Goal: Task Accomplishment & Management: Manage account settings

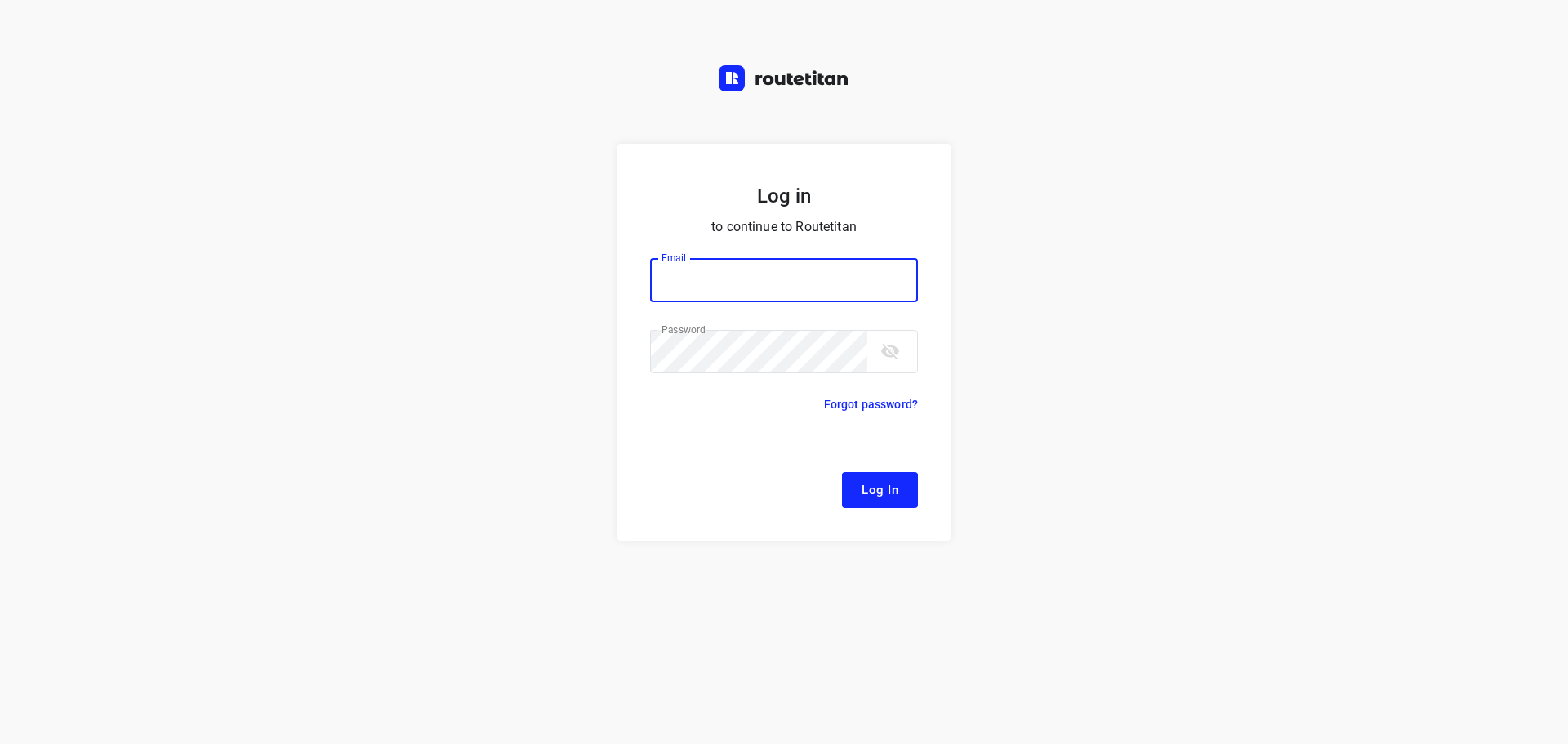
type input "remco@fruitopjewerk.nl"
click at [891, 506] on button "Log In" at bounding box center [880, 491] width 76 height 36
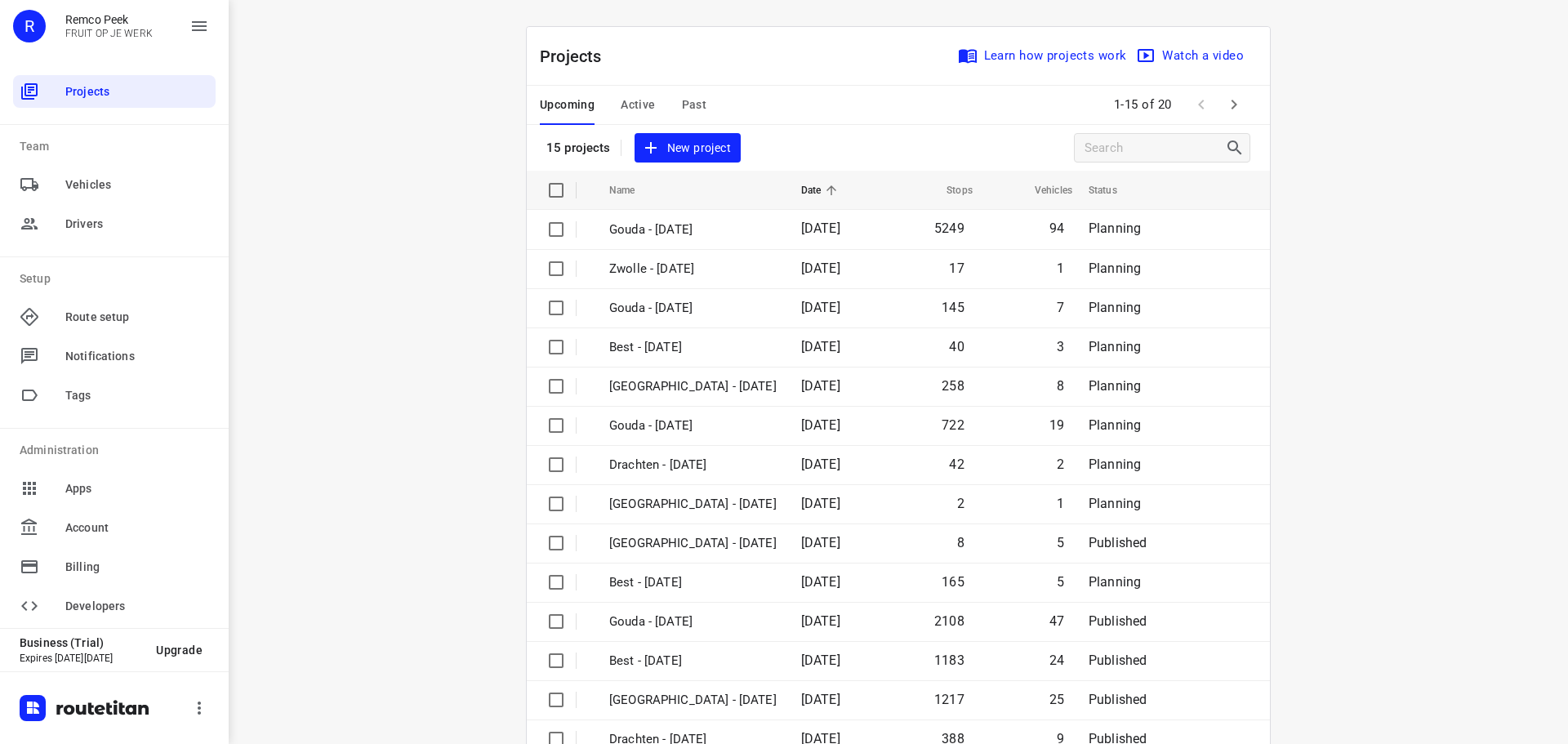
click at [1211, 106] on span at bounding box center [1202, 104] width 33 height 33
click at [1240, 109] on button "button" at bounding box center [1234, 104] width 33 height 33
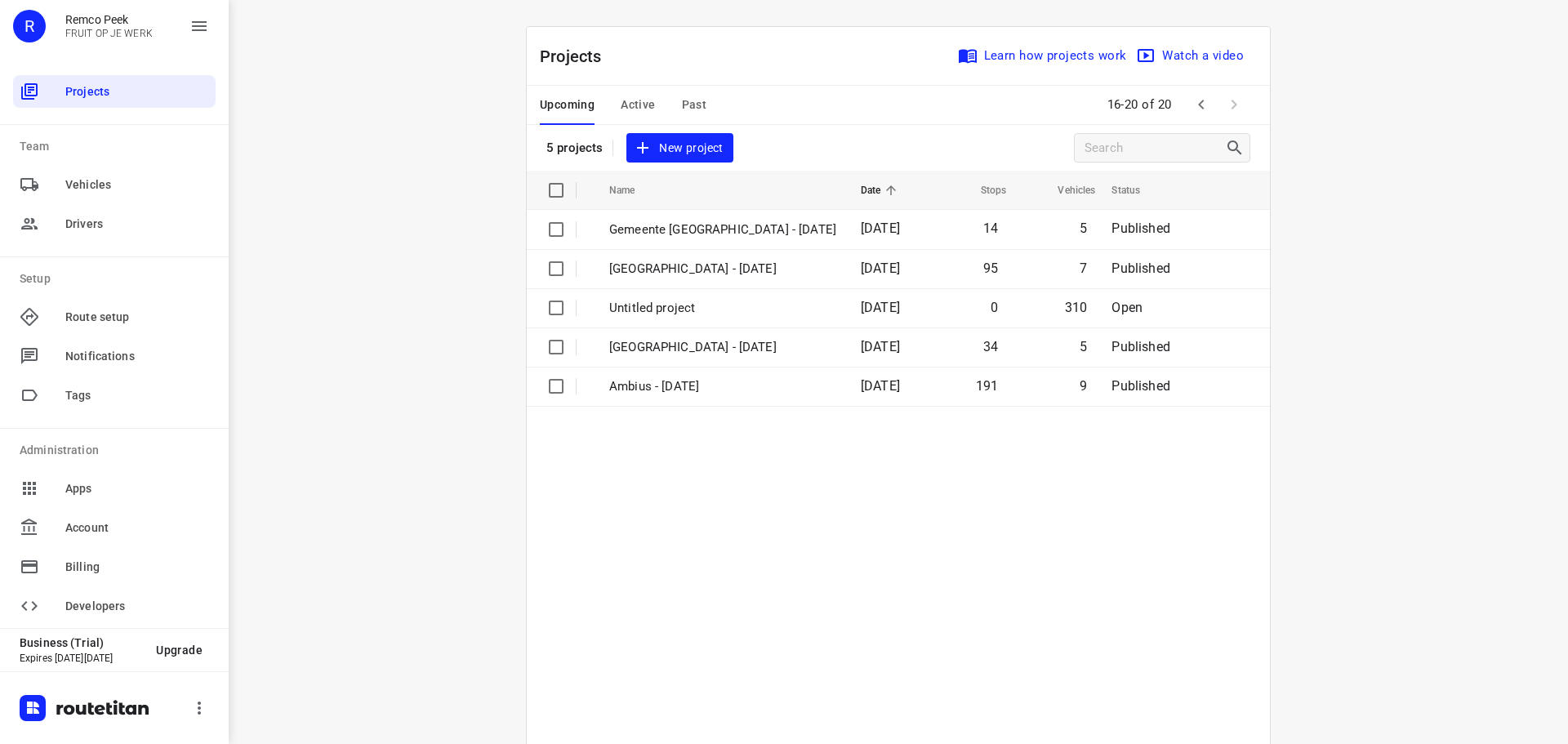
click at [1203, 106] on icon "button" at bounding box center [1202, 105] width 20 height 20
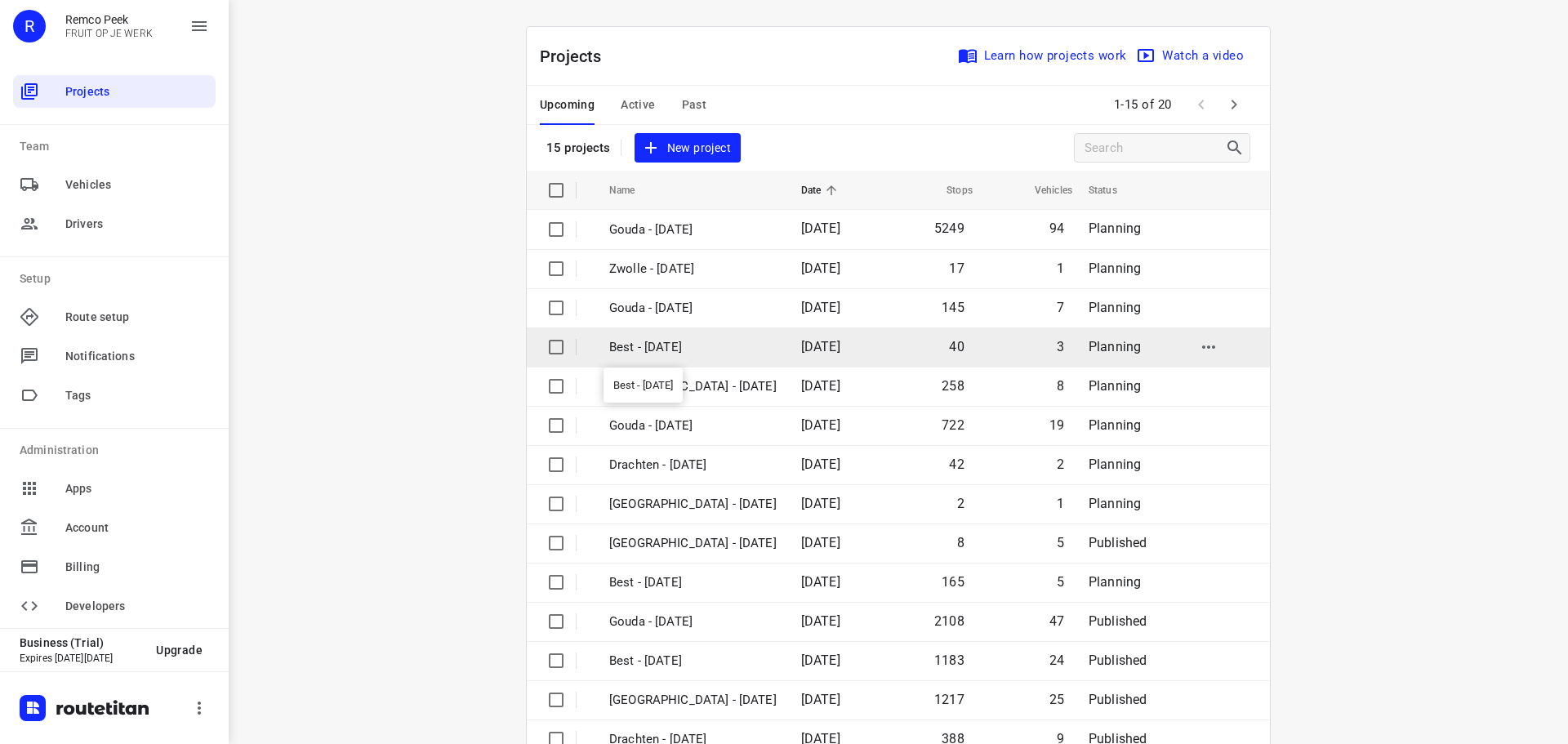
scroll to position [81, 0]
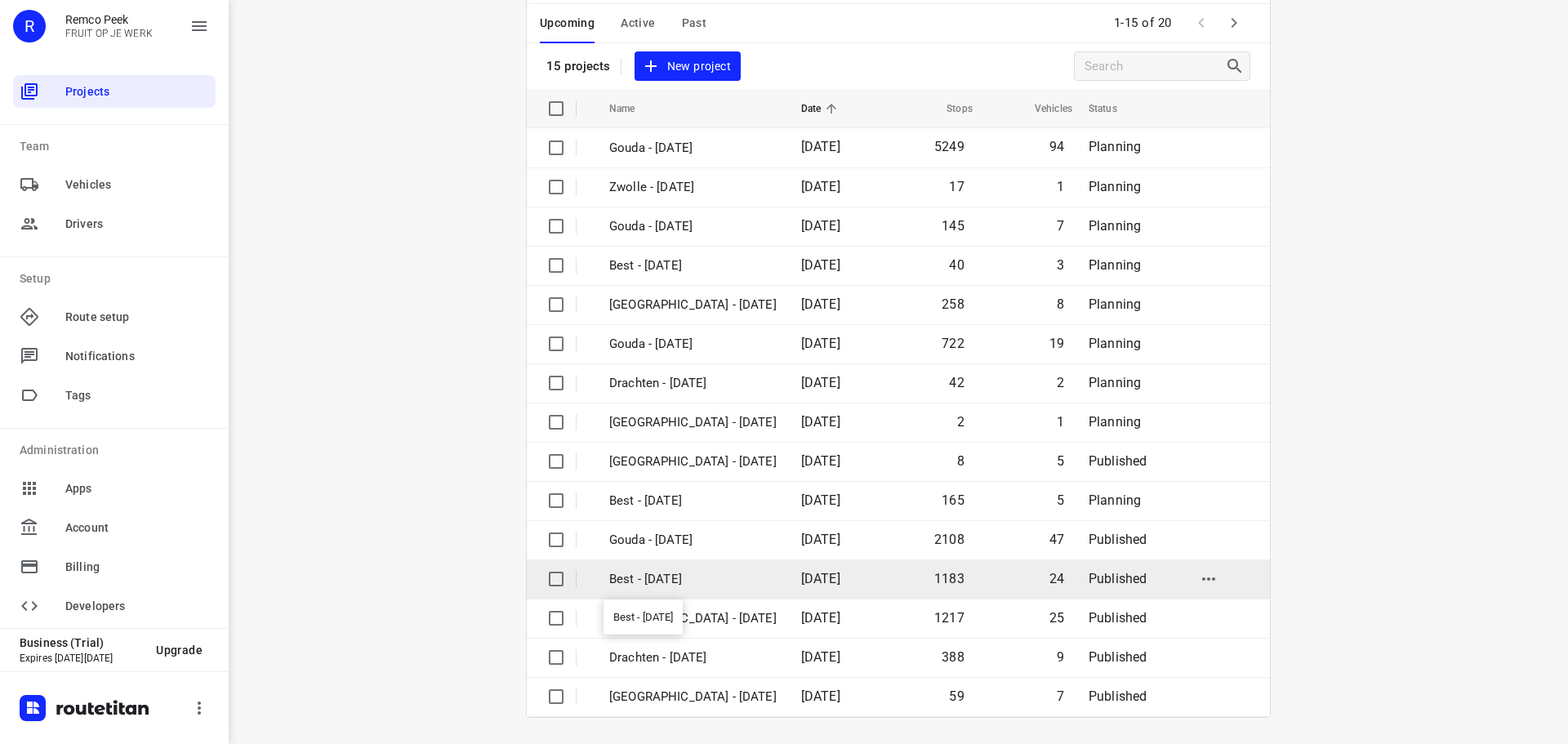
click at [658, 577] on p "Best - [DATE]" at bounding box center [692, 579] width 167 height 19
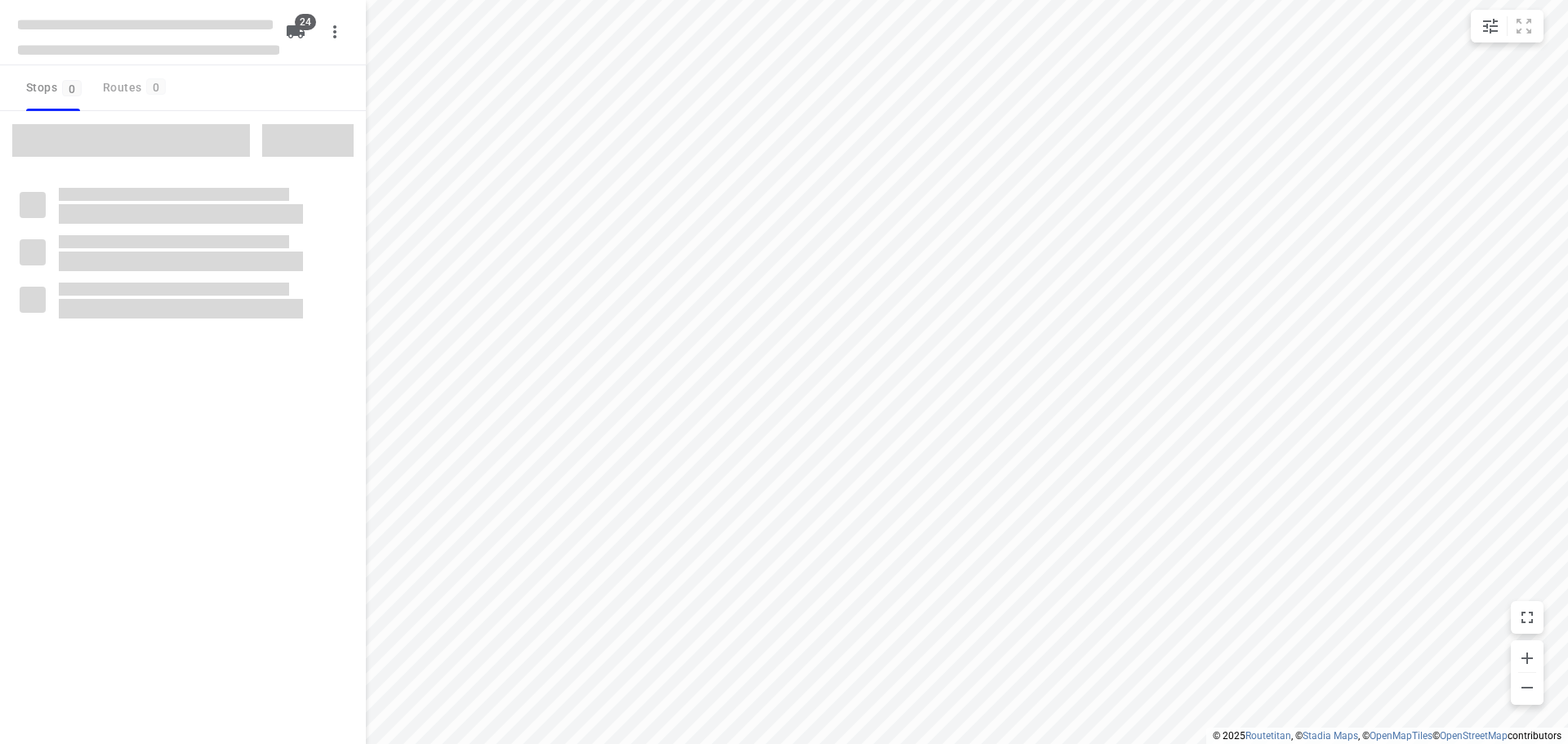
checkbox input "true"
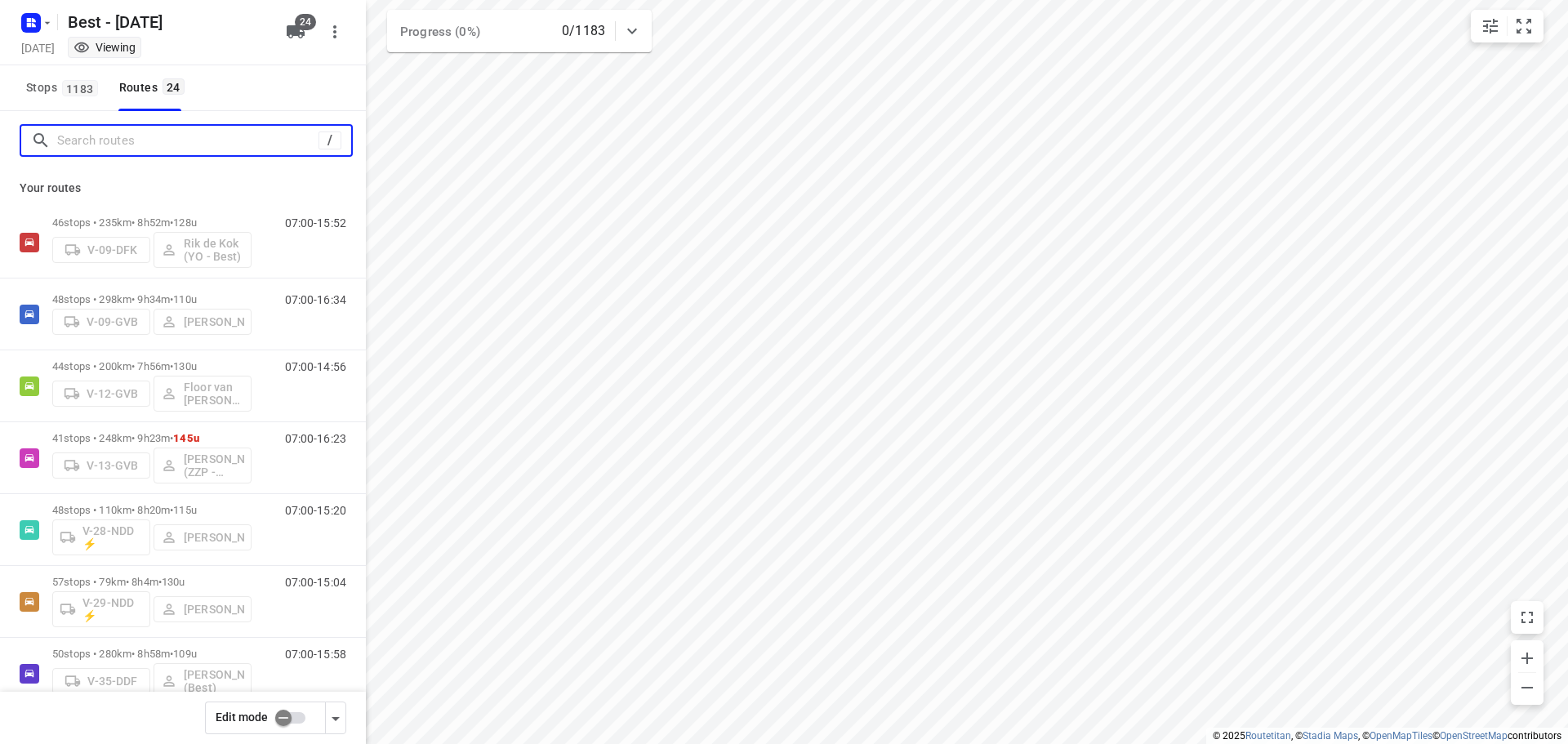
click at [147, 129] on input "Search routes" at bounding box center [187, 141] width 261 height 25
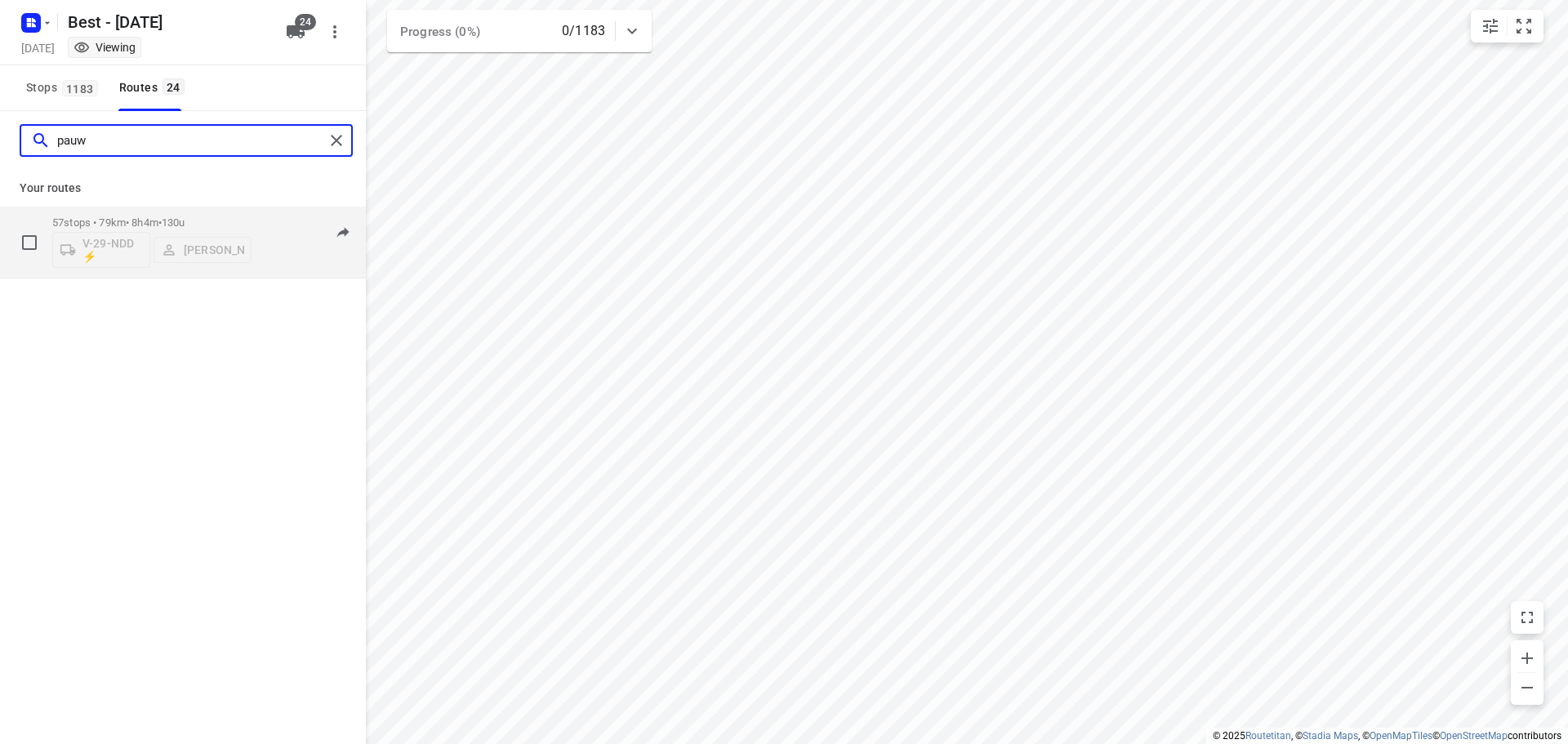
type input "pauw"
click at [129, 215] on div "57 stops • 79km • 8h4m • 130u V-29-NDD ⚡ Patrick Pauw" at bounding box center [152, 242] width 199 height 68
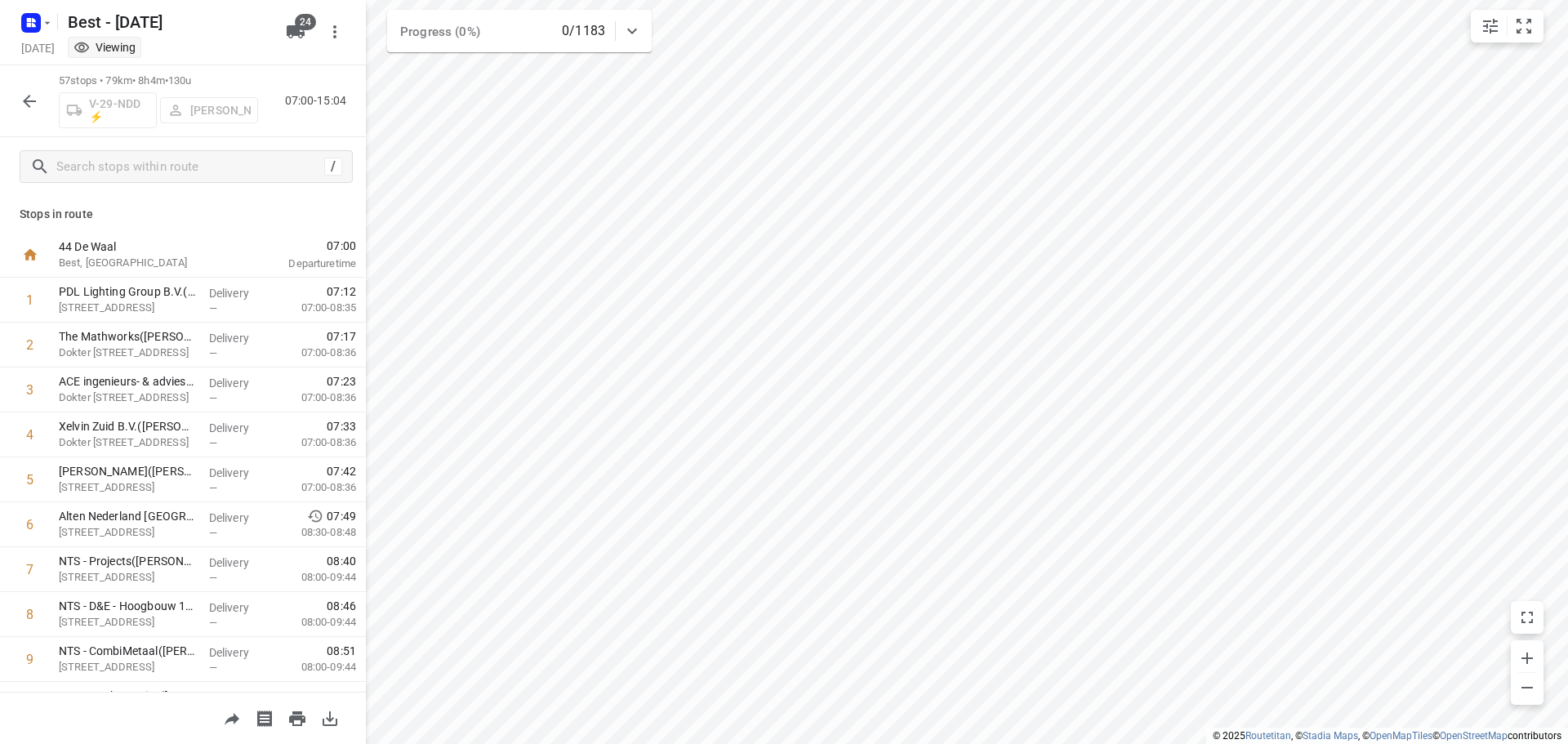
click at [222, 142] on div "/" at bounding box center [183, 167] width 366 height 59
click at [214, 160] on input "text" at bounding box center [187, 167] width 261 height 25
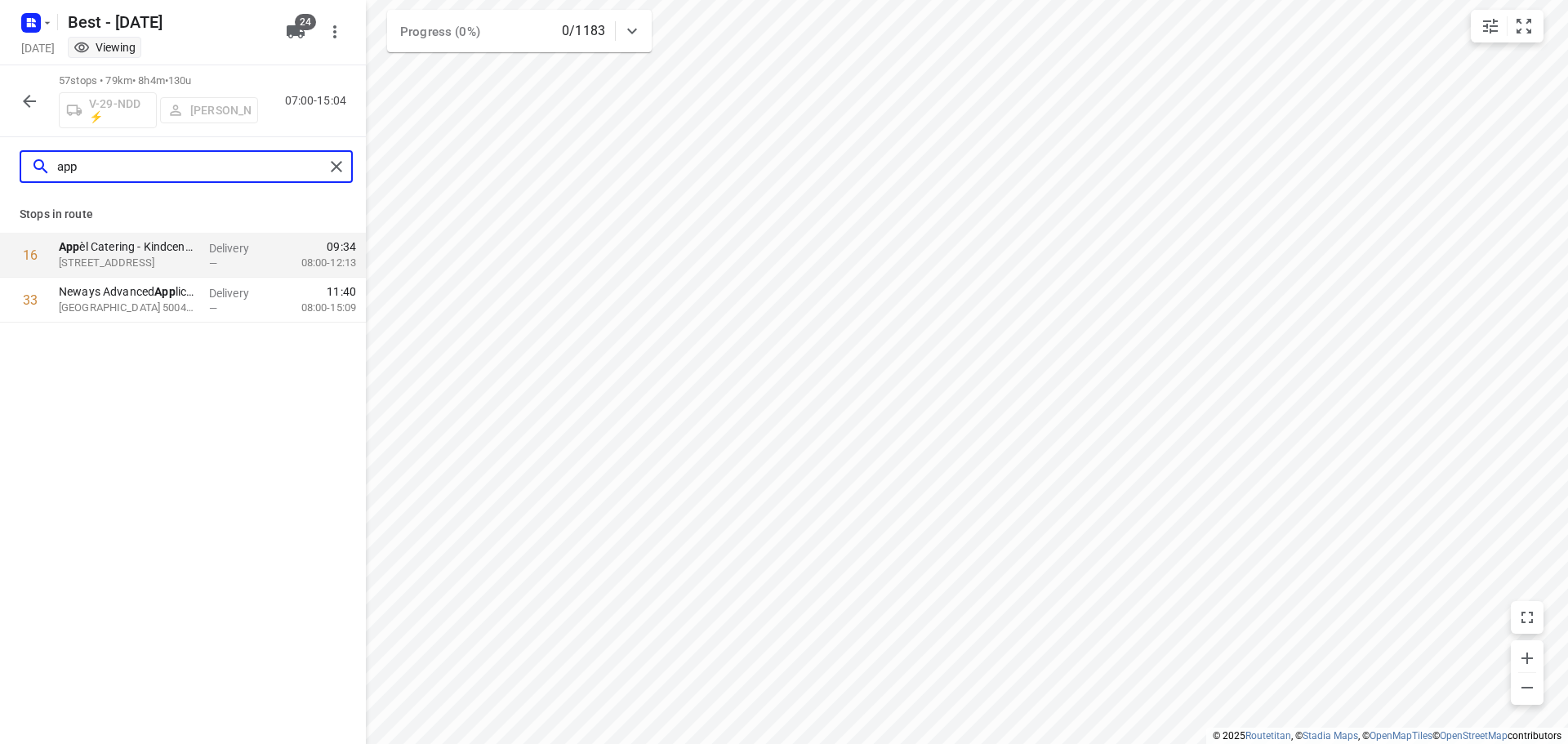
type input "app"
click at [328, 154] on div "app" at bounding box center [186, 167] width 333 height 33
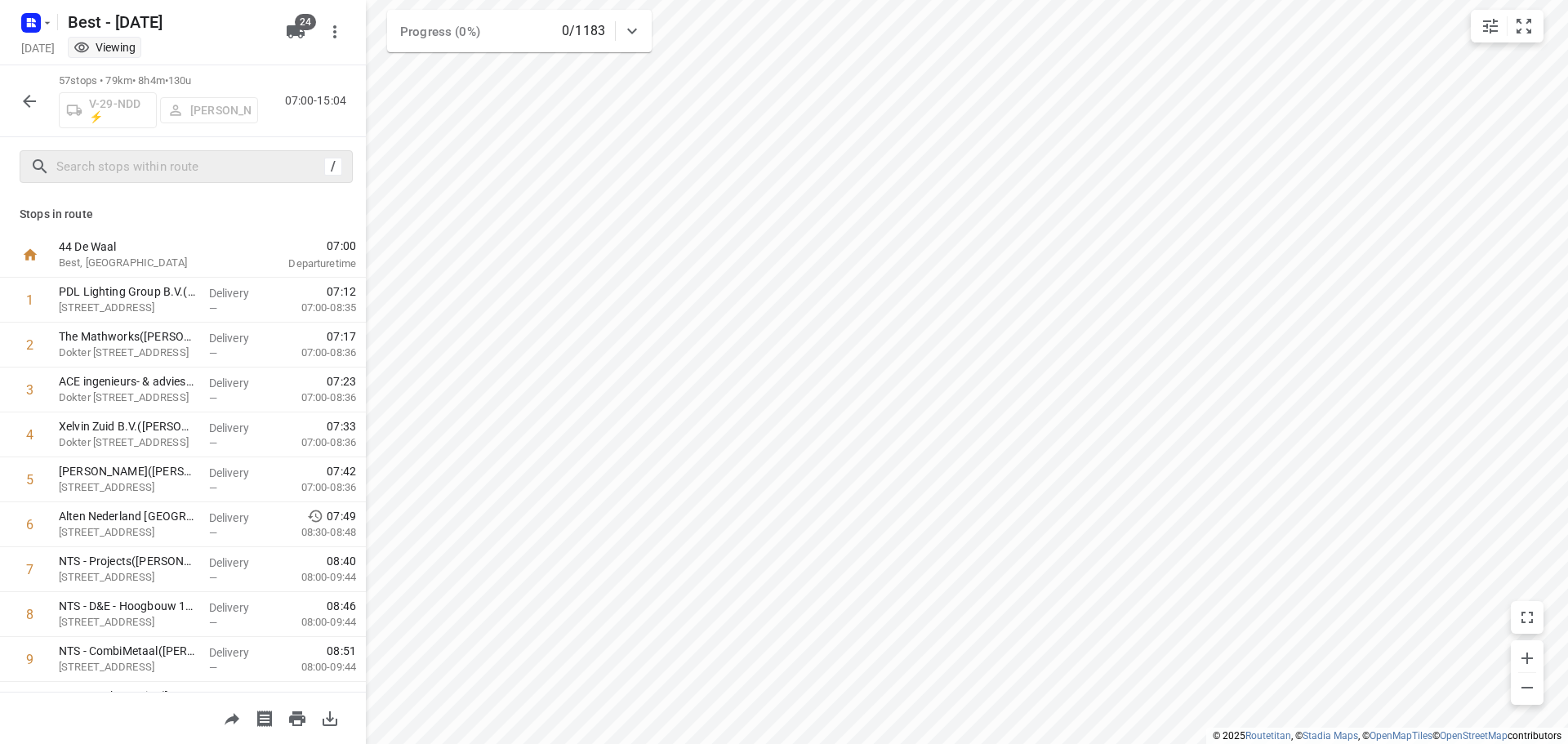
click at [33, 100] on icon "button" at bounding box center [29, 101] width 13 height 13
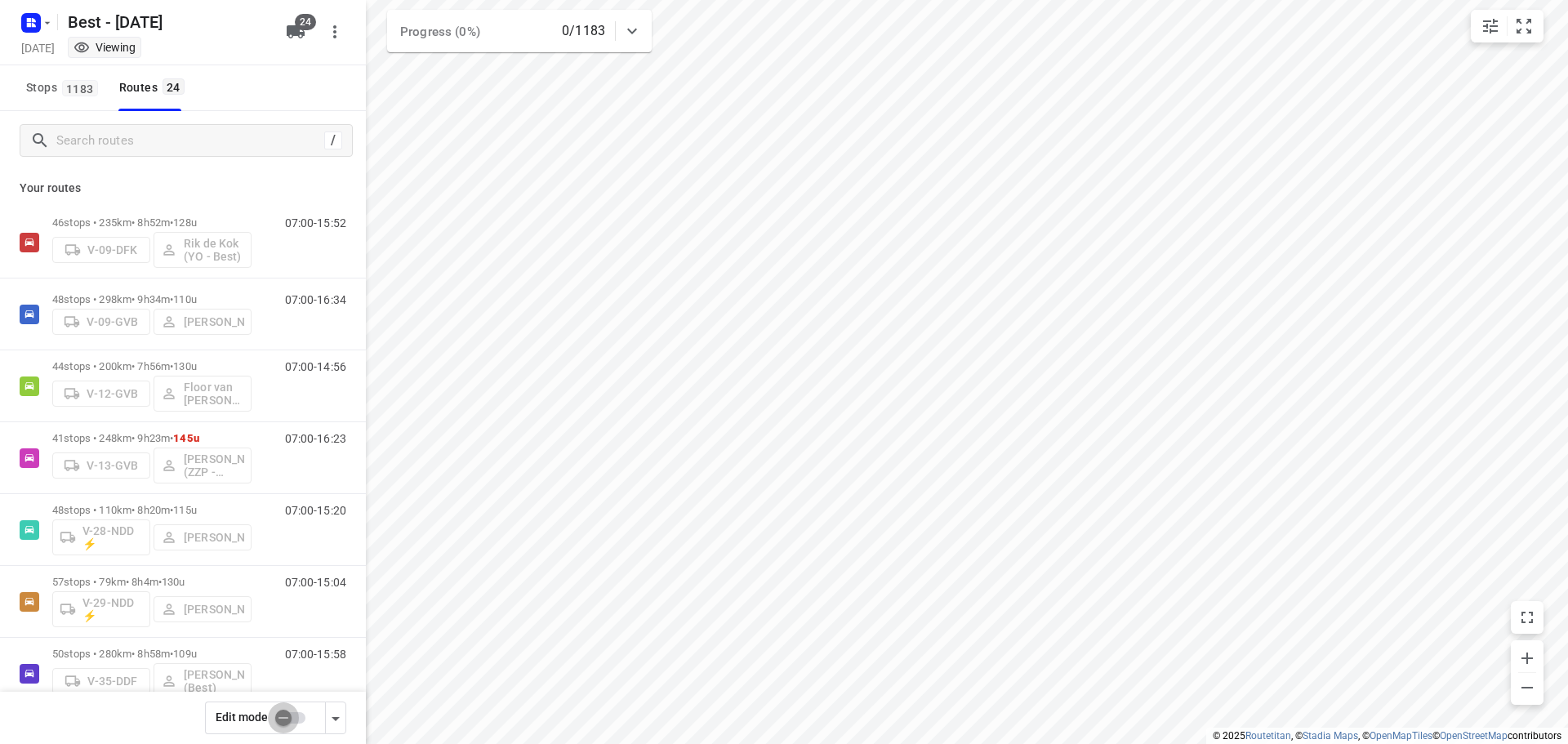
click at [289, 718] on input "checkbox" at bounding box center [283, 718] width 93 height 31
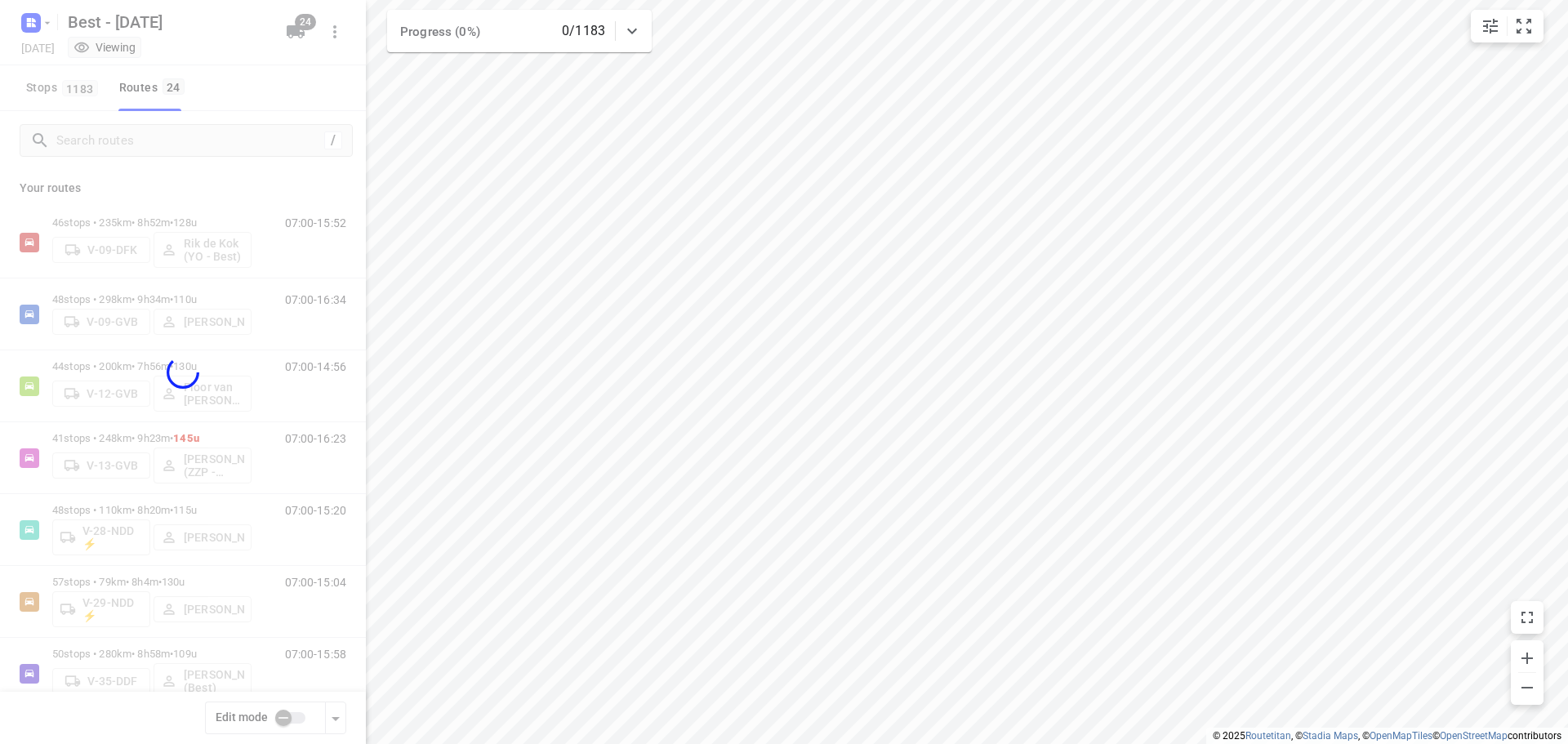
checkbox input "true"
click at [106, 142] on div at bounding box center [183, 372] width 366 height 744
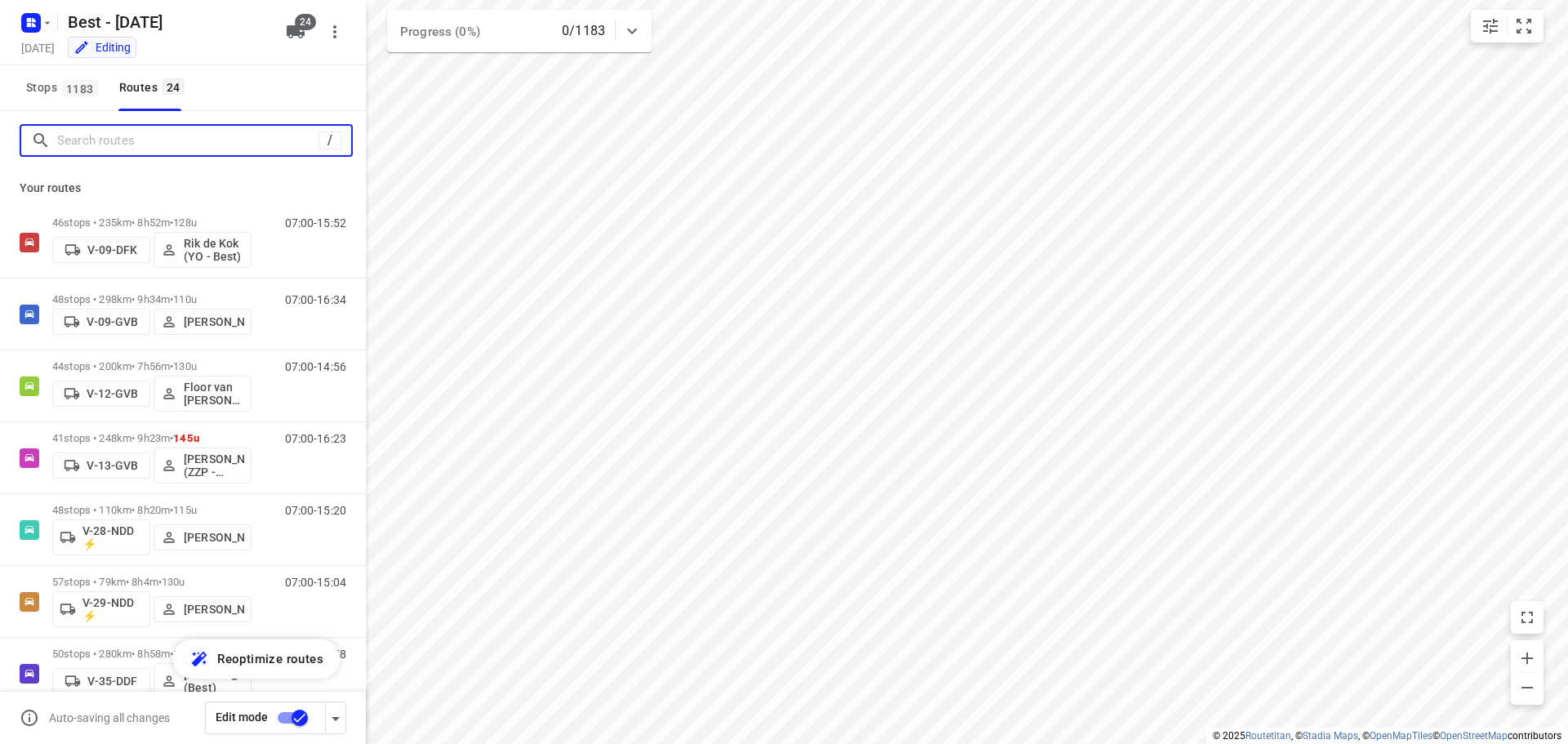
click at [159, 138] on input "Search routes" at bounding box center [187, 141] width 261 height 25
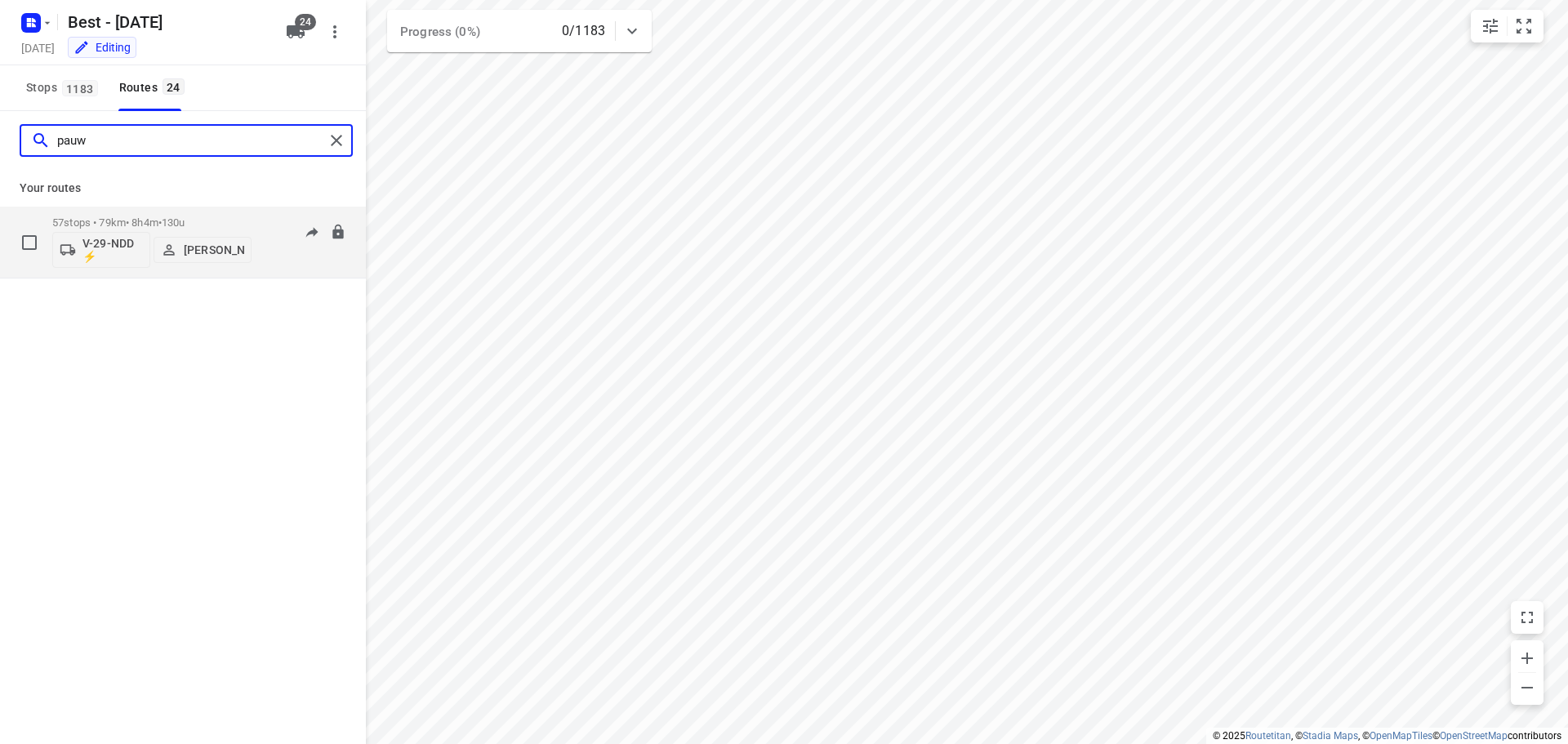
type input "pauw"
click at [167, 215] on div "57 stops • 79km • 8h4m • 130u V-29-NDD ⚡ Patrick Pauw" at bounding box center [152, 242] width 199 height 68
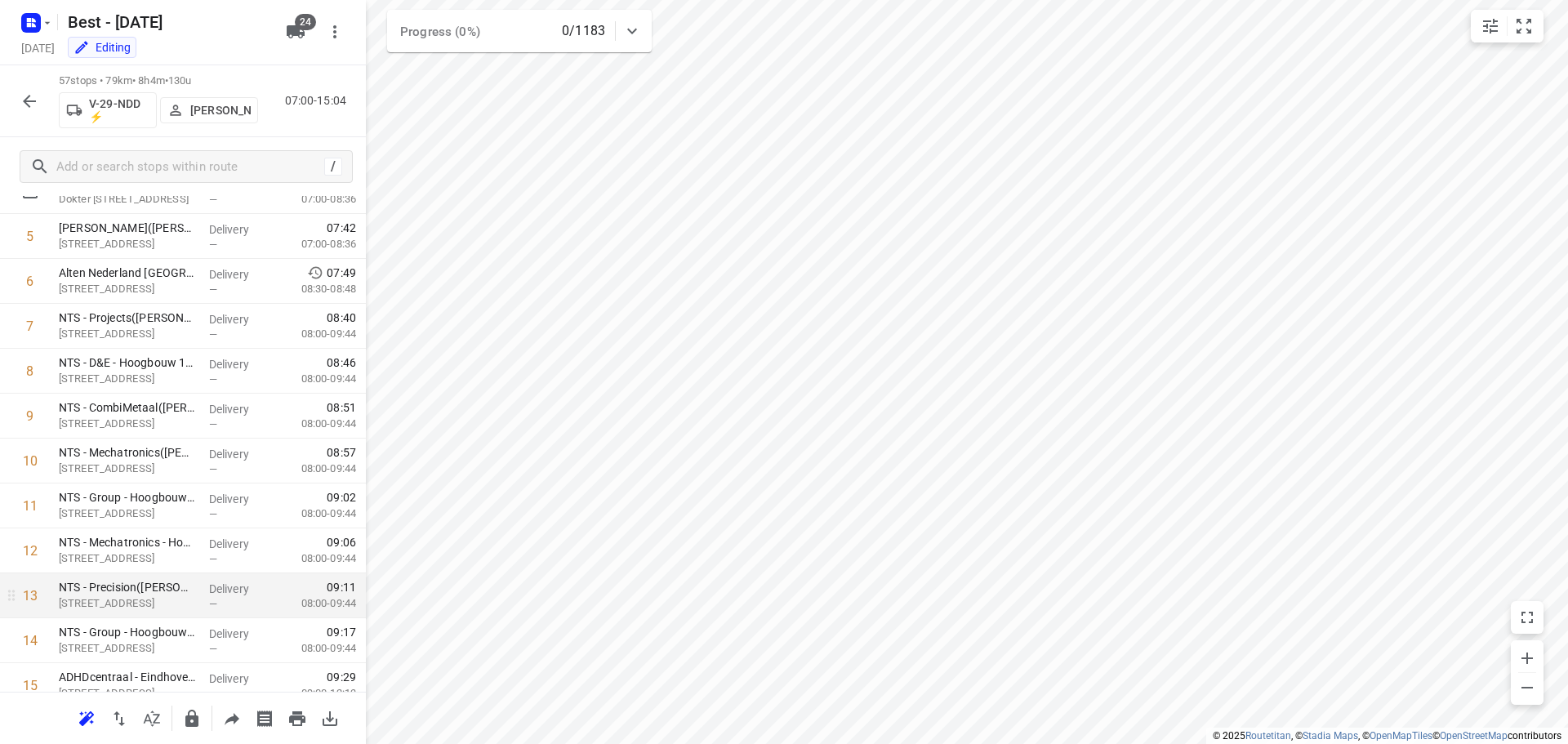
scroll to position [491, 0]
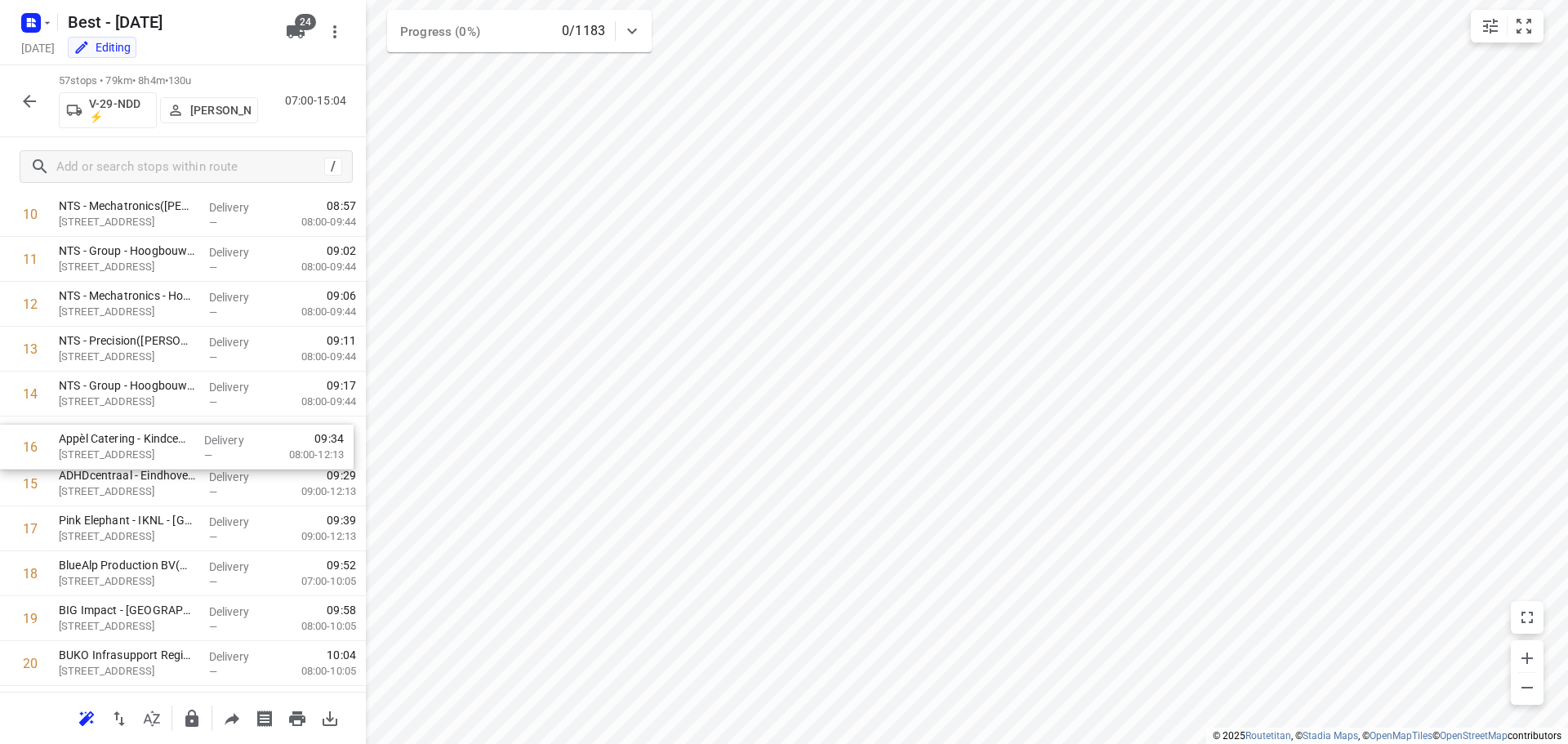
drag, startPoint x: 161, startPoint y: 494, endPoint x: 161, endPoint y: 434, distance: 60.0
click at [21, 446] on input "checkbox" at bounding box center [30, 439] width 33 height 33
checkbox input "true"
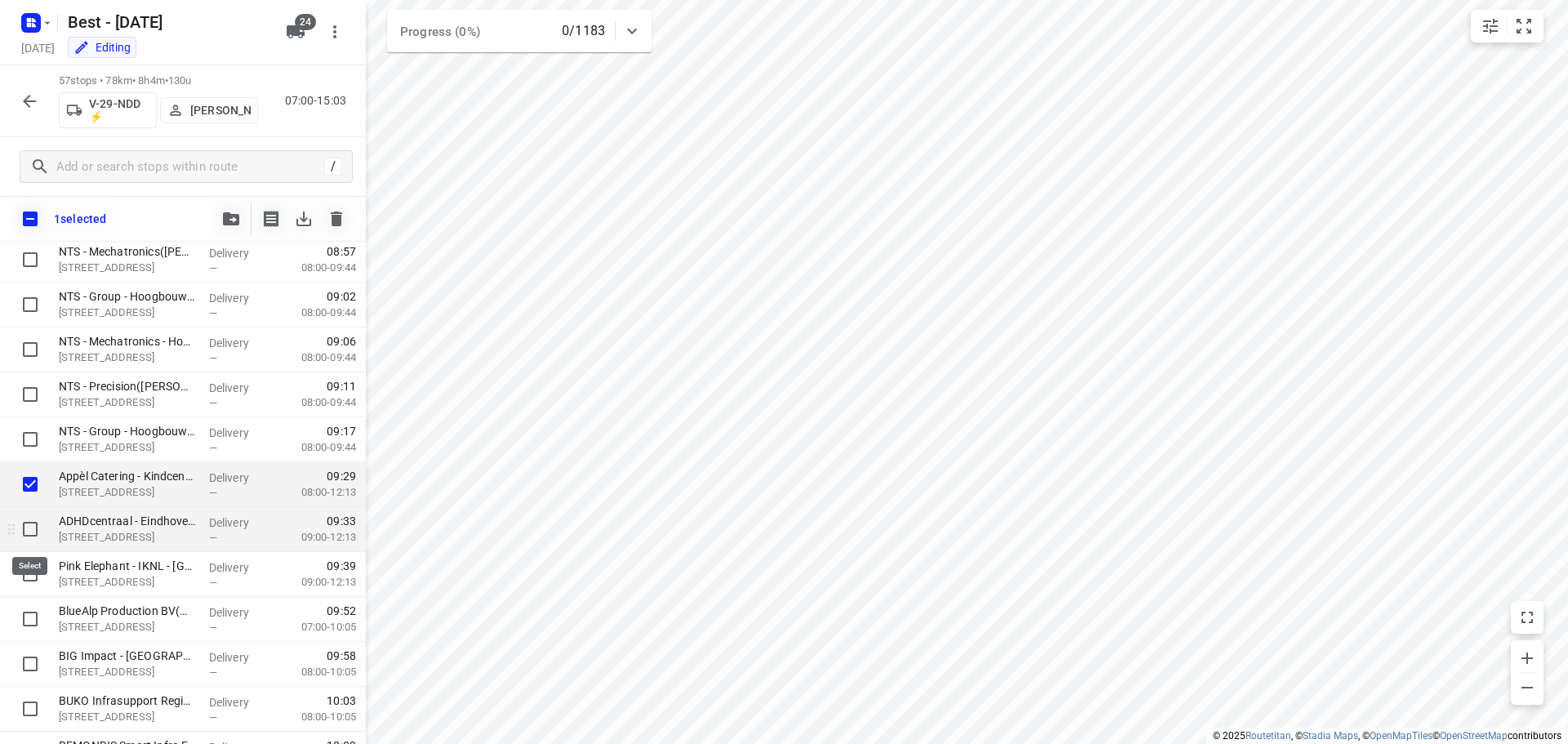
click at [24, 540] on input "checkbox" at bounding box center [30, 529] width 33 height 33
checkbox input "true"
click at [26, 582] on input "checkbox" at bounding box center [30, 574] width 33 height 33
checkbox input "true"
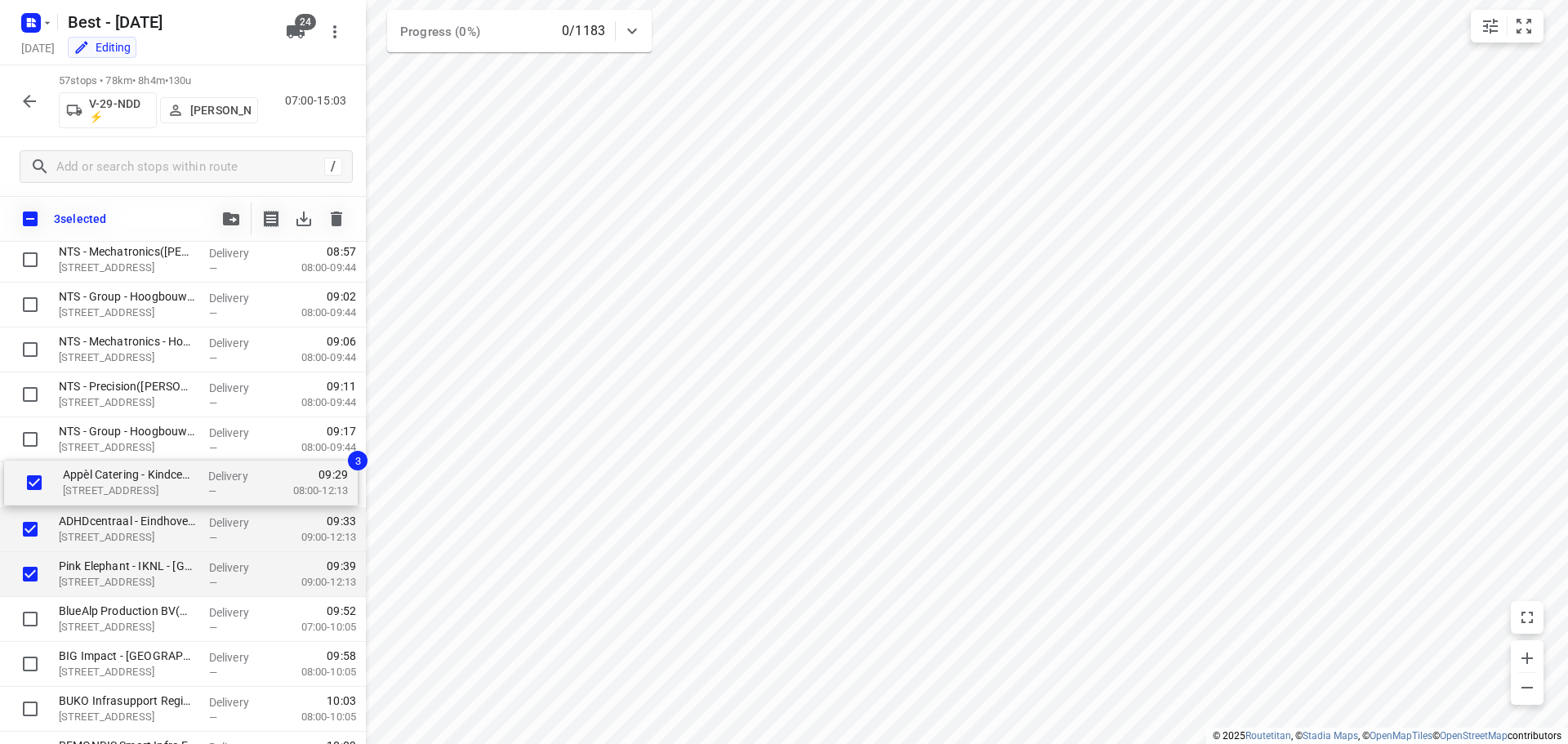
click at [29, 490] on input "checkbox" at bounding box center [30, 484] width 33 height 33
checkbox input "false"
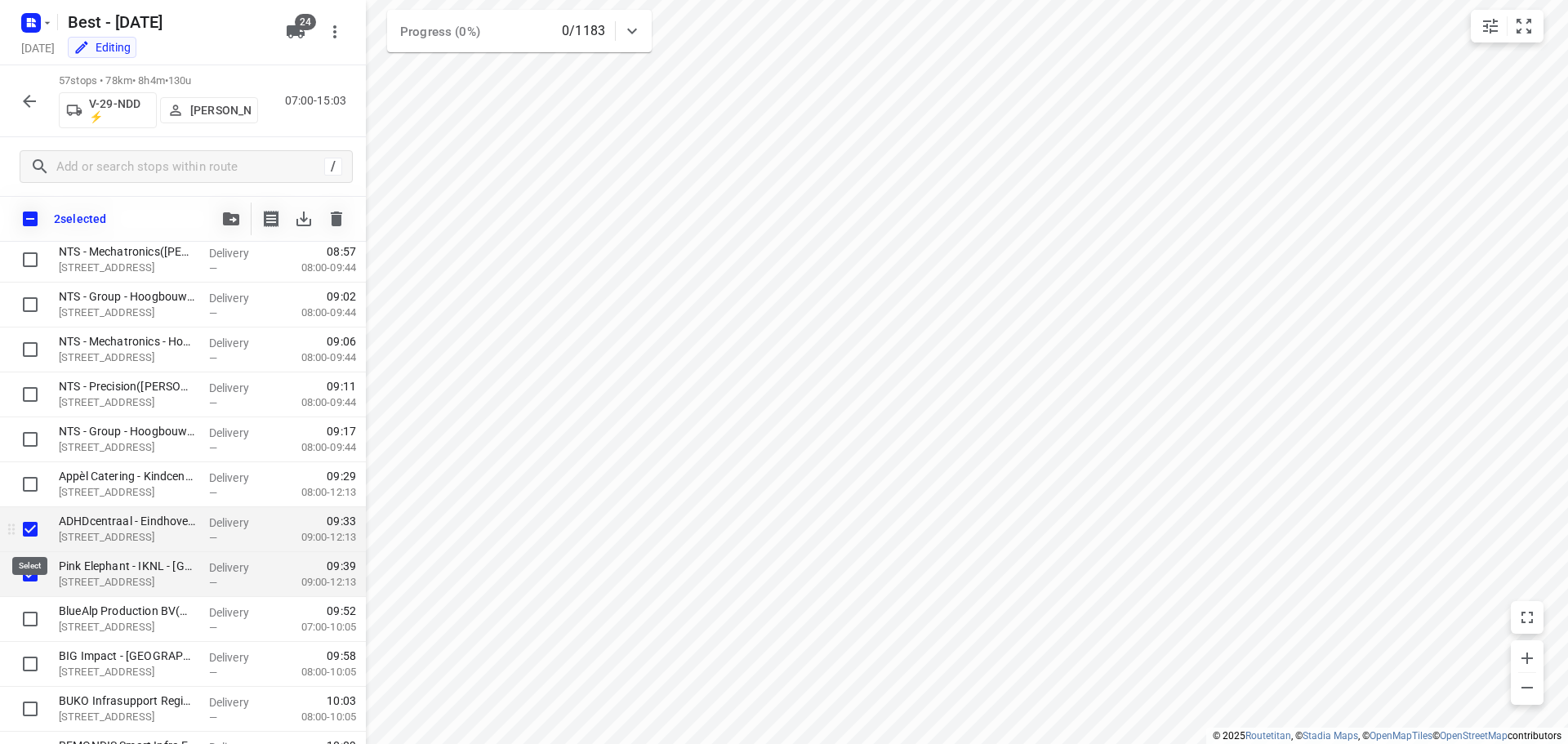
click at [32, 543] on input "checkbox" at bounding box center [30, 529] width 33 height 33
checkbox input "false"
click at [38, 579] on input "checkbox" at bounding box center [30, 574] width 33 height 33
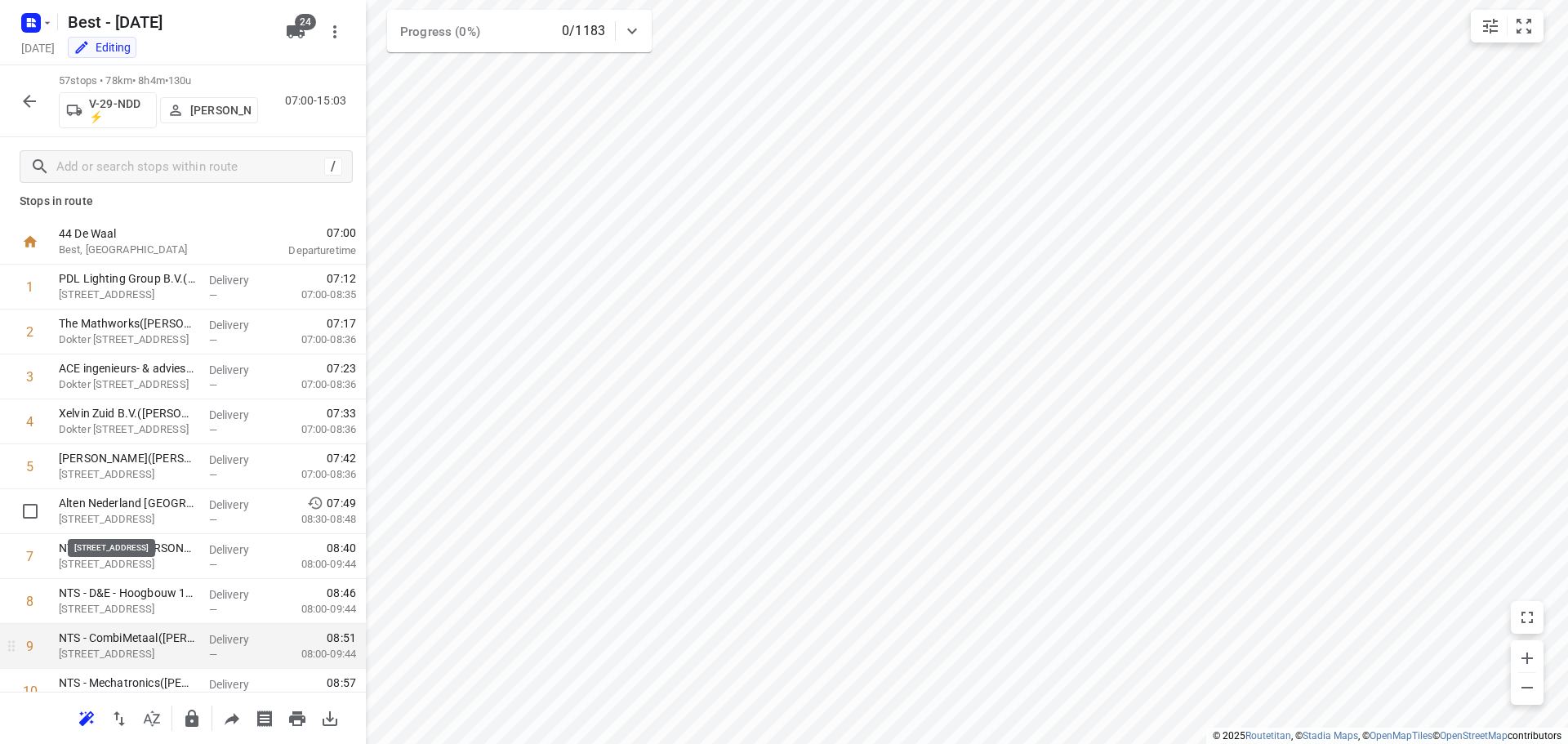
scroll to position [0, 0]
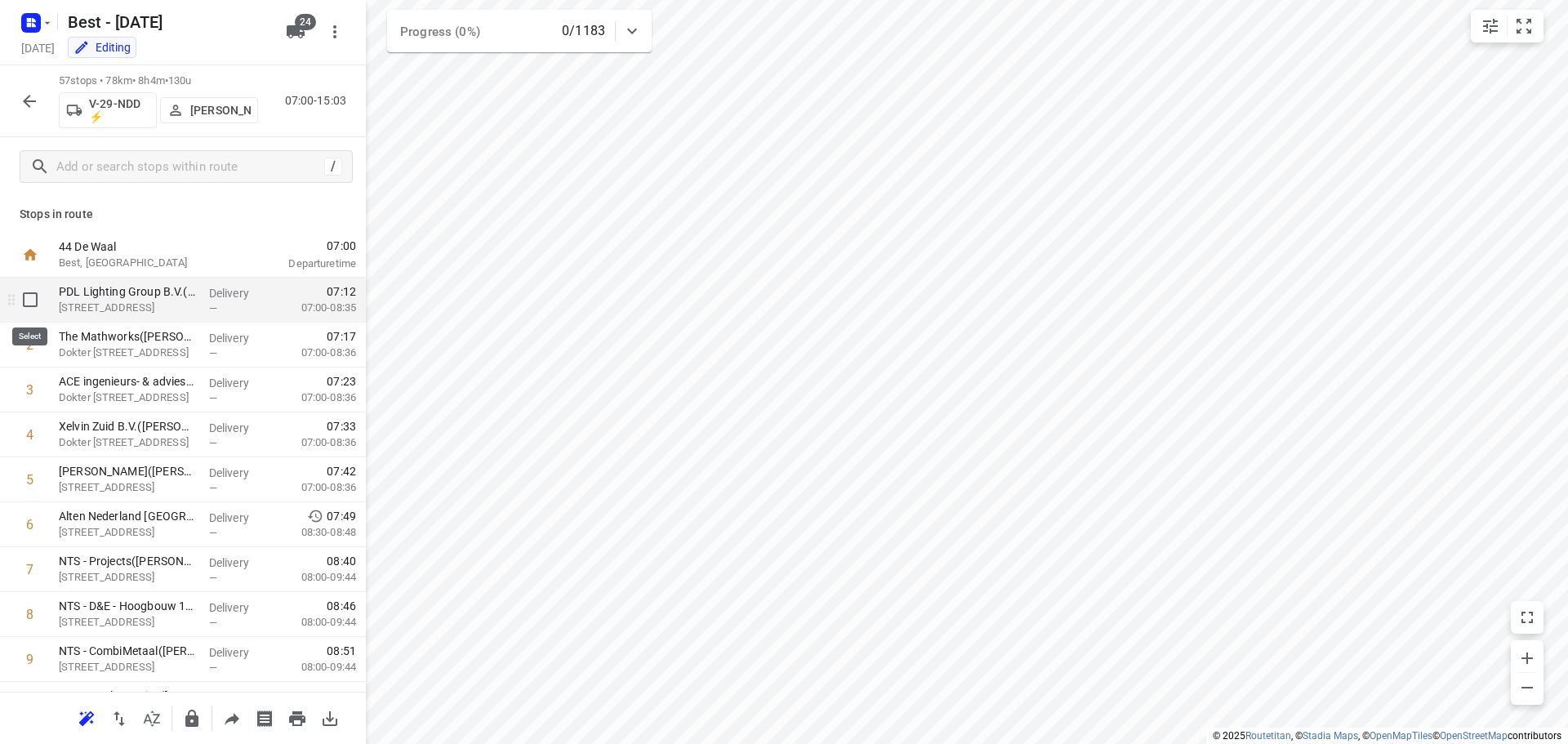
click at [33, 305] on input "checkbox" at bounding box center [30, 300] width 33 height 33
checkbox input "true"
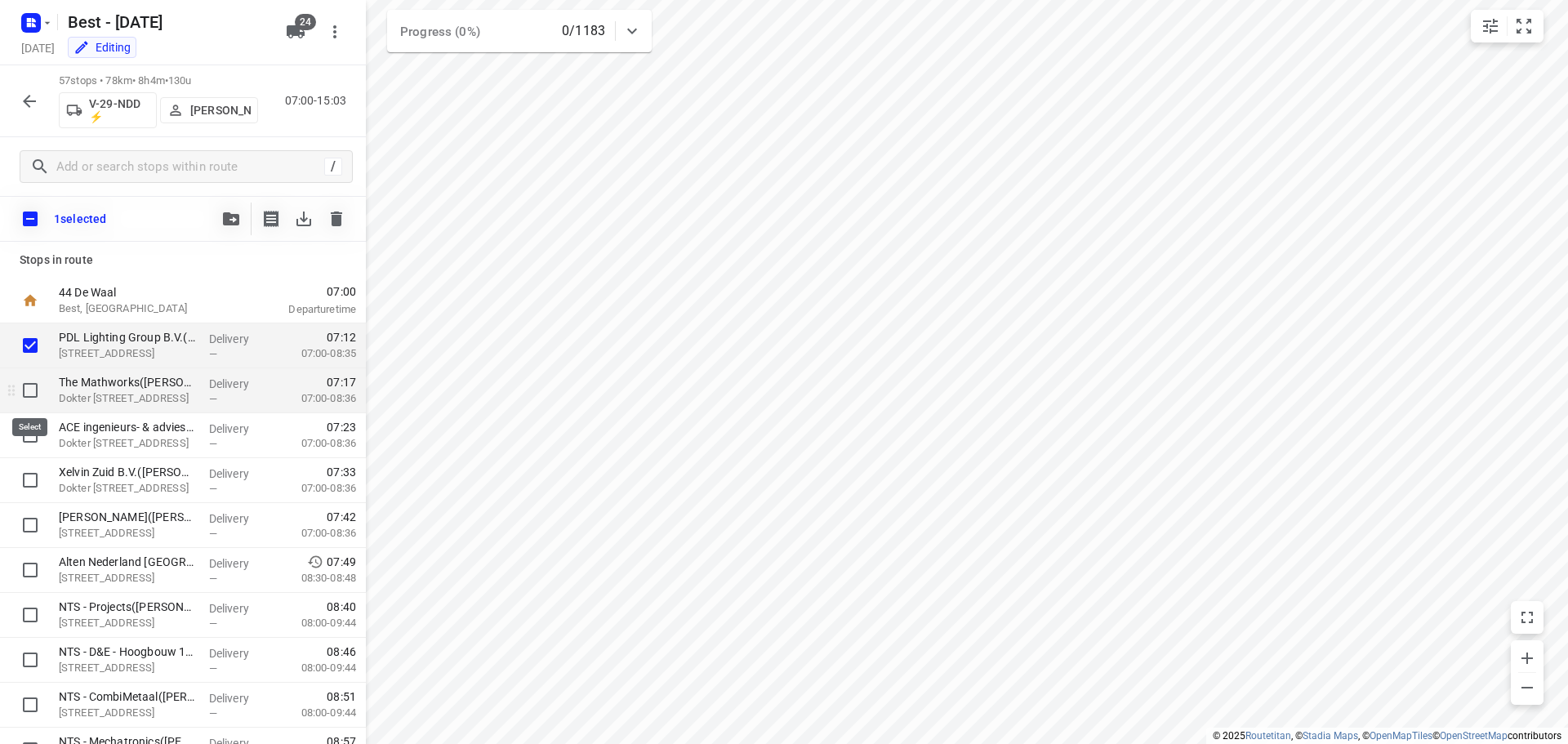
click at [23, 385] on input "checkbox" at bounding box center [30, 390] width 33 height 33
click at [39, 390] on input "checkbox" at bounding box center [30, 390] width 33 height 33
checkbox input "false"
click at [31, 350] on input "checkbox" at bounding box center [30, 346] width 33 height 33
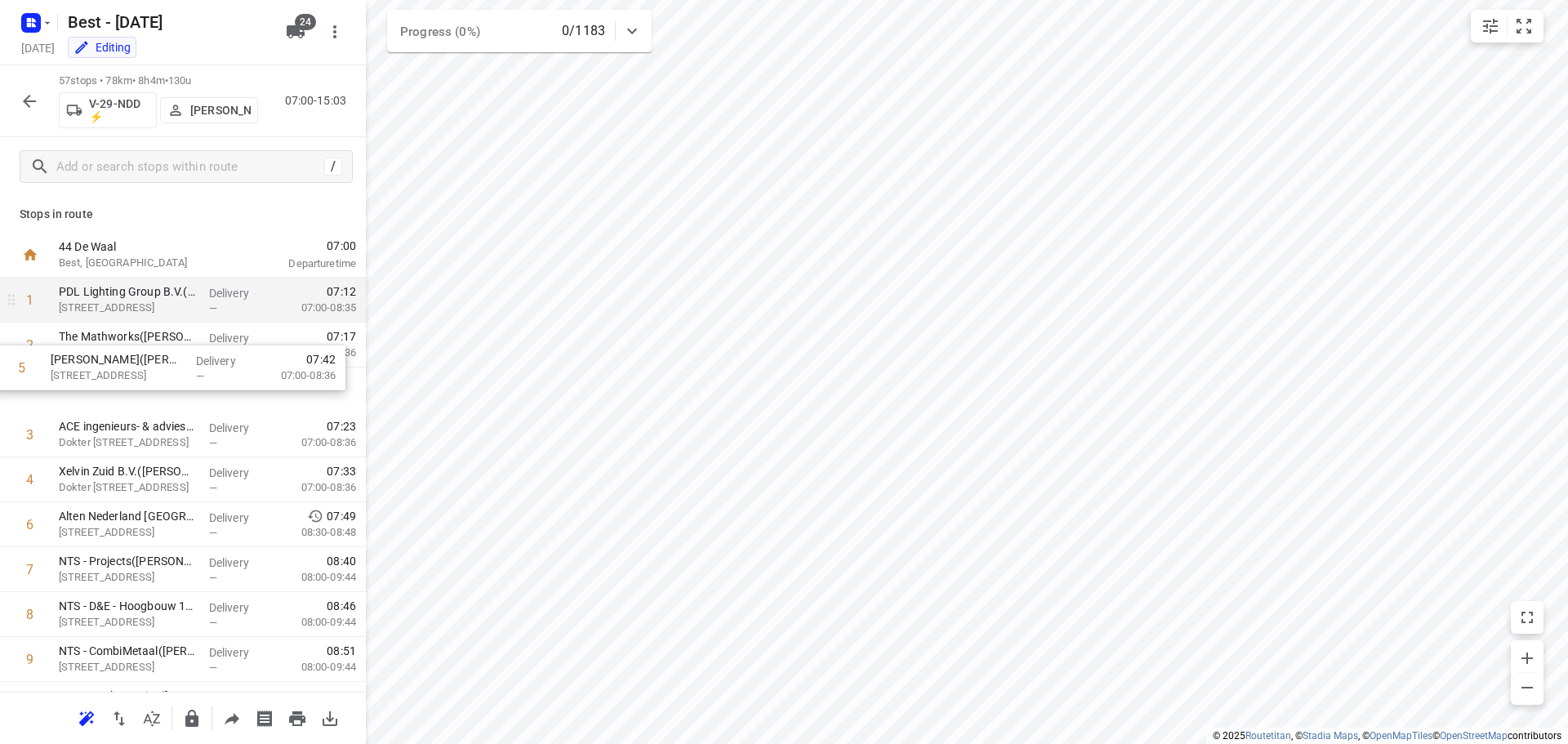
drag, startPoint x: 126, startPoint y: 490, endPoint x: 119, endPoint y: 335, distance: 155.2
click at [33, 399] on input "checkbox" at bounding box center [30, 390] width 33 height 33
checkbox input "true"
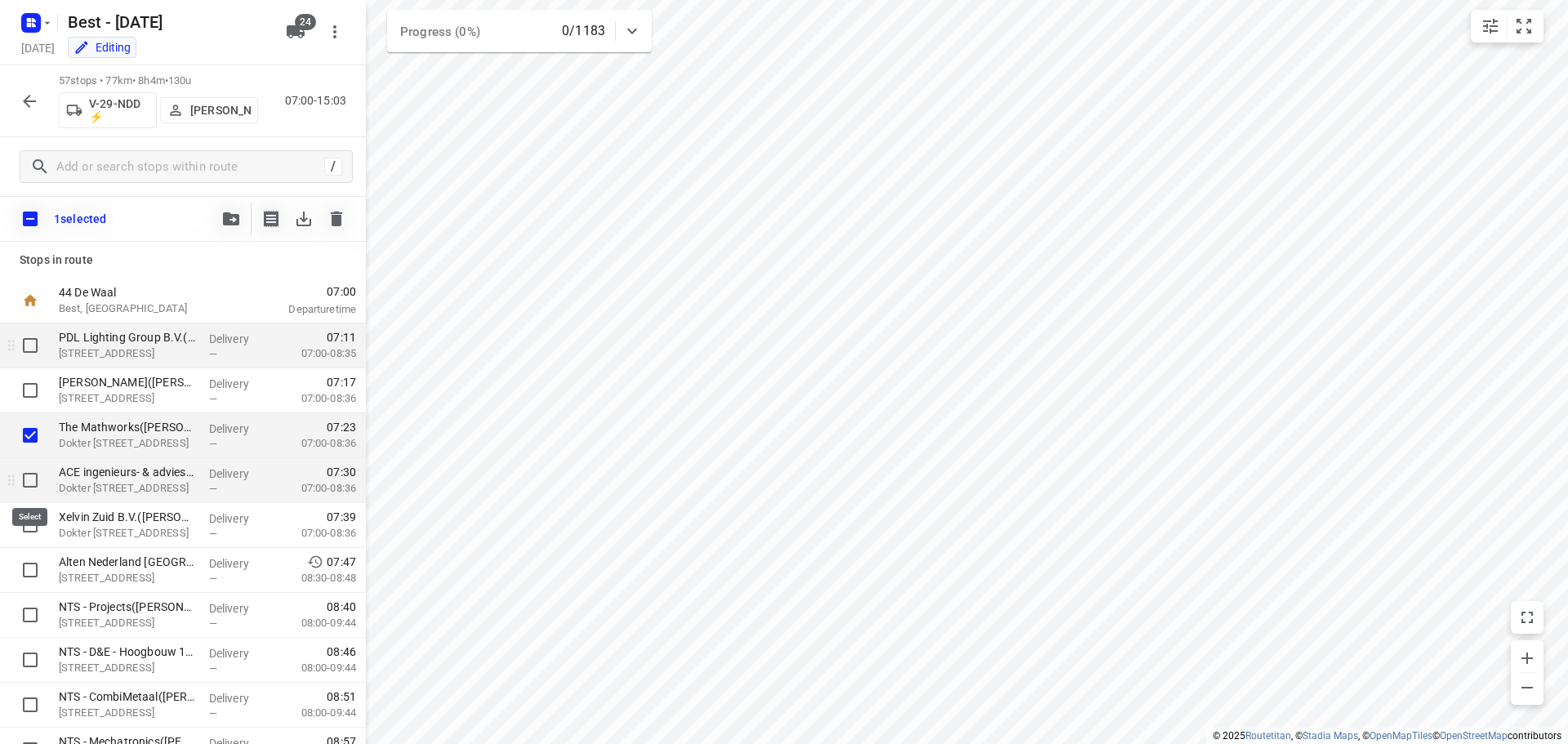
click at [33, 474] on input "checkbox" at bounding box center [30, 481] width 33 height 33
checkbox input "true"
click at [36, 539] on input "checkbox" at bounding box center [30, 525] width 33 height 33
checkbox input "true"
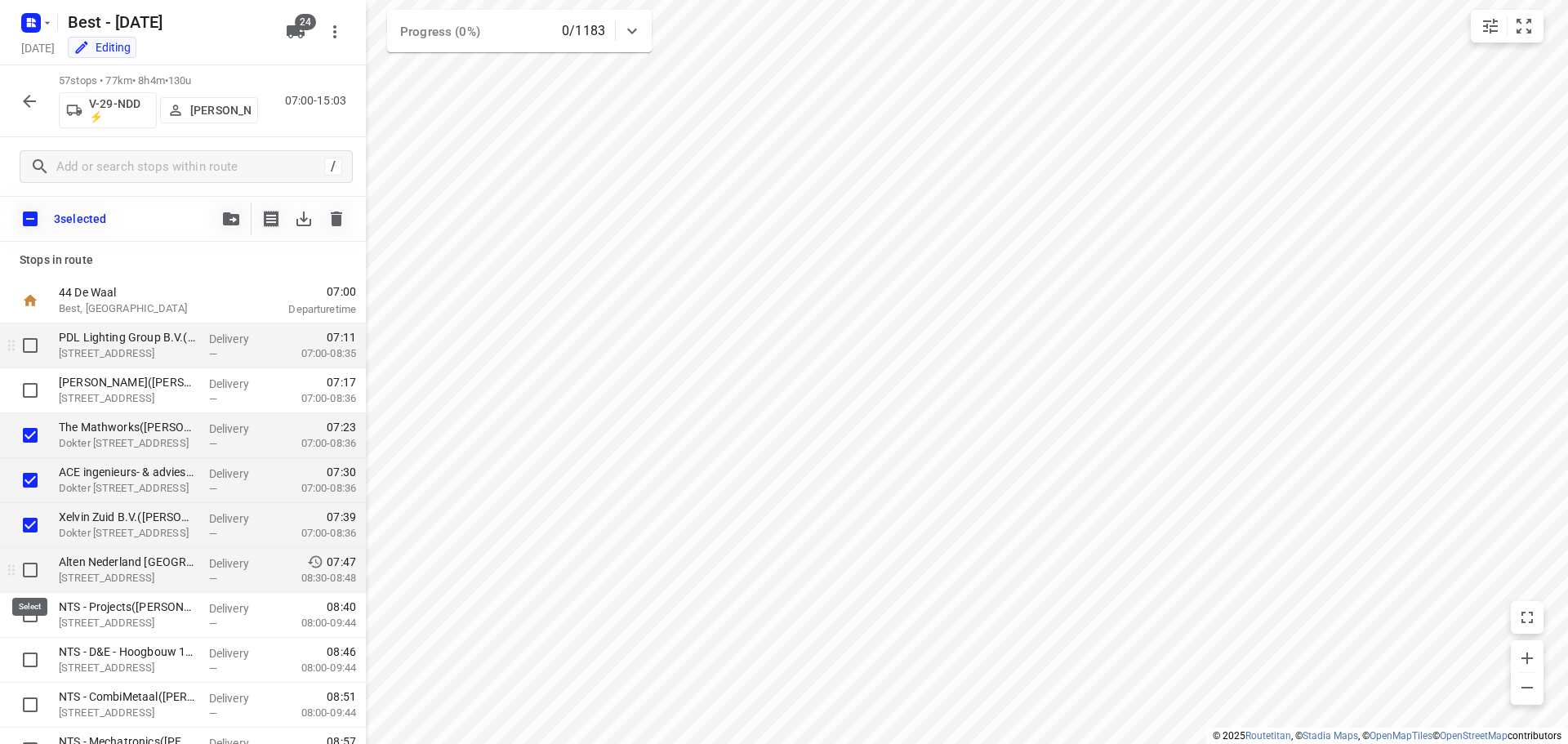
click at [34, 564] on input "checkbox" at bounding box center [30, 570] width 33 height 33
checkbox input "true"
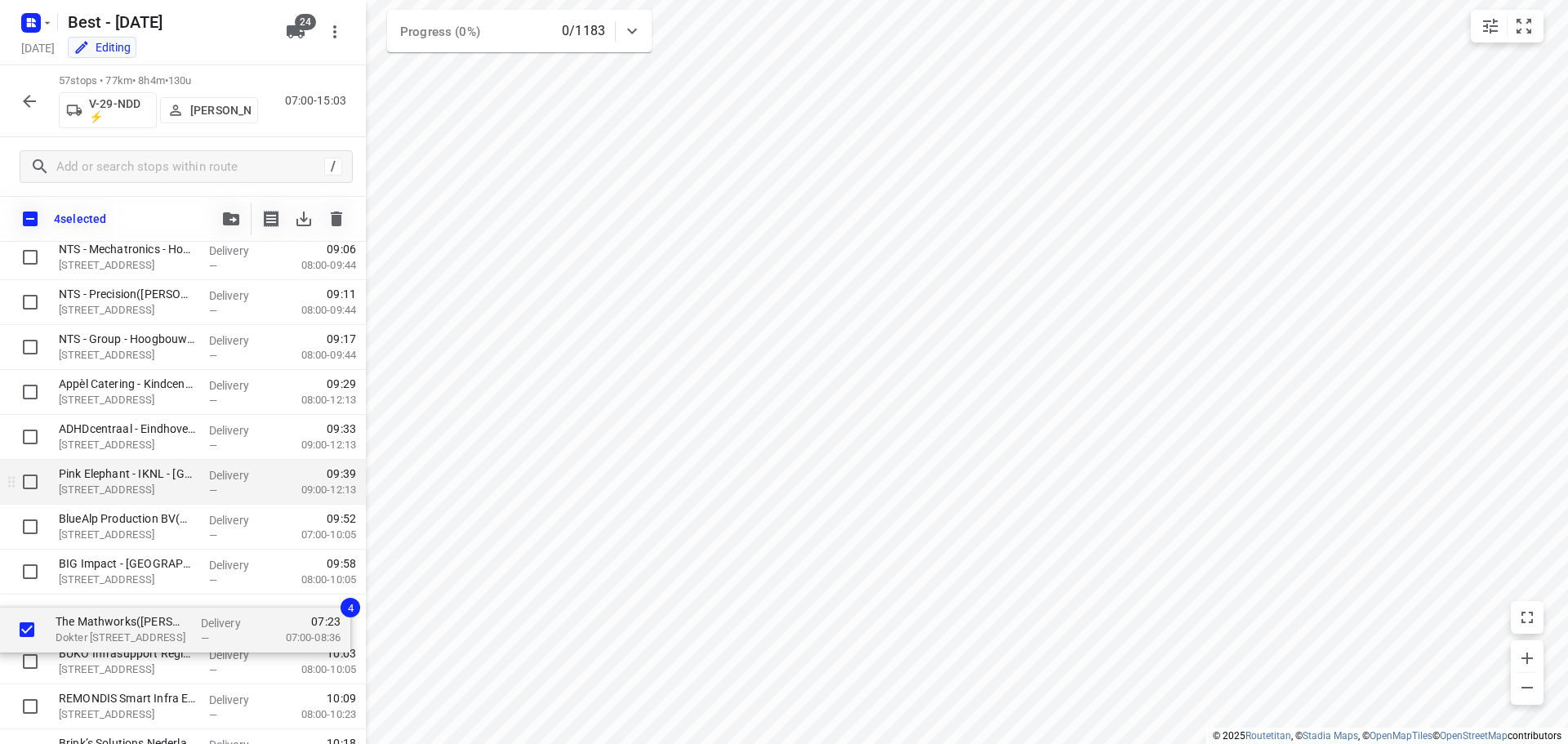
scroll to position [540, 0]
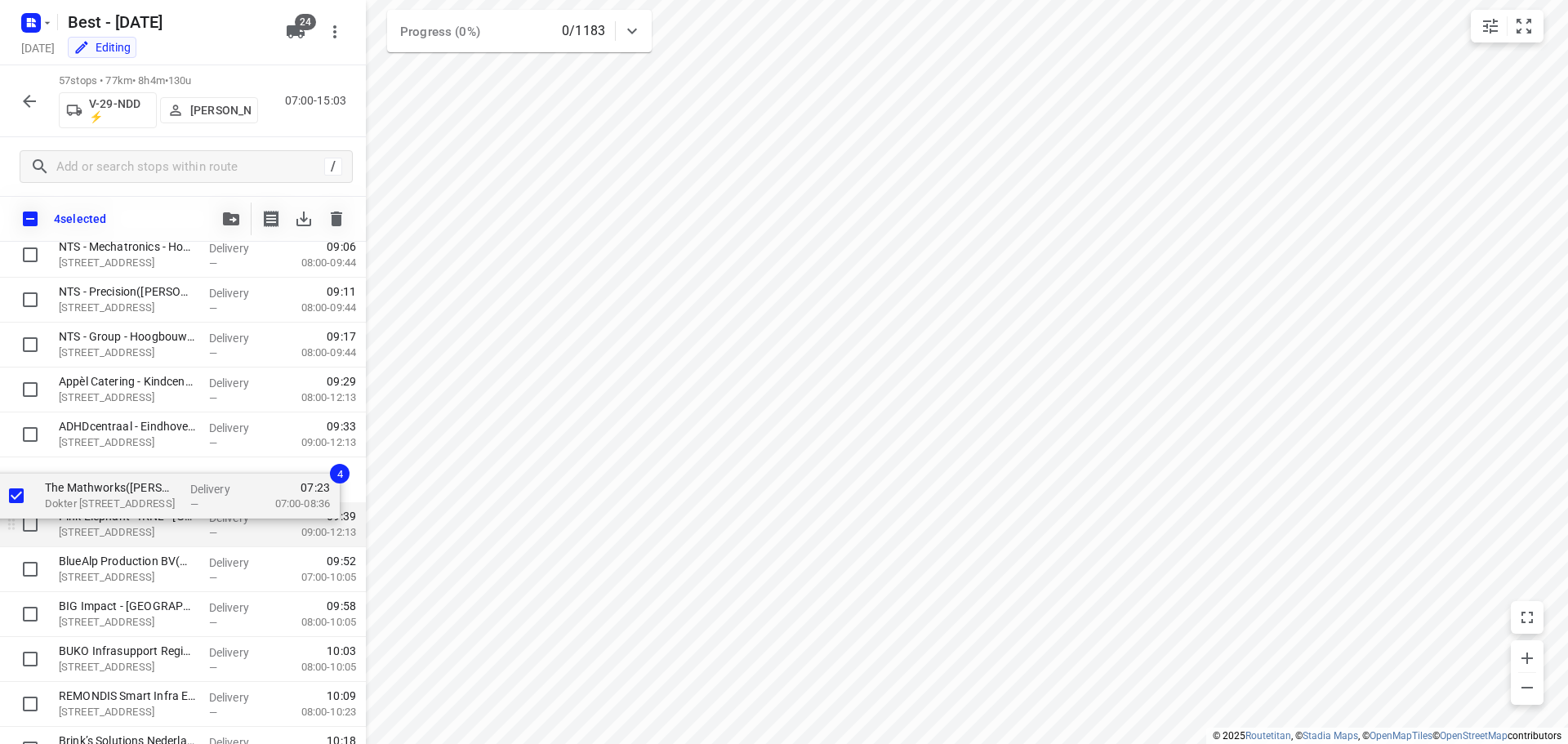
drag, startPoint x: 113, startPoint y: 441, endPoint x: 101, endPoint y: 536, distance: 95.8
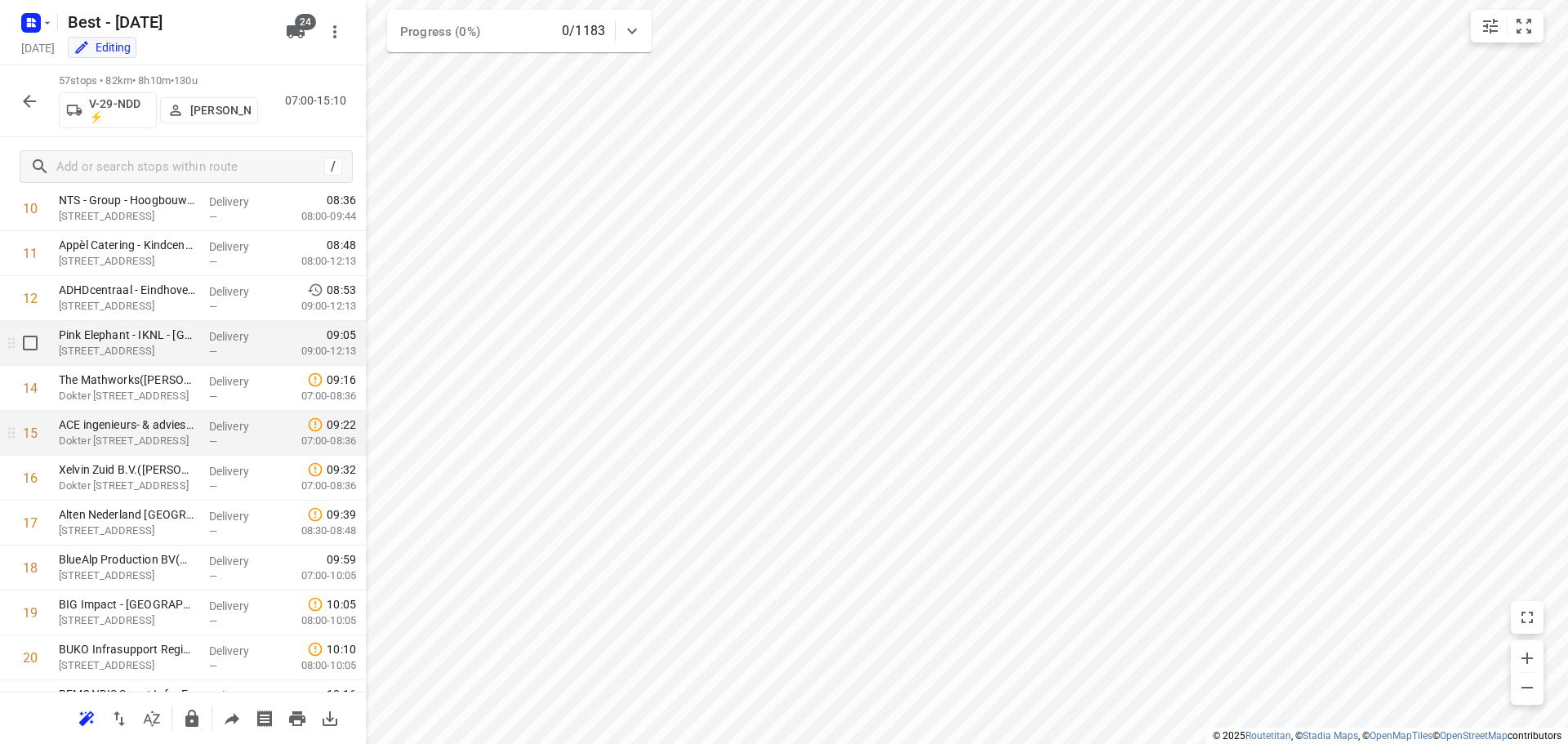
scroll to position [458, 0]
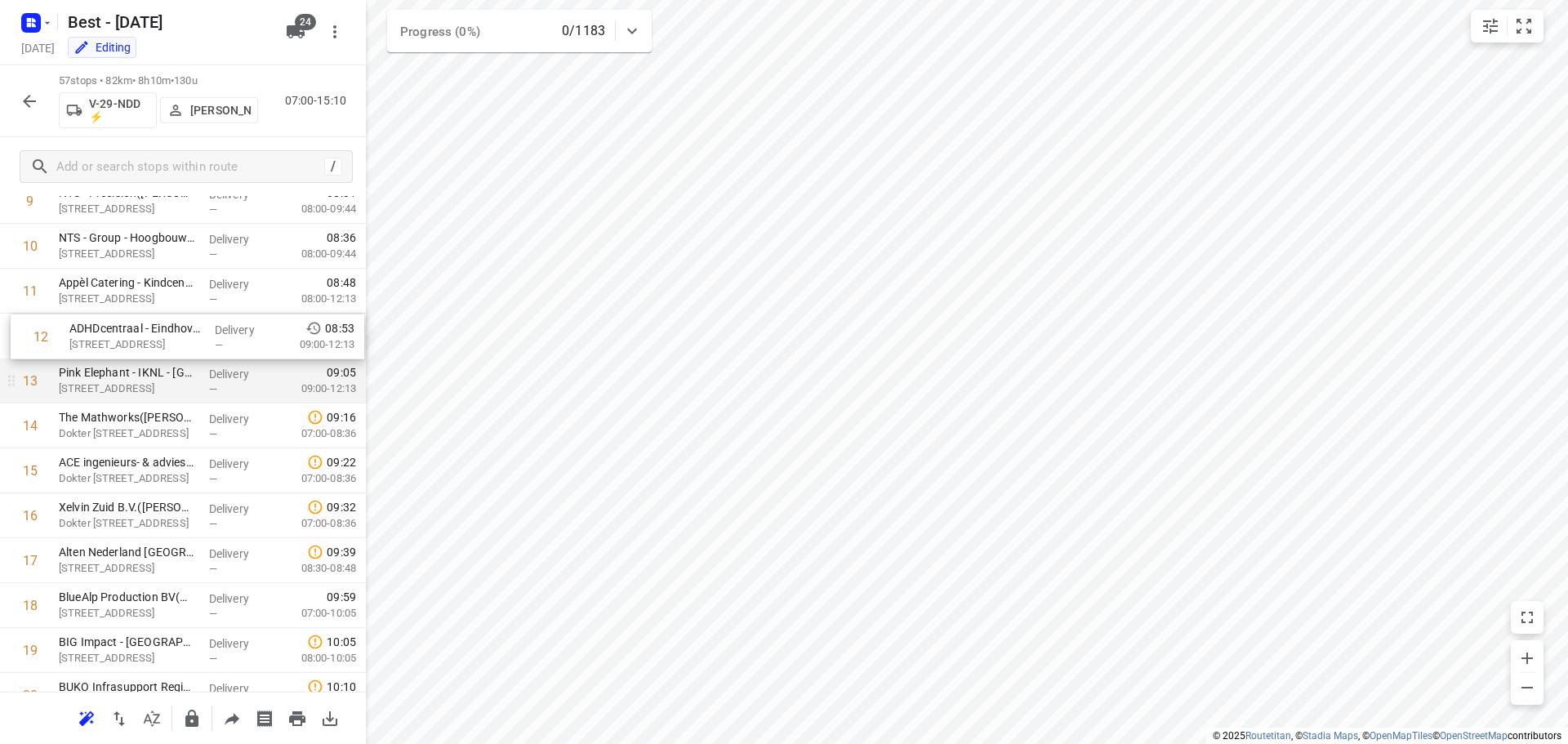
drag, startPoint x: 178, startPoint y: 340, endPoint x: 189, endPoint y: 345, distance: 12.1
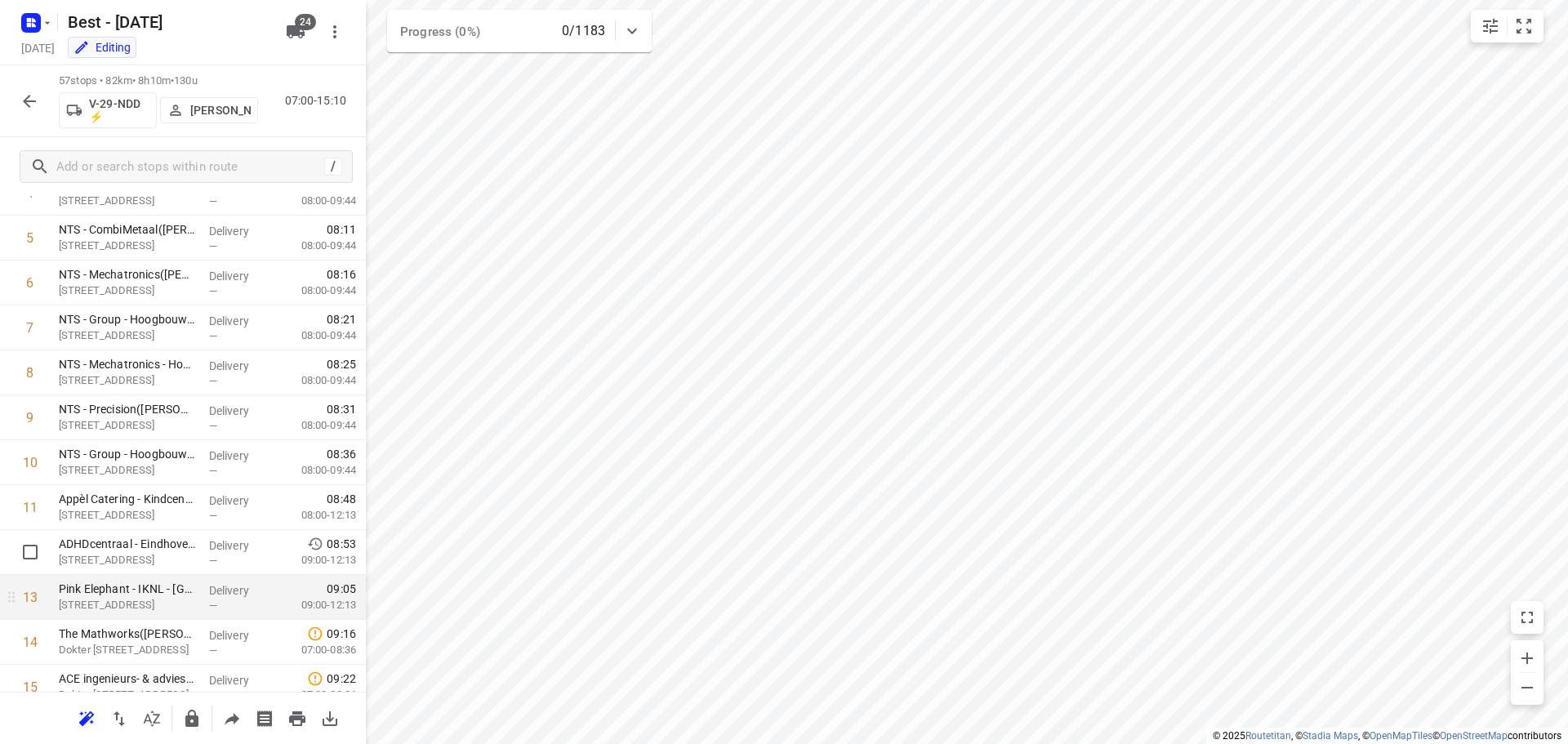
scroll to position [245, 0]
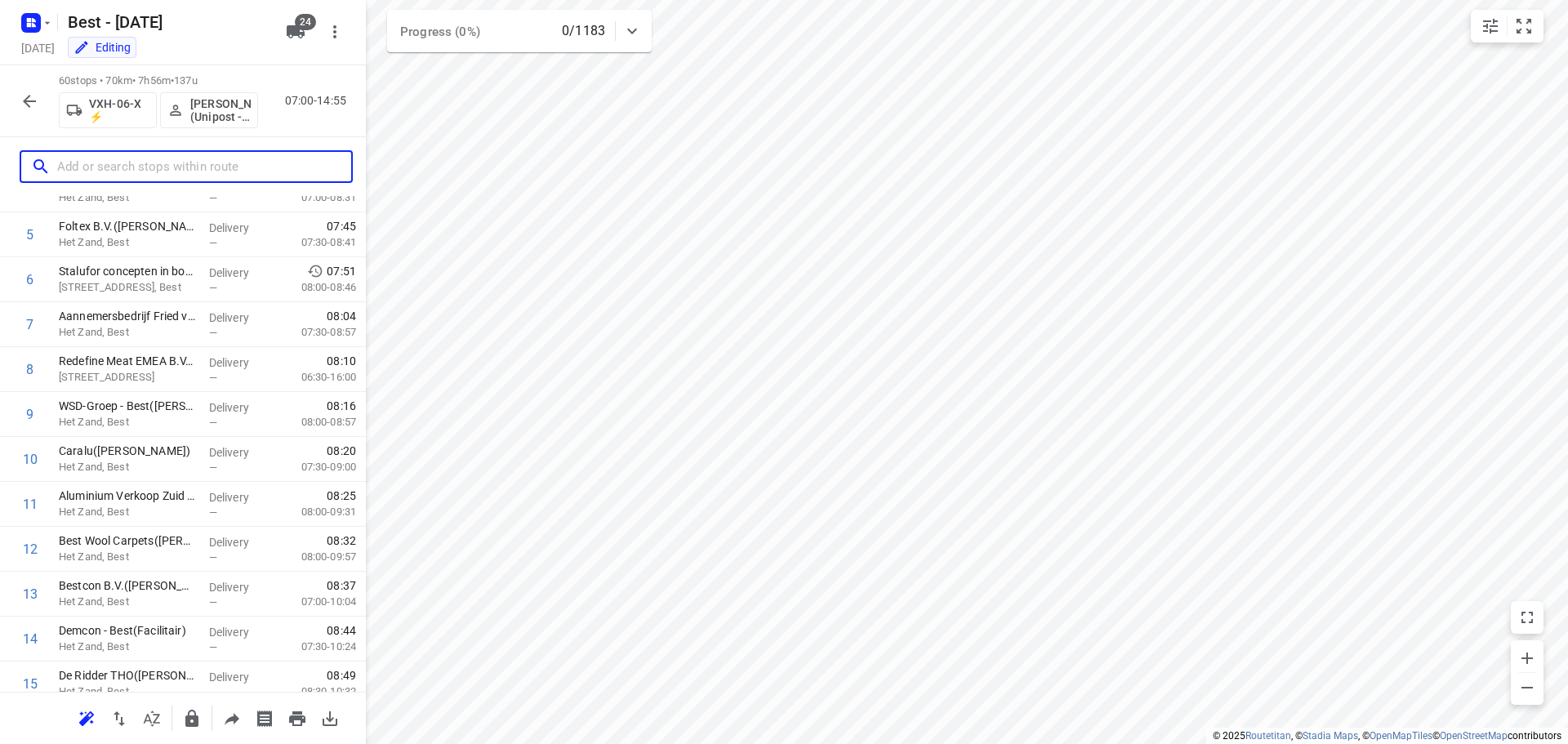
click at [231, 168] on input "text" at bounding box center [204, 167] width 294 height 25
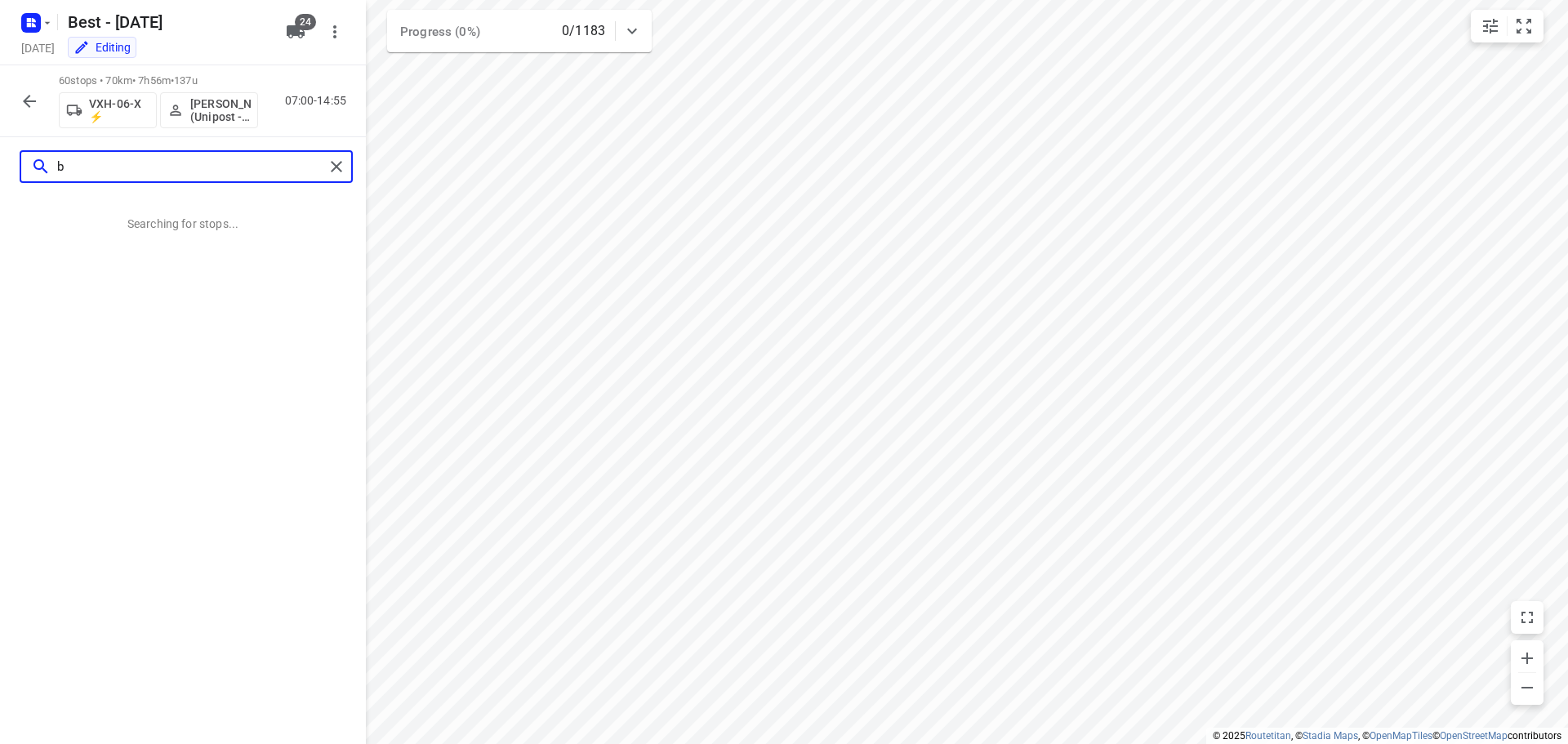
scroll to position [0, 0]
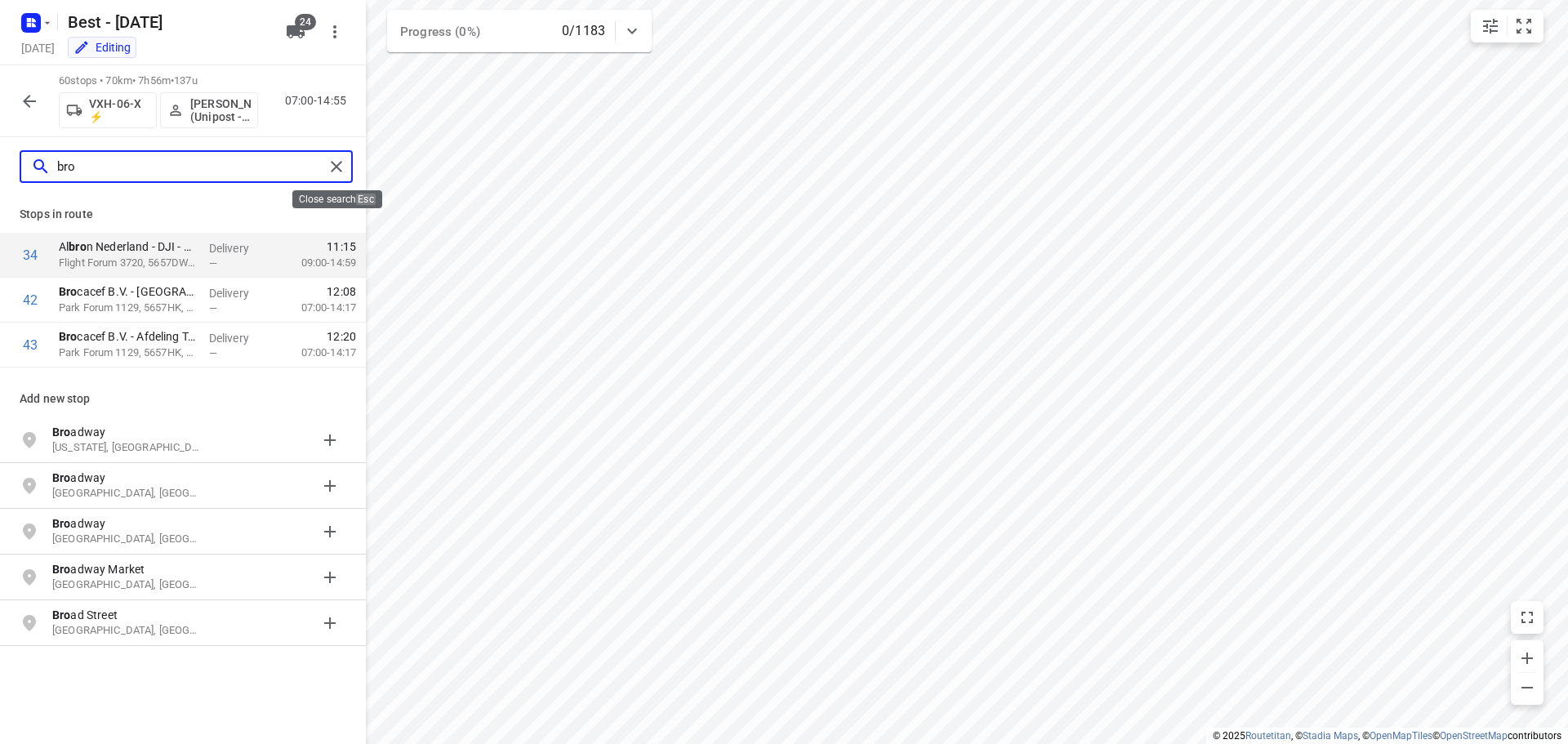
type input "bro"
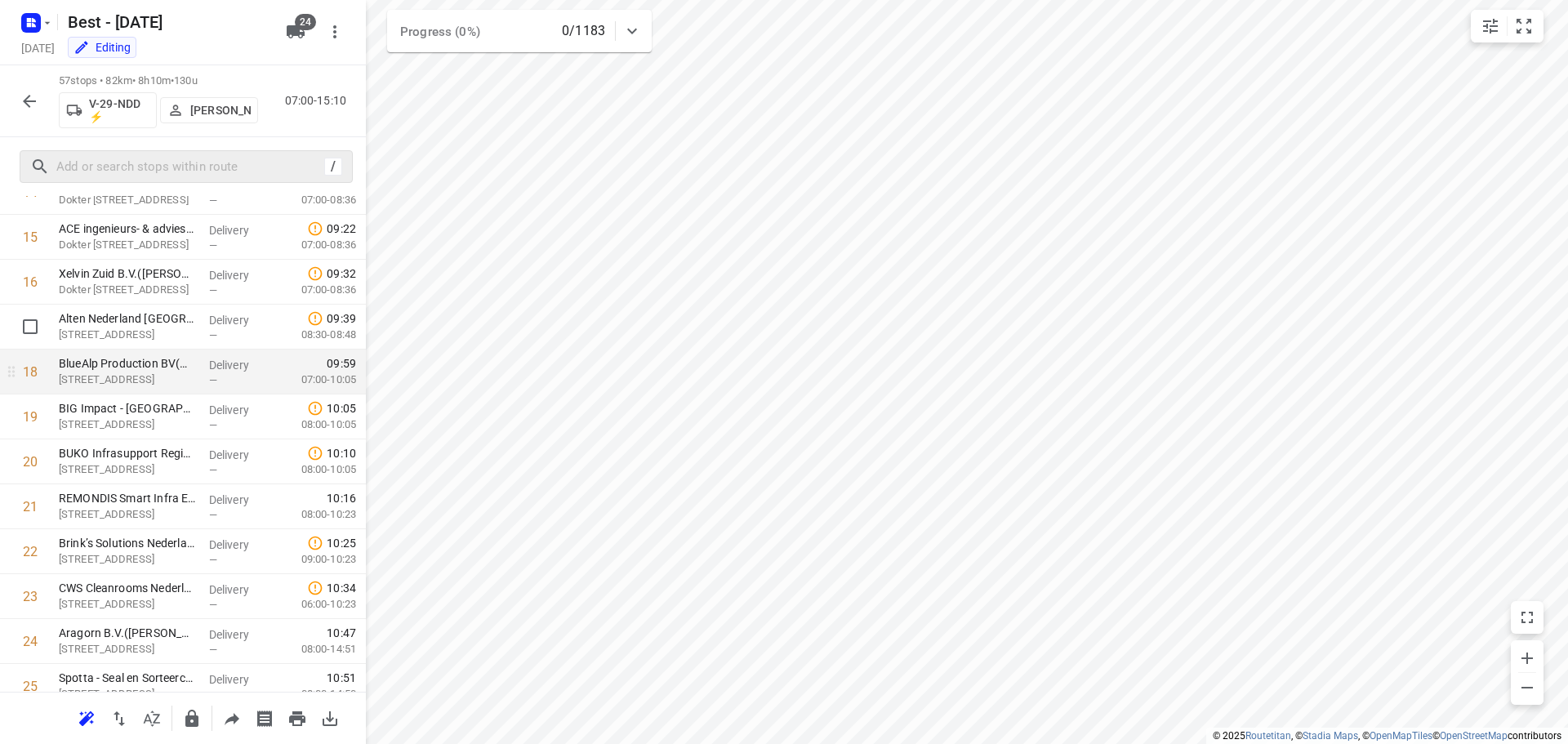
scroll to position [735, 0]
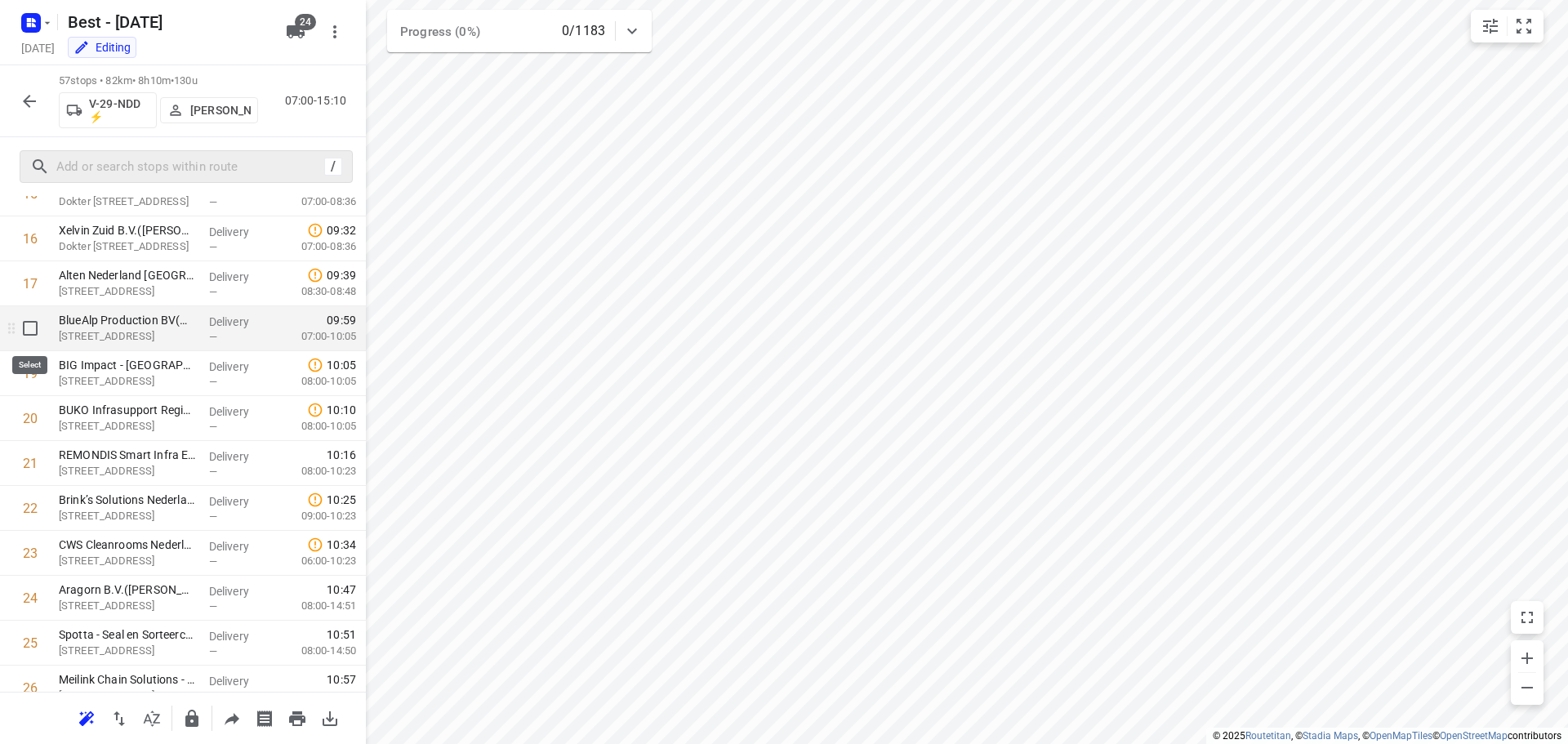
click at [29, 337] on input "checkbox" at bounding box center [30, 329] width 33 height 33
checkbox input "true"
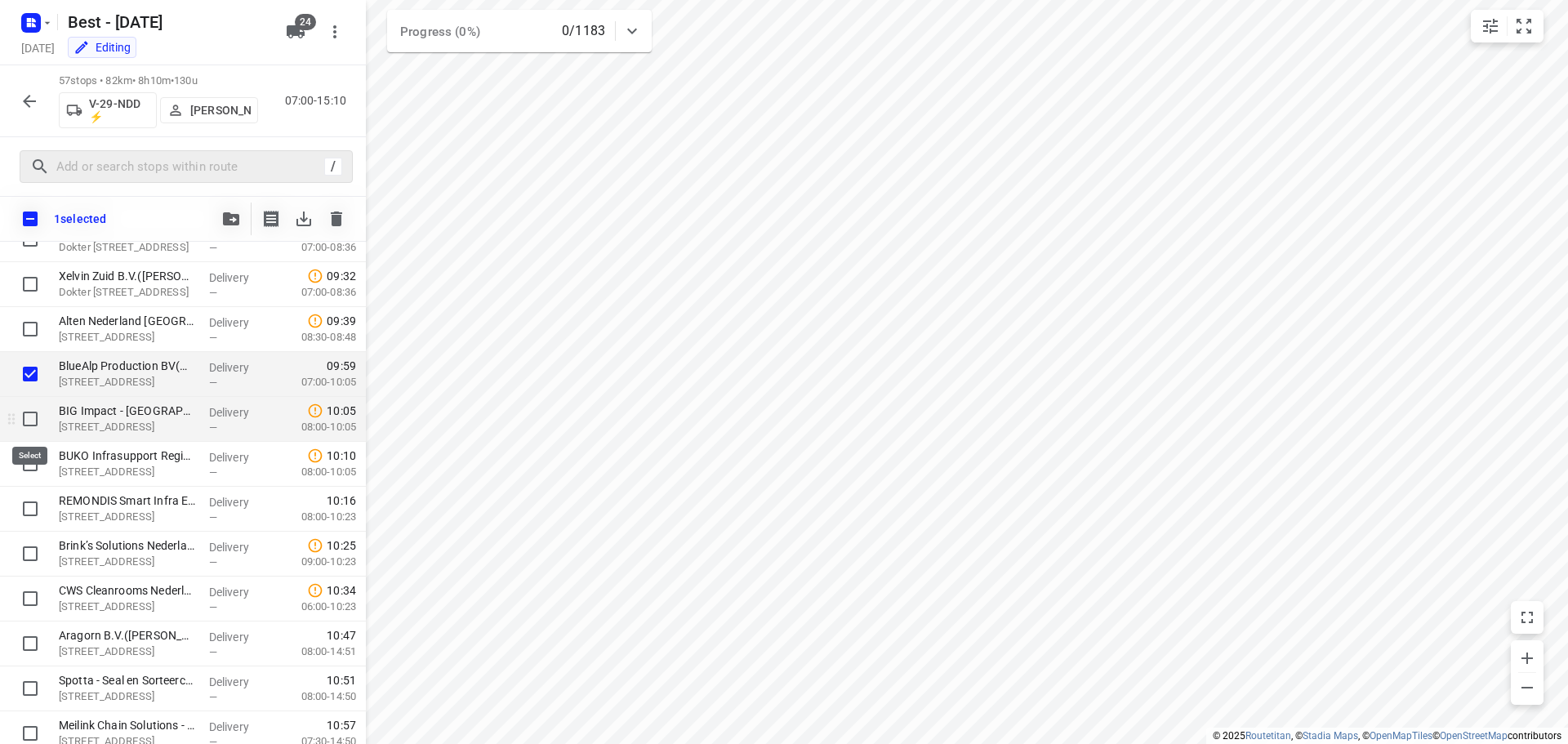
click at [22, 428] on input "checkbox" at bounding box center [30, 419] width 33 height 33
checkbox input "true"
click at [23, 458] on input "checkbox" at bounding box center [30, 464] width 33 height 33
checkbox input "true"
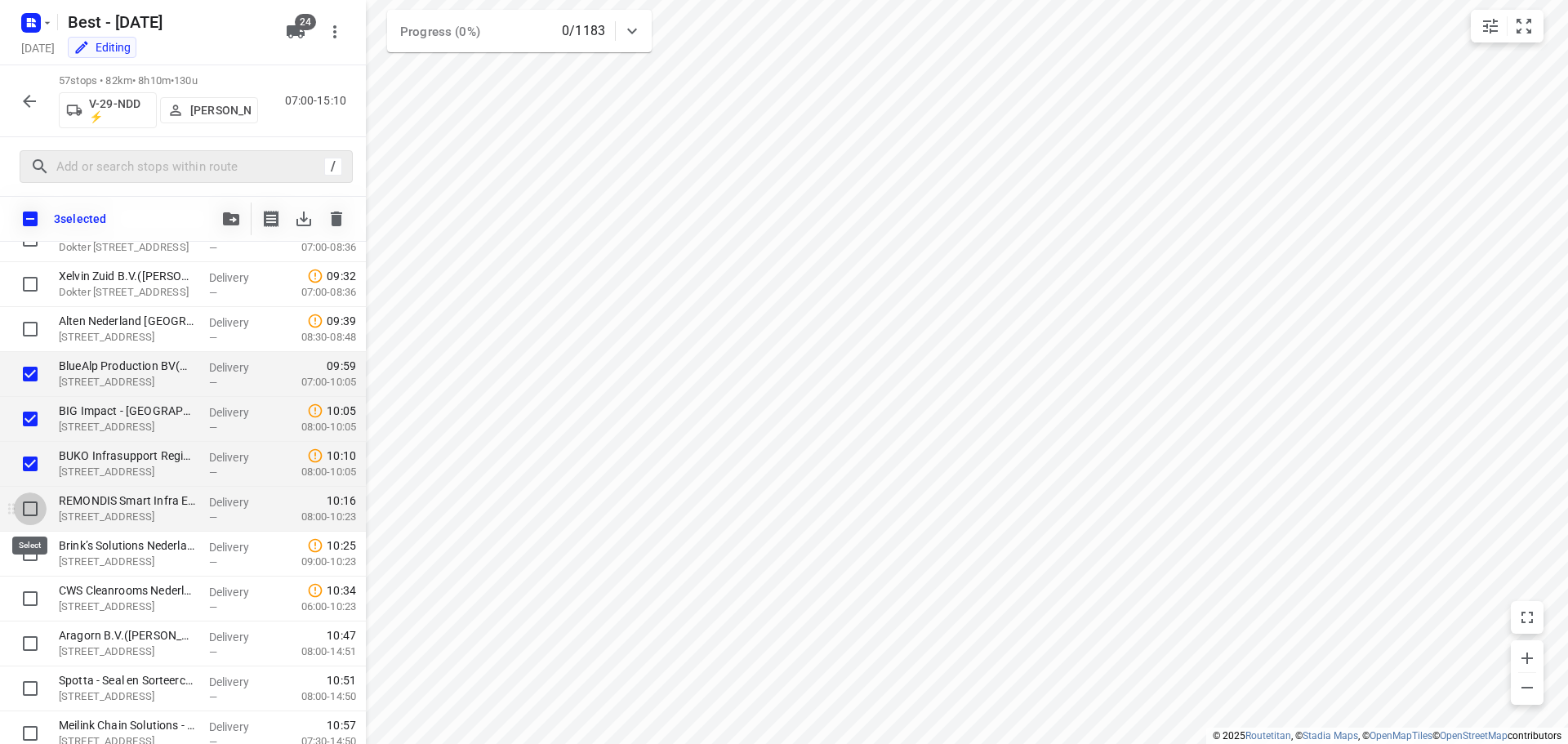
click at [25, 506] on input "checkbox" at bounding box center [30, 509] width 33 height 33
checkbox input "true"
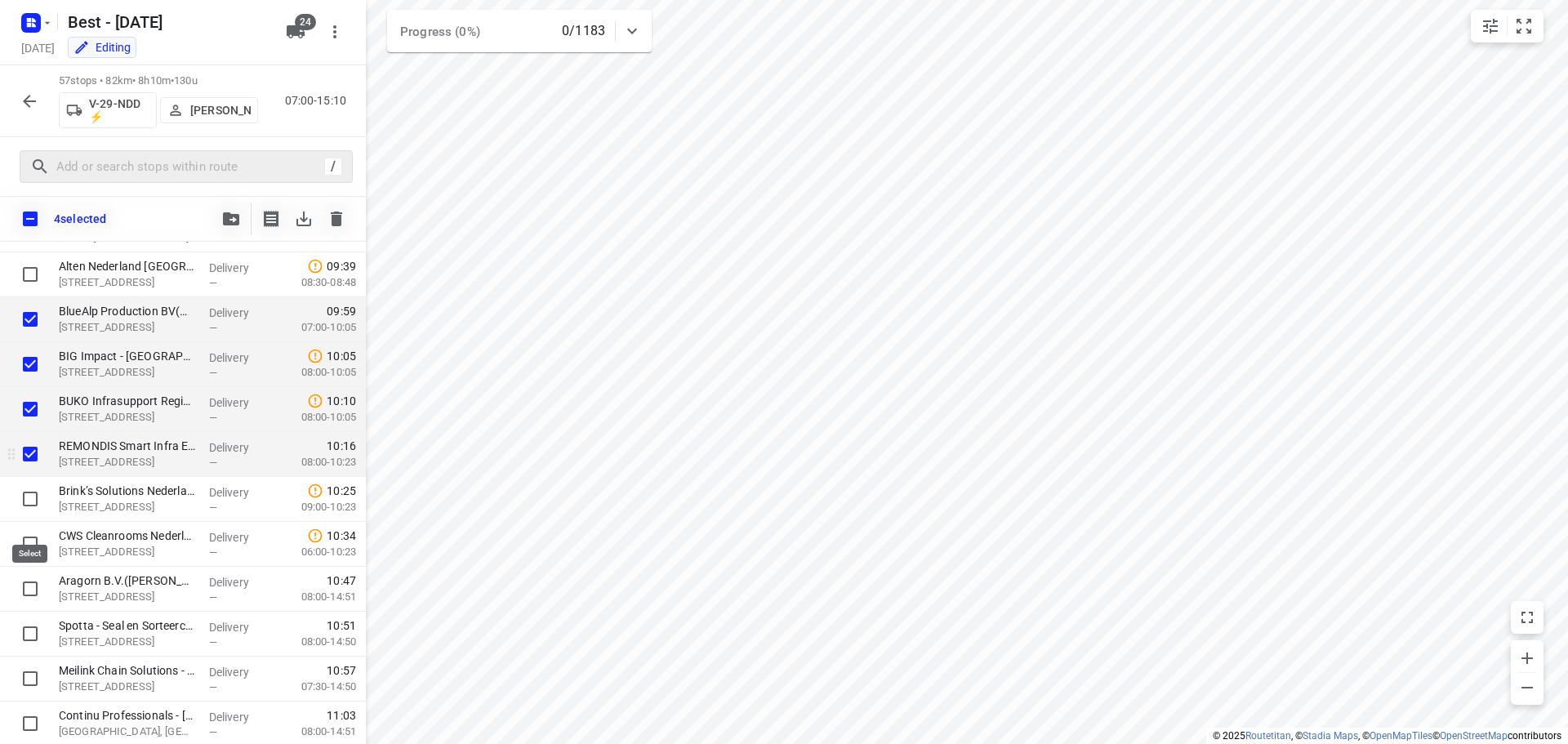
scroll to position [817, 0]
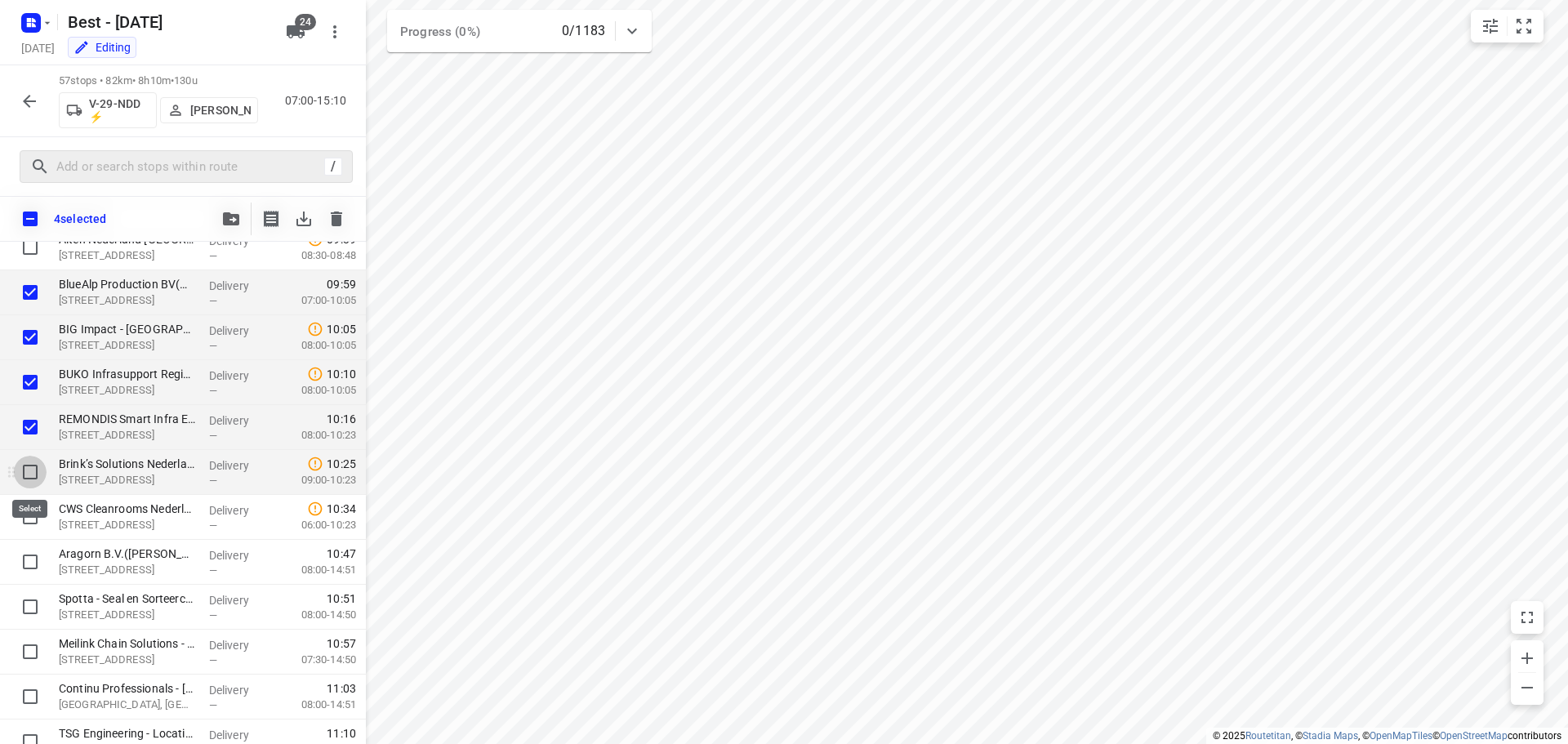
click at [33, 456] on input "checkbox" at bounding box center [30, 472] width 33 height 33
checkbox input "true"
click at [25, 501] on input "checkbox" at bounding box center [30, 517] width 33 height 33
checkbox input "true"
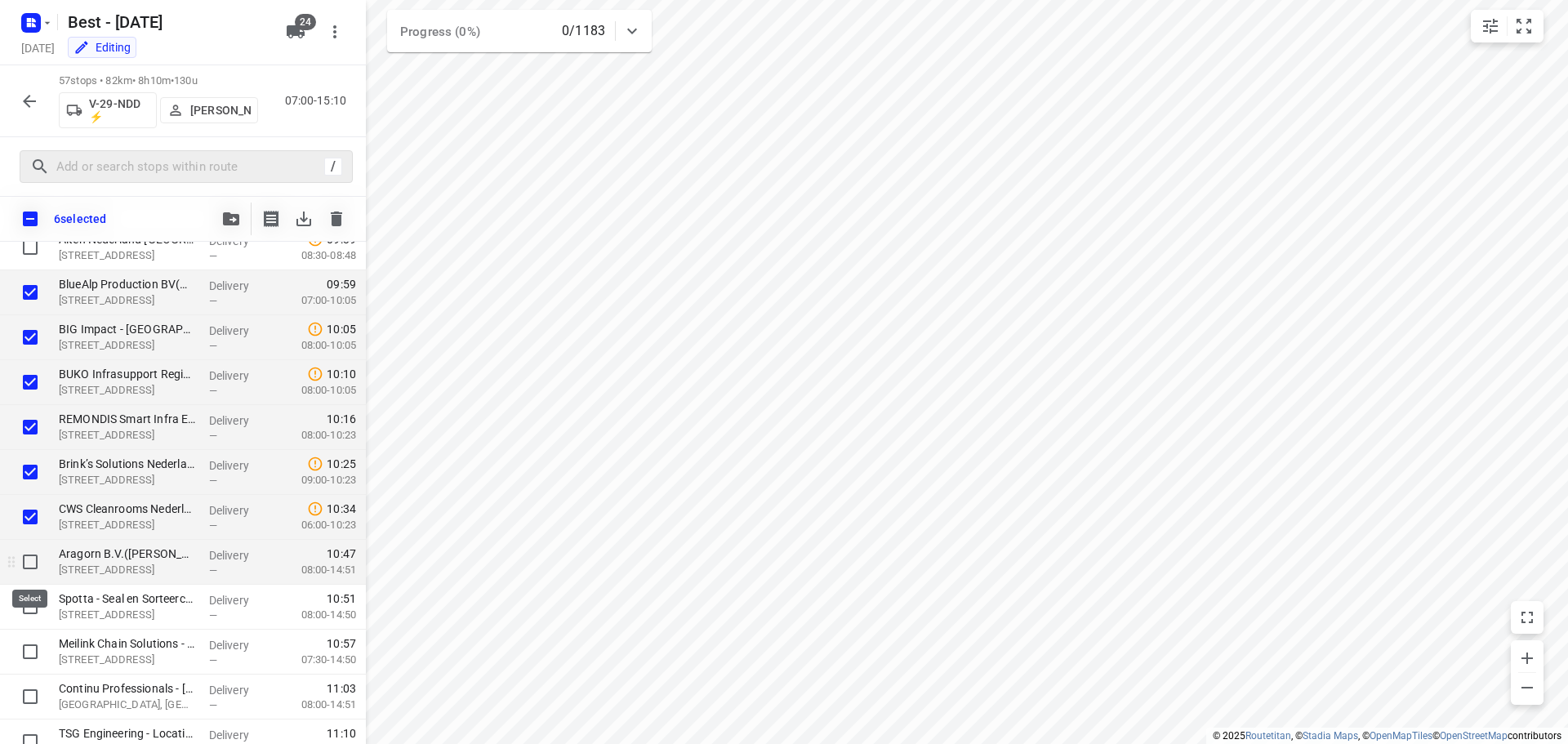
click at [25, 574] on input "checkbox" at bounding box center [30, 562] width 33 height 33
checkbox input "true"
click at [27, 598] on input "checkbox" at bounding box center [30, 607] width 33 height 33
checkbox input "true"
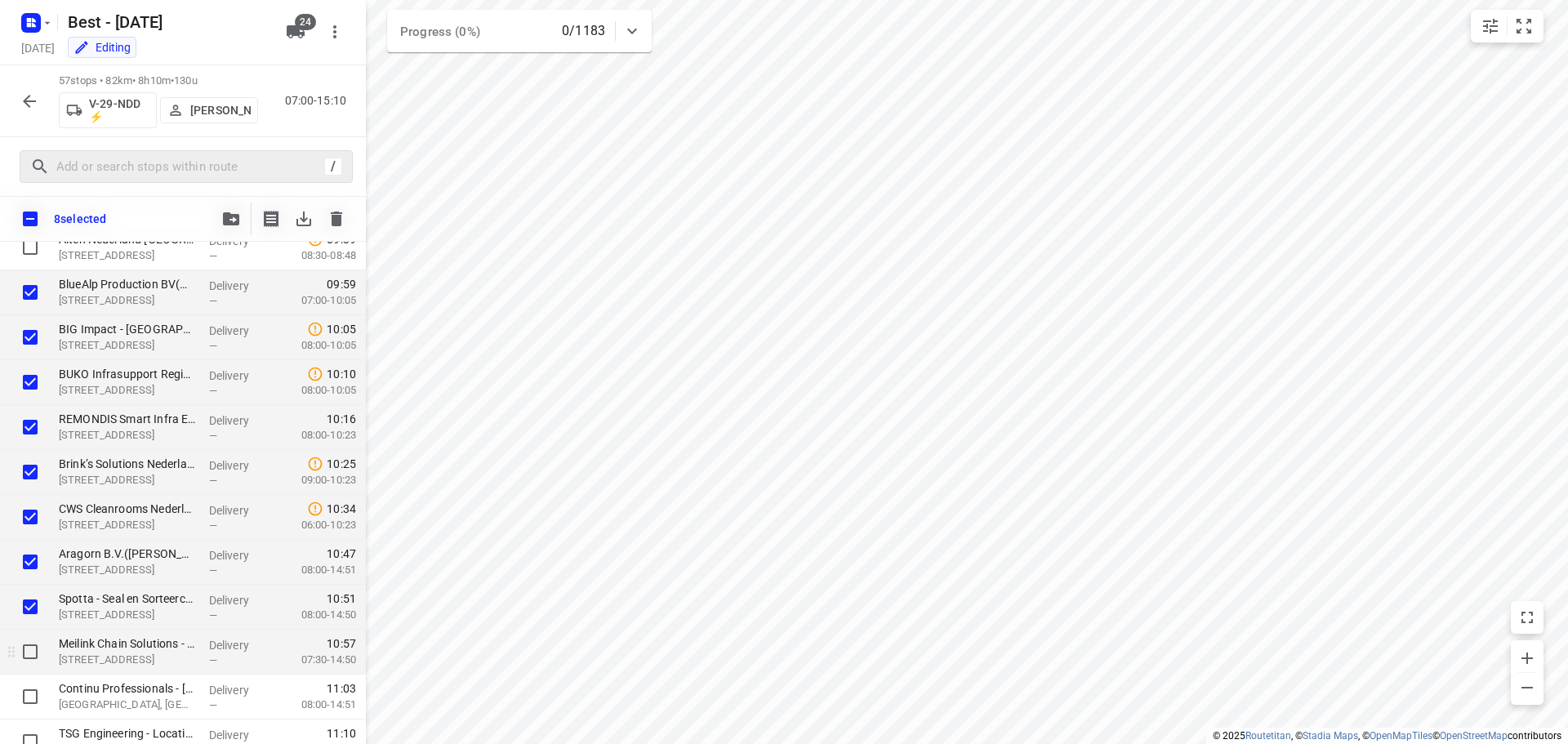
click at [34, 634] on div at bounding box center [26, 653] width 52 height 45
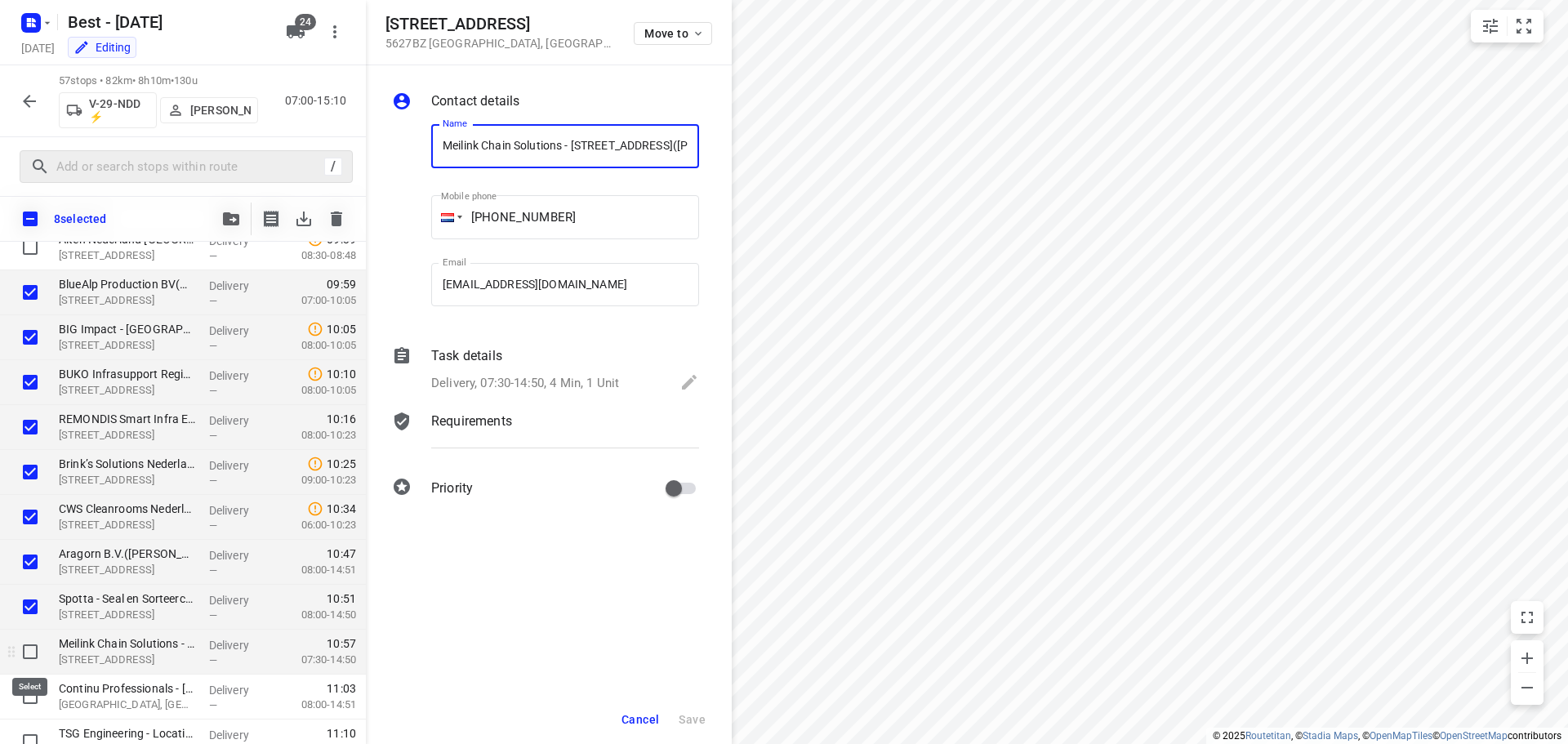
scroll to position [899, 0]
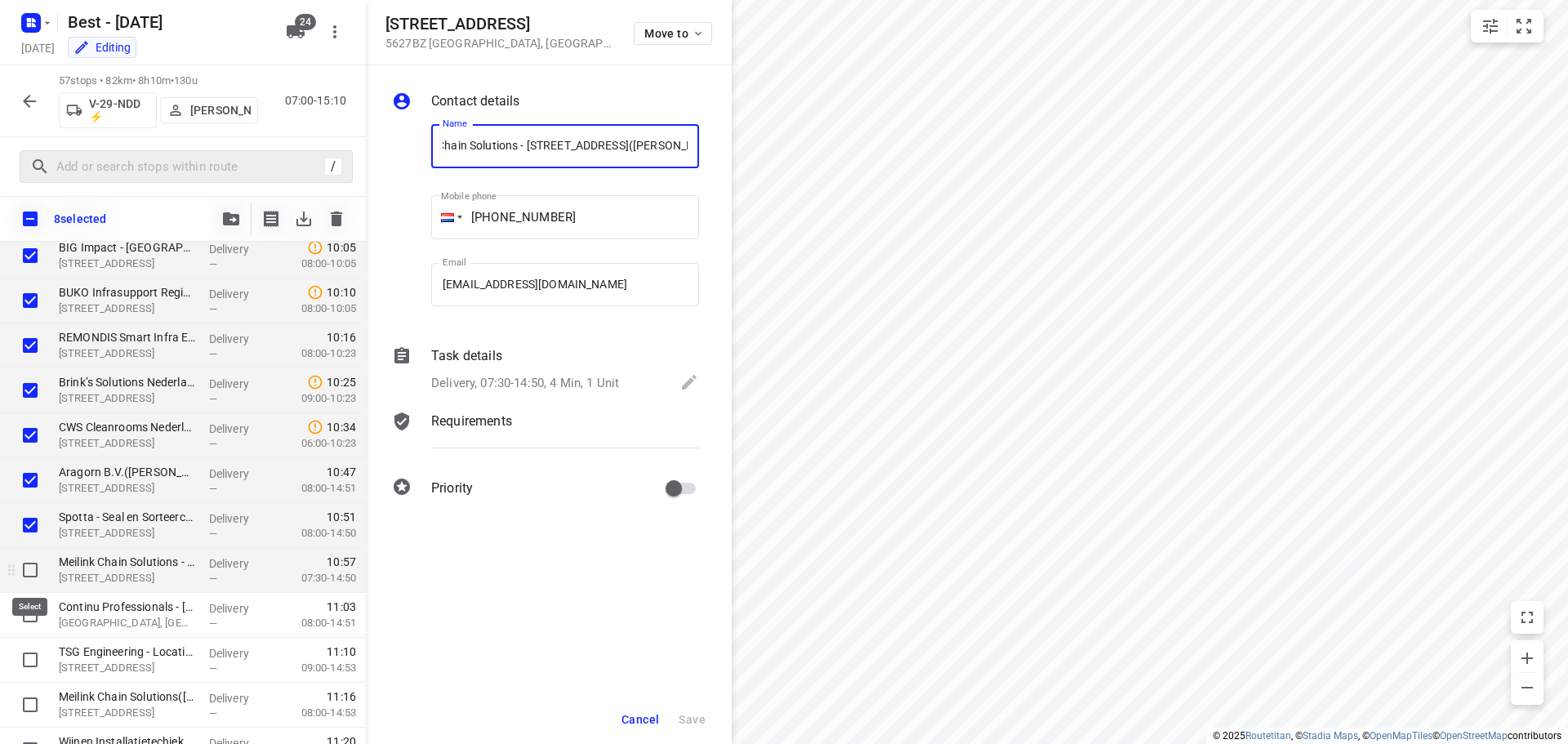
click at [27, 567] on input "checkbox" at bounding box center [30, 570] width 33 height 33
click at [34, 569] on input "checkbox" at bounding box center [30, 570] width 33 height 33
checkbox input "false"
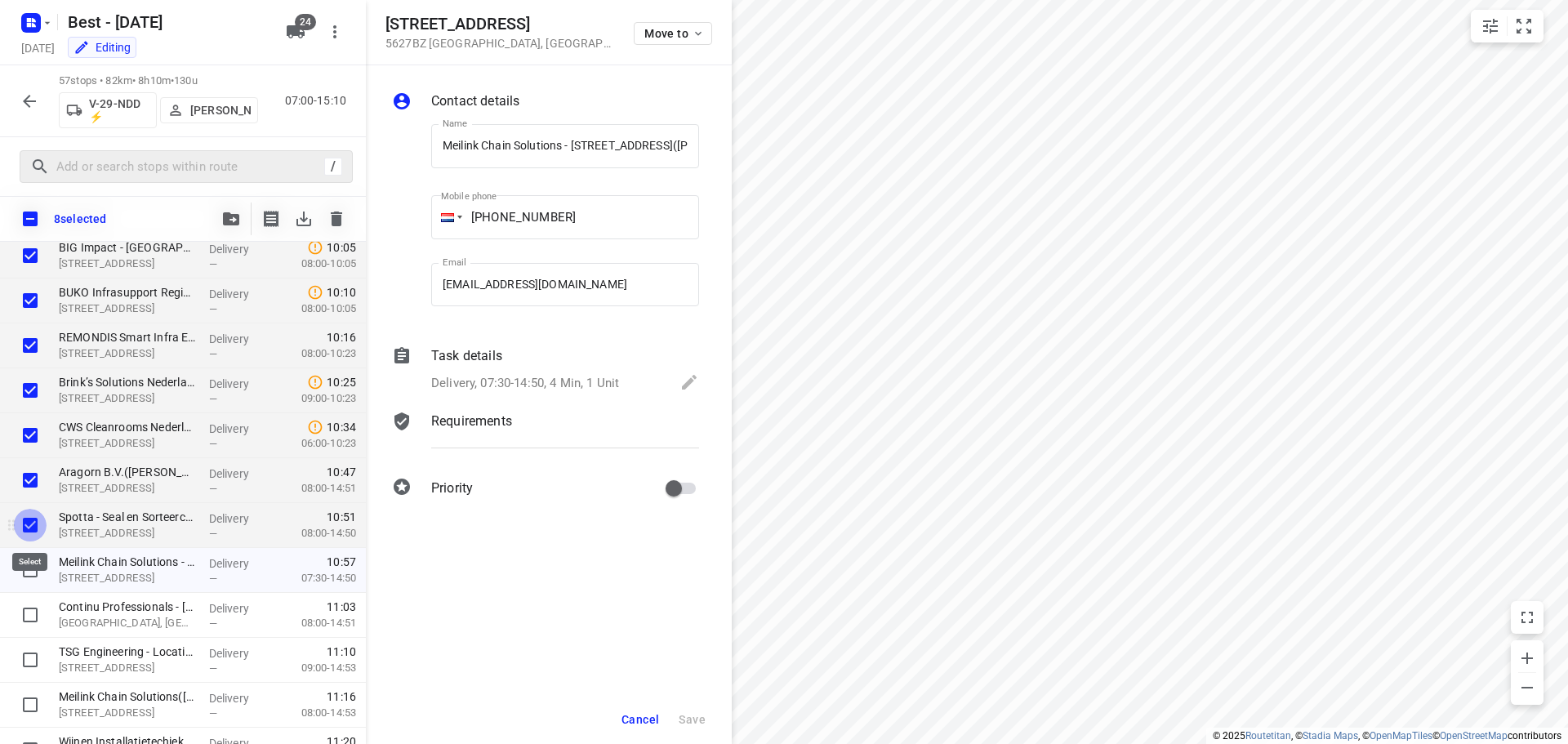
click at [25, 529] on input "checkbox" at bounding box center [30, 525] width 33 height 33
checkbox input "false"
click at [45, 482] on input "checkbox" at bounding box center [30, 481] width 33 height 33
checkbox input "false"
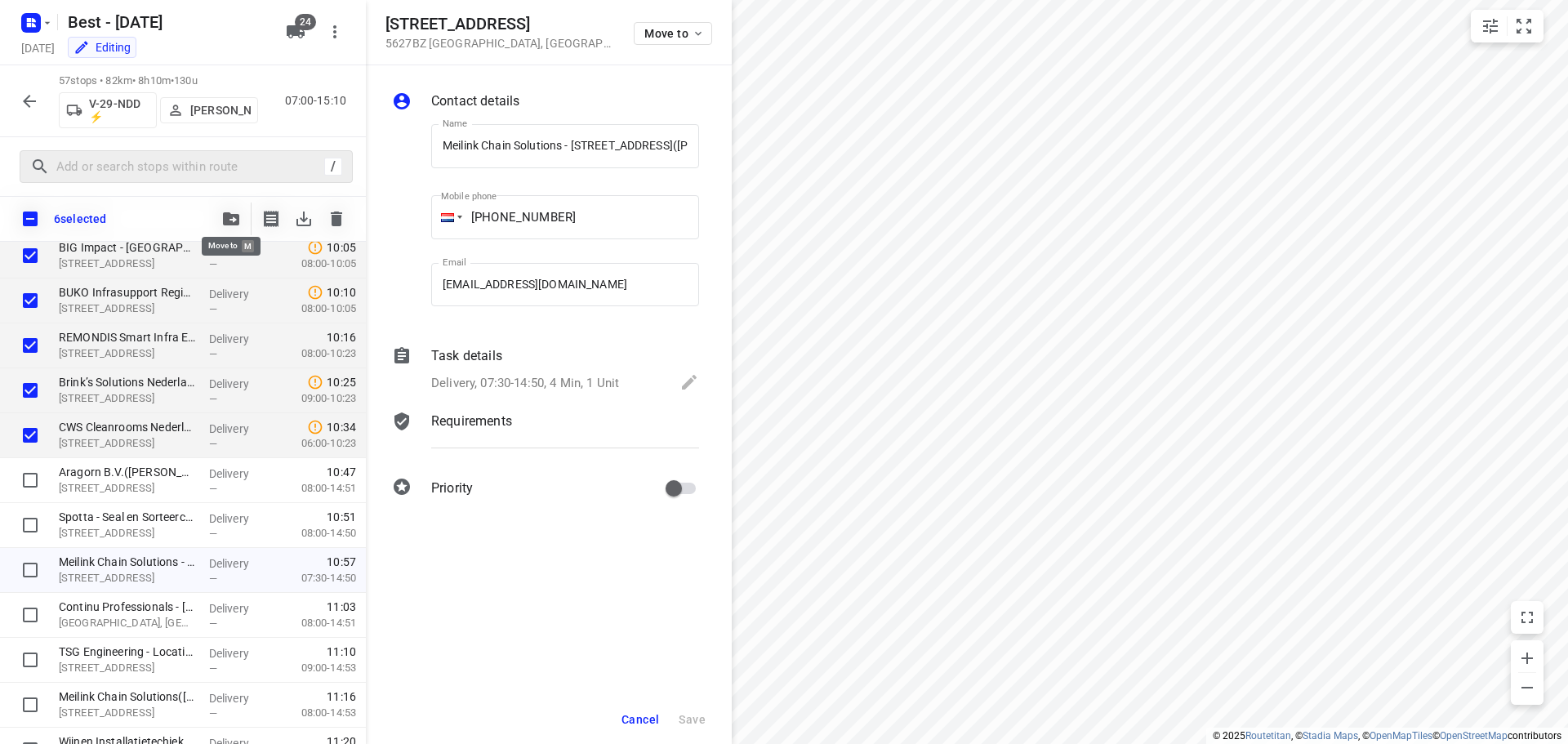
click at [223, 225] on button "button" at bounding box center [231, 219] width 33 height 33
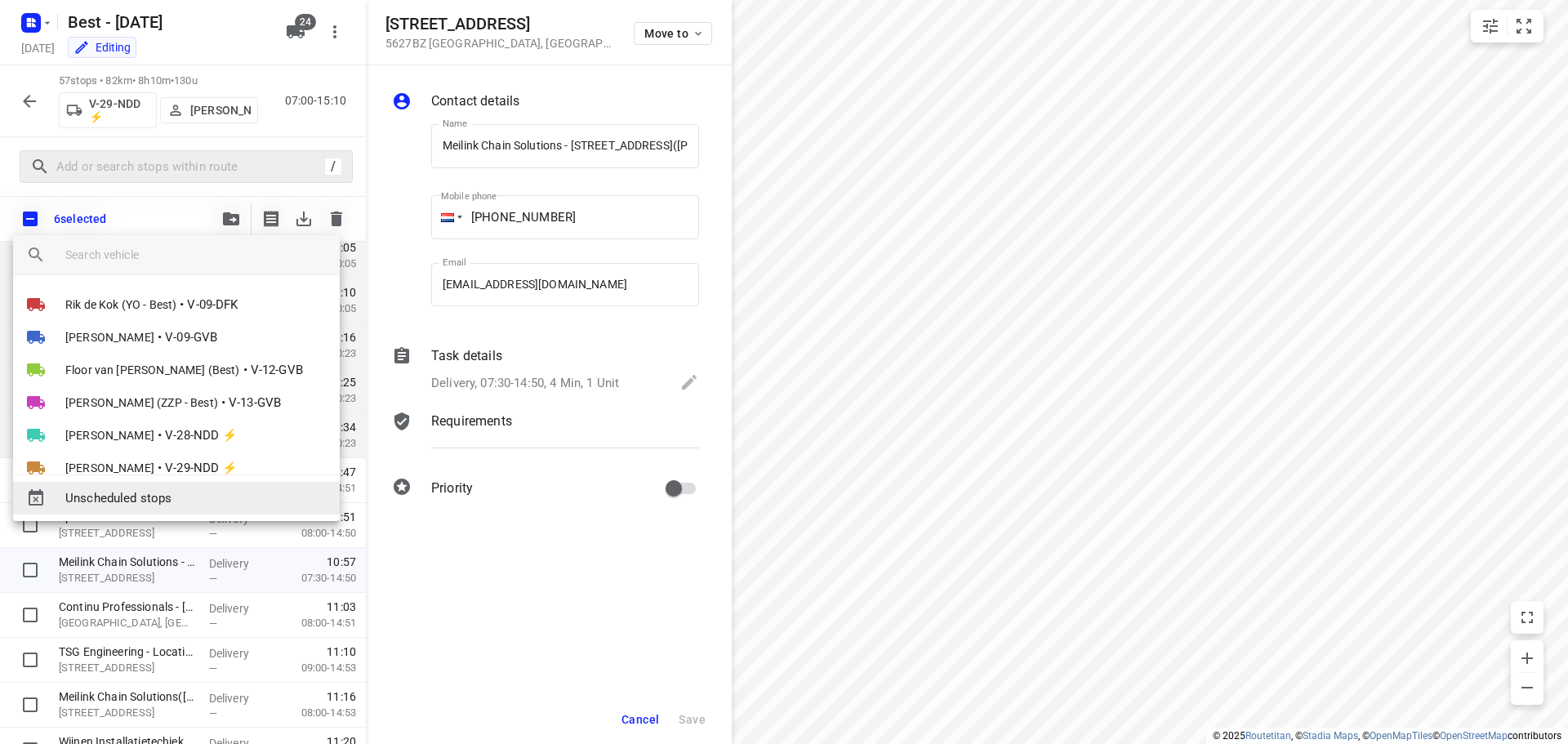
click at [121, 492] on span "Unscheduled stops" at bounding box center [195, 499] width 261 height 19
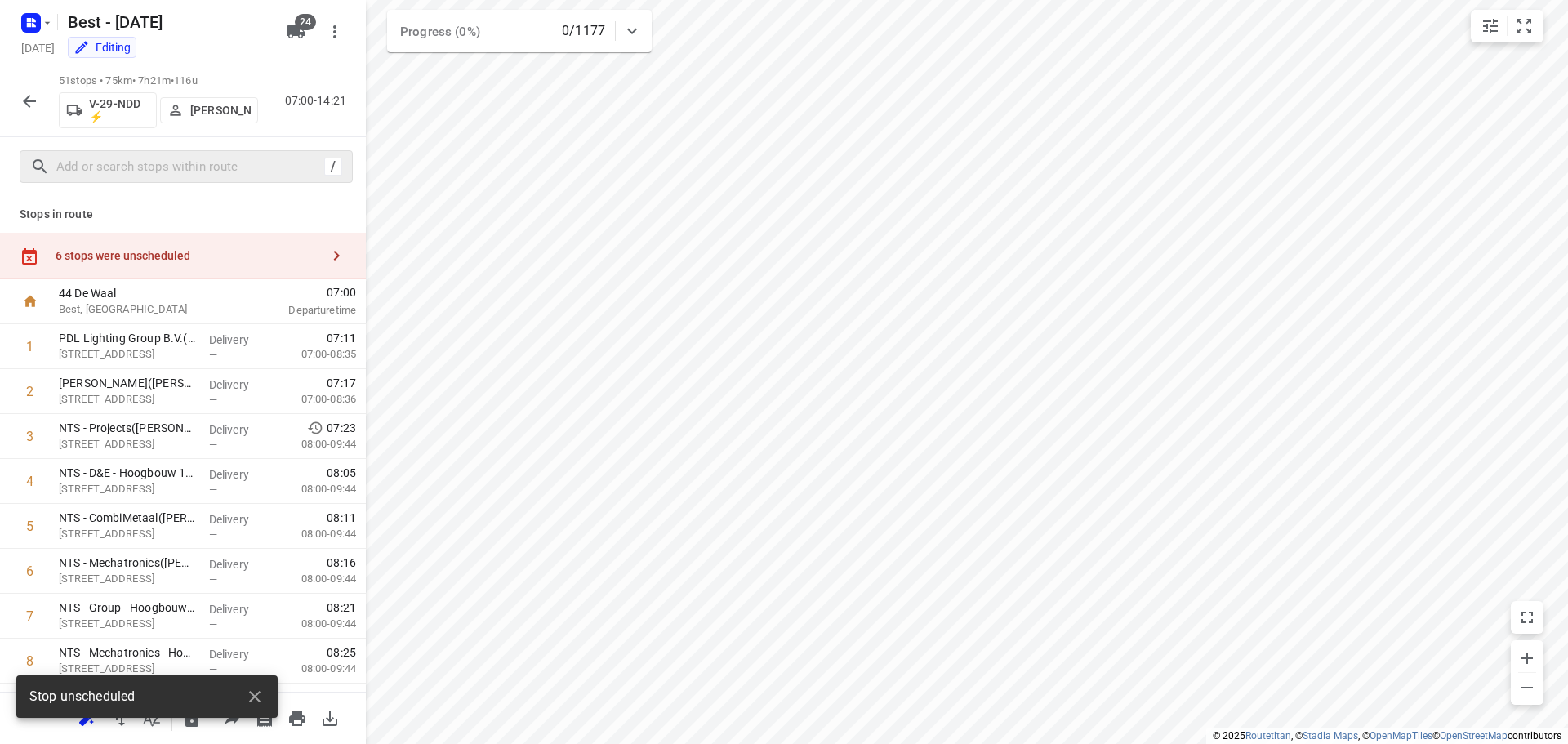
click at [43, 111] on div at bounding box center [29, 101] width 33 height 33
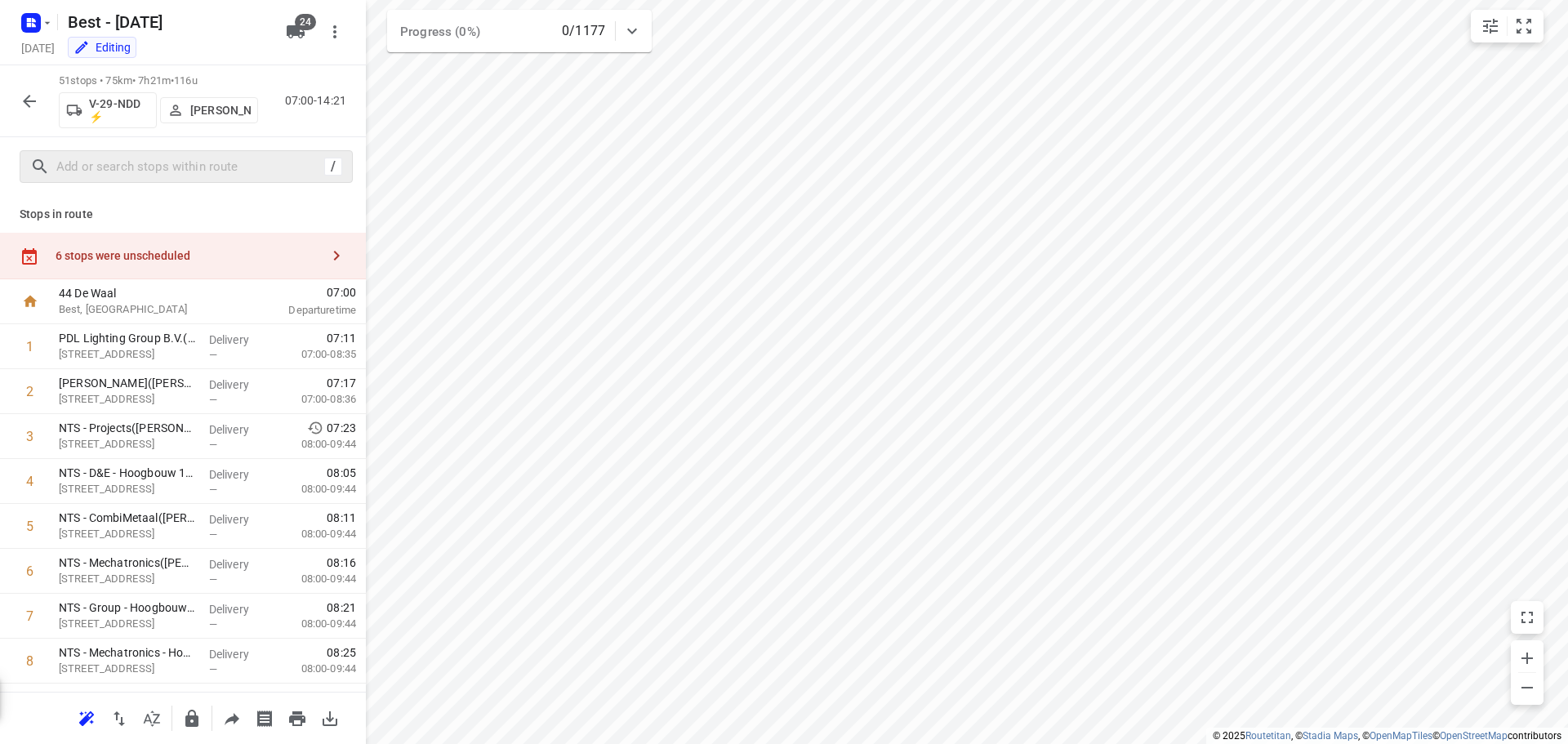
click at [37, 109] on icon "button" at bounding box center [30, 101] width 20 height 20
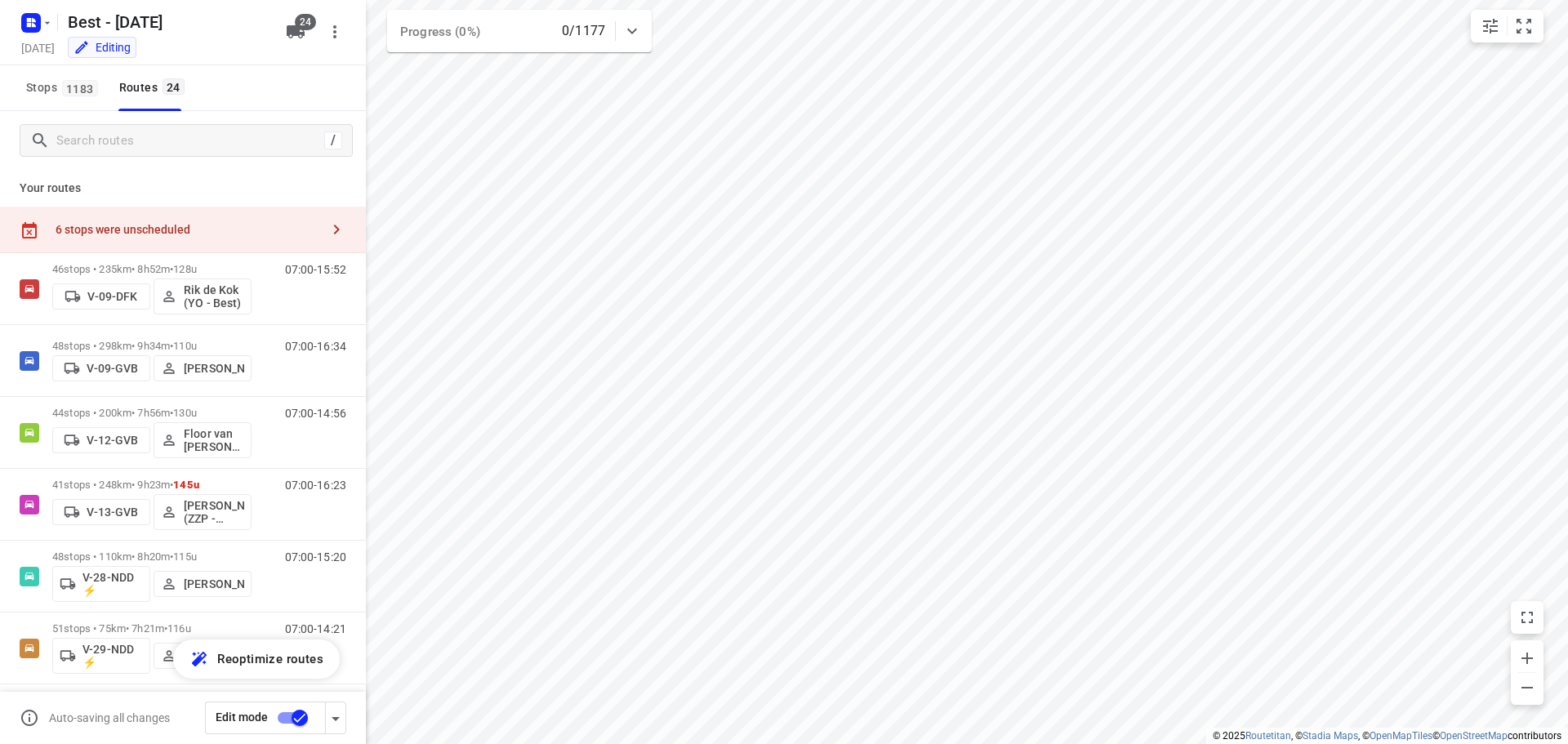
click at [298, 227] on div "6 stops were unscheduled" at bounding box center [187, 229] width 264 height 13
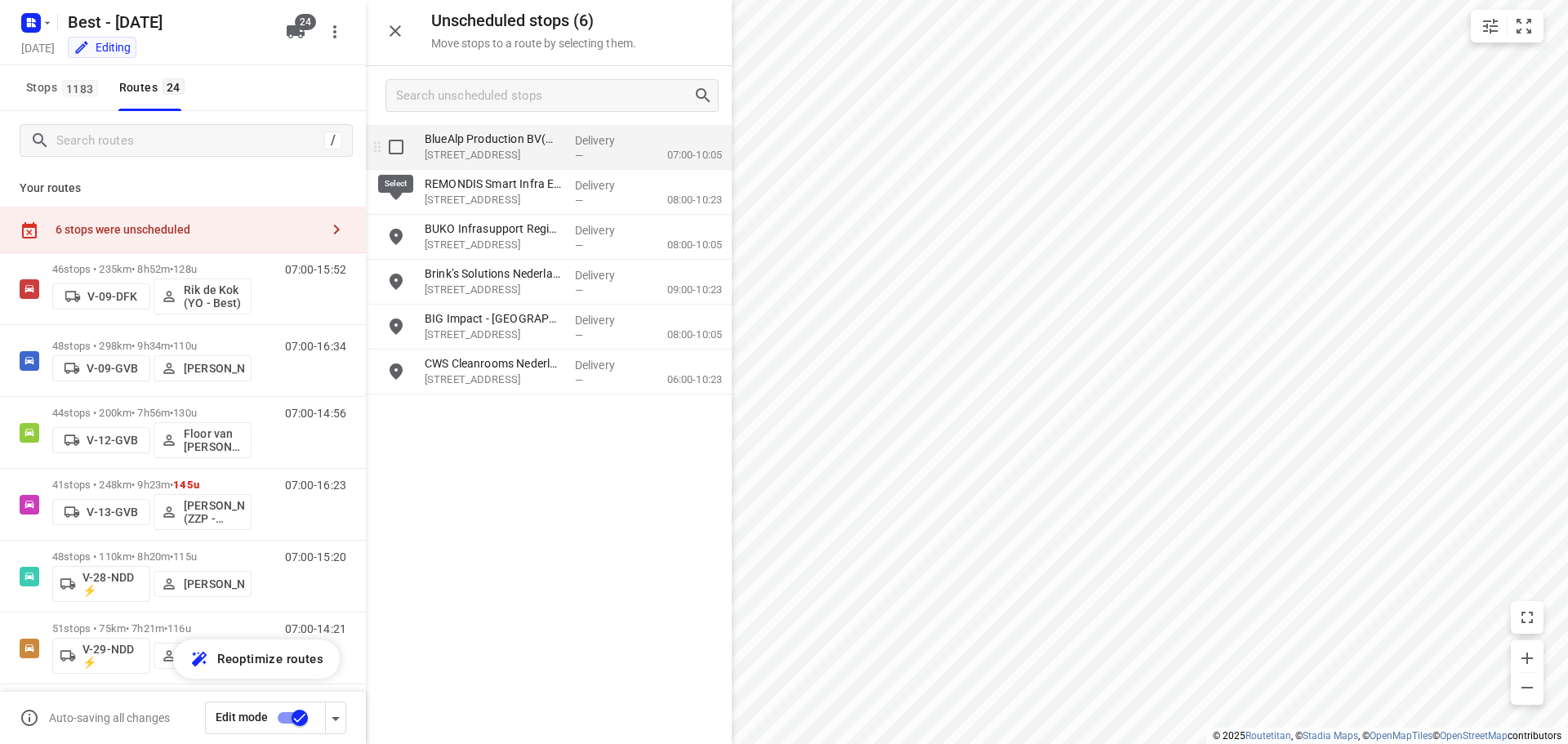
click at [385, 152] on input "grid" at bounding box center [396, 147] width 33 height 33
checkbox input "true"
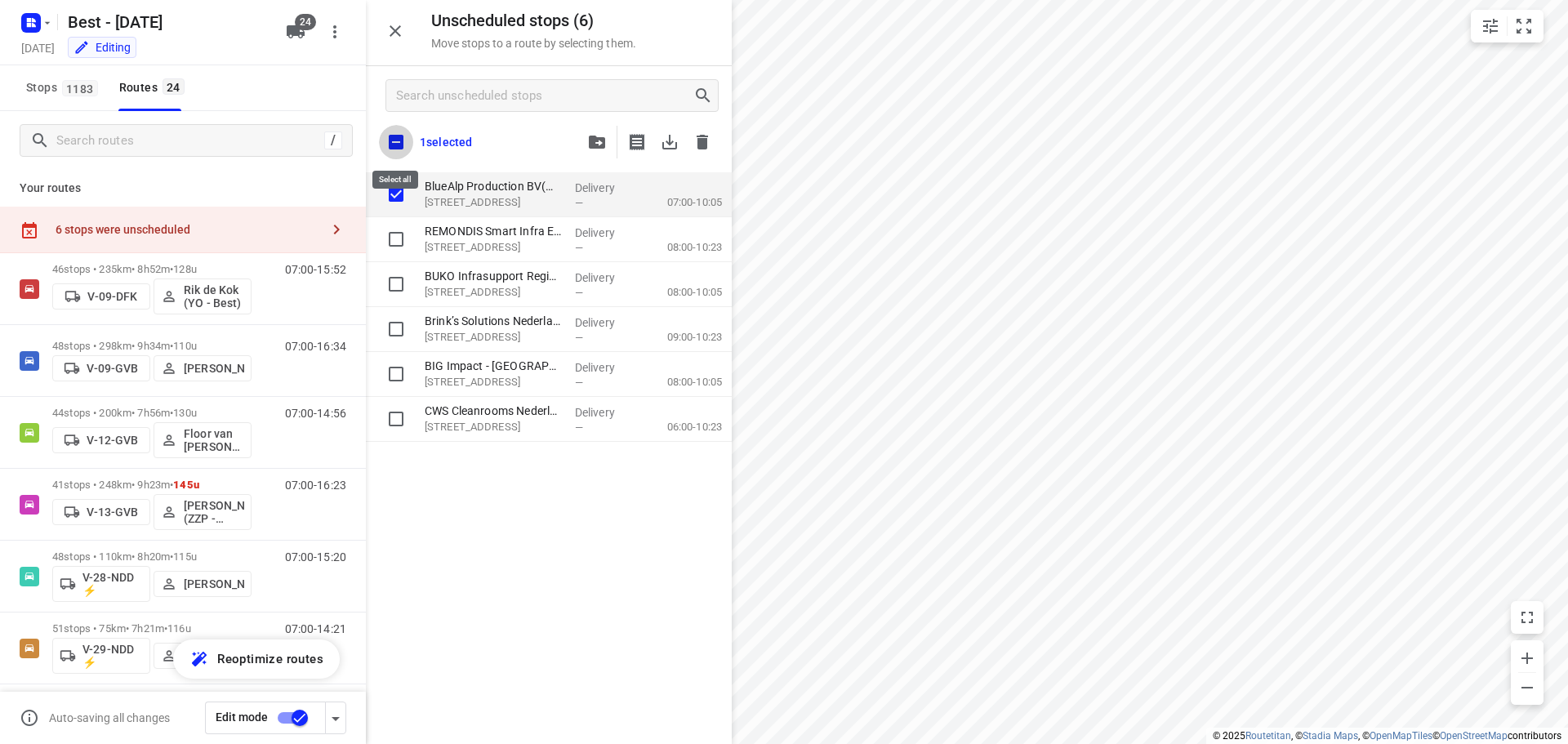
click at [387, 152] on input "checkbox" at bounding box center [396, 142] width 34 height 34
checkbox input "true"
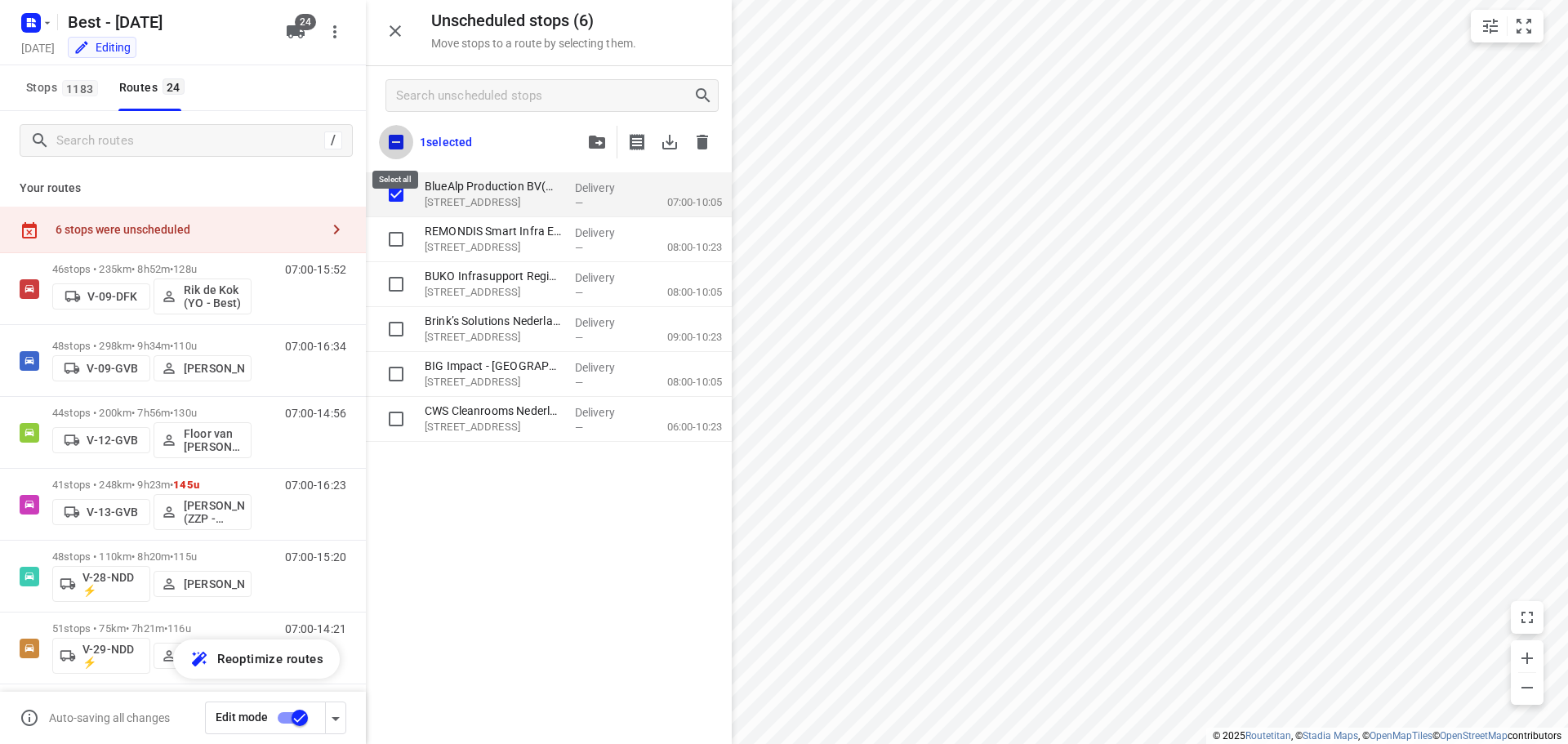
checkbox input "true"
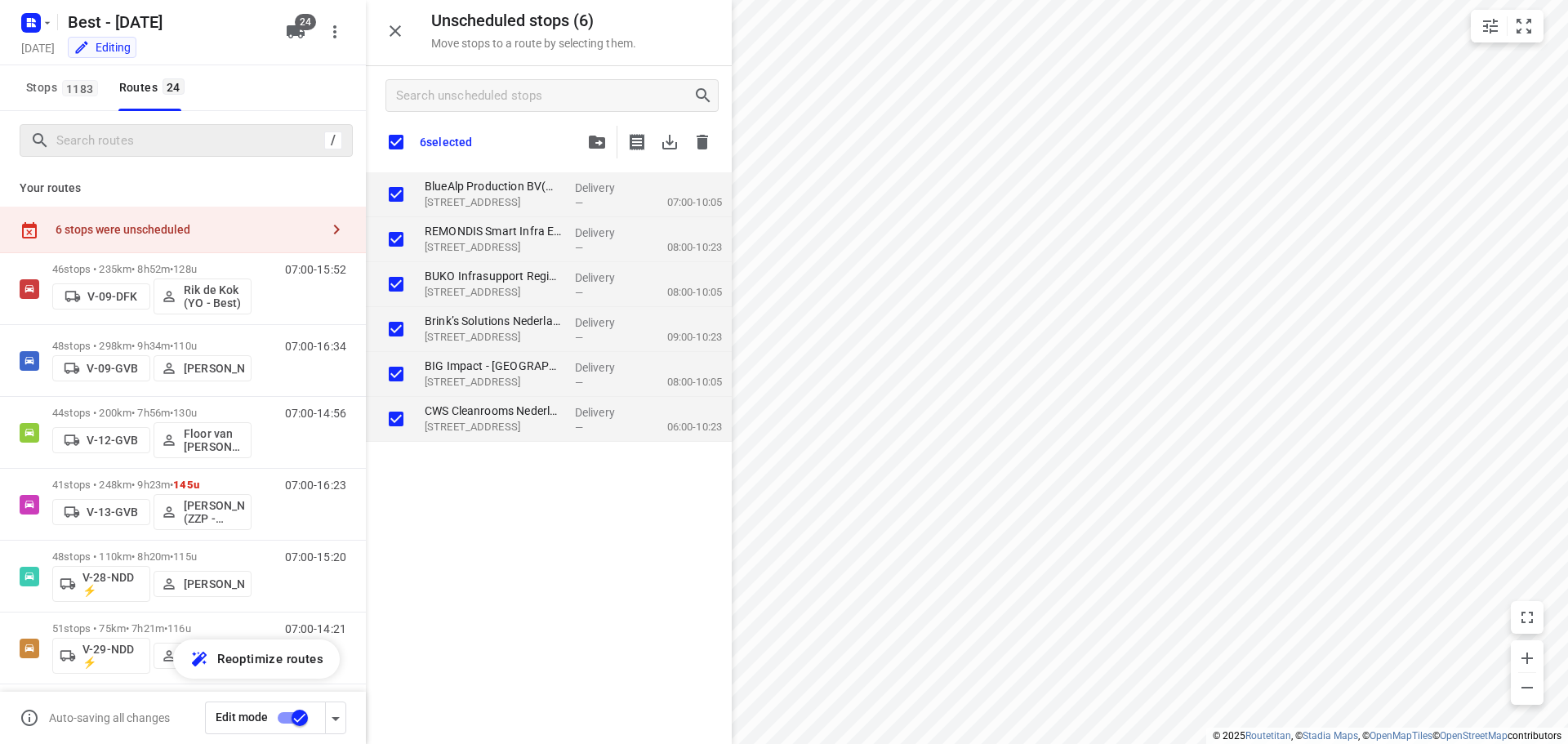
click at [110, 156] on div "/" at bounding box center [186, 140] width 333 height 33
click at [121, 151] on input "Search routes" at bounding box center [187, 141] width 261 height 25
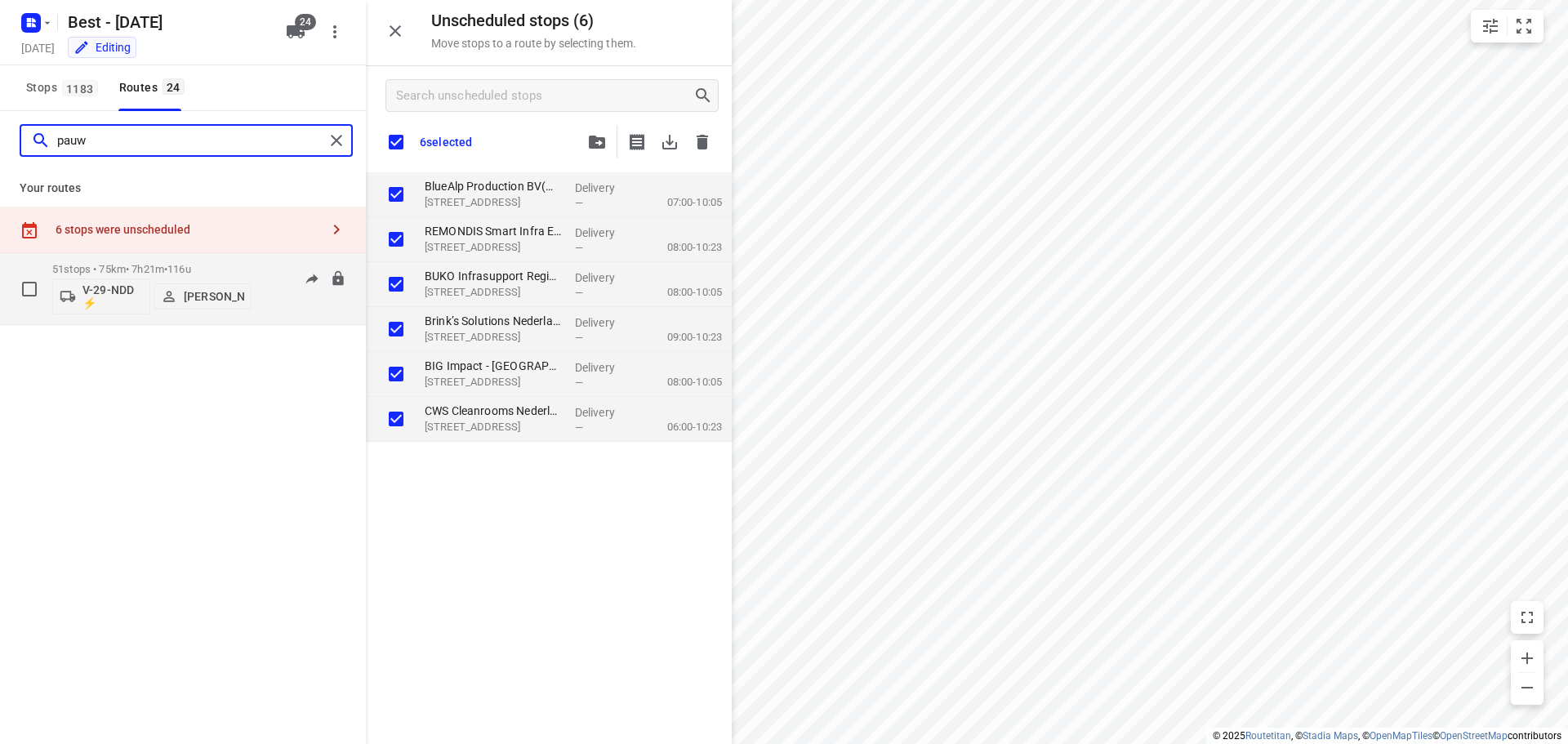
type input "pauw"
click at [101, 269] on p "51 stops • 75km • 7h21m • 116u" at bounding box center [152, 270] width 199 height 13
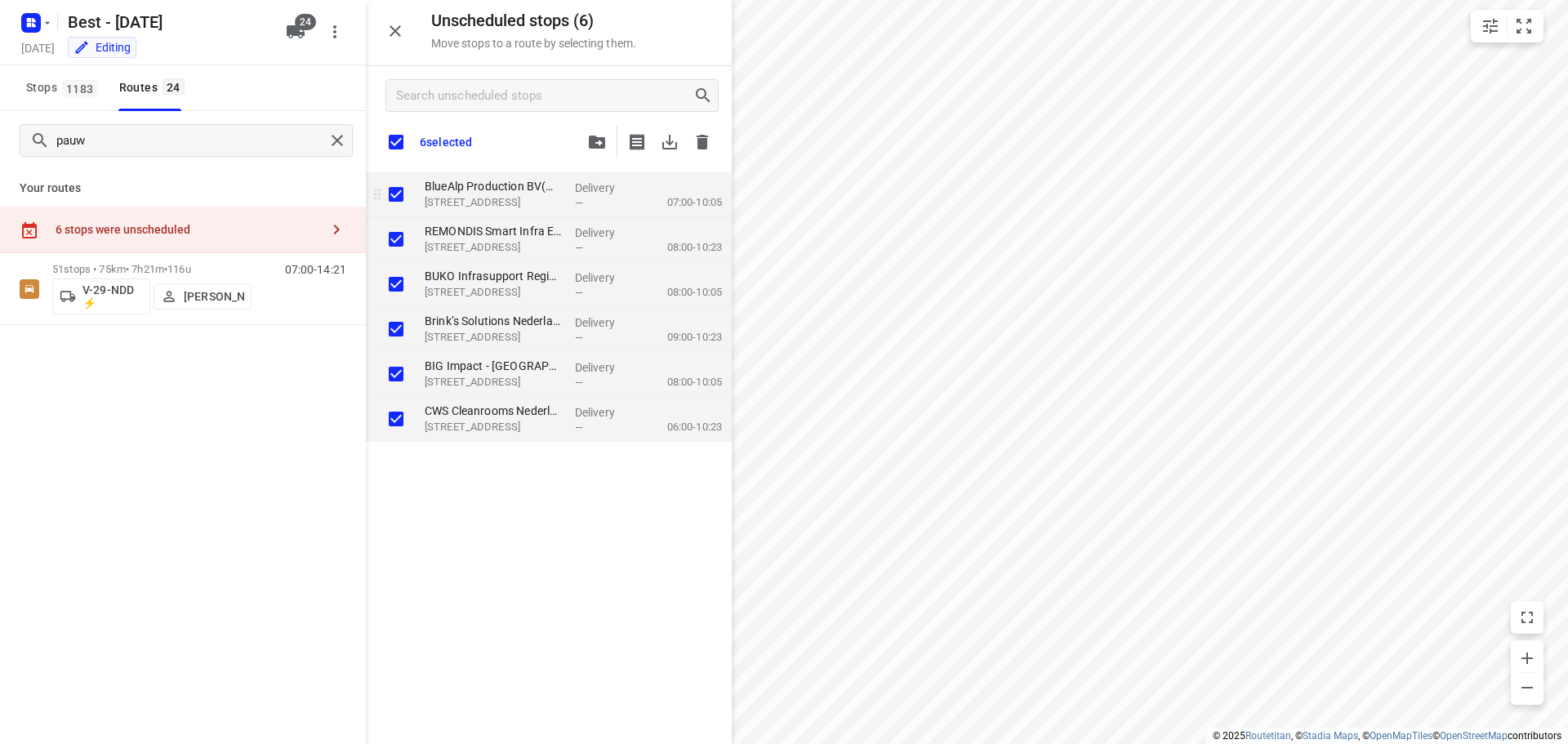
checkbox input "true"
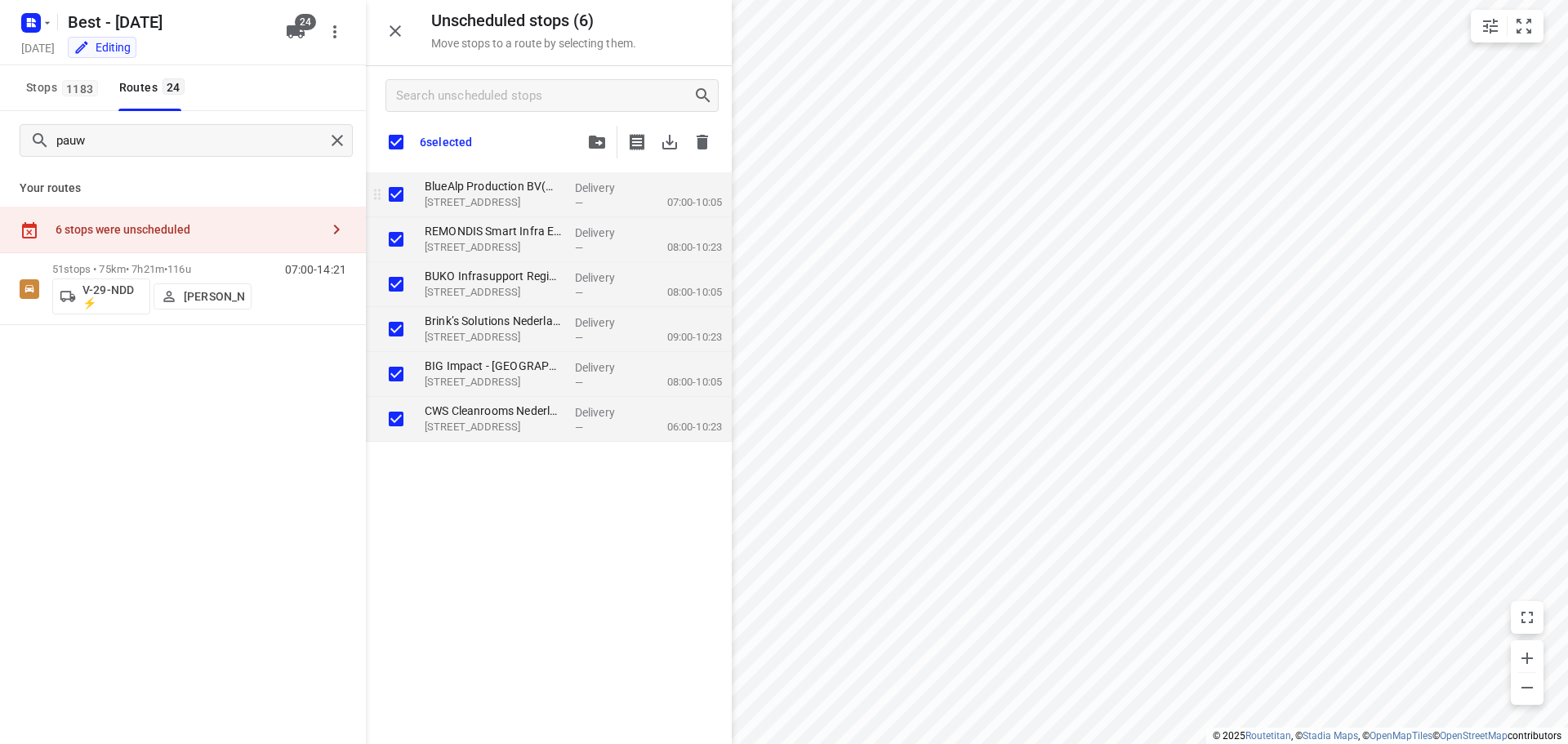
checkbox input "true"
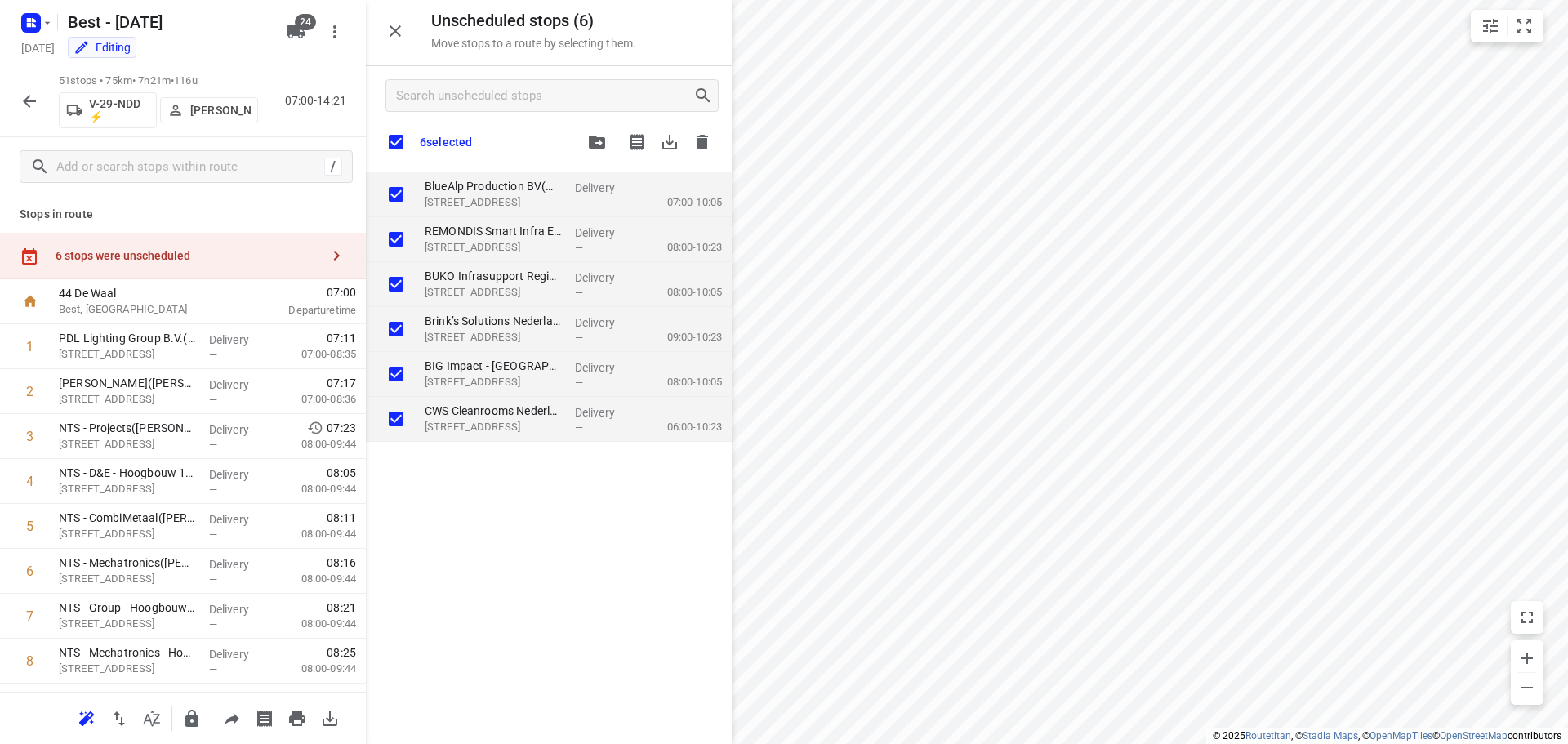
checkbox input "true"
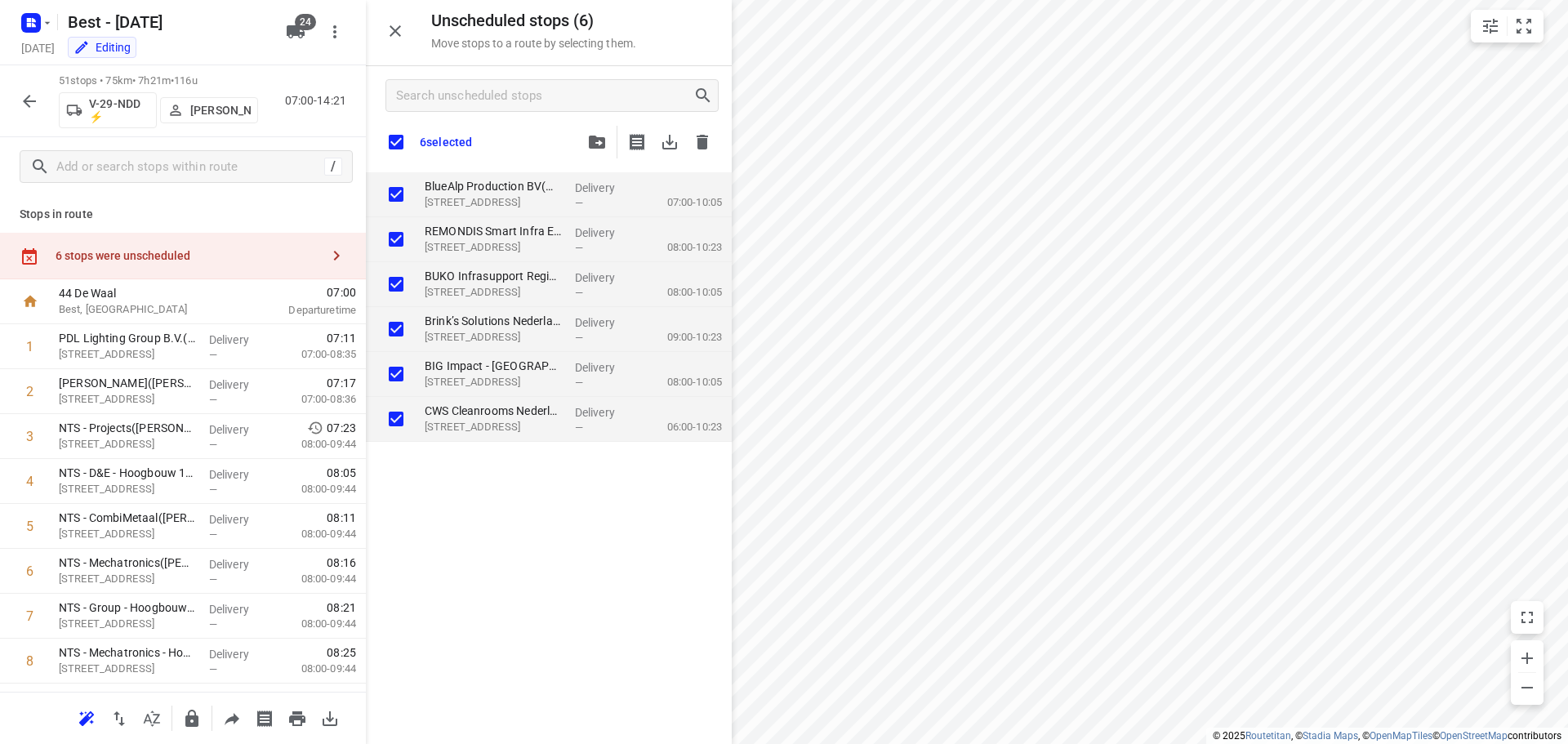
checkbox input "true"
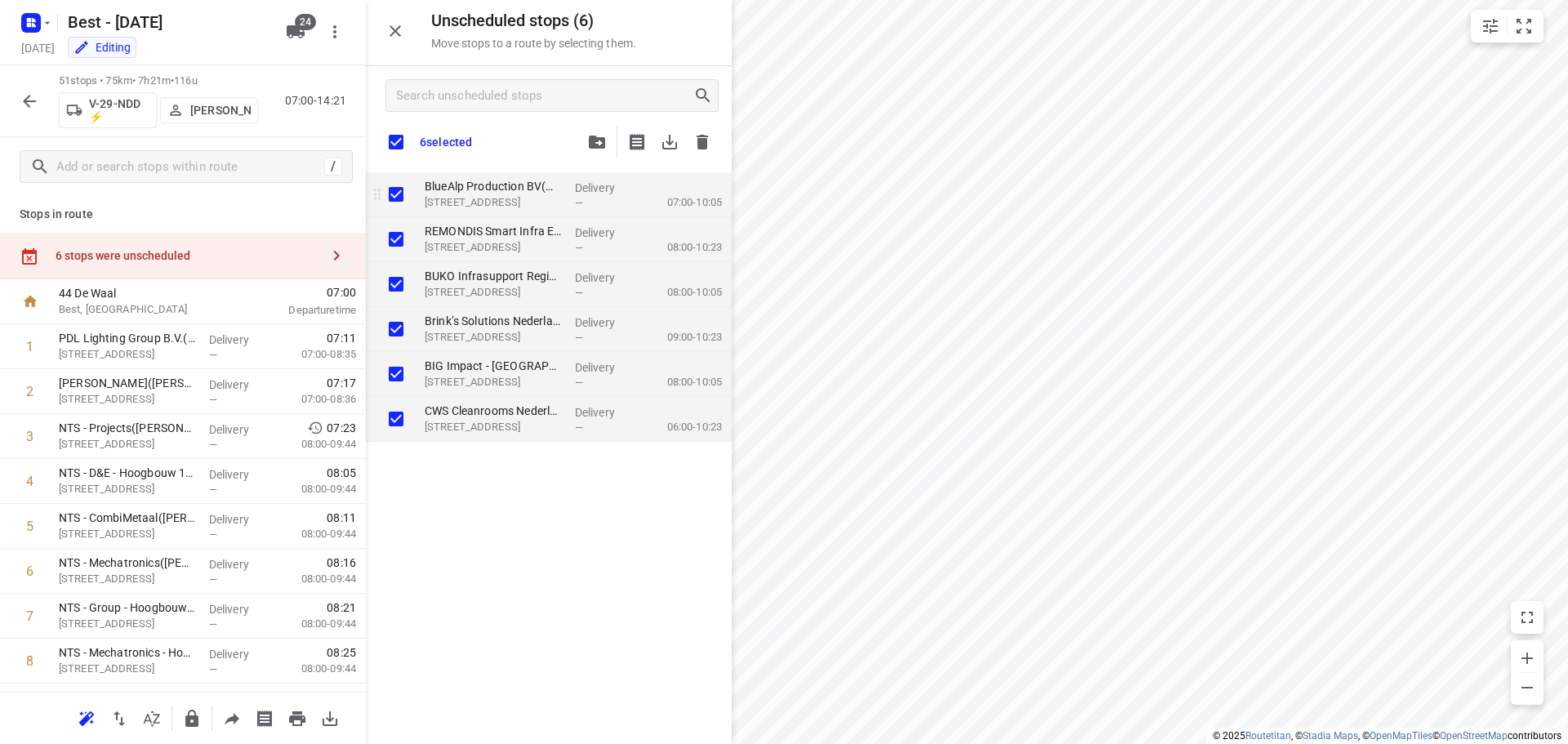
checkbox input "true"
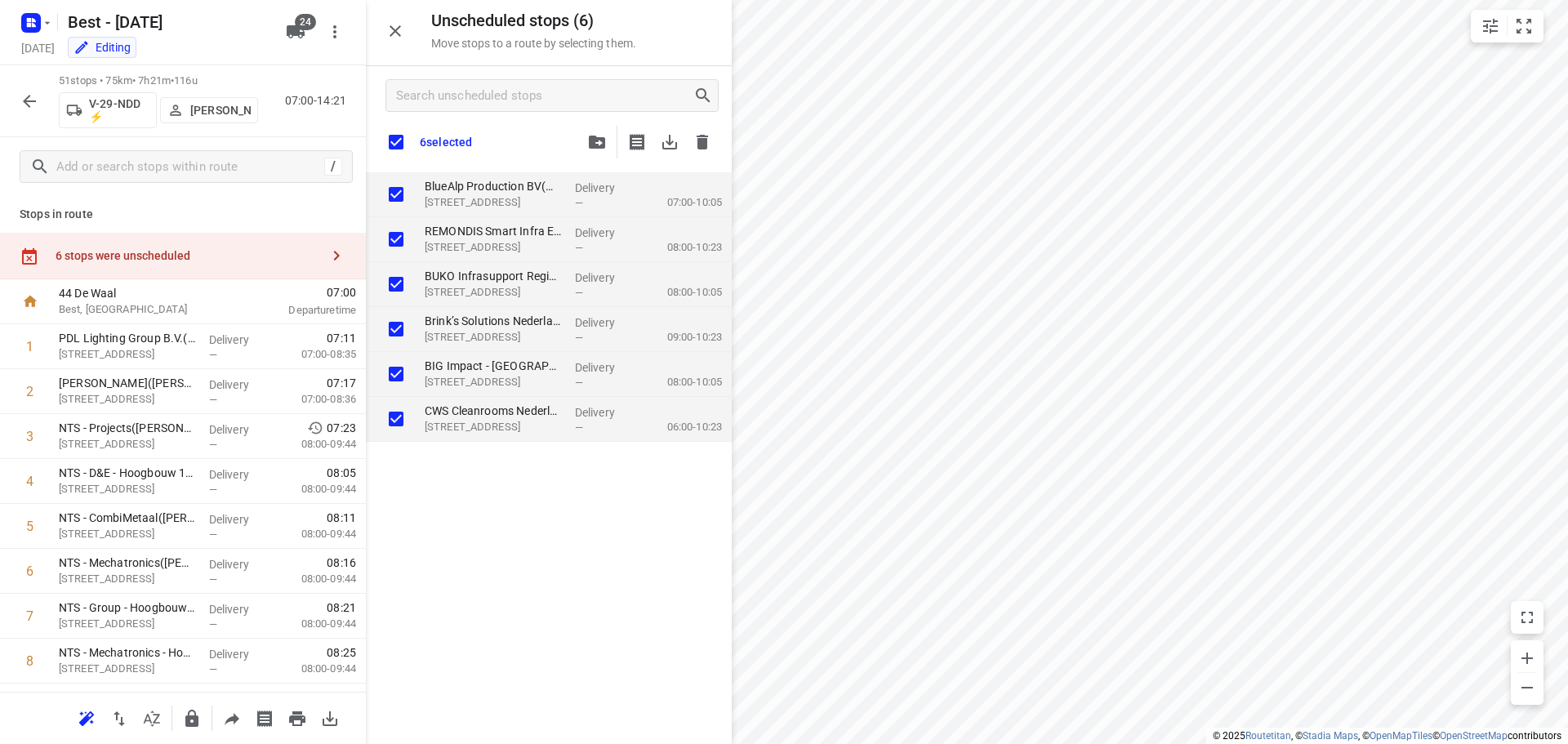
checkbox input "true"
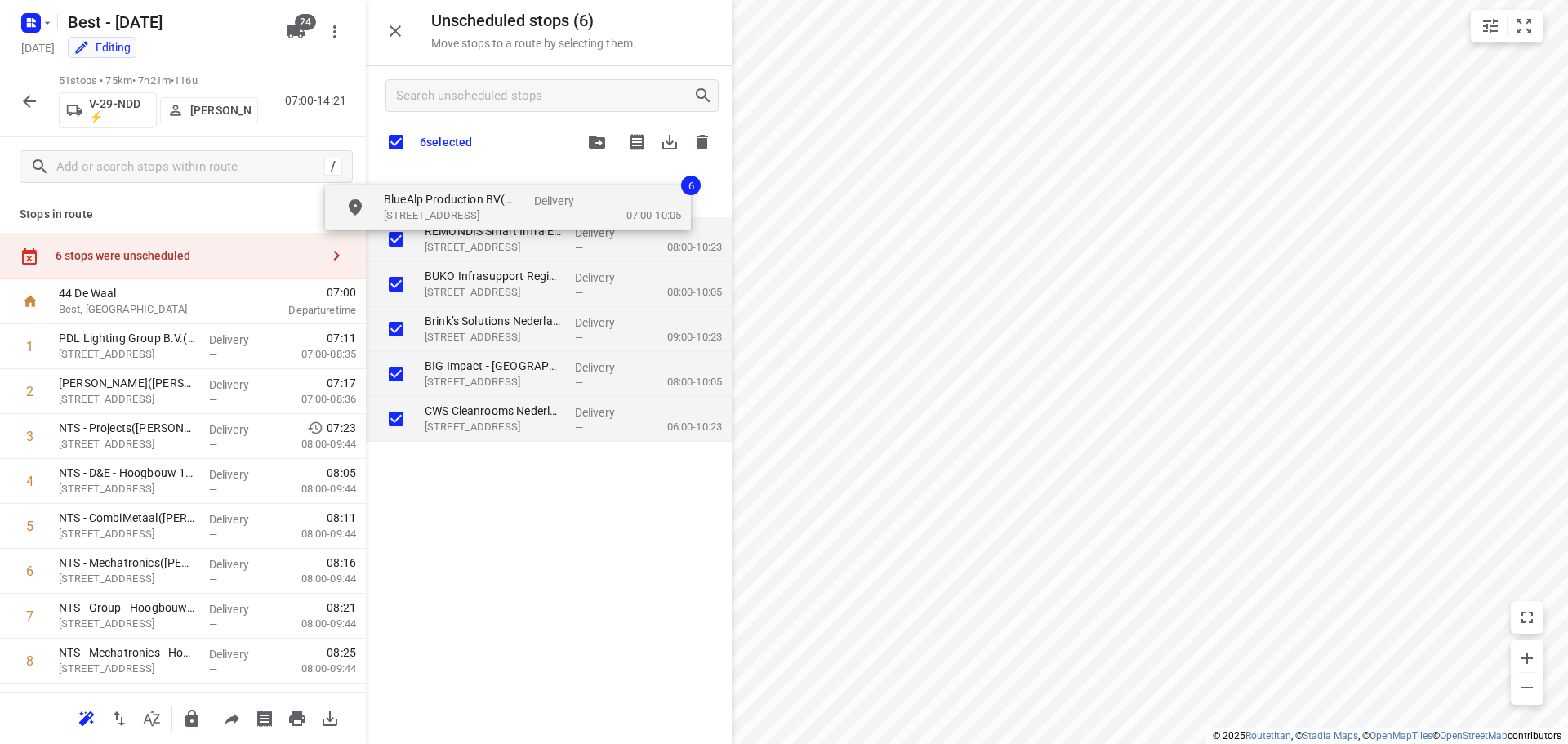
checkbox input "true"
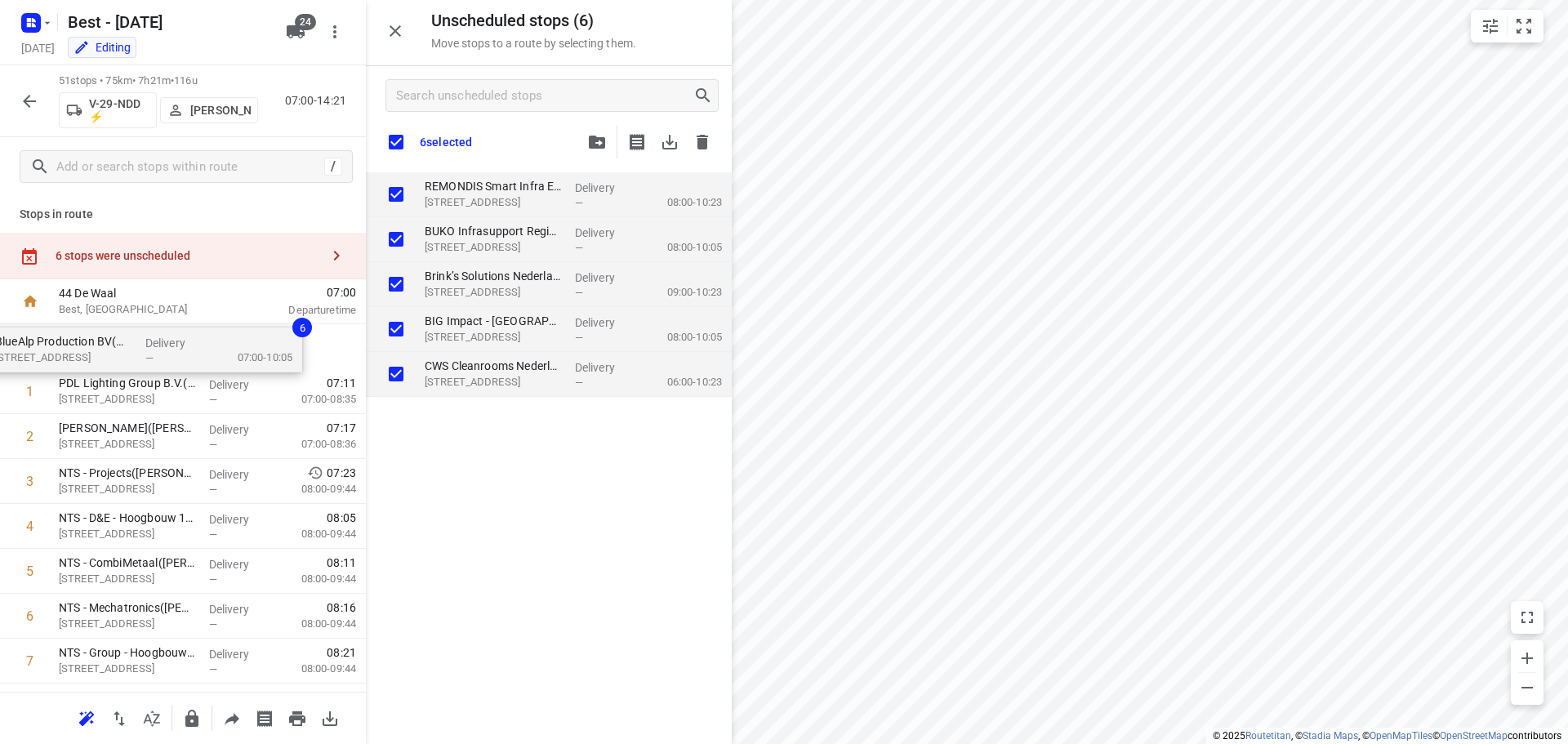
drag, startPoint x: 486, startPoint y: 213, endPoint x: 97, endPoint y: 355, distance: 414.1
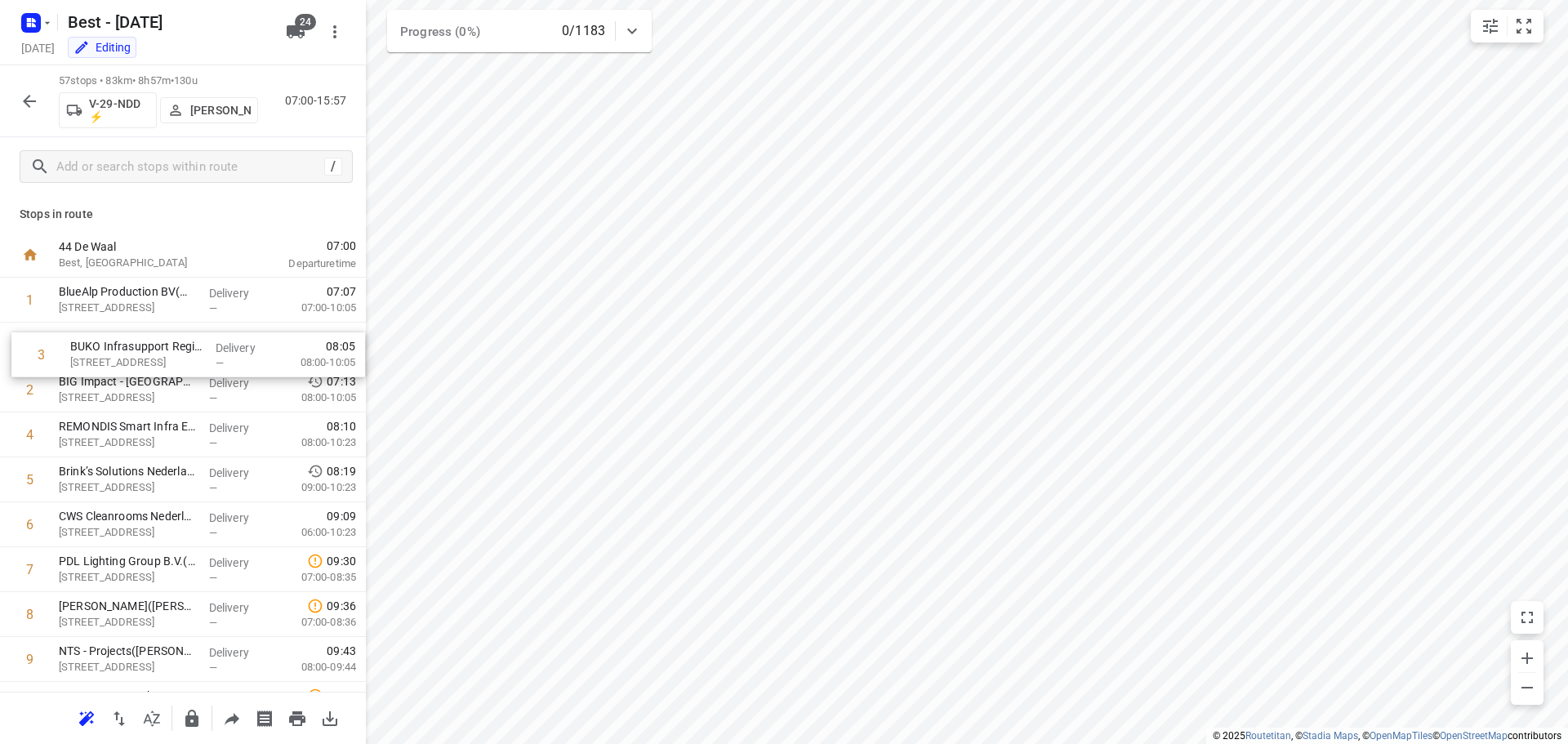
drag, startPoint x: 177, startPoint y: 384, endPoint x: 191, endPoint y: 323, distance: 62.6
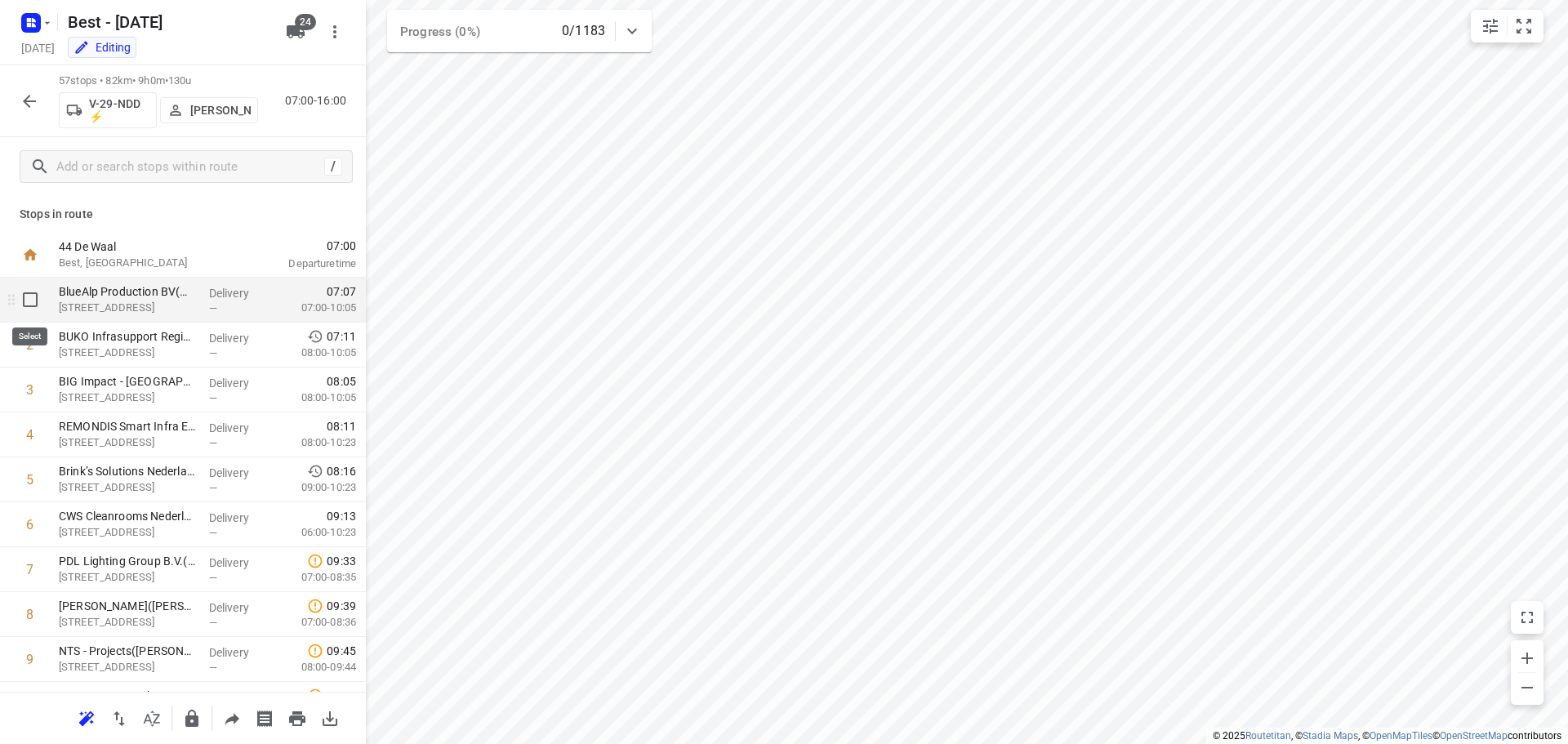
click at [24, 305] on input "checkbox" at bounding box center [30, 300] width 33 height 33
checkbox input "true"
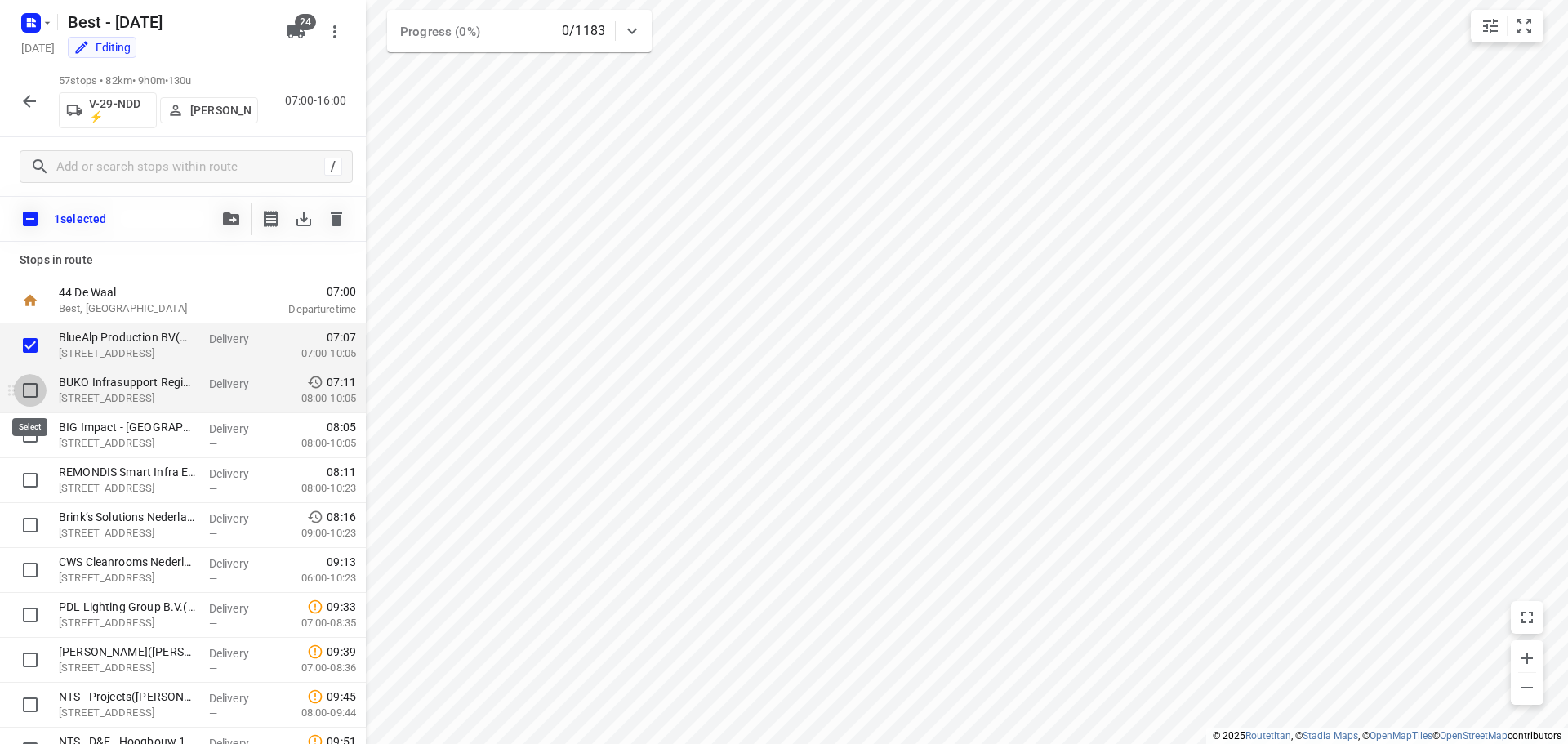
click at [24, 390] on input "checkbox" at bounding box center [30, 390] width 33 height 33
checkbox input "true"
click at [24, 437] on input "checkbox" at bounding box center [30, 435] width 33 height 33
checkbox input "true"
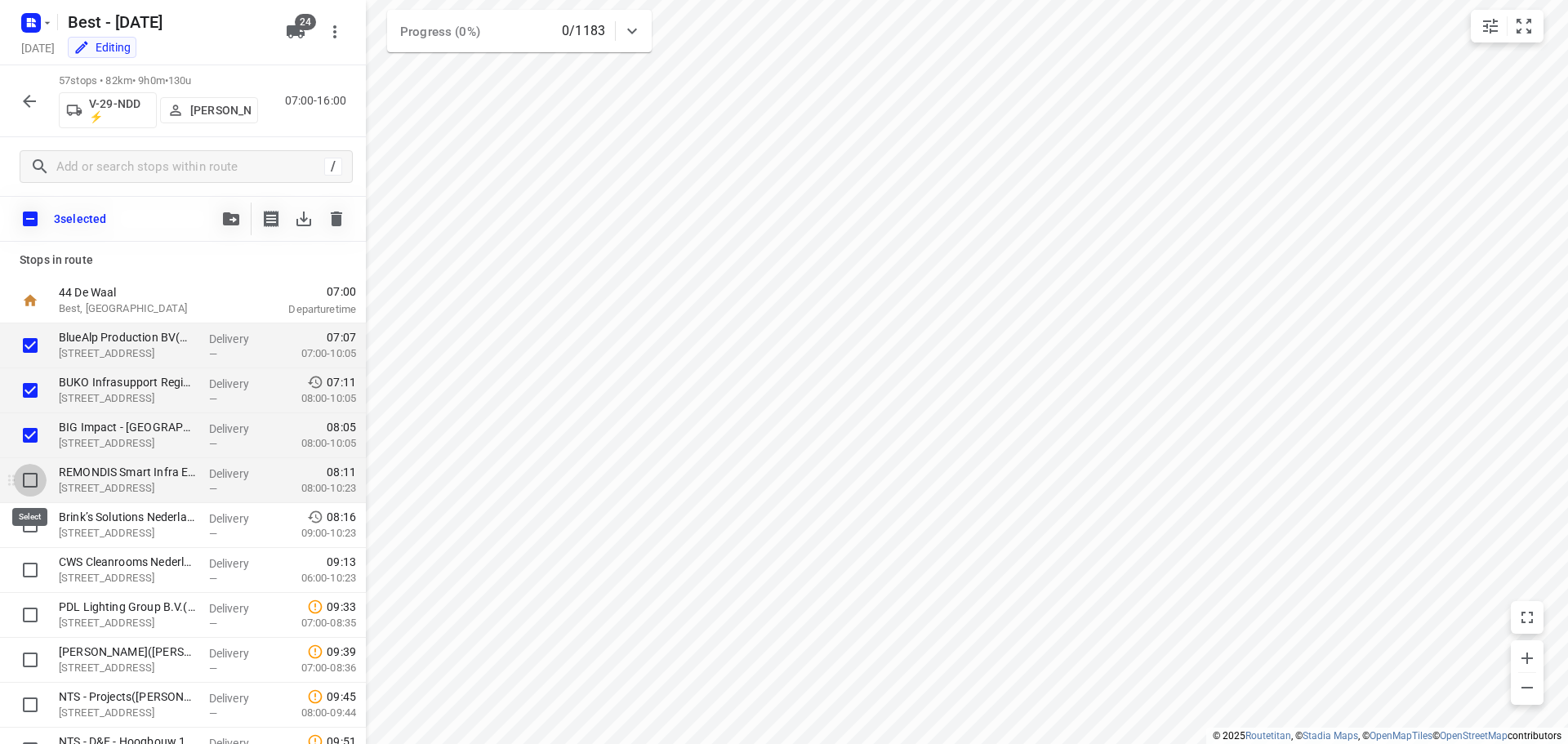
click at [33, 486] on input "checkbox" at bounding box center [30, 481] width 33 height 33
checkbox input "true"
click at [32, 529] on input "checkbox" at bounding box center [30, 525] width 33 height 33
checkbox input "true"
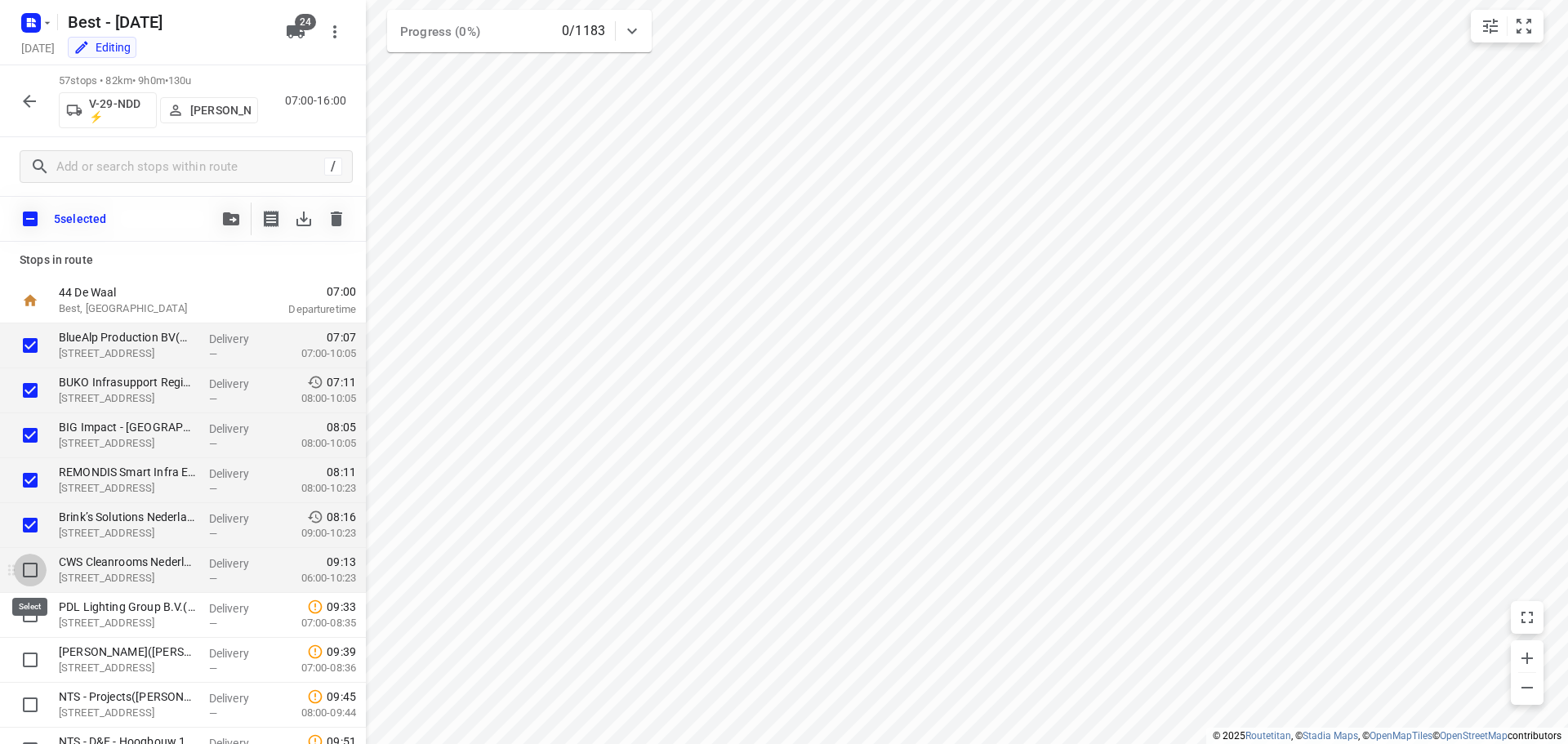
click at [21, 562] on input "checkbox" at bounding box center [30, 570] width 33 height 33
checkbox input "true"
click at [230, 213] on icon "button" at bounding box center [231, 219] width 16 height 13
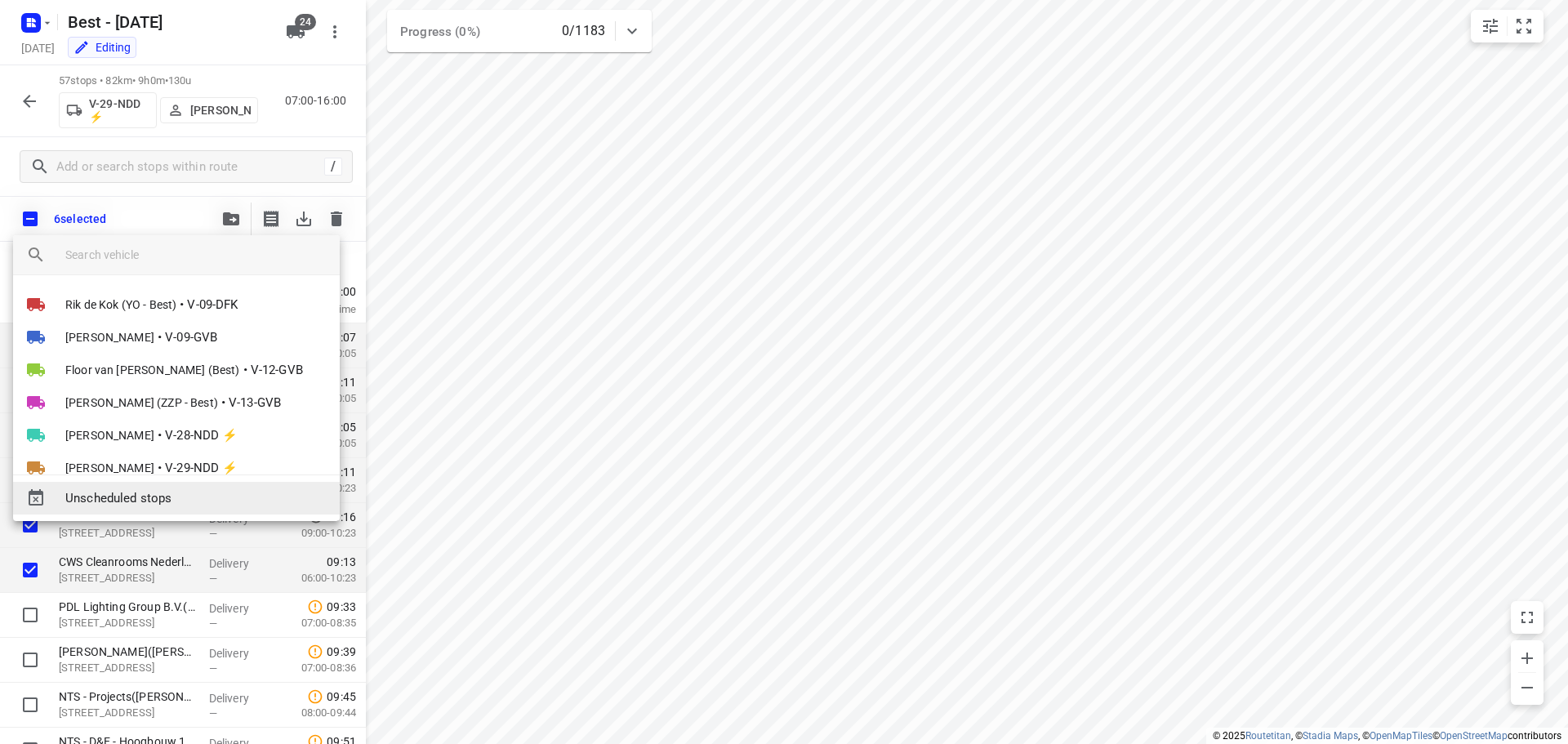
click at [128, 492] on span "Unscheduled stops" at bounding box center [195, 499] width 261 height 19
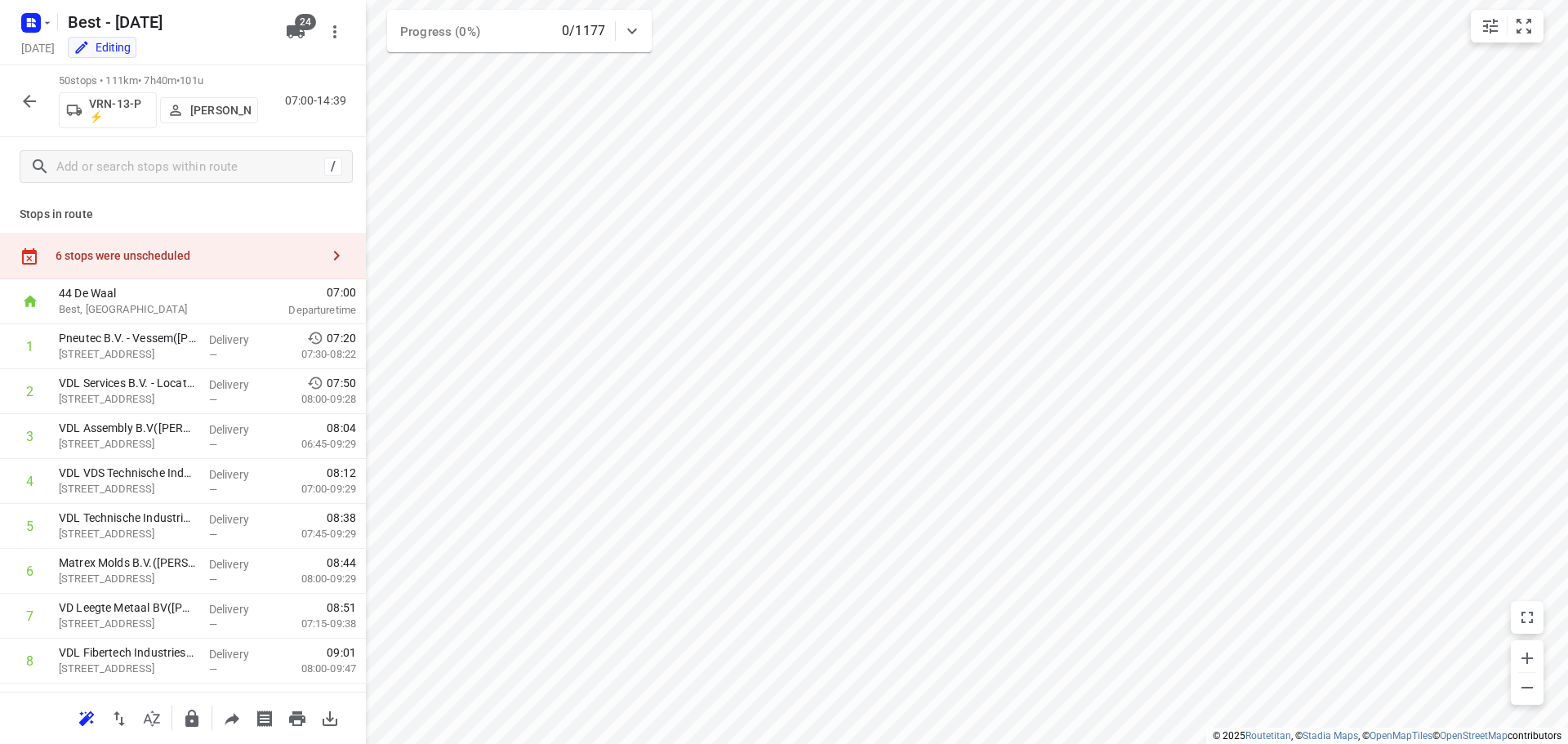
click at [214, 225] on div "Stops in route 6 stops were unscheduled 44 De Waal Best, Netherlands 07:00 Depa…" at bounding box center [183, 444] width 366 height 496
click at [213, 242] on div "6 stops were unscheduled" at bounding box center [183, 255] width 366 height 46
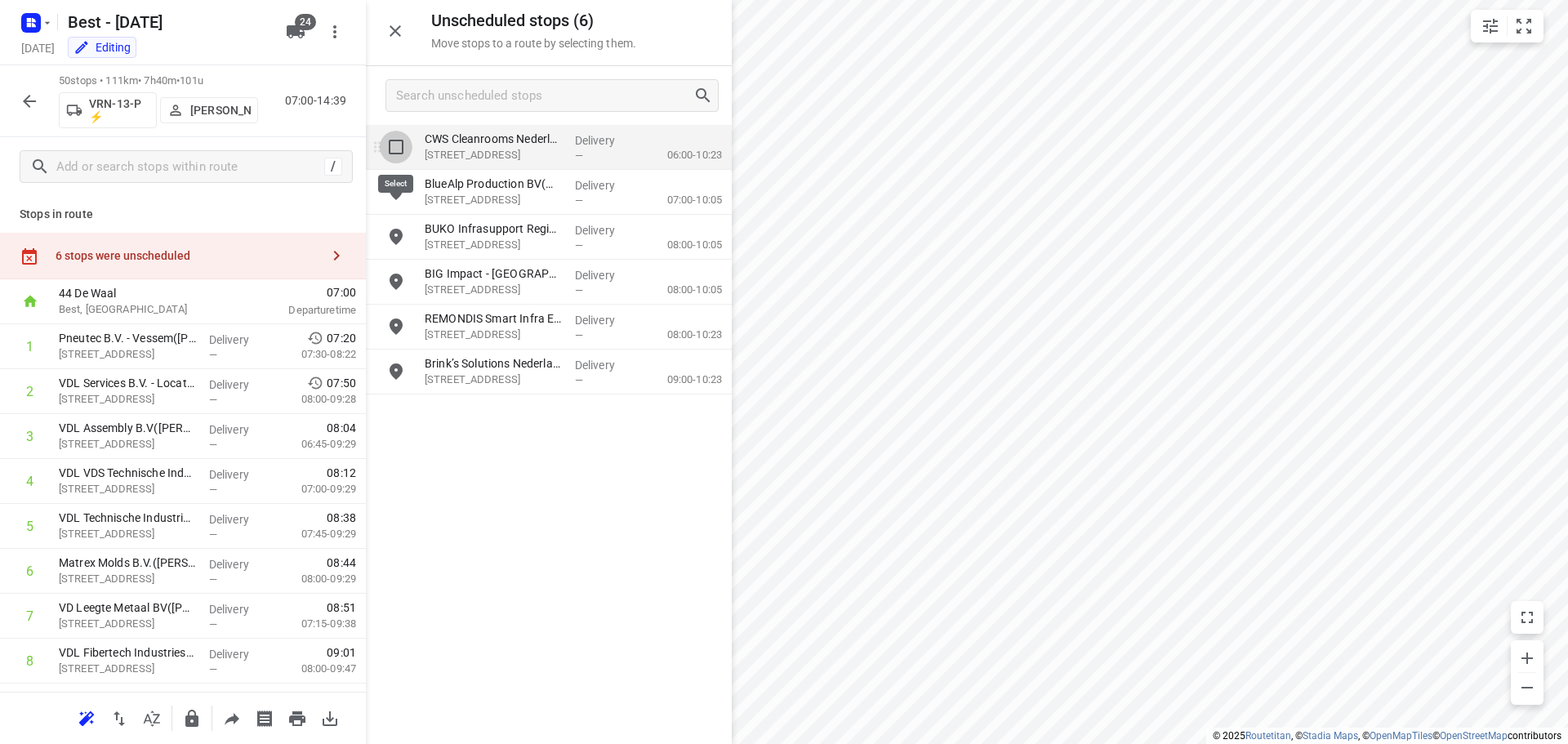
click at [404, 148] on input "grid" at bounding box center [396, 147] width 33 height 33
checkbox input "true"
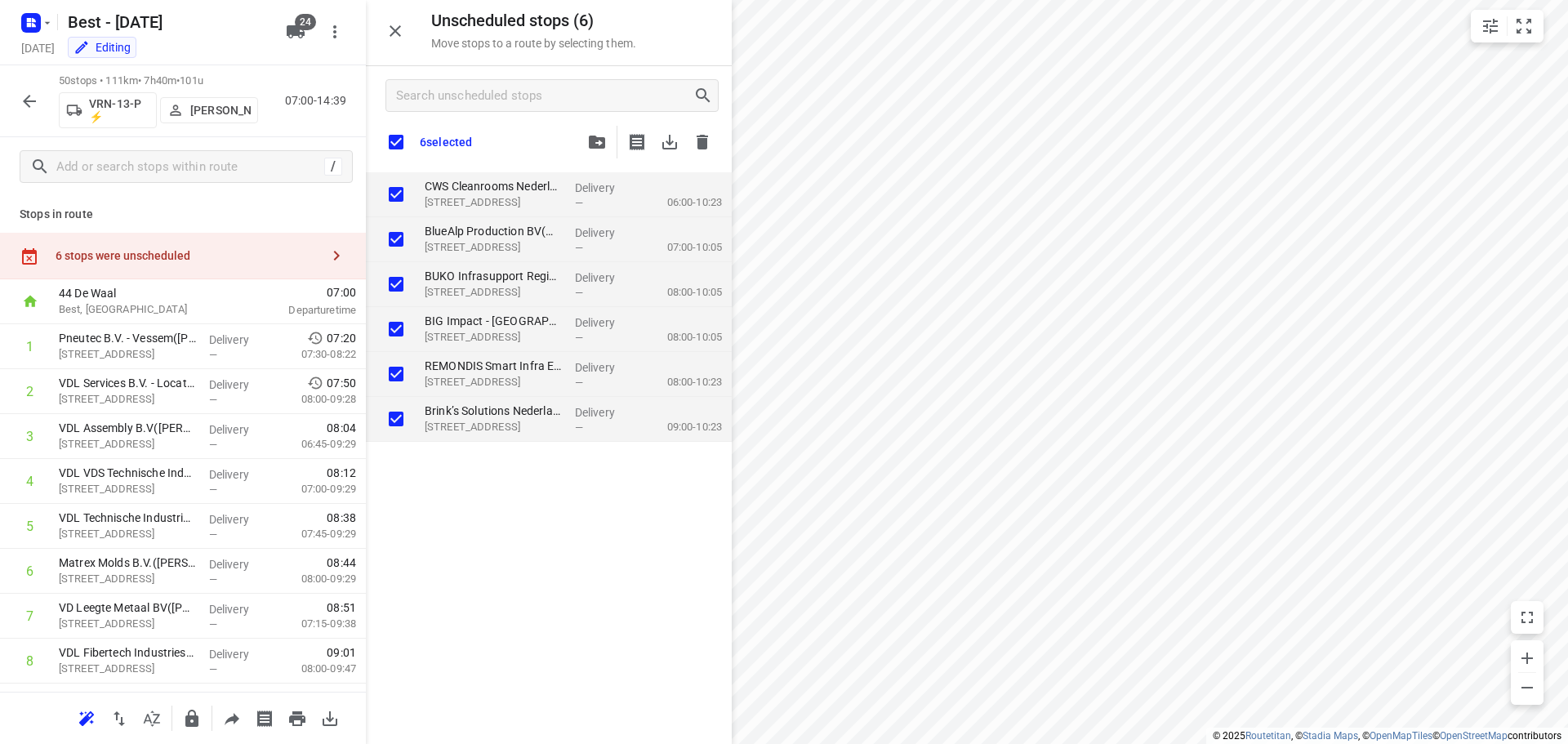
checkbox input "true"
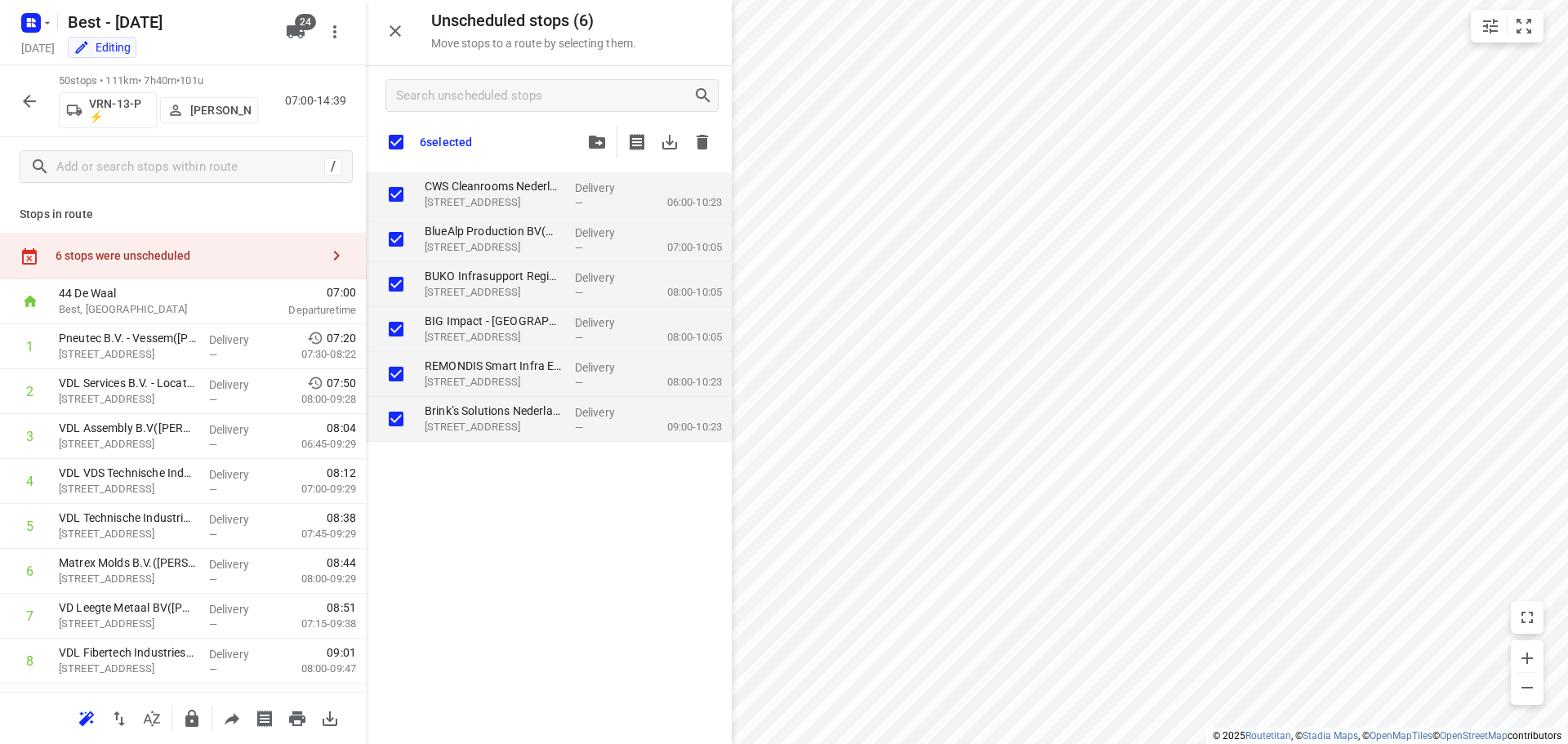
checkbox input "true"
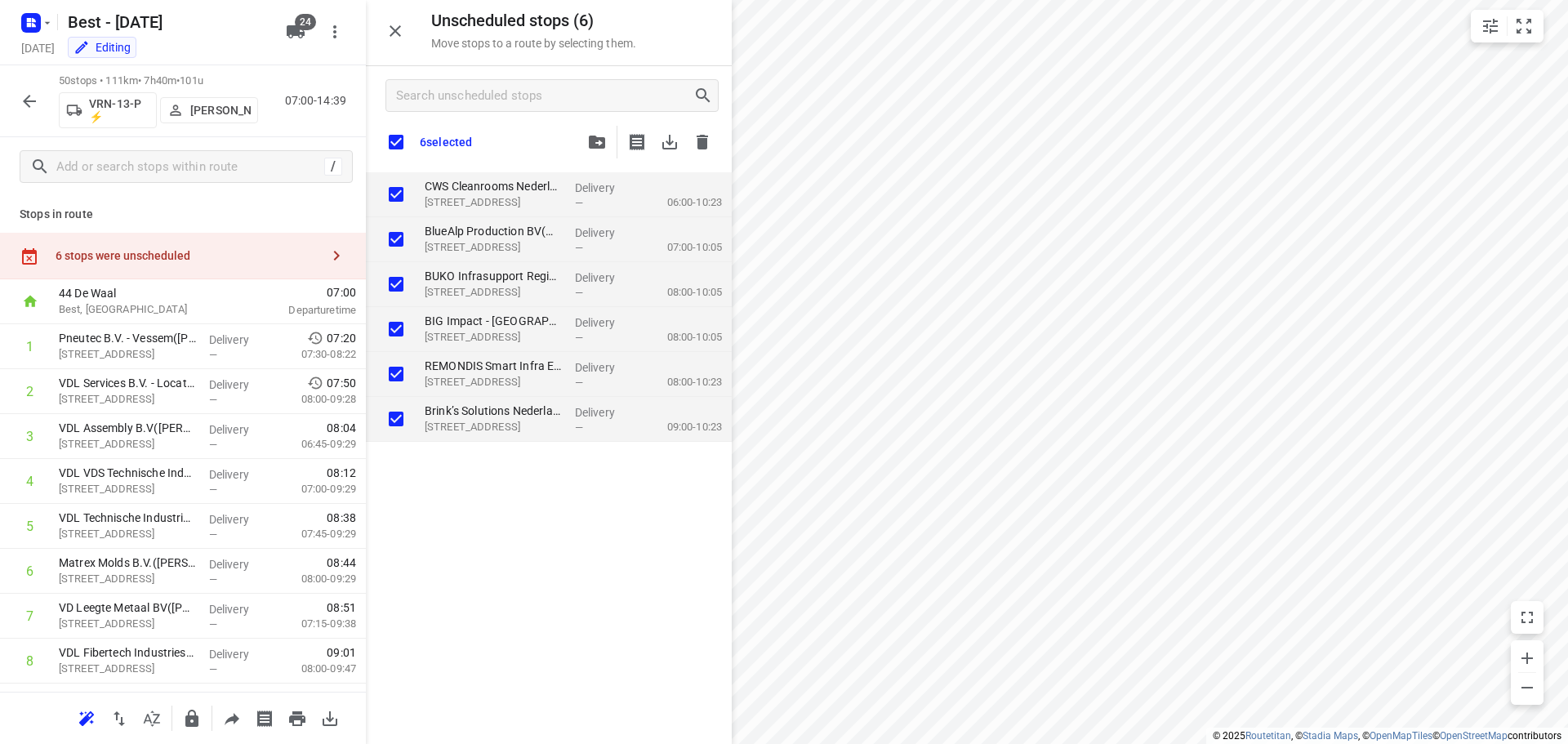
checkbox input "true"
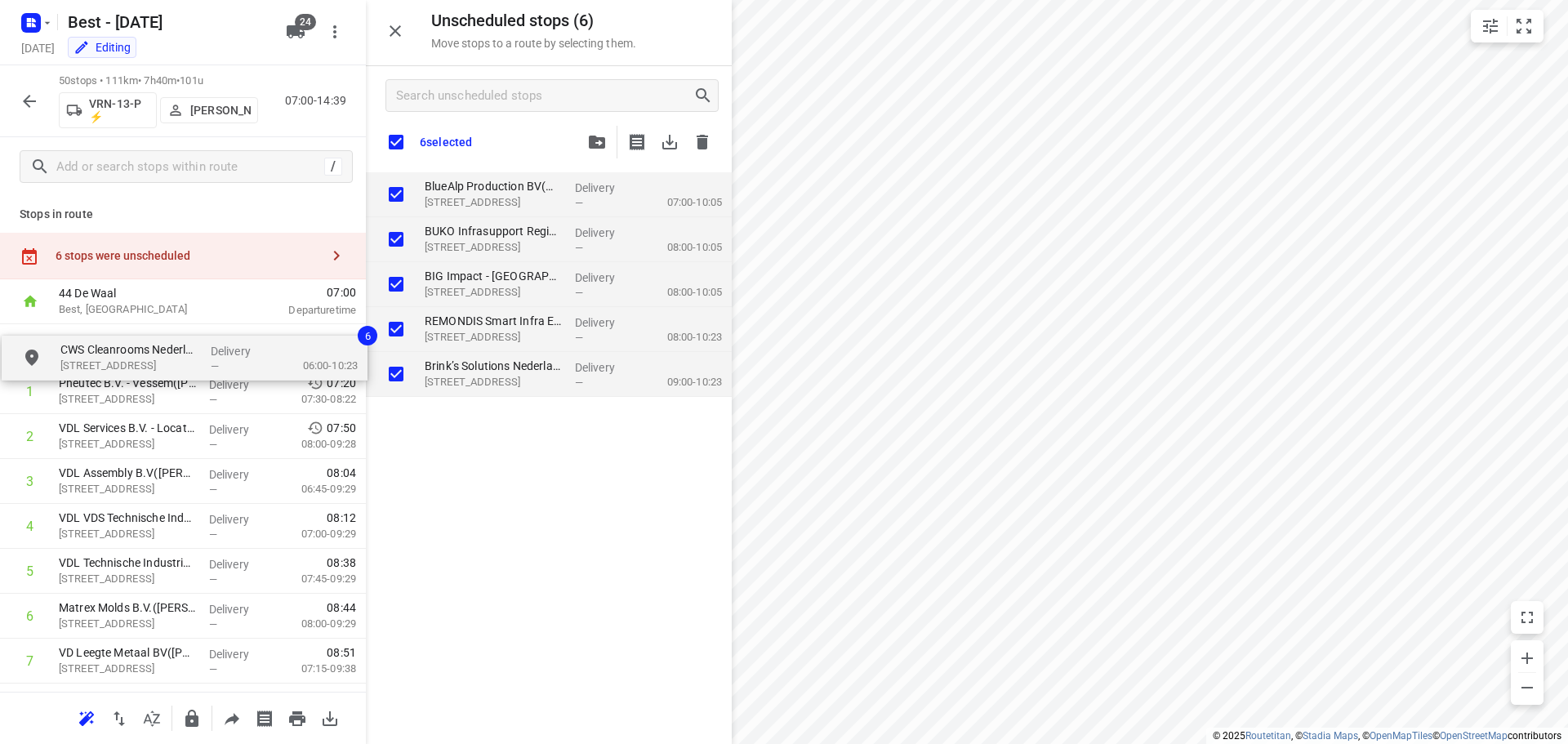
drag, startPoint x: 375, startPoint y: 206, endPoint x: 71, endPoint y: 343, distance: 333.4
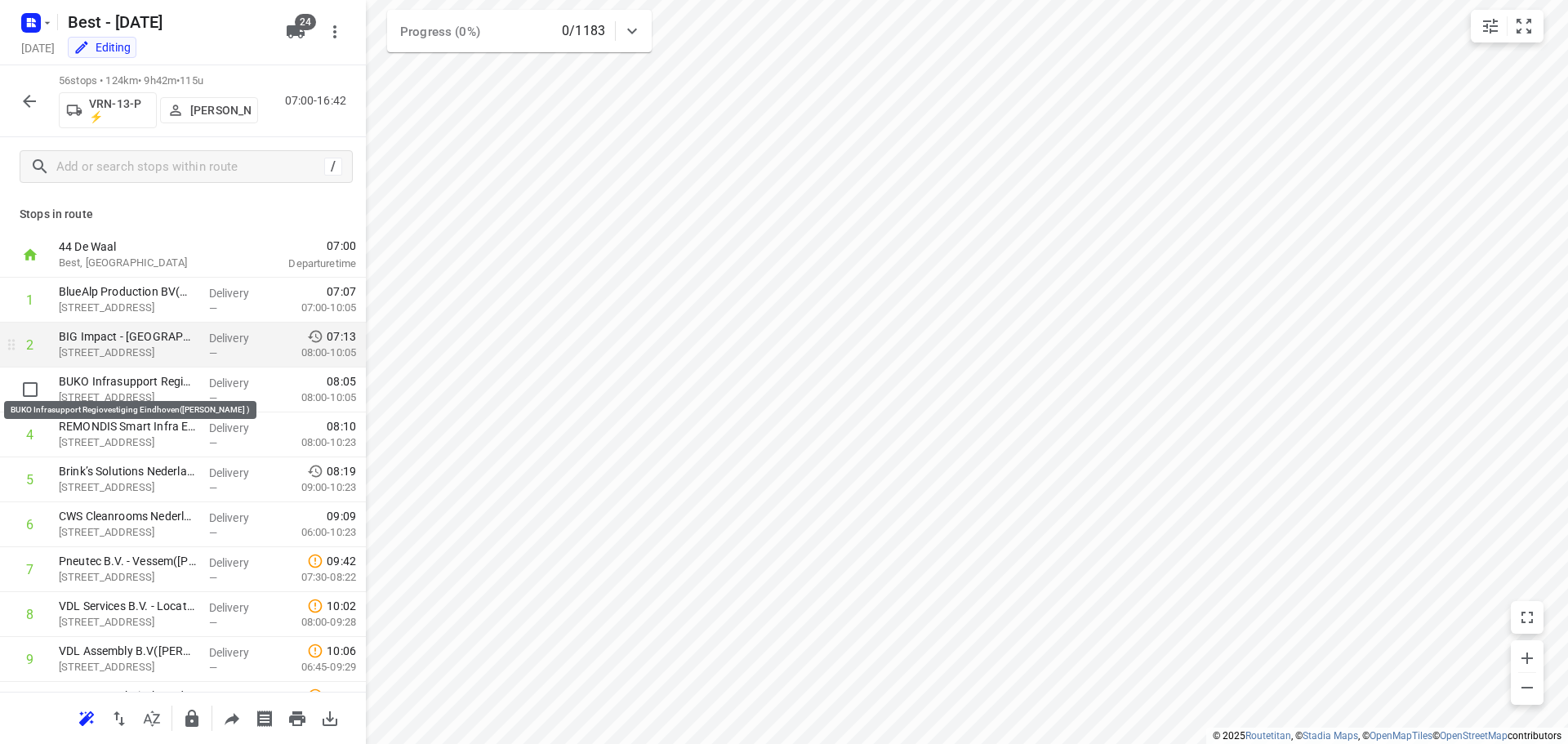
drag, startPoint x: 141, startPoint y: 379, endPoint x: 153, endPoint y: 340, distance: 40.8
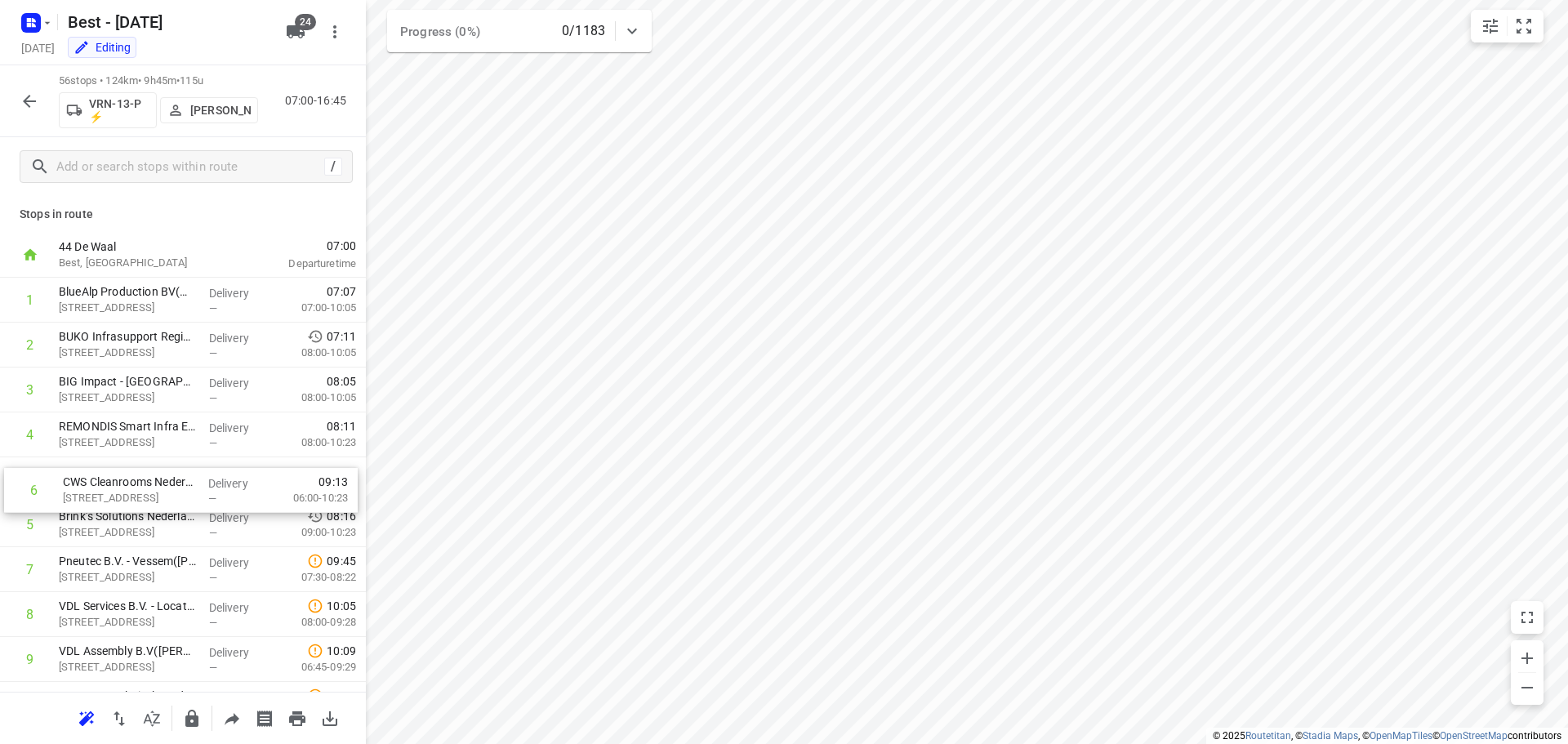
drag, startPoint x: 159, startPoint y: 515, endPoint x: 166, endPoint y: 463, distance: 52.5
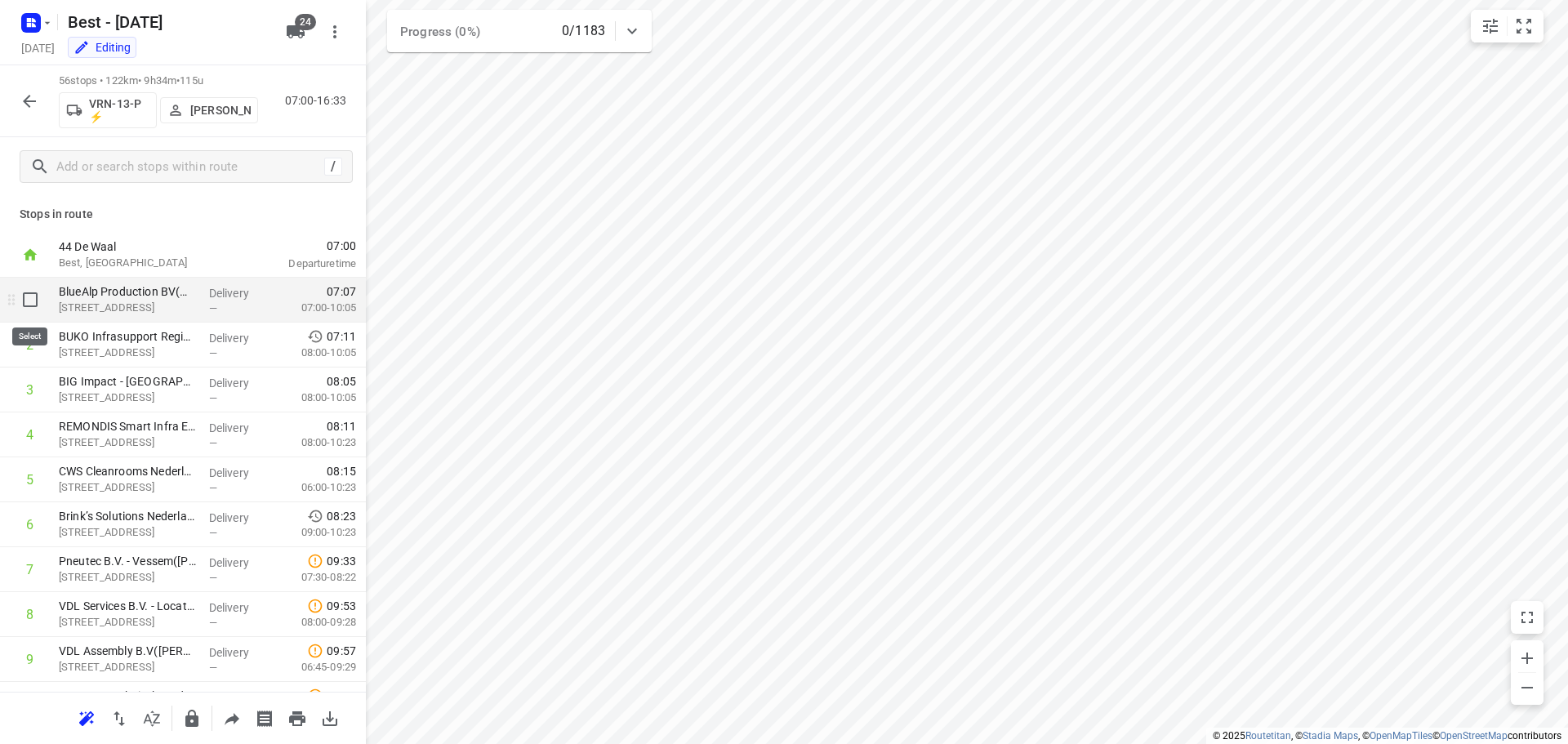
click at [14, 299] on input "checkbox" at bounding box center [30, 300] width 33 height 33
checkbox input "true"
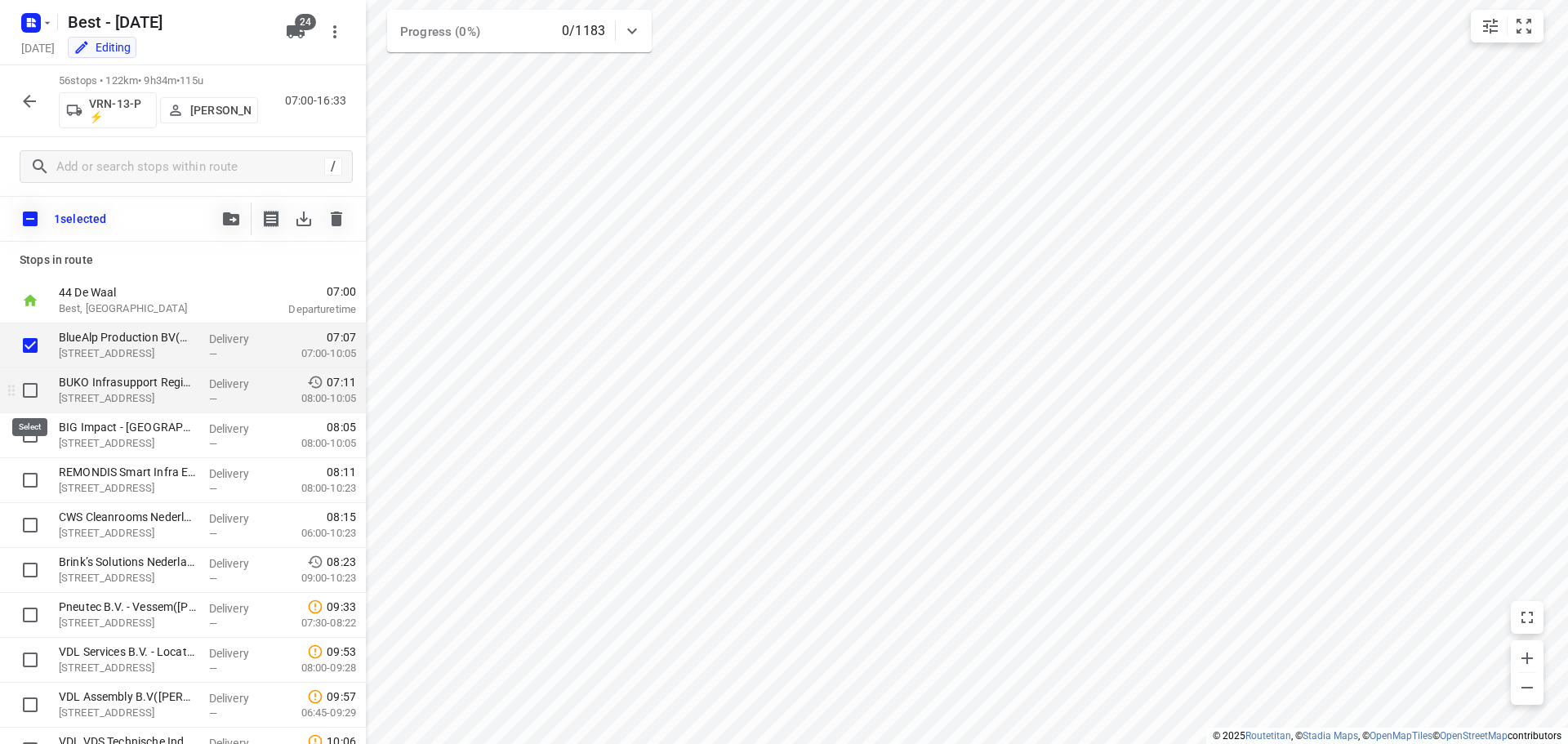
click at [35, 394] on input "checkbox" at bounding box center [30, 390] width 33 height 33
checkbox input "true"
click at [24, 429] on input "checkbox" at bounding box center [30, 435] width 33 height 33
checkbox input "true"
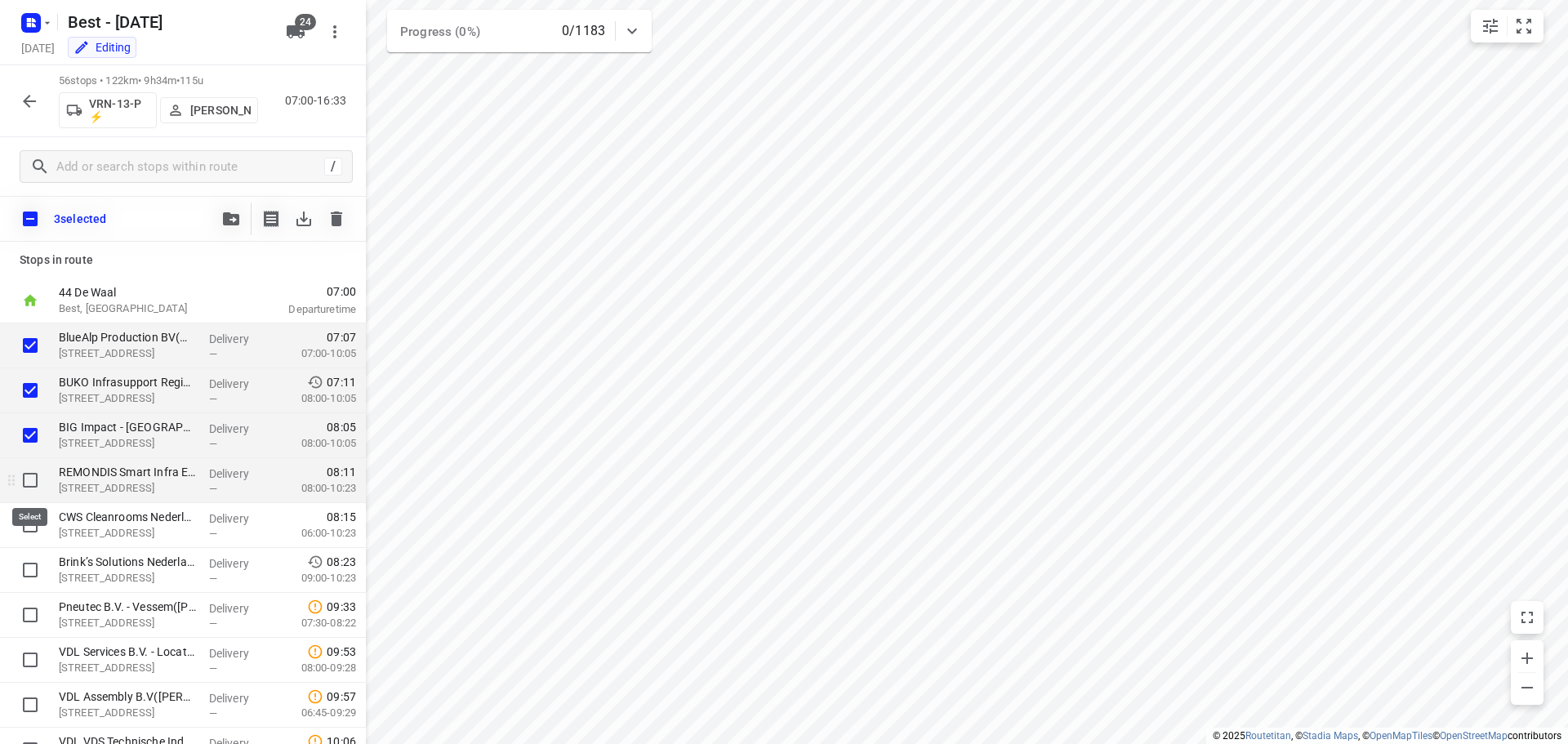
click at [26, 479] on input "checkbox" at bounding box center [30, 481] width 33 height 33
checkbox input "true"
click at [26, 512] on input "checkbox" at bounding box center [30, 525] width 33 height 33
checkbox input "true"
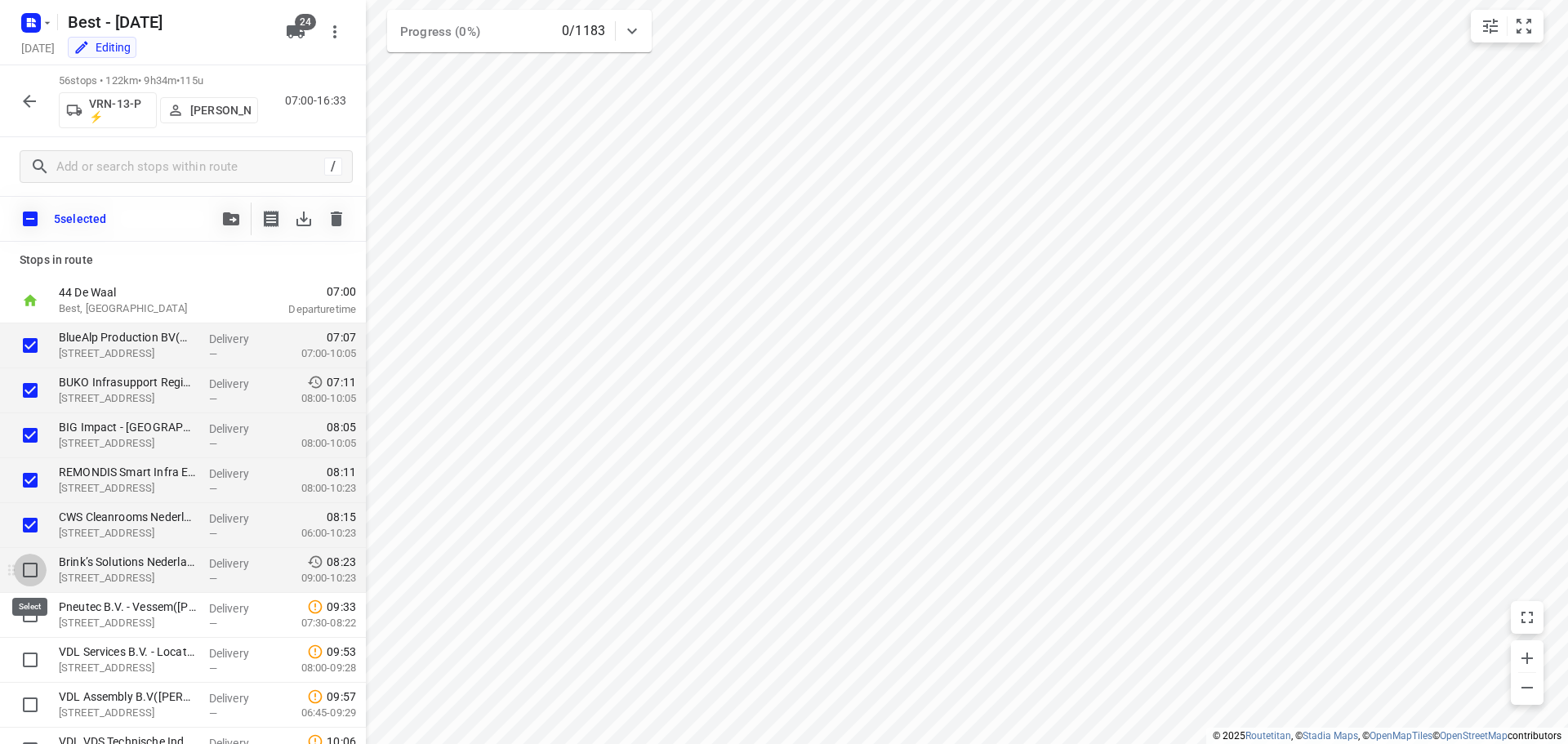
click at [31, 557] on input "checkbox" at bounding box center [30, 570] width 33 height 33
checkbox input "true"
click at [220, 210] on button "button" at bounding box center [231, 219] width 33 height 33
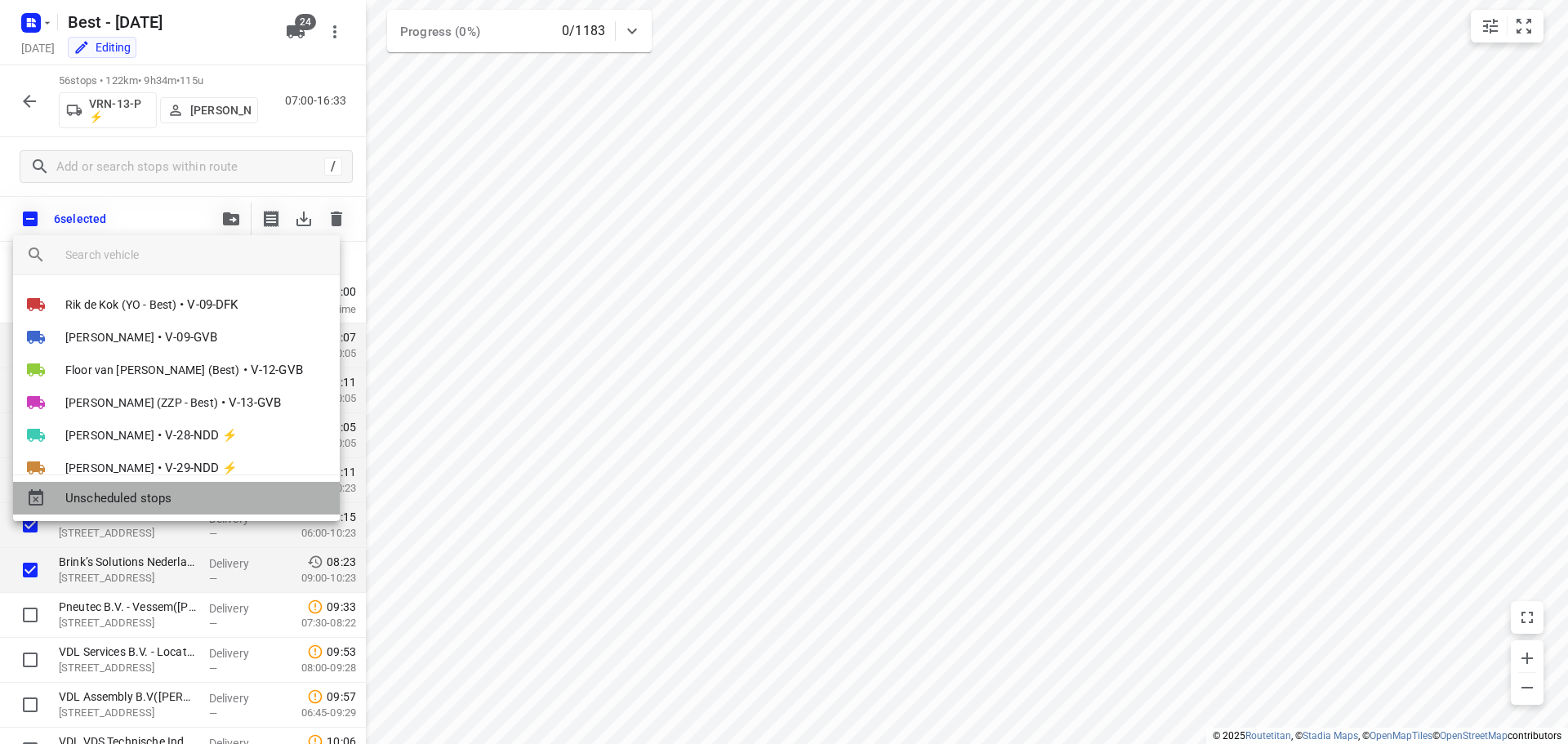
click at [130, 497] on span "Unscheduled stops" at bounding box center [195, 499] width 261 height 19
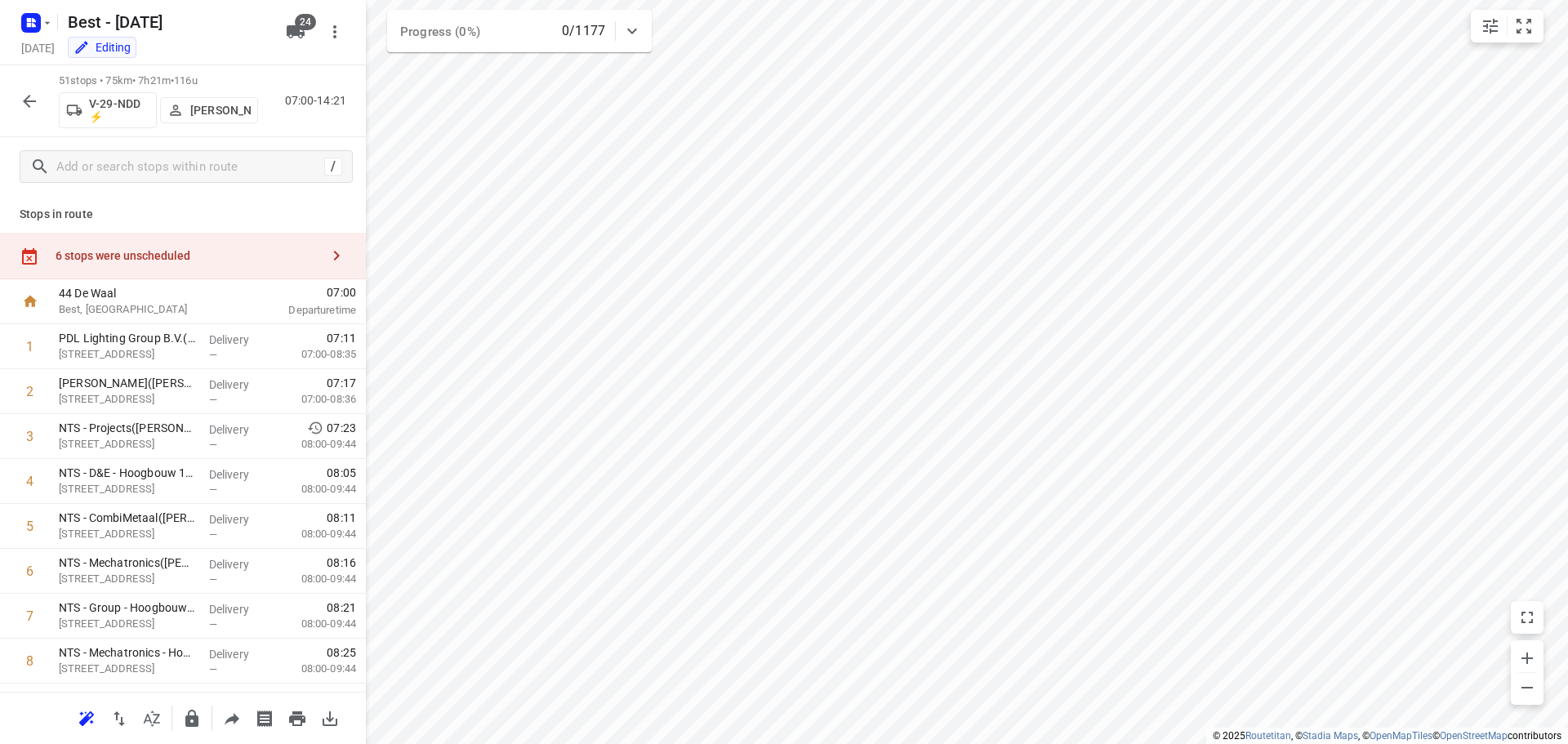
click at [227, 240] on div "6 stops were unscheduled" at bounding box center [183, 255] width 366 height 46
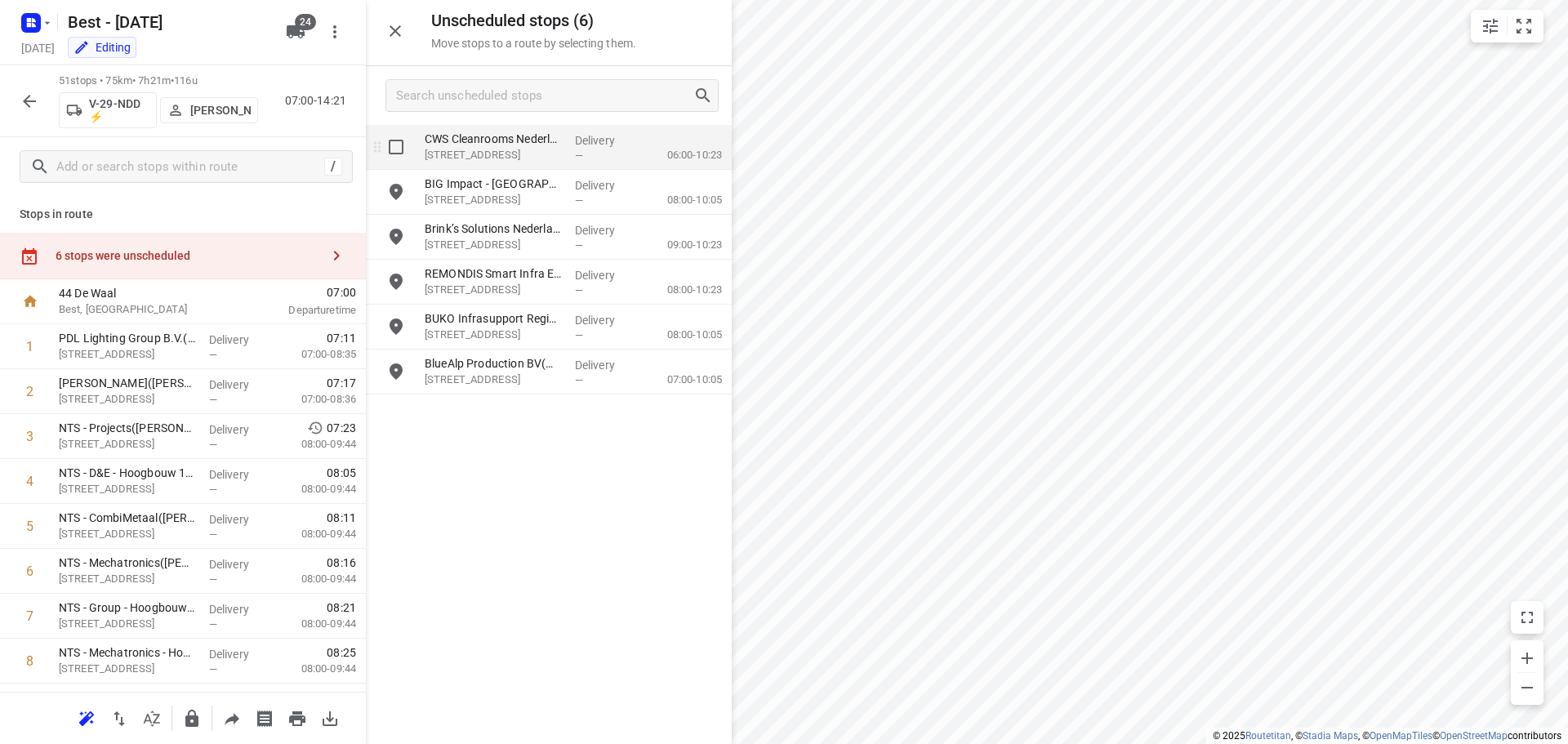
click at [383, 161] on input "grid" at bounding box center [396, 147] width 33 height 33
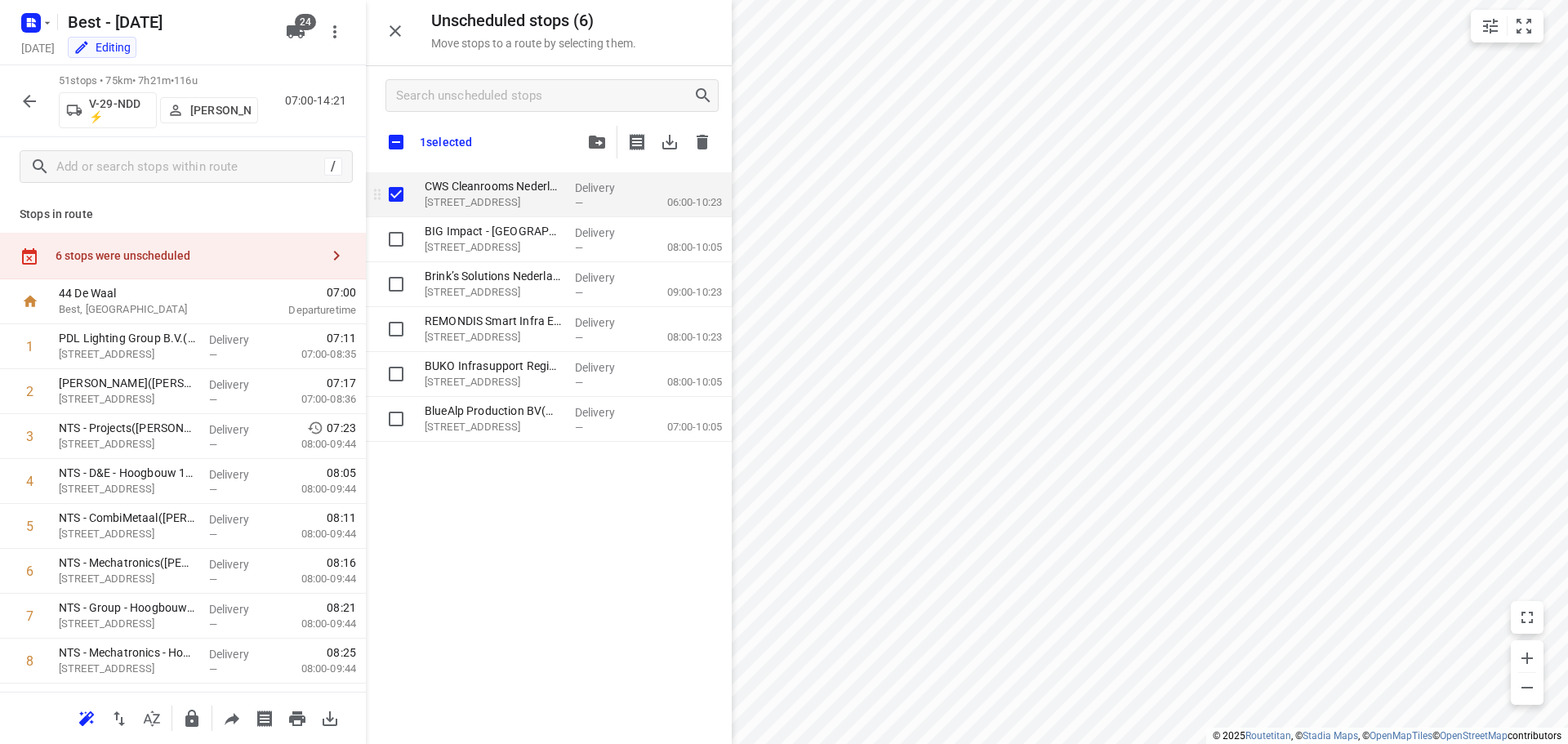
checkbox input "true"
click at [395, 148] on input "checkbox" at bounding box center [396, 142] width 34 height 34
checkbox input "true"
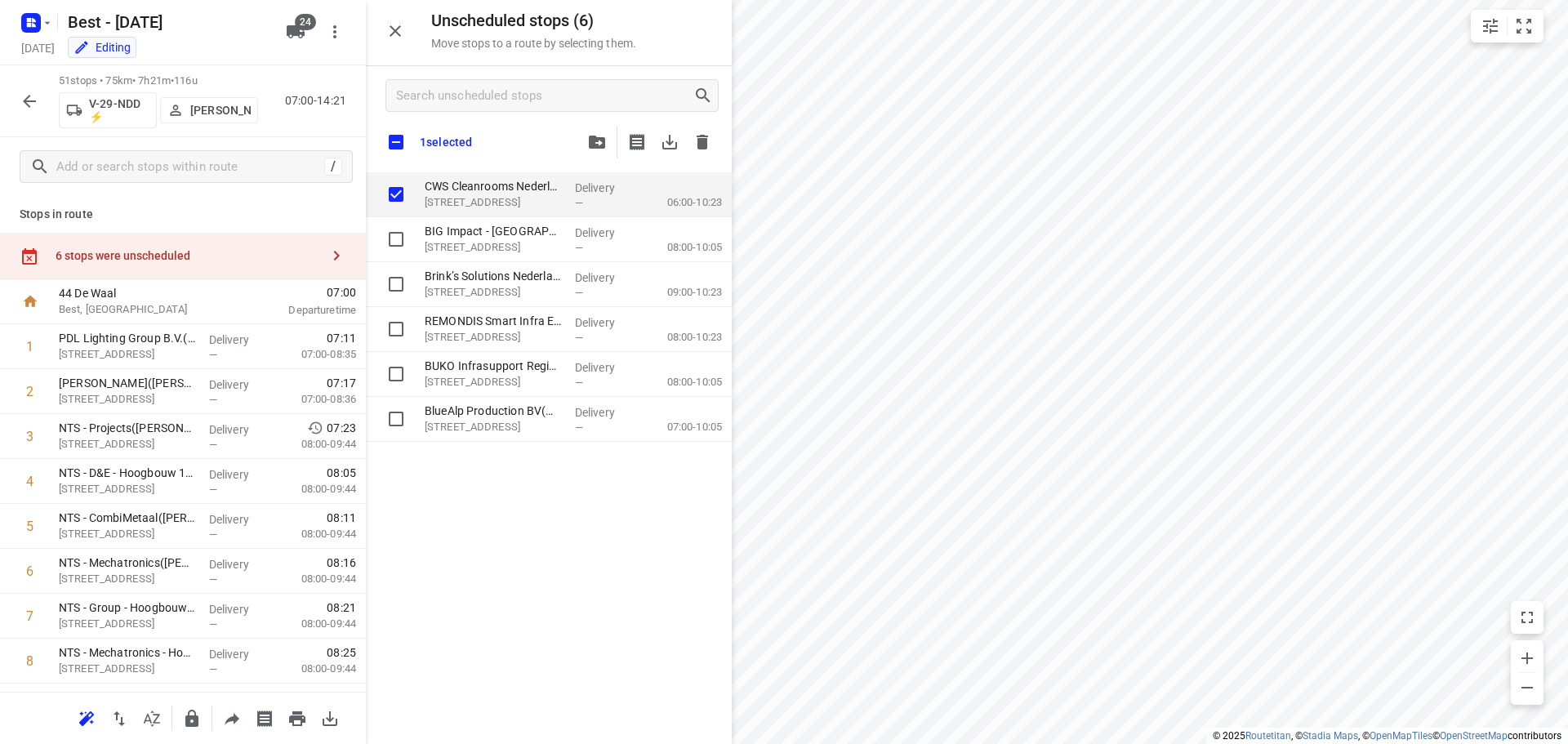
checkbox input "true"
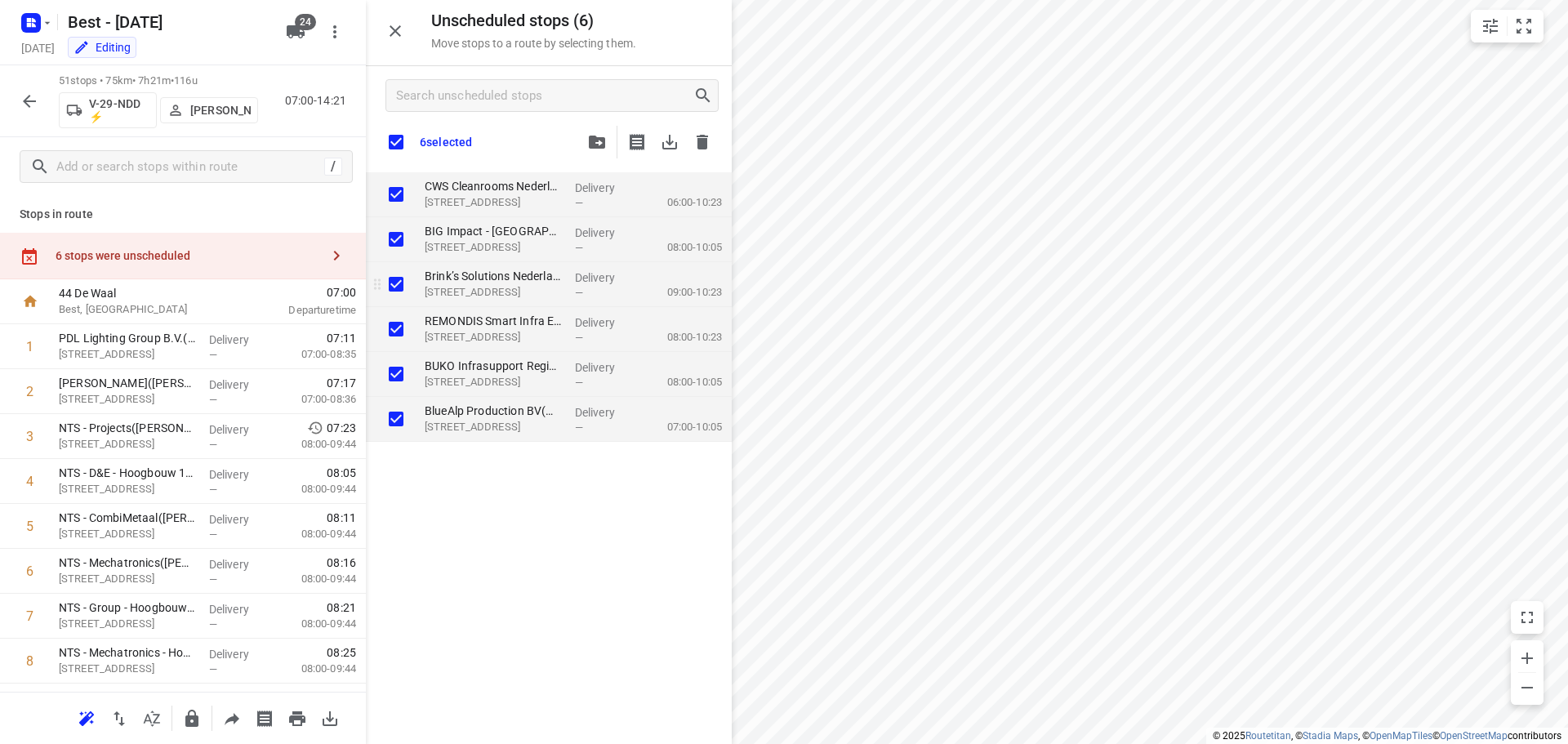
checkbox input "true"
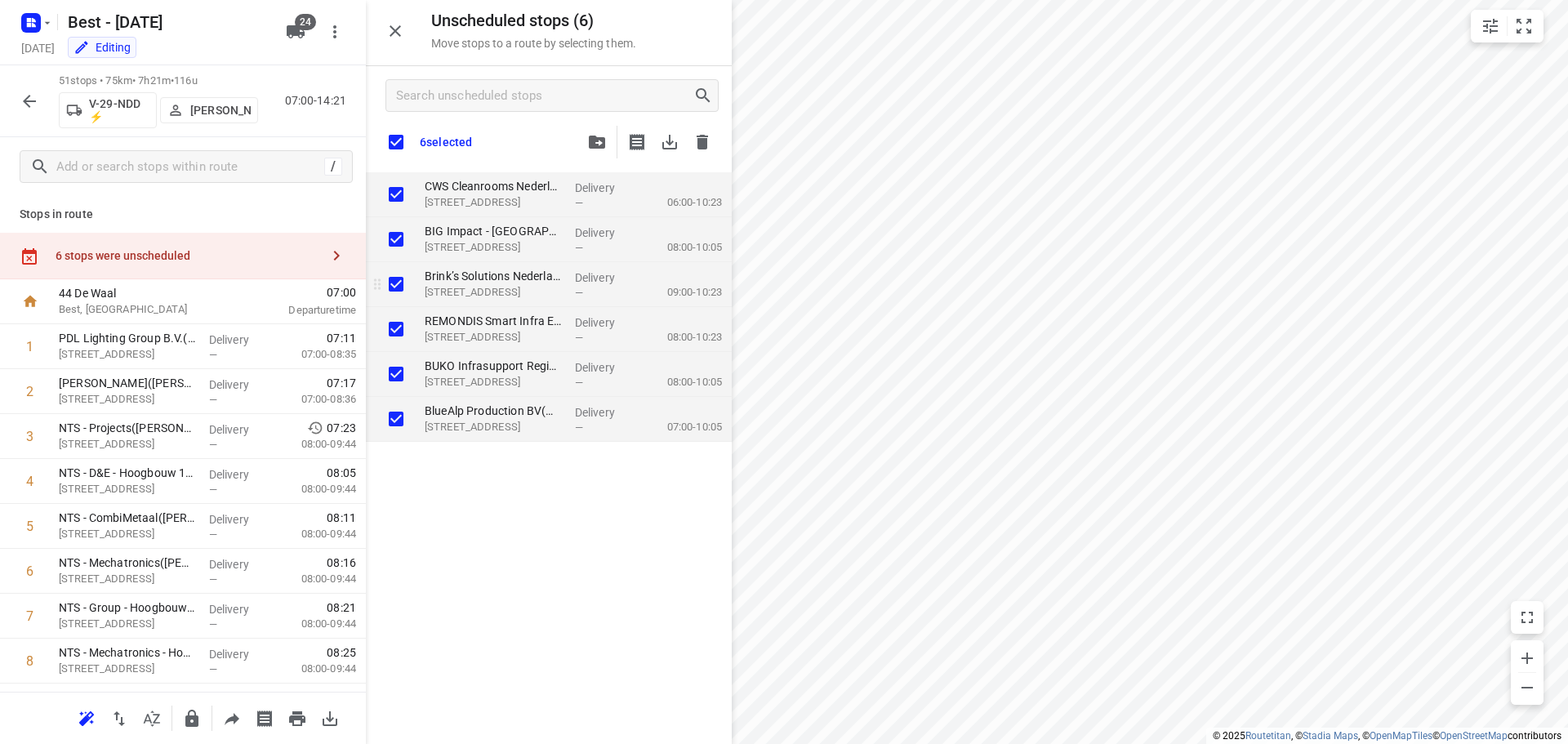
checkbox input "true"
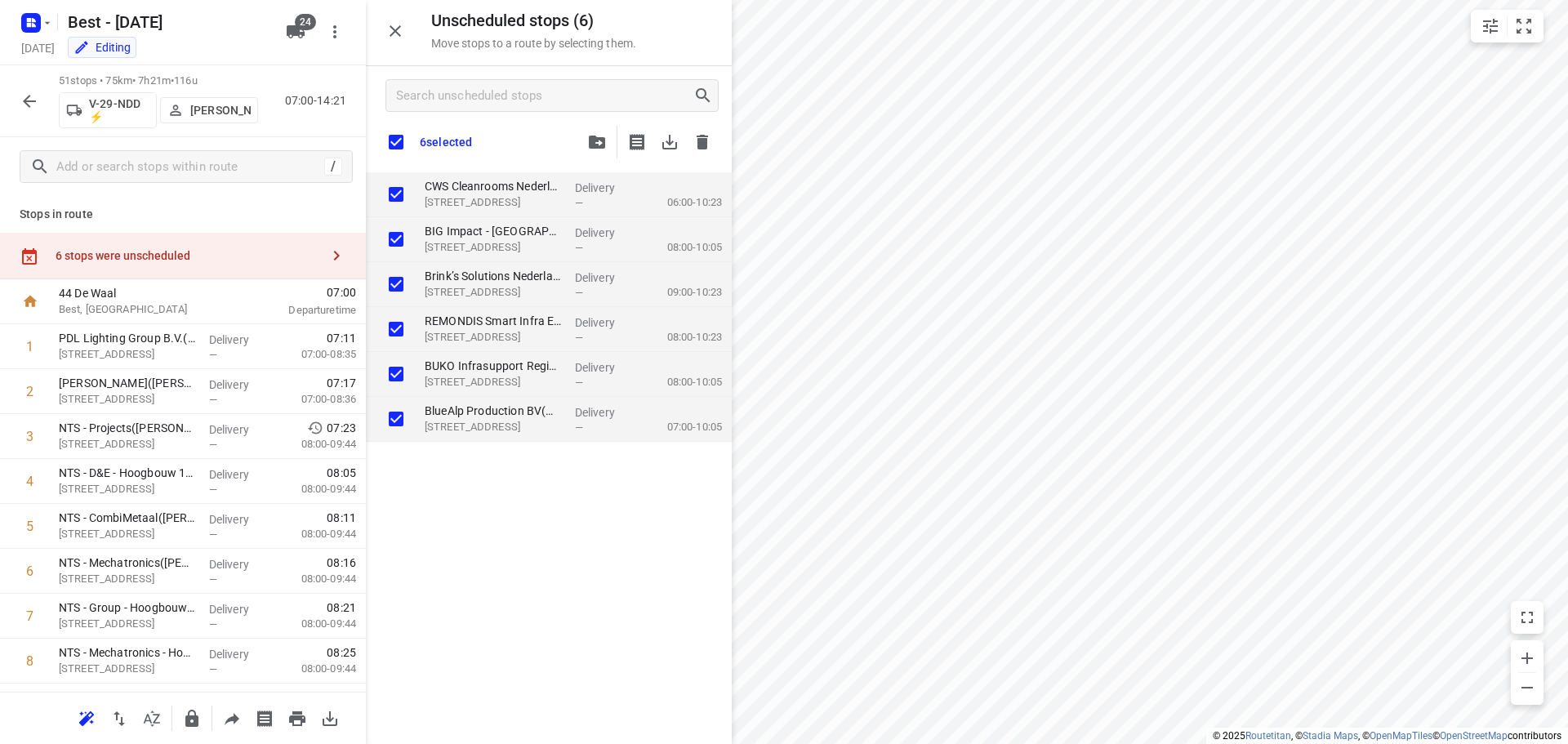
checkbox input "true"
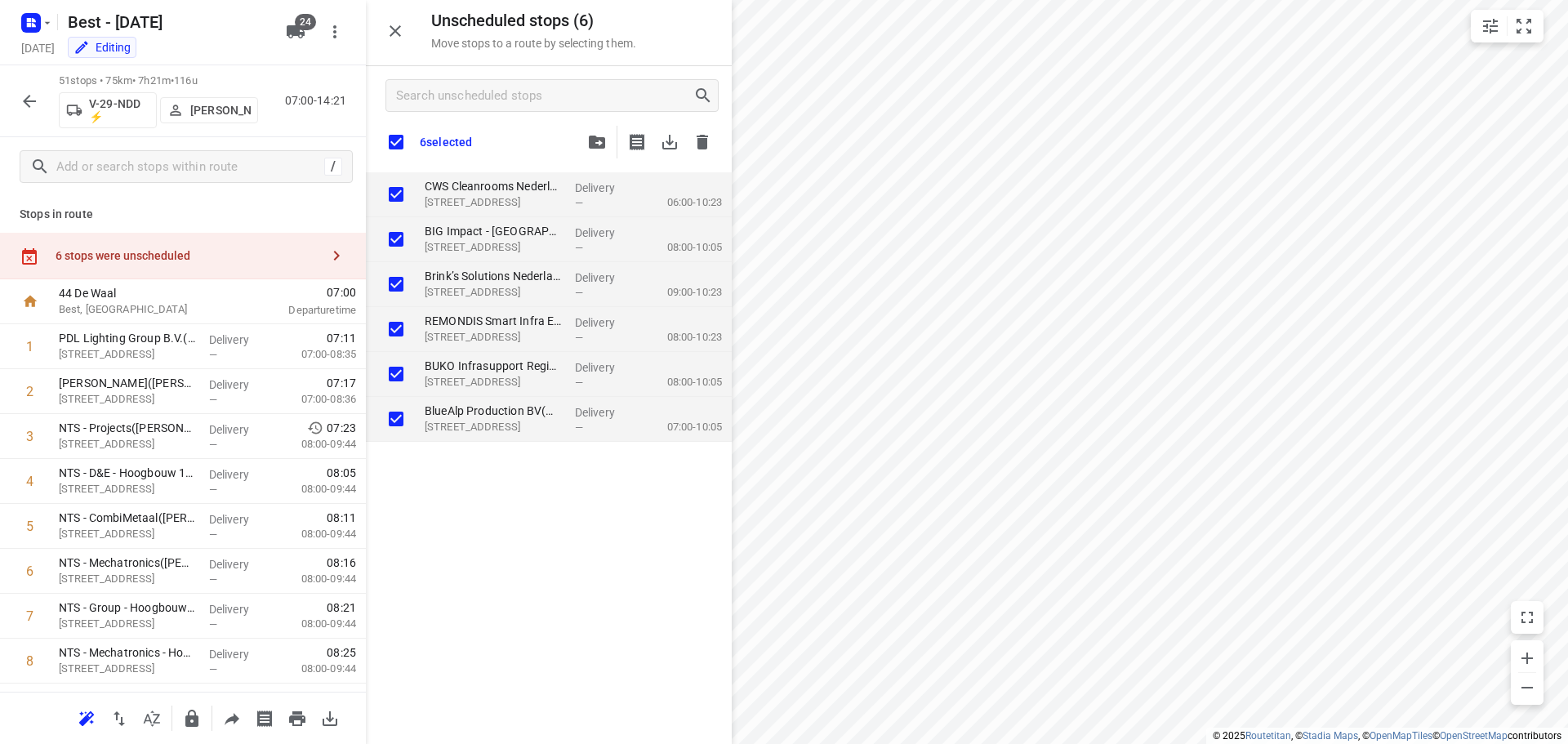
checkbox input "true"
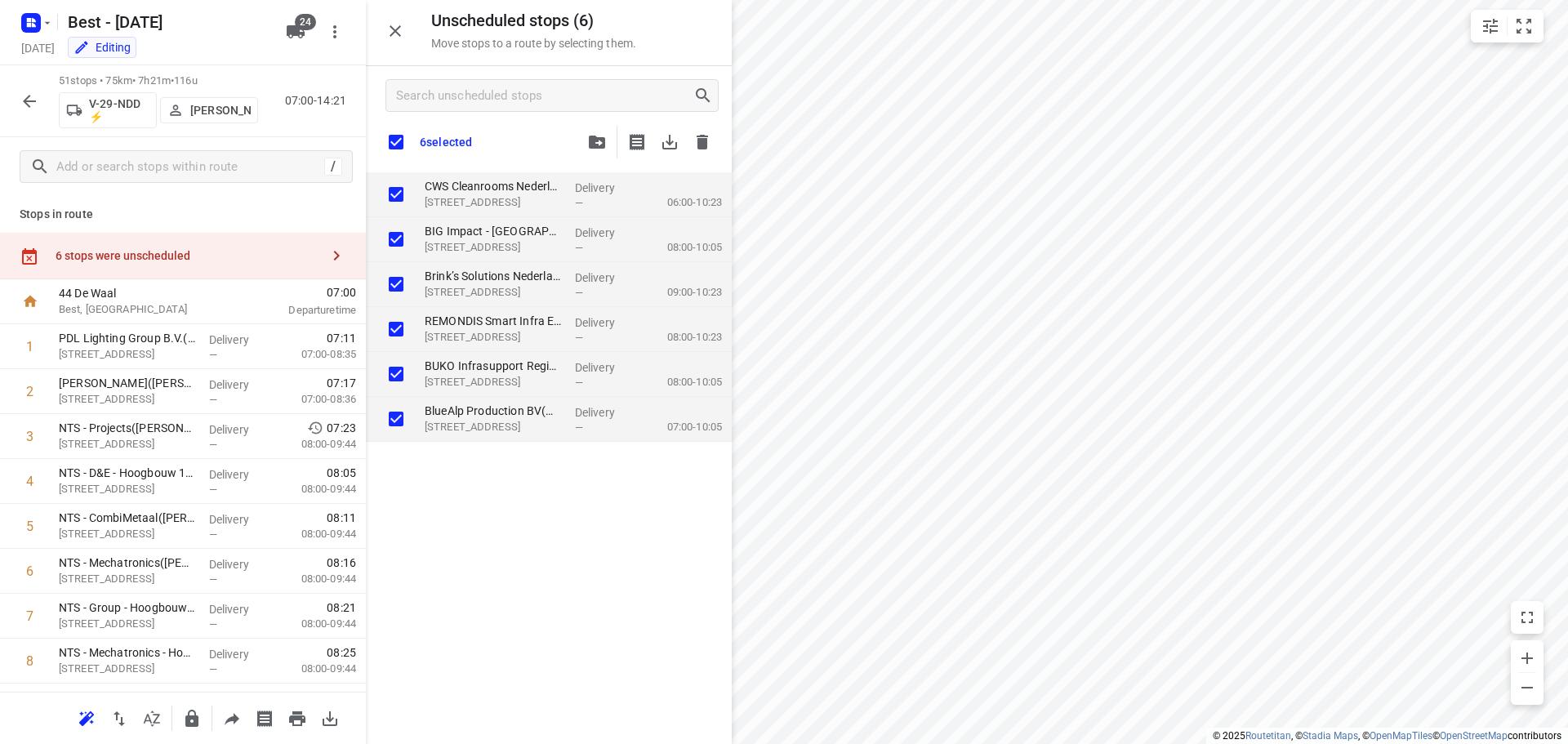
checkbox input "true"
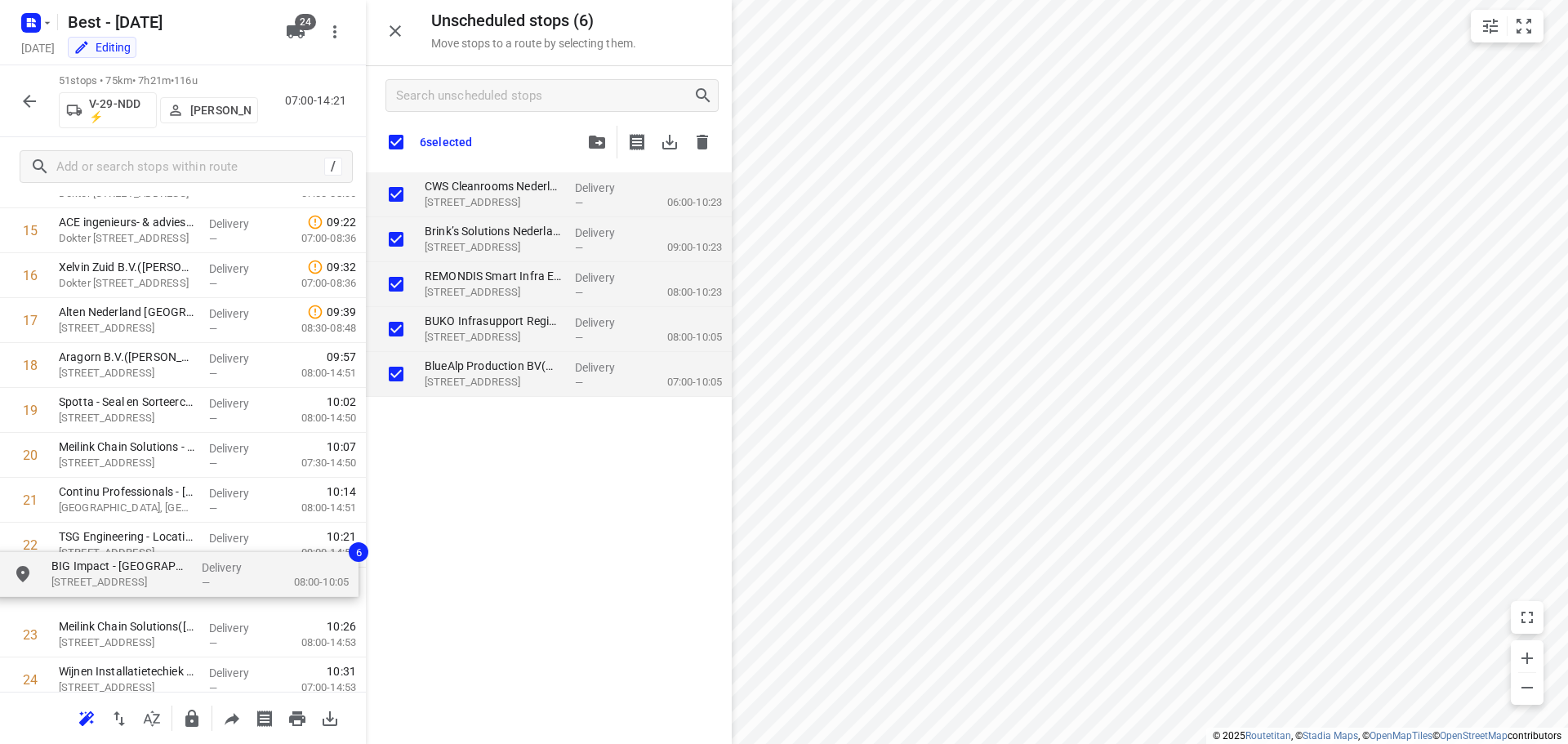
scroll to position [745, 0]
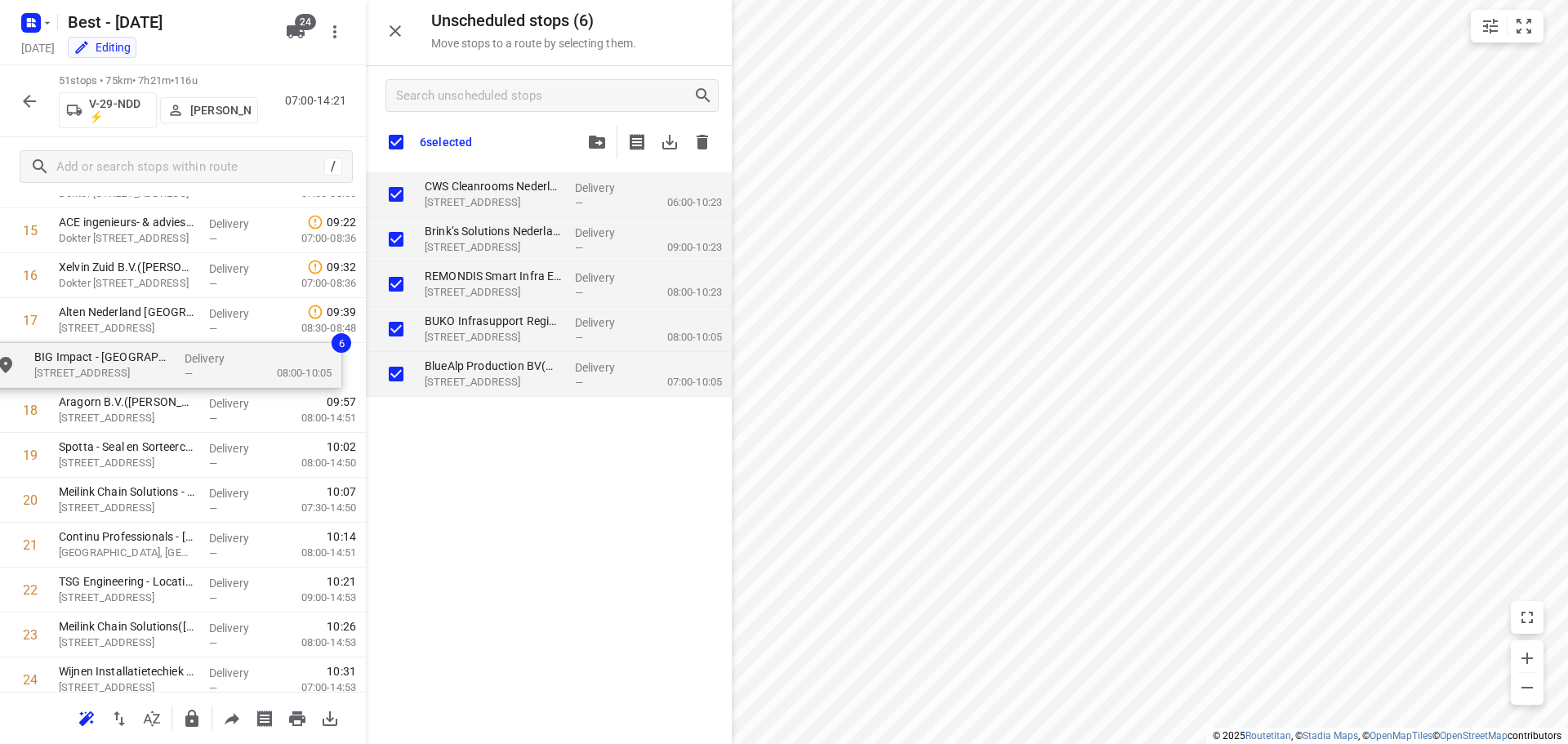
drag, startPoint x: 451, startPoint y: 222, endPoint x: 54, endPoint y: 355, distance: 418.7
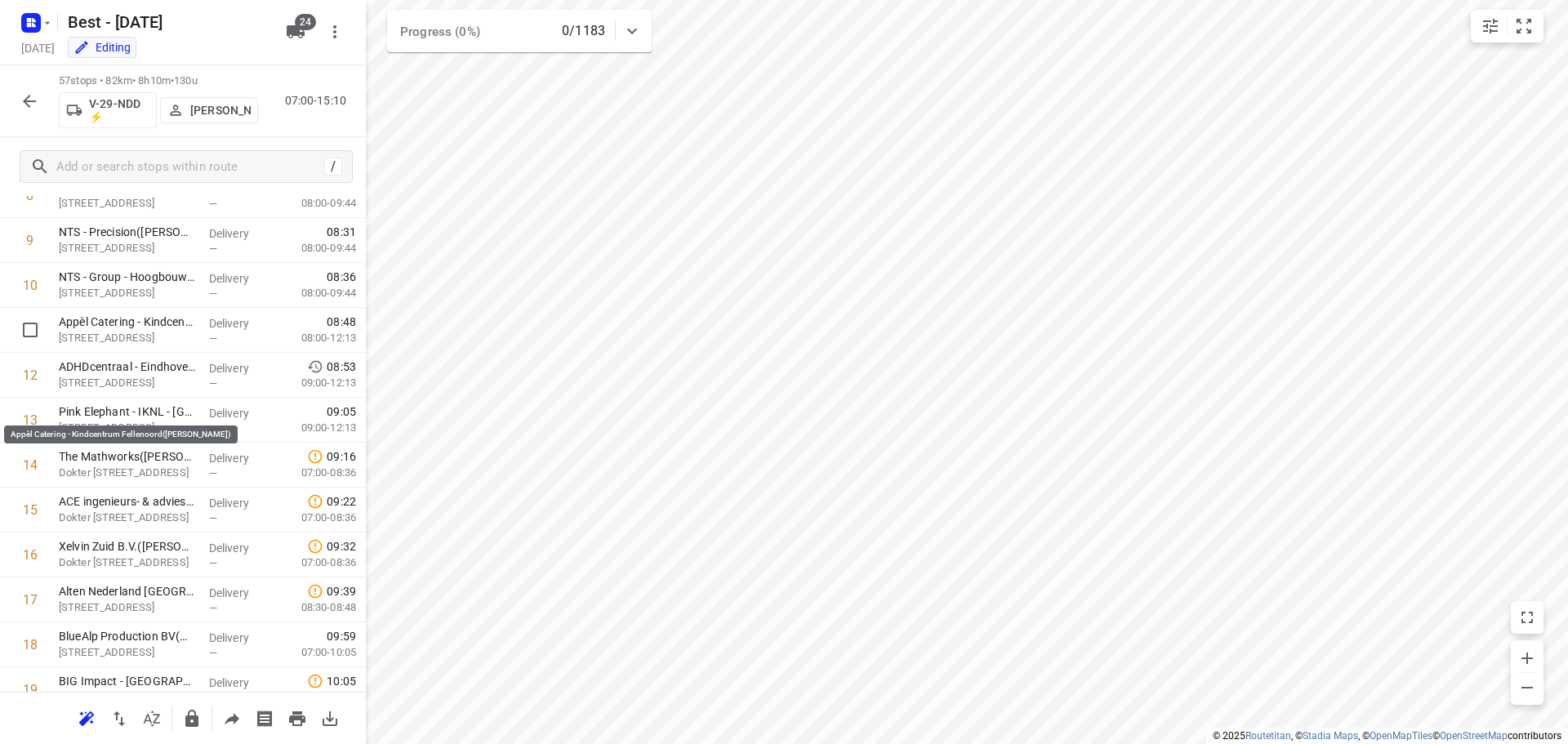
scroll to position [0, 0]
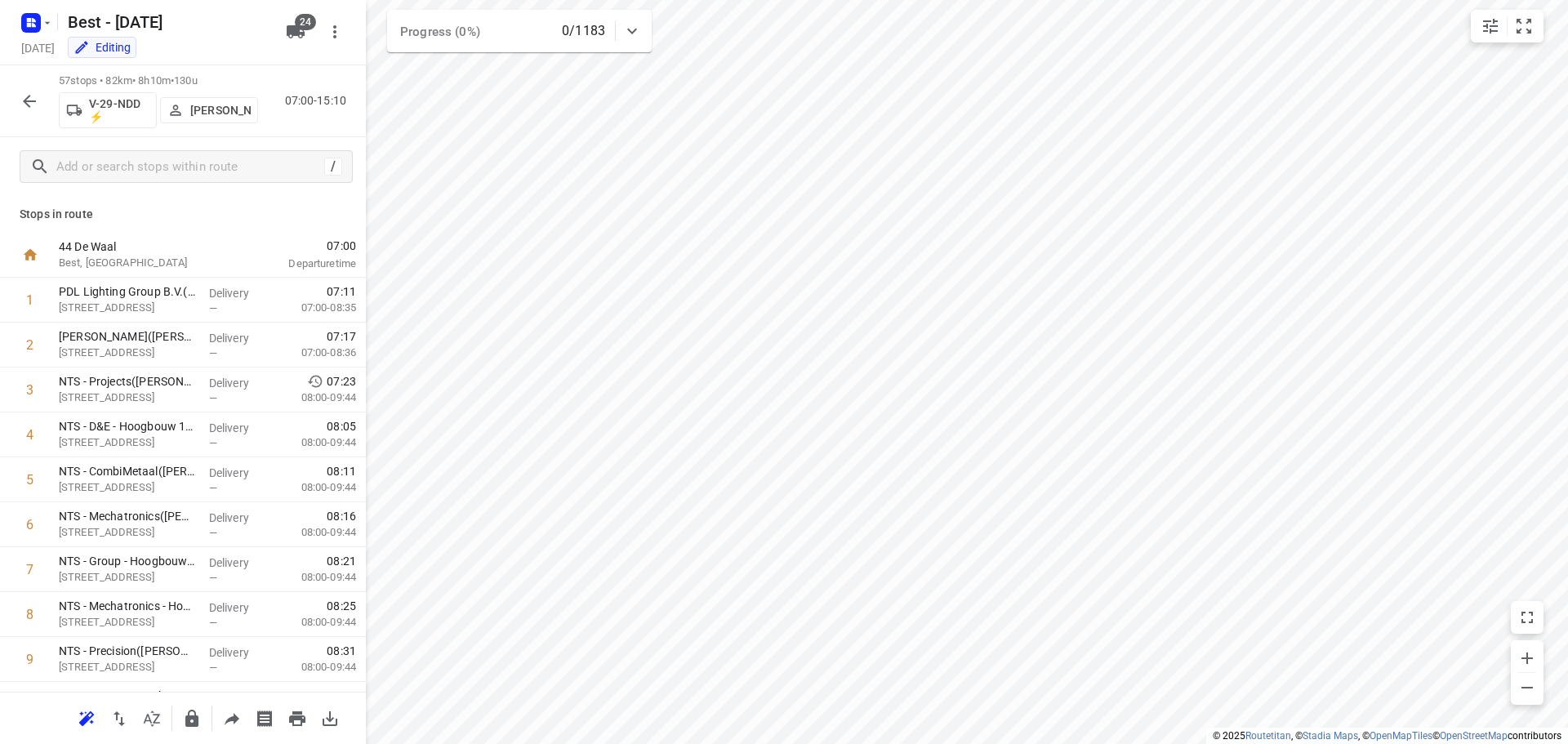
click at [20, 91] on icon "button" at bounding box center [30, 101] width 20 height 20
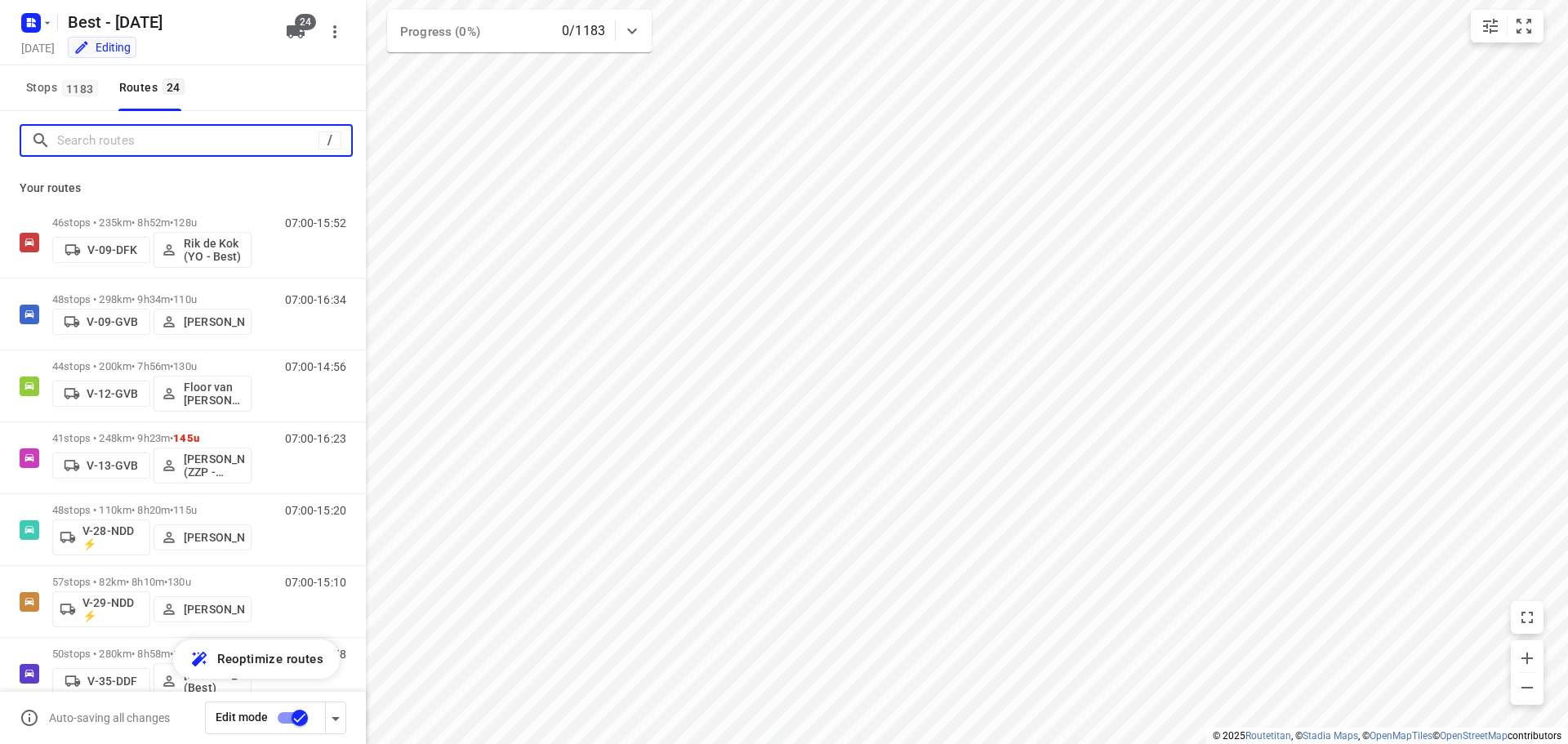
click at [108, 140] on input "Search routes" at bounding box center [187, 141] width 261 height 25
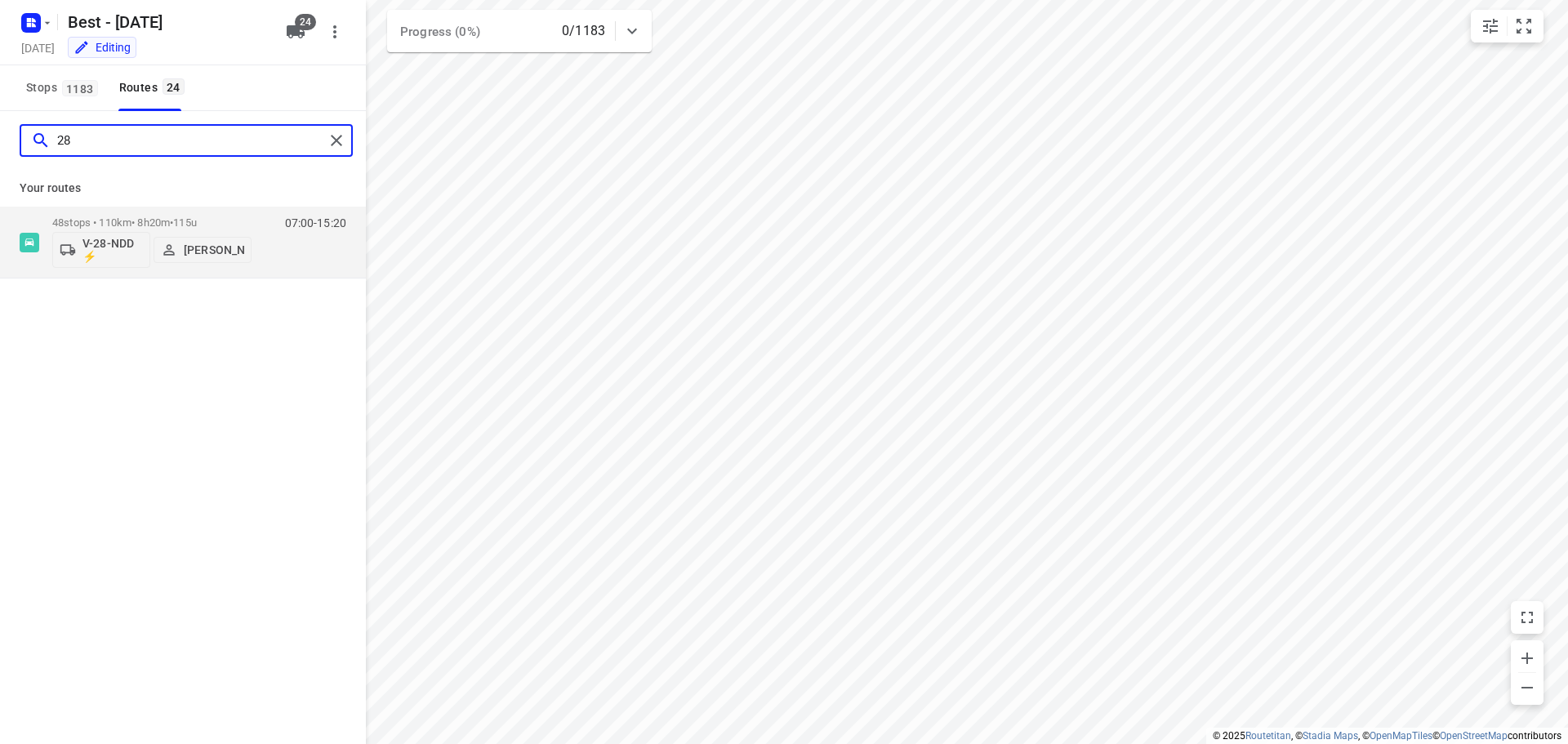
type input "28"
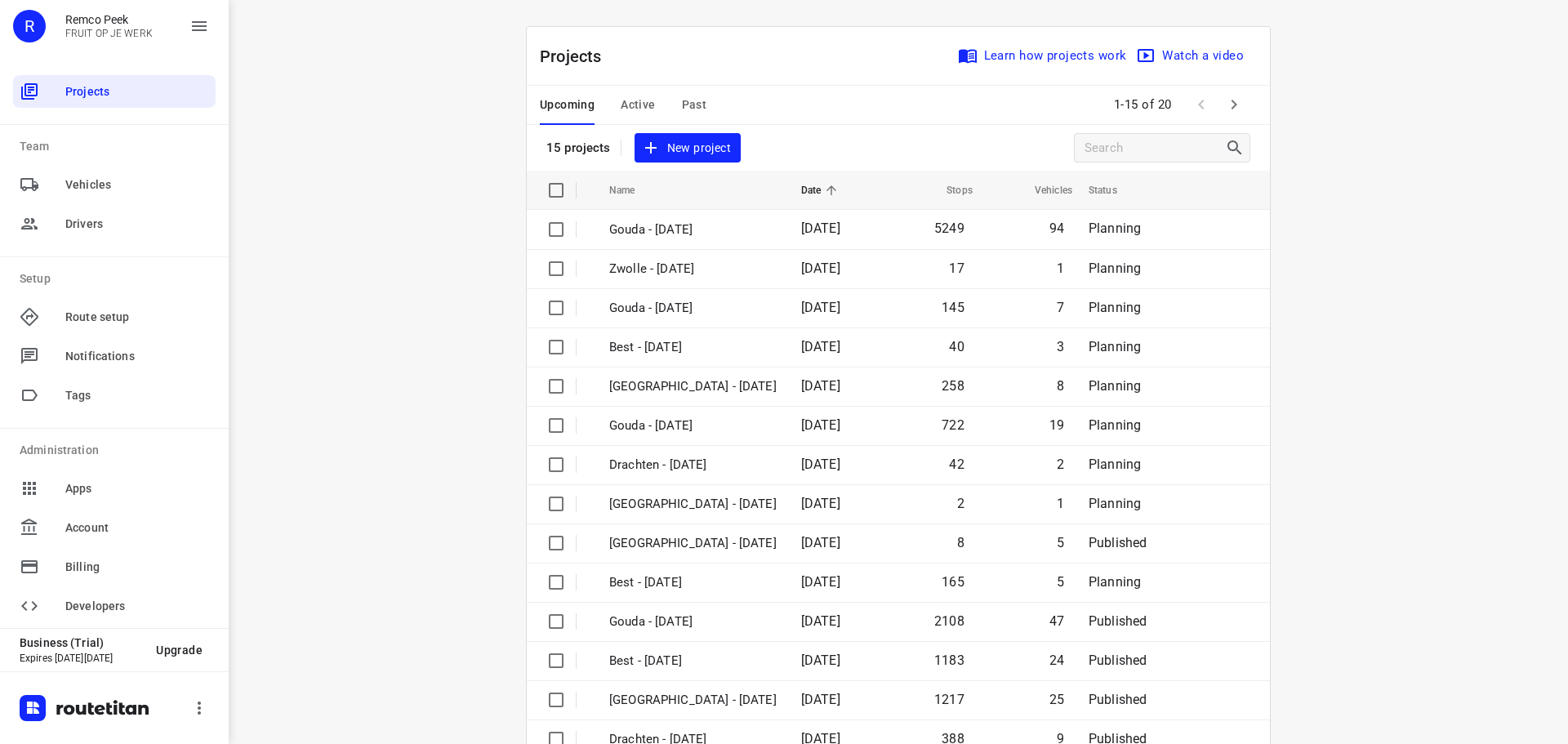
click at [674, 100] on div "Upcoming Active Past" at bounding box center [636, 105] width 193 height 39
click at [687, 100] on span "Past" at bounding box center [695, 105] width 25 height 21
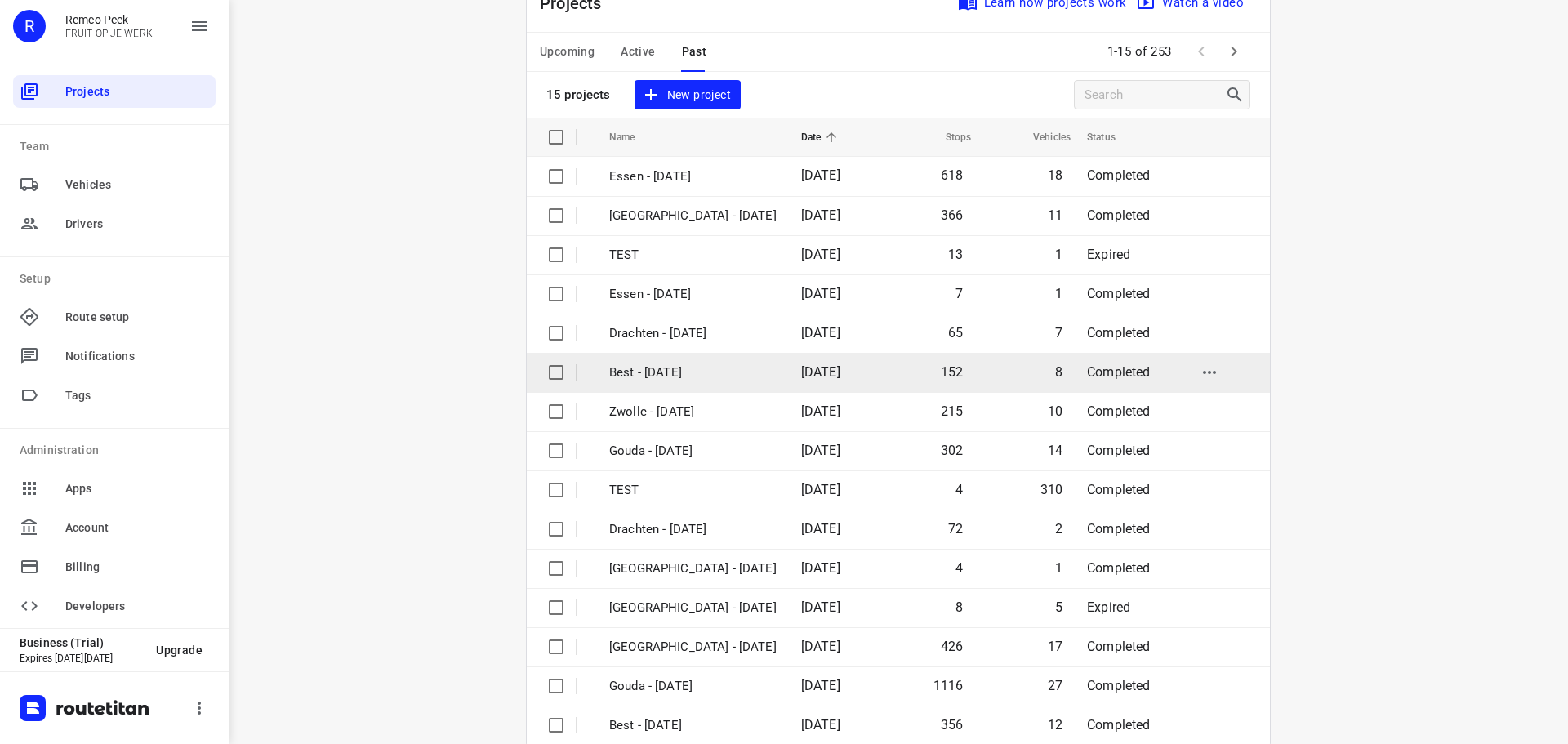
scroll to position [81, 0]
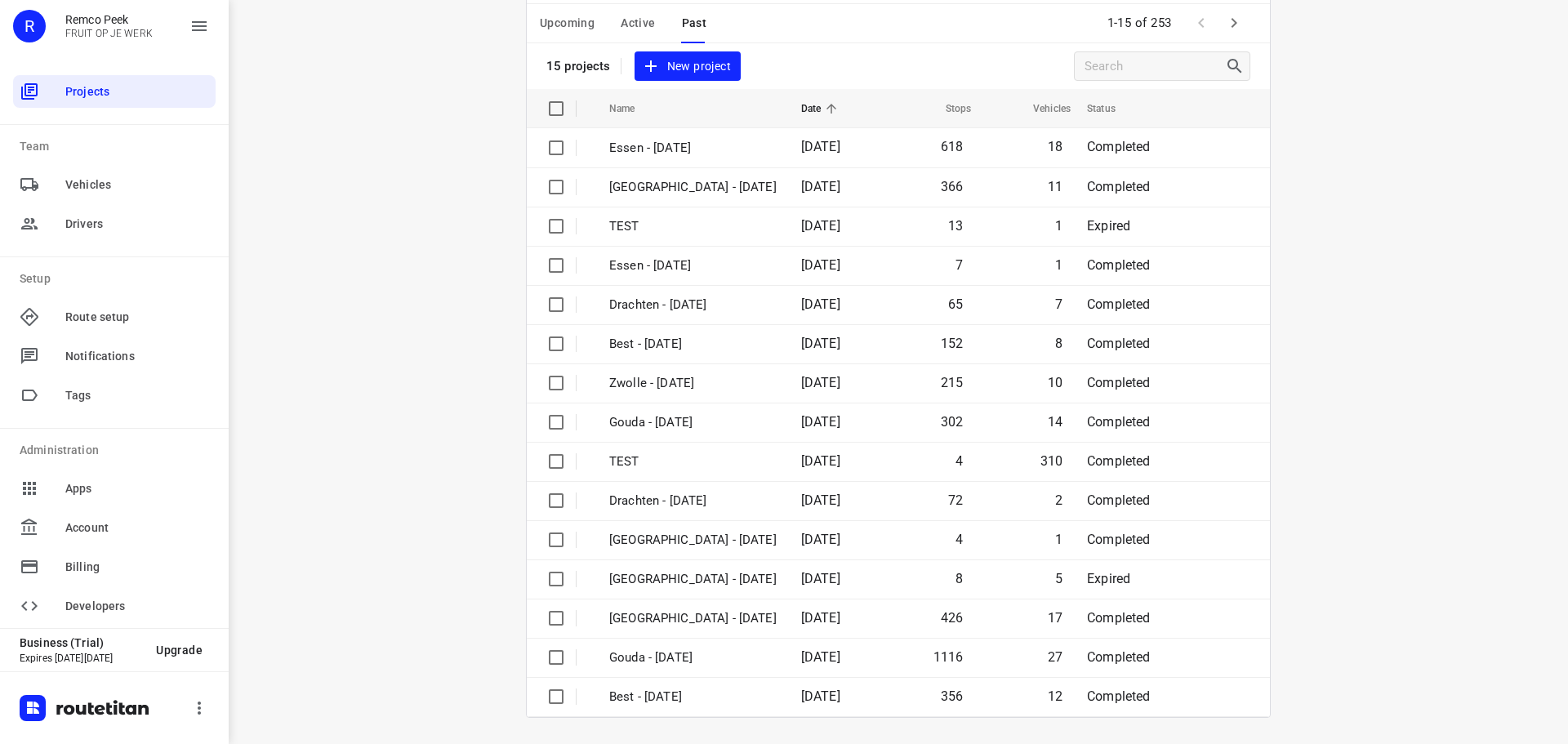
click at [1224, 23] on icon "button" at bounding box center [1234, 23] width 20 height 20
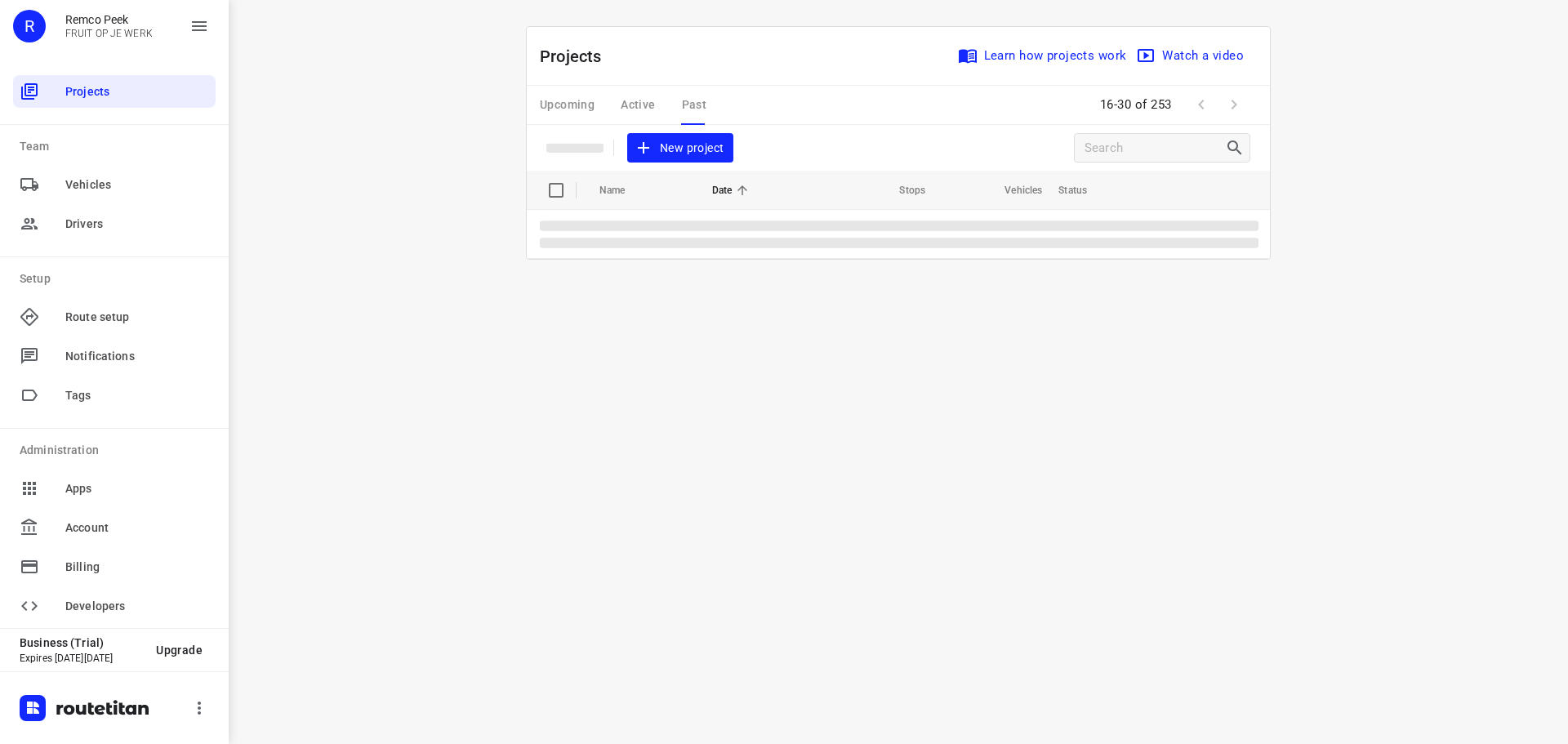
scroll to position [0, 0]
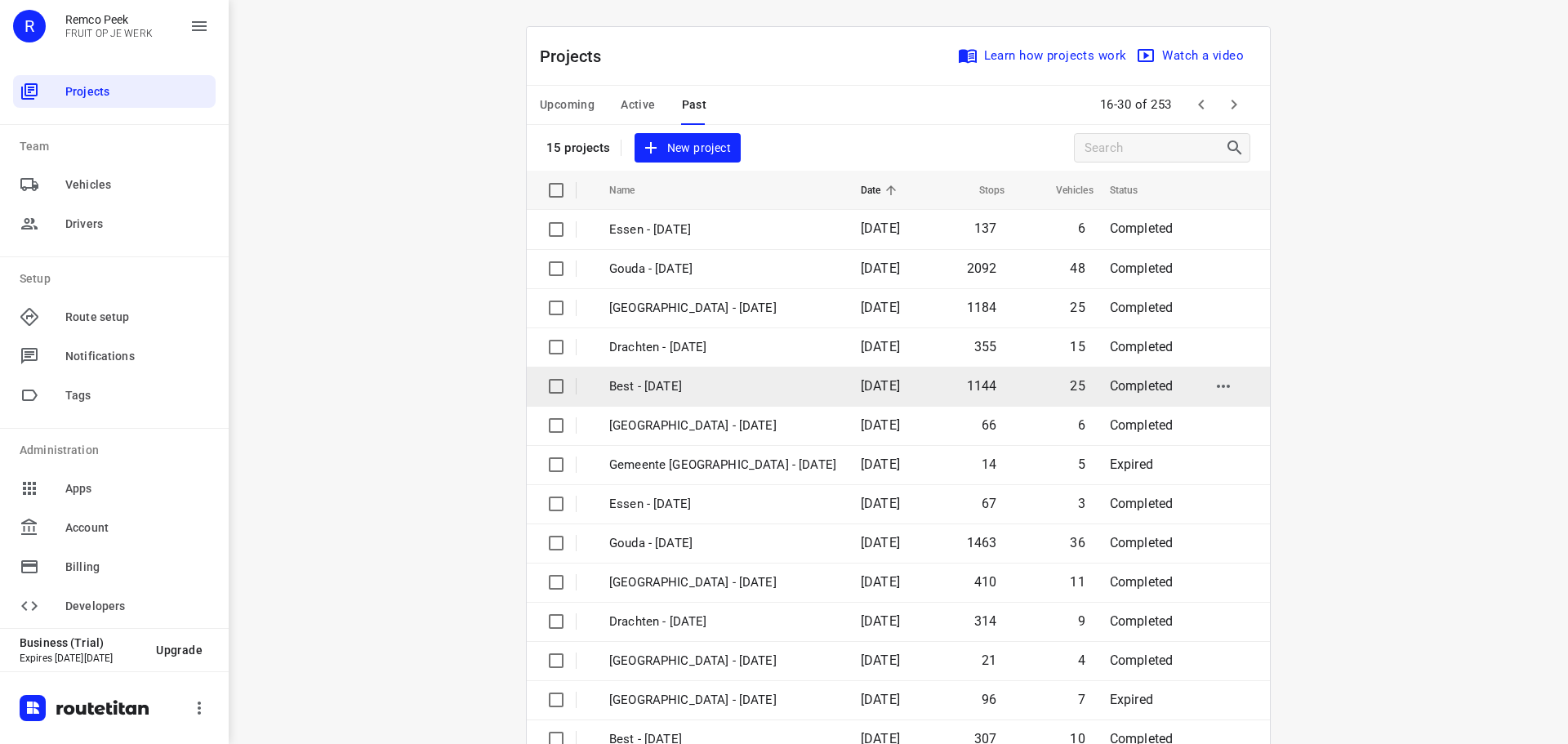
click at [695, 367] on td "Best - [DATE]" at bounding box center [720, 386] width 255 height 39
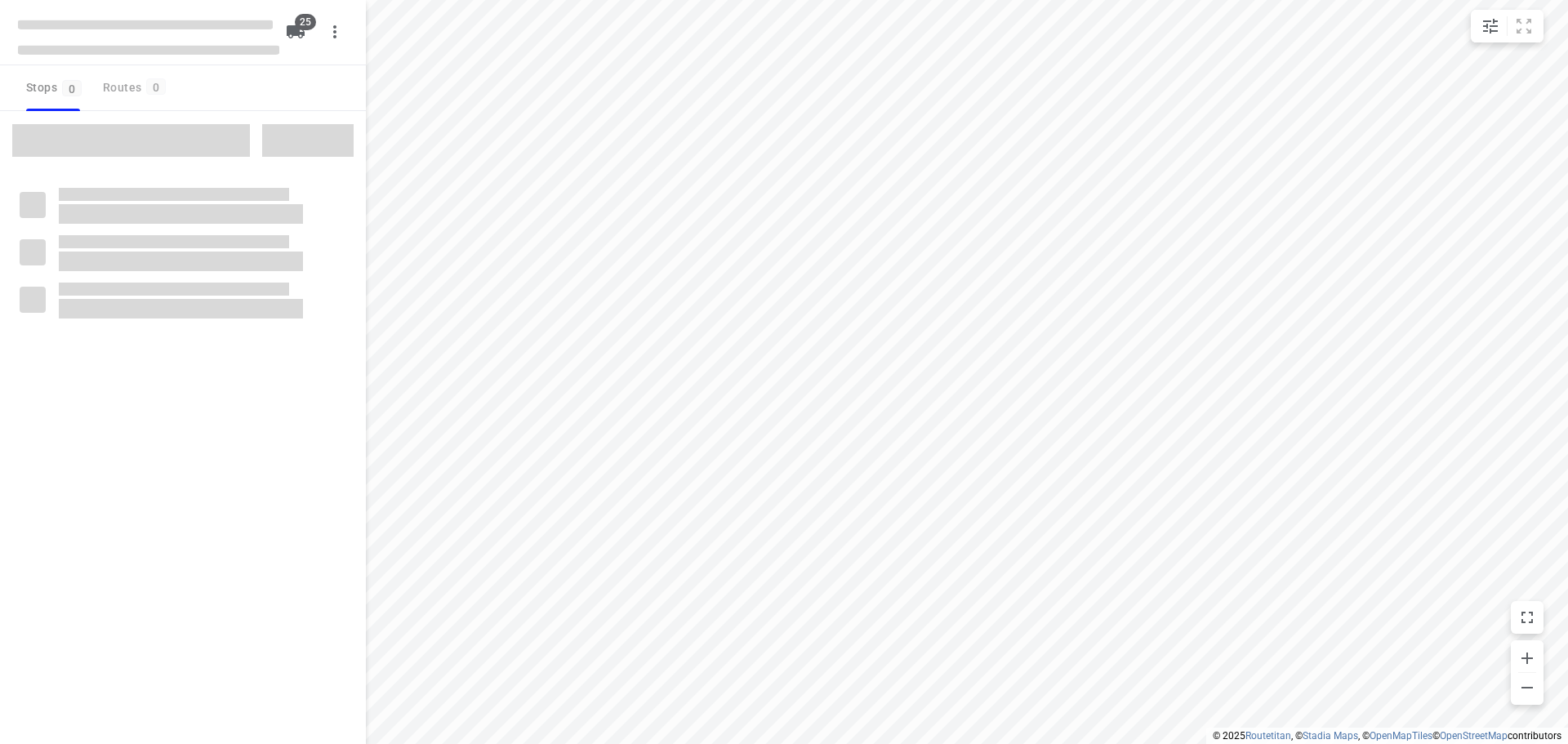
checkbox input "true"
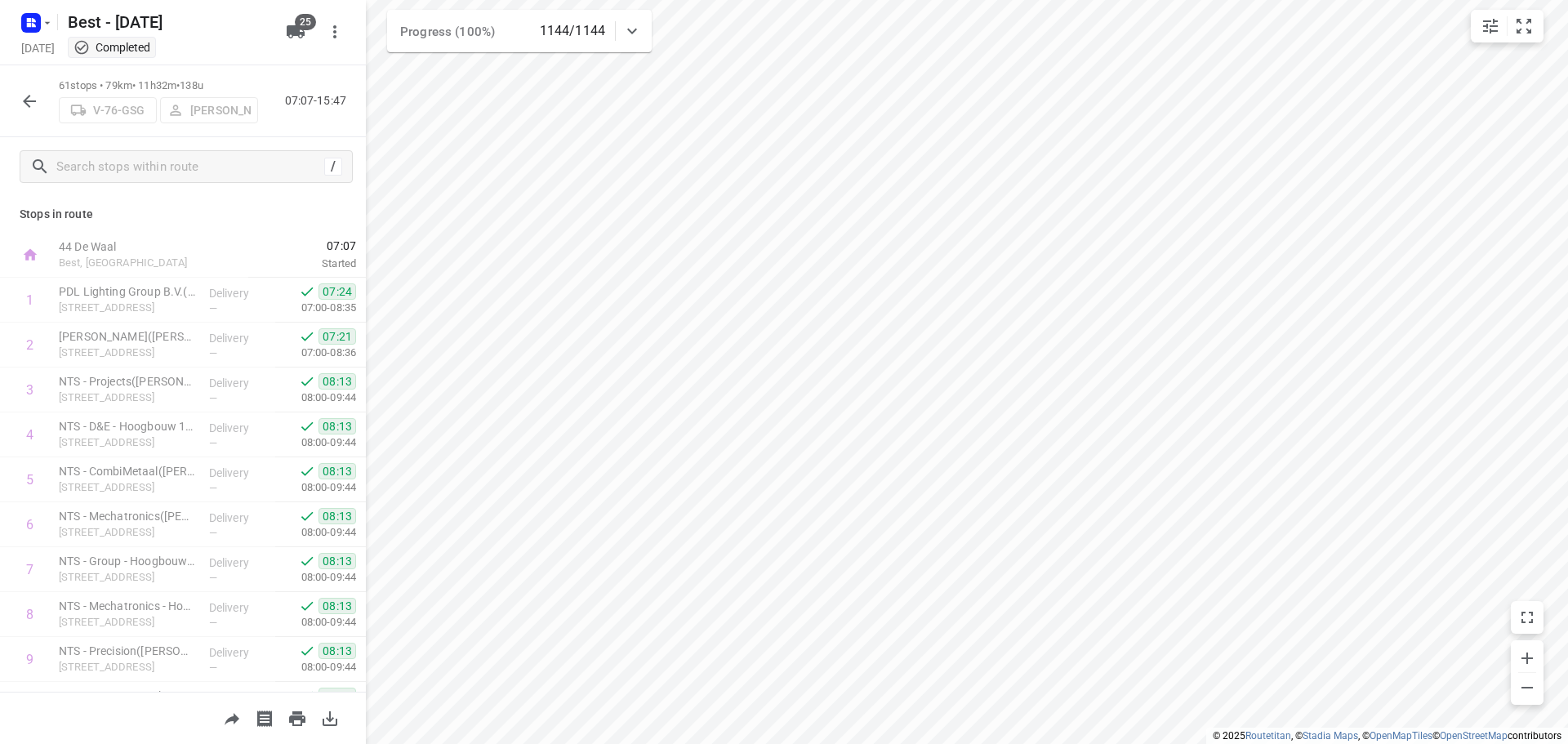
click at [37, 91] on icon "button" at bounding box center [30, 101] width 20 height 20
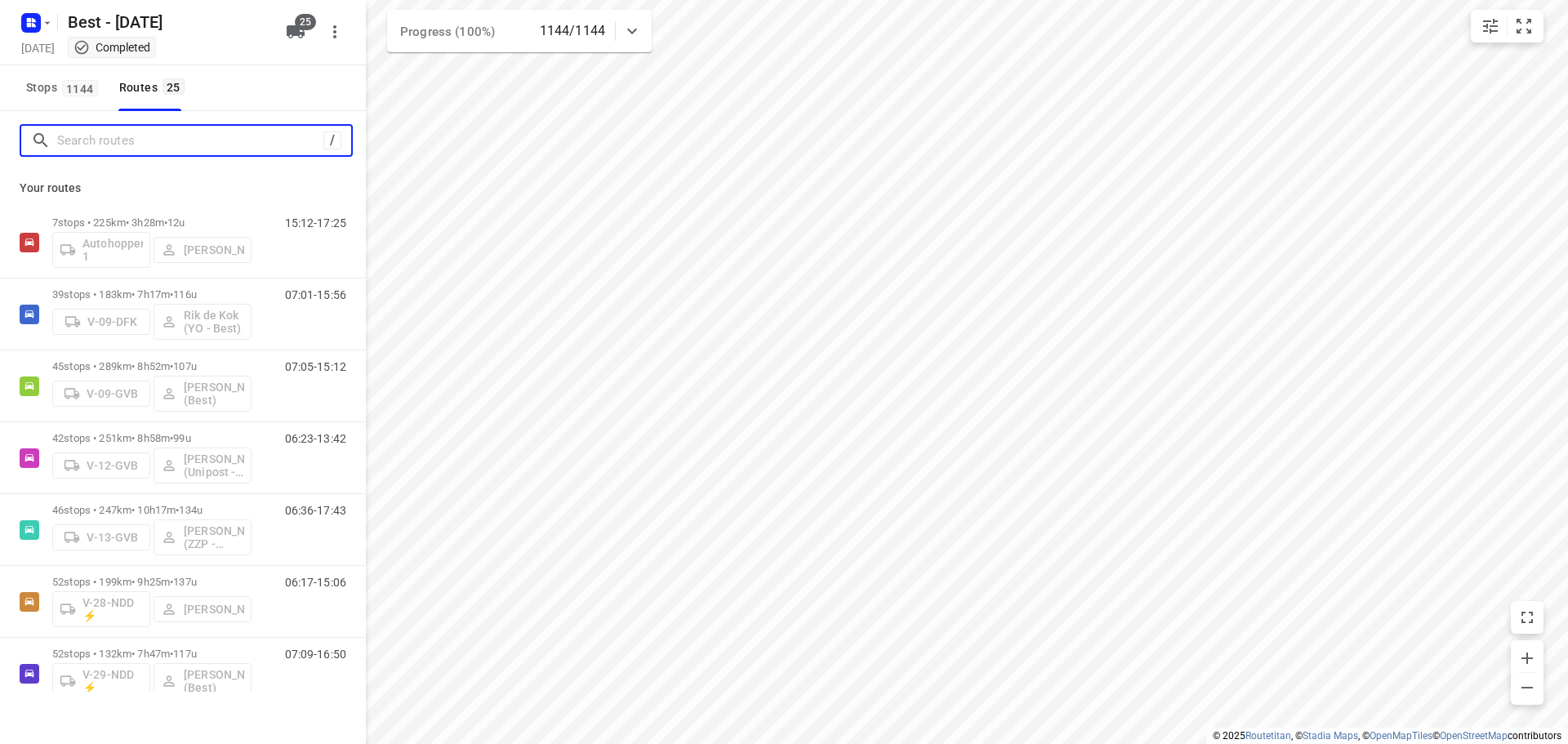
click at [100, 140] on input "Search routes" at bounding box center [190, 141] width 266 height 25
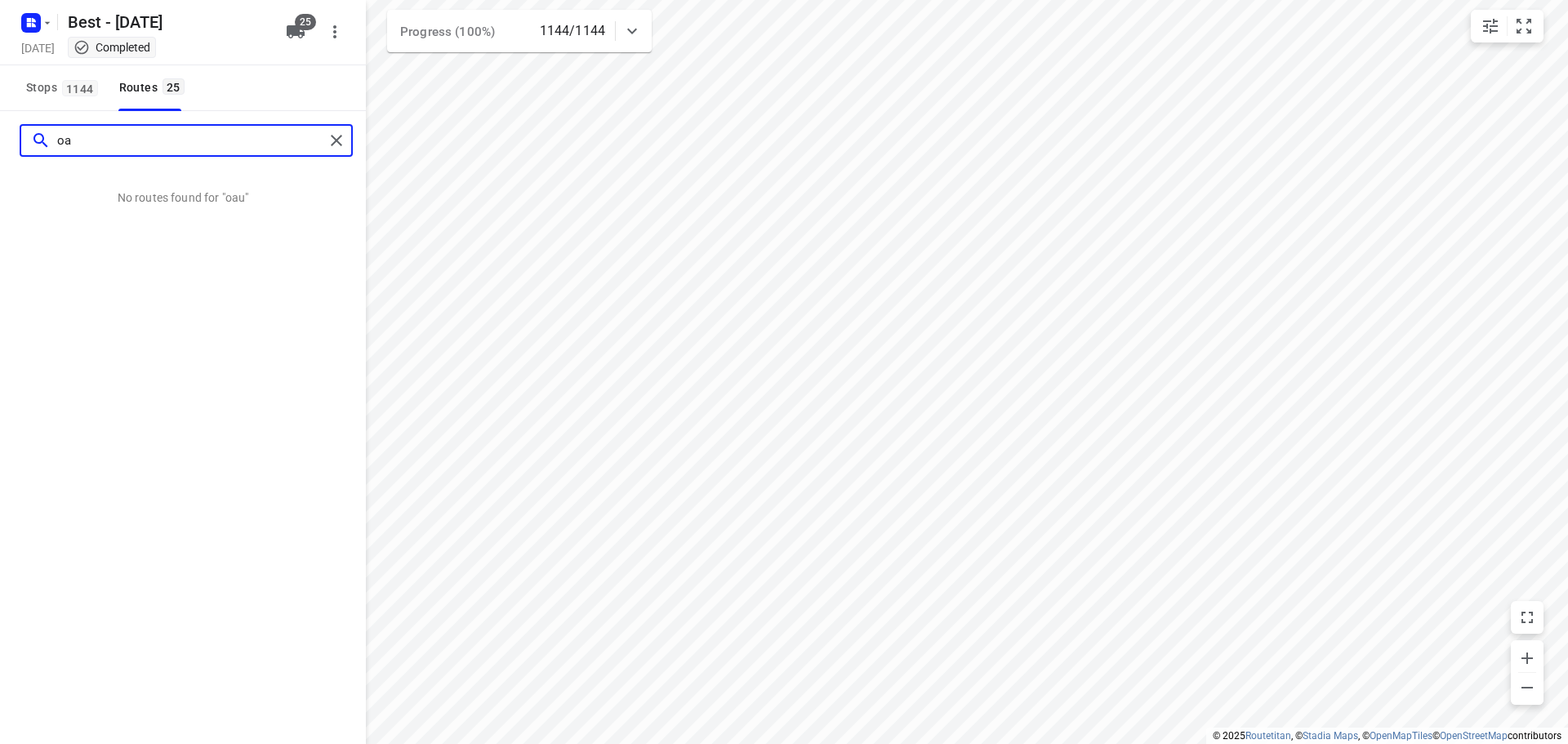
type input "o"
type input "apwu"
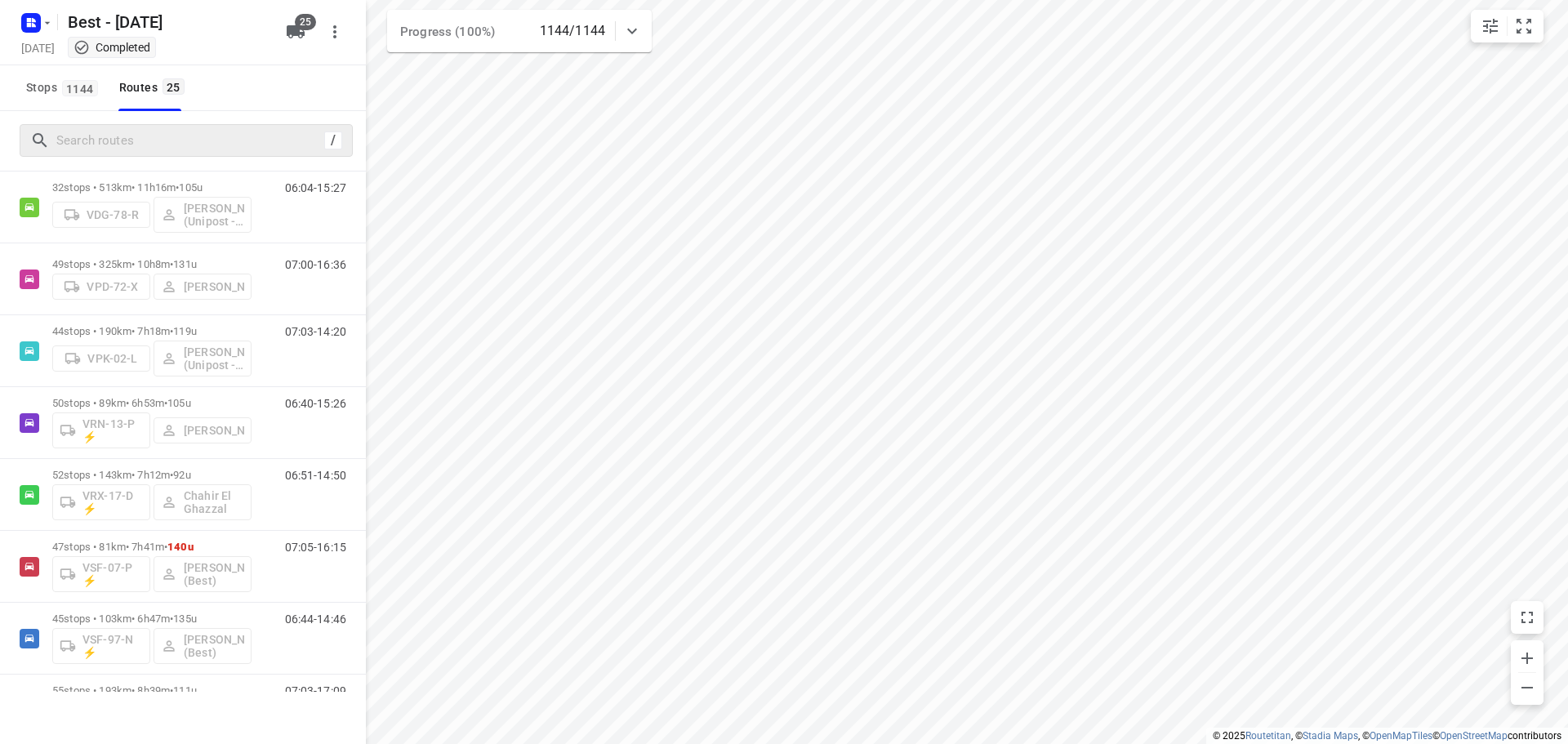
scroll to position [838, 0]
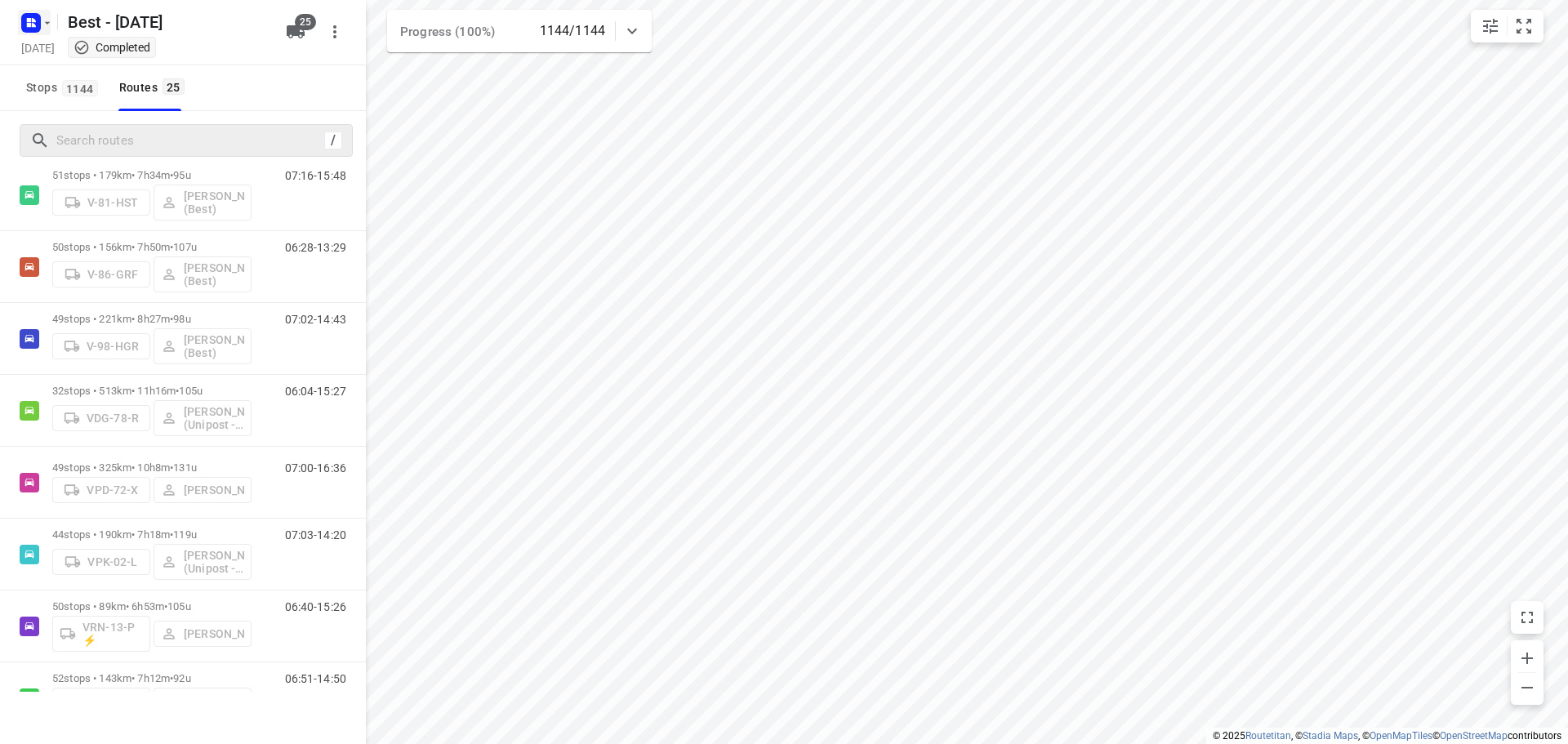
click at [30, 16] on rect "button" at bounding box center [31, 23] width 20 height 20
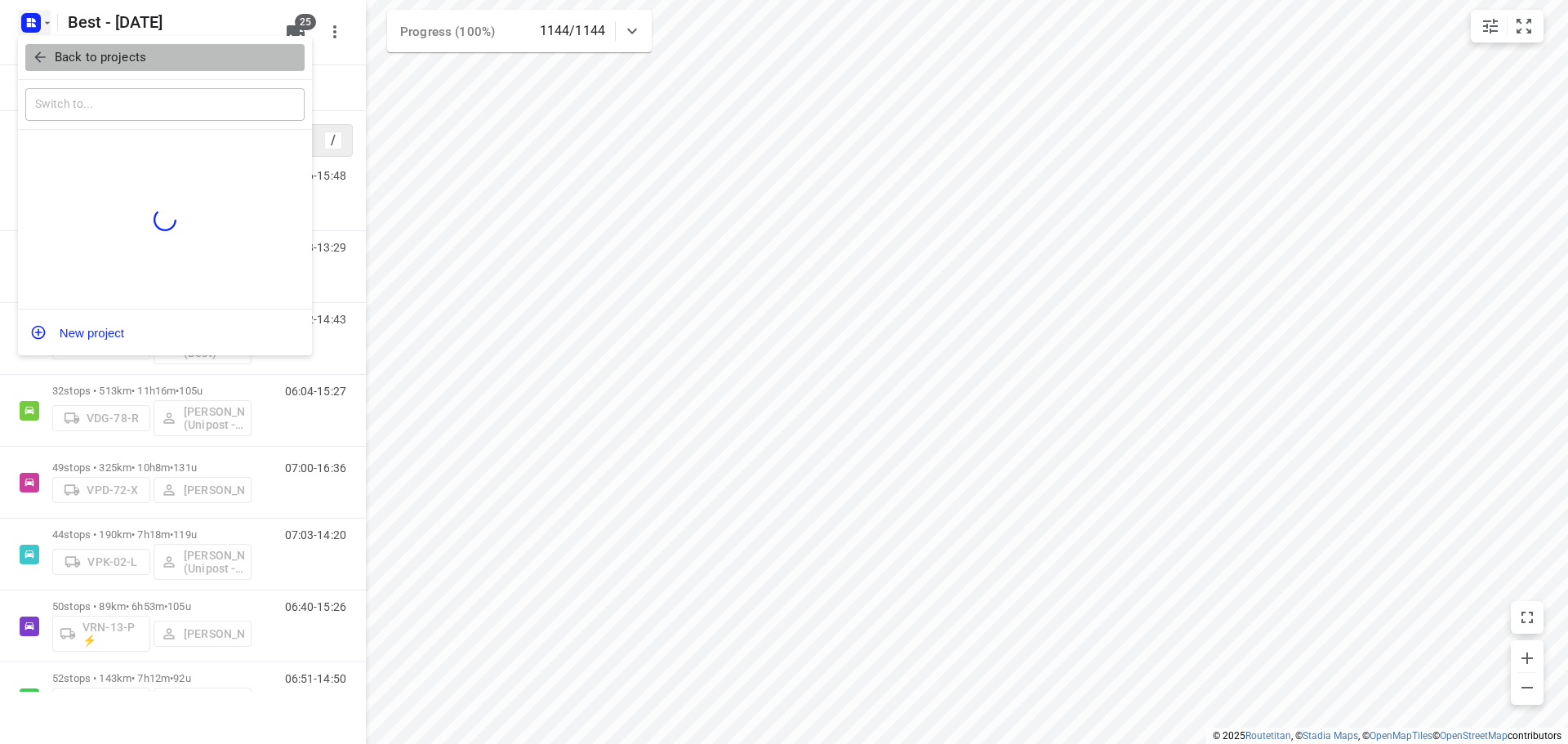
click at [48, 62] on span "Back to projects" at bounding box center [165, 57] width 266 height 19
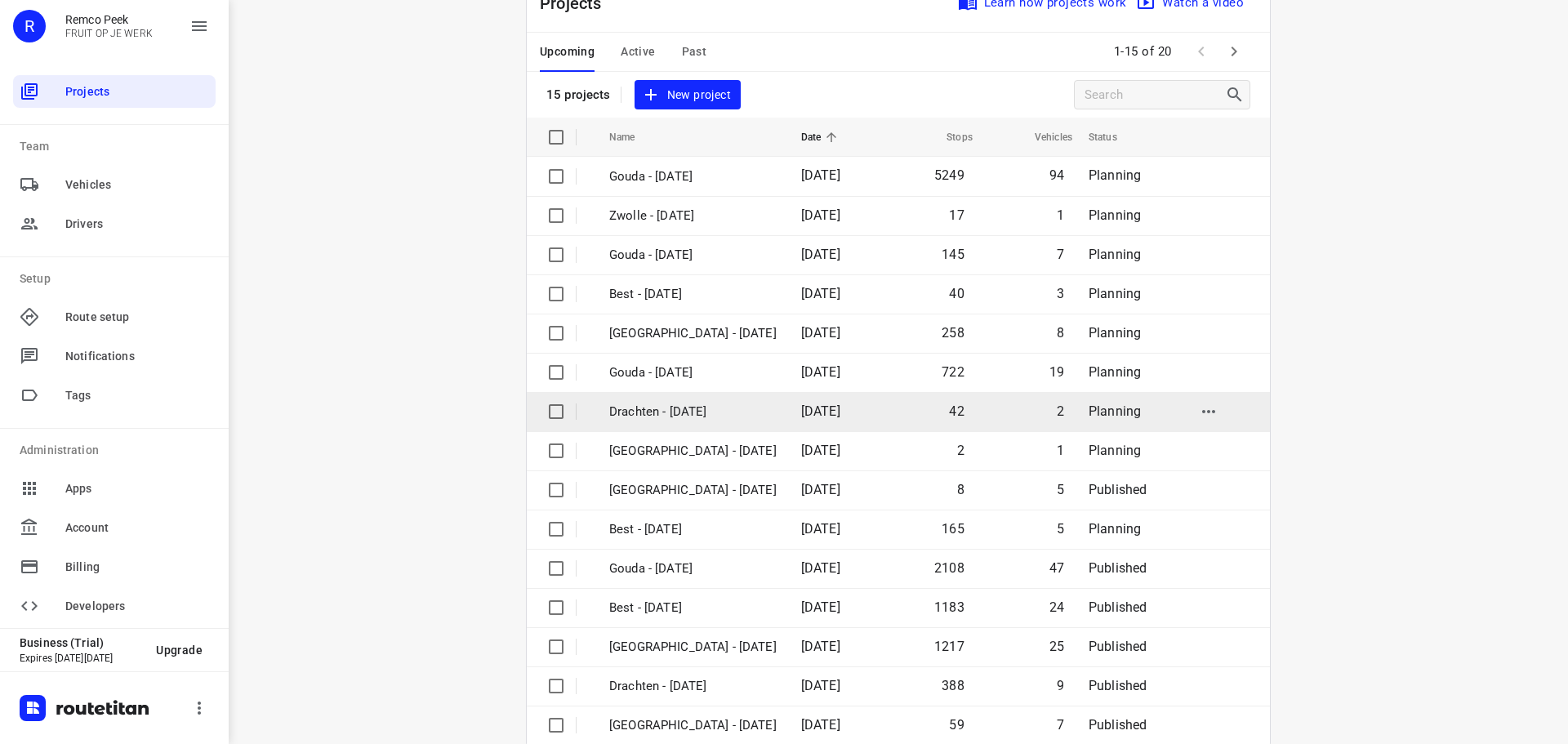
scroll to position [81, 0]
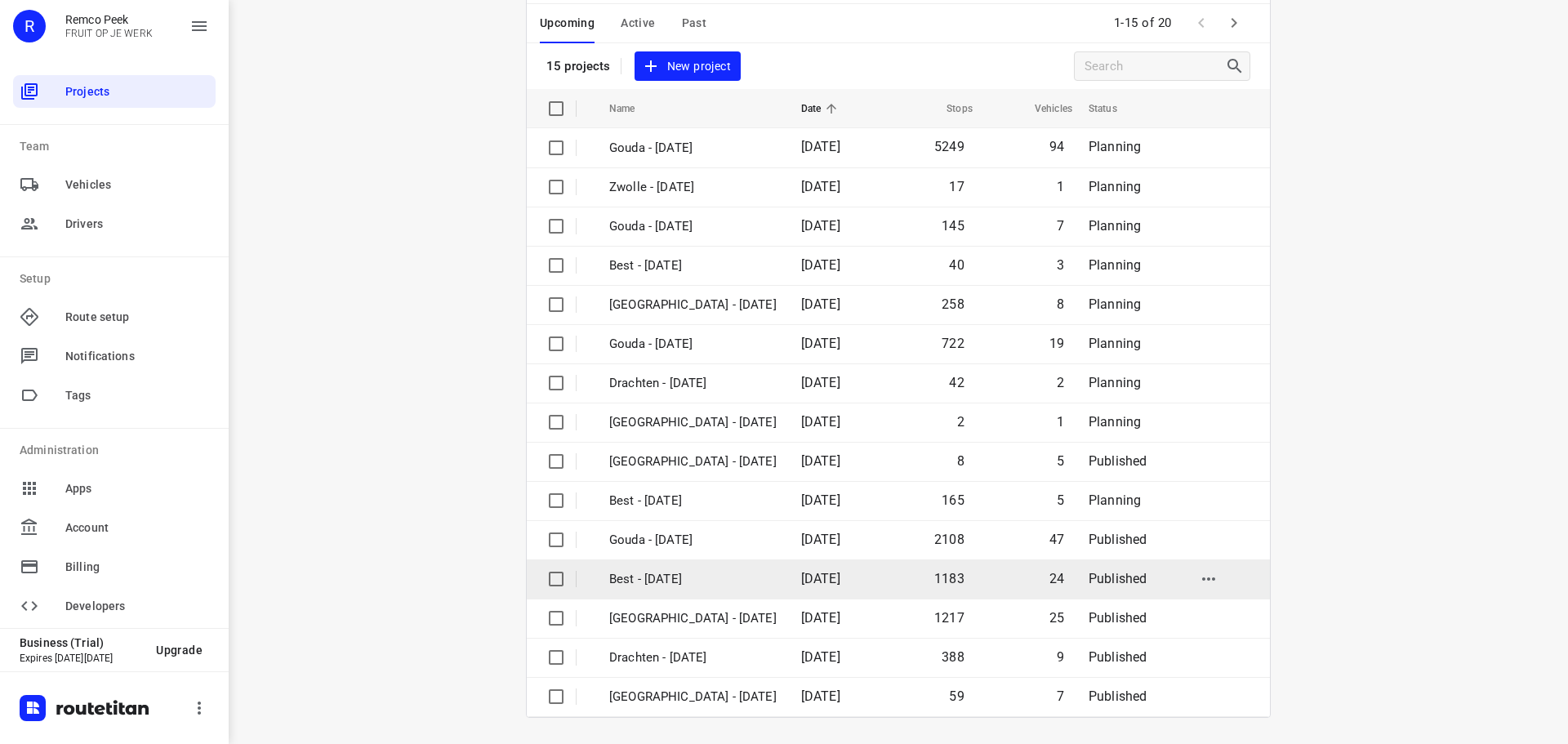
click at [668, 567] on td "Best - [DATE]" at bounding box center [690, 578] width 195 height 39
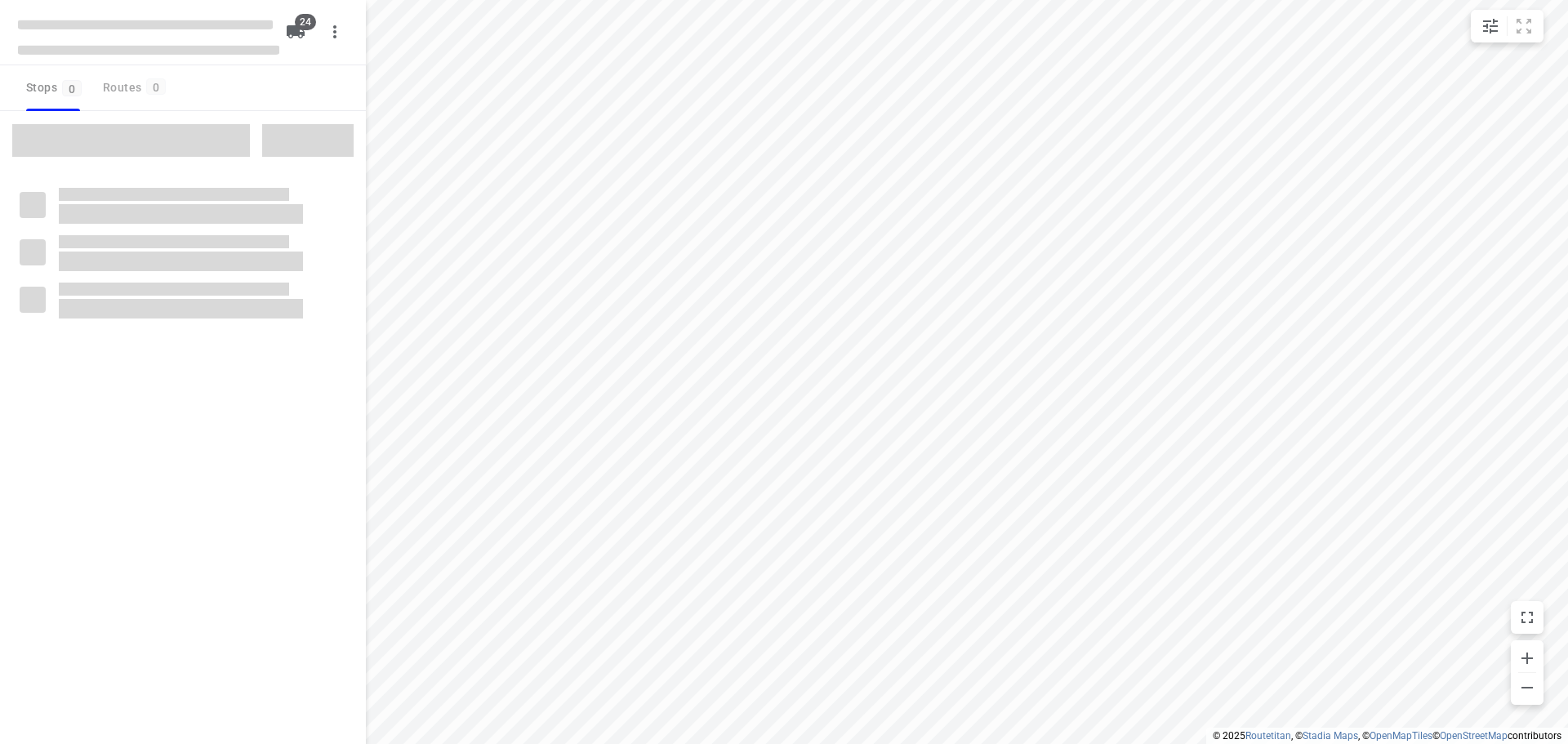
checkbox input "true"
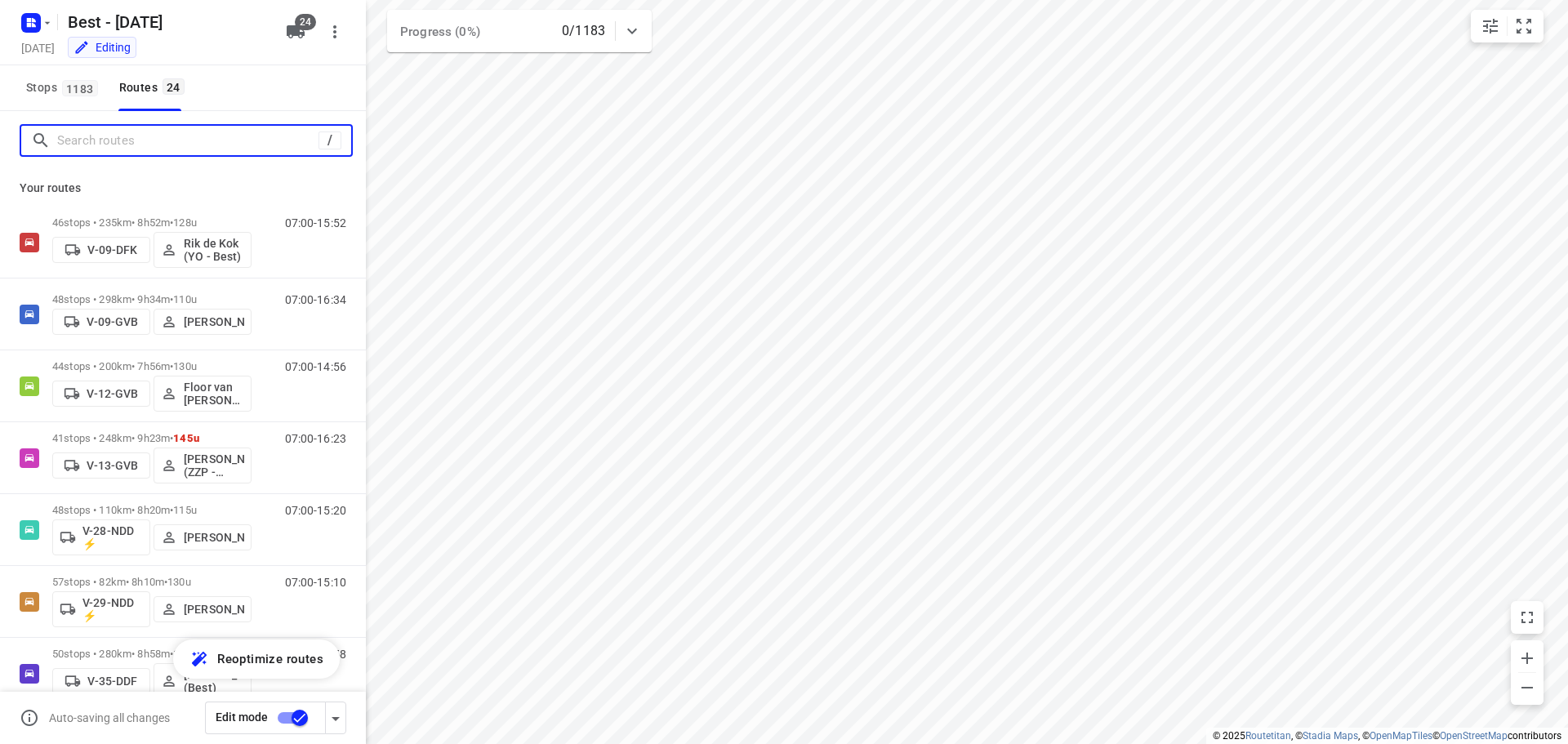
drag, startPoint x: 174, startPoint y: 141, endPoint x: 203, endPoint y: 148, distance: 29.8
click at [175, 141] on input "Search routes" at bounding box center [187, 141] width 261 height 25
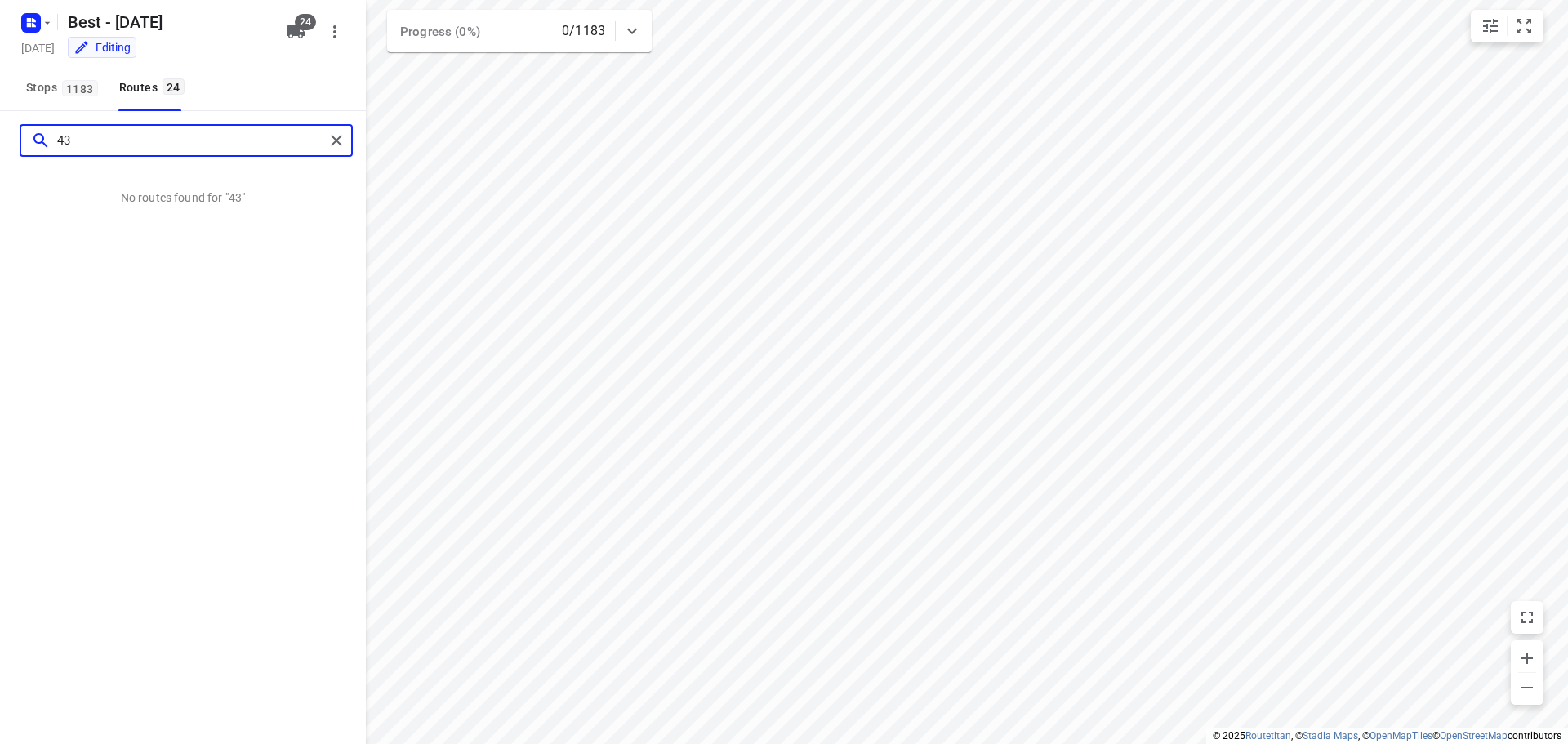
type input "4"
type input "1"
type input "4"
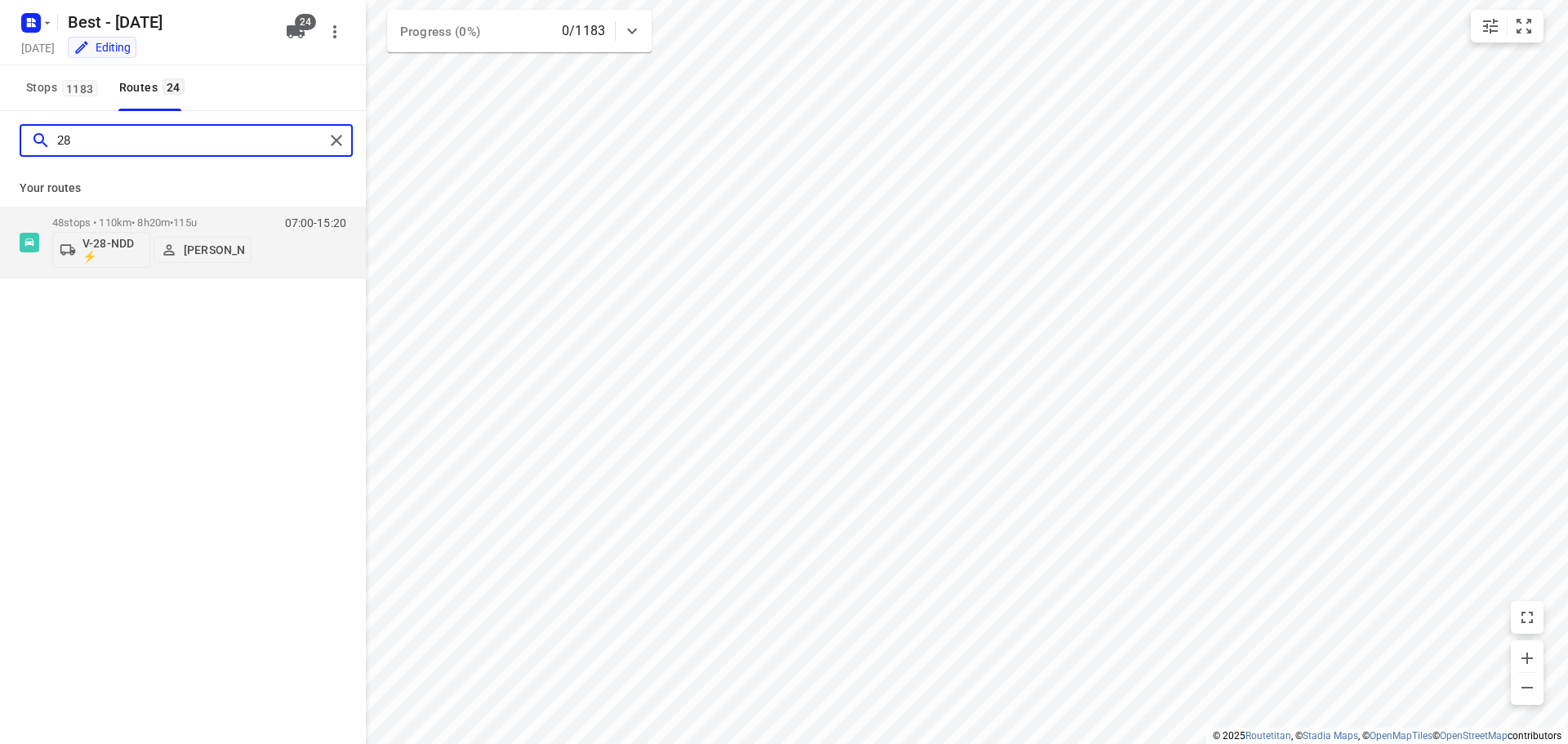
type input "28"
click at [294, 33] on icon "button" at bounding box center [296, 32] width 18 height 13
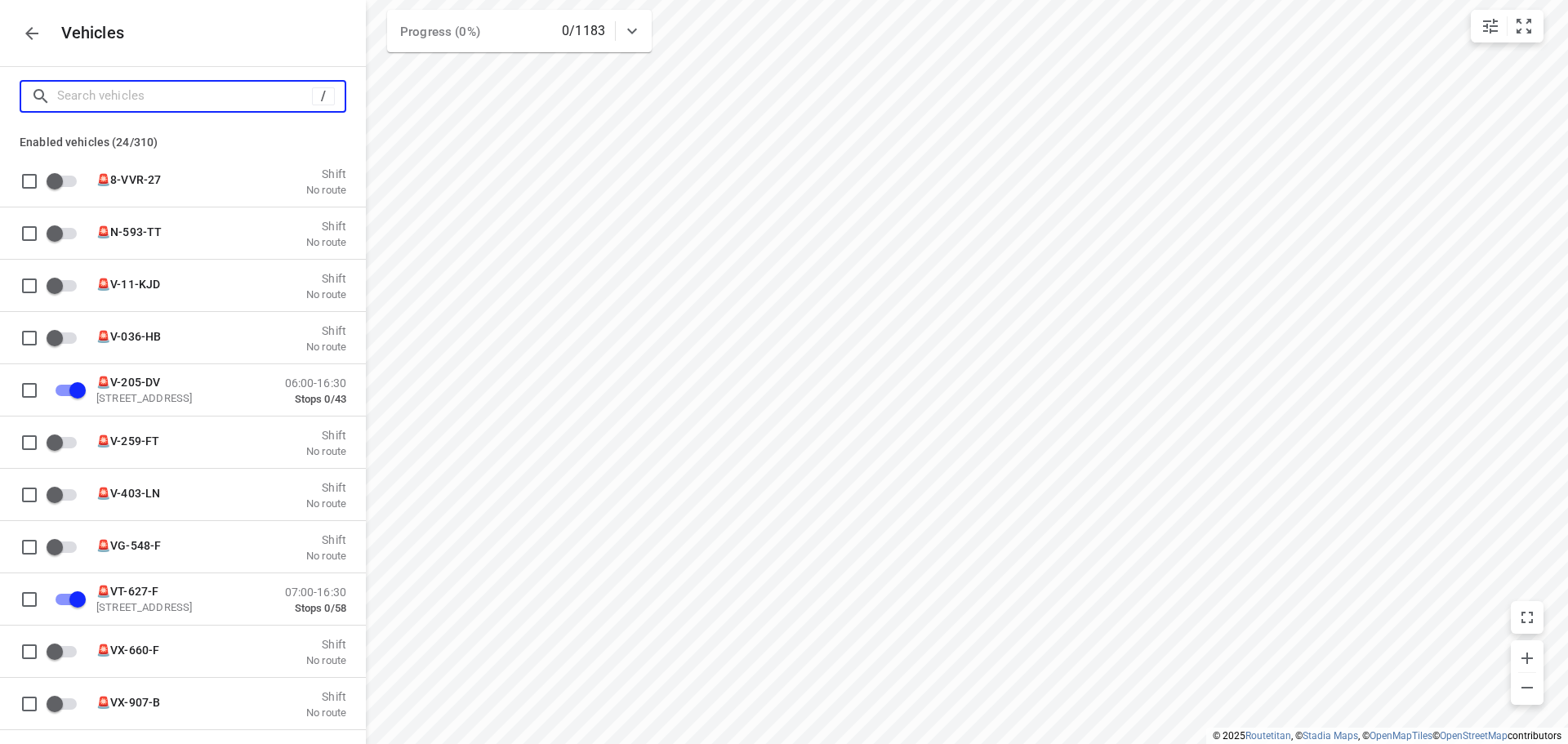
click at [212, 91] on input "Search vehicles" at bounding box center [185, 96] width 255 height 25
type input "1"
checkbox input "false"
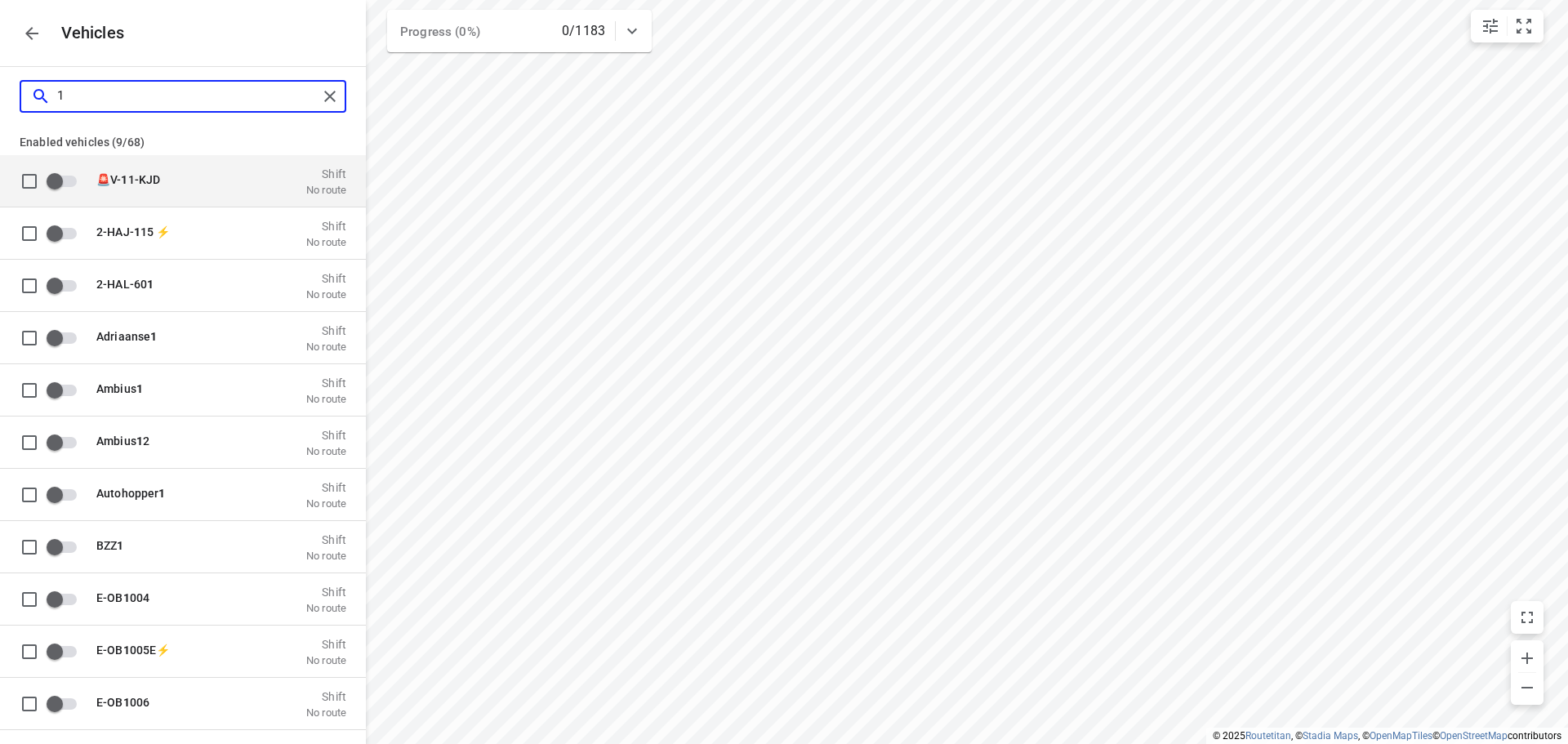
type input "12"
checkbox input "true"
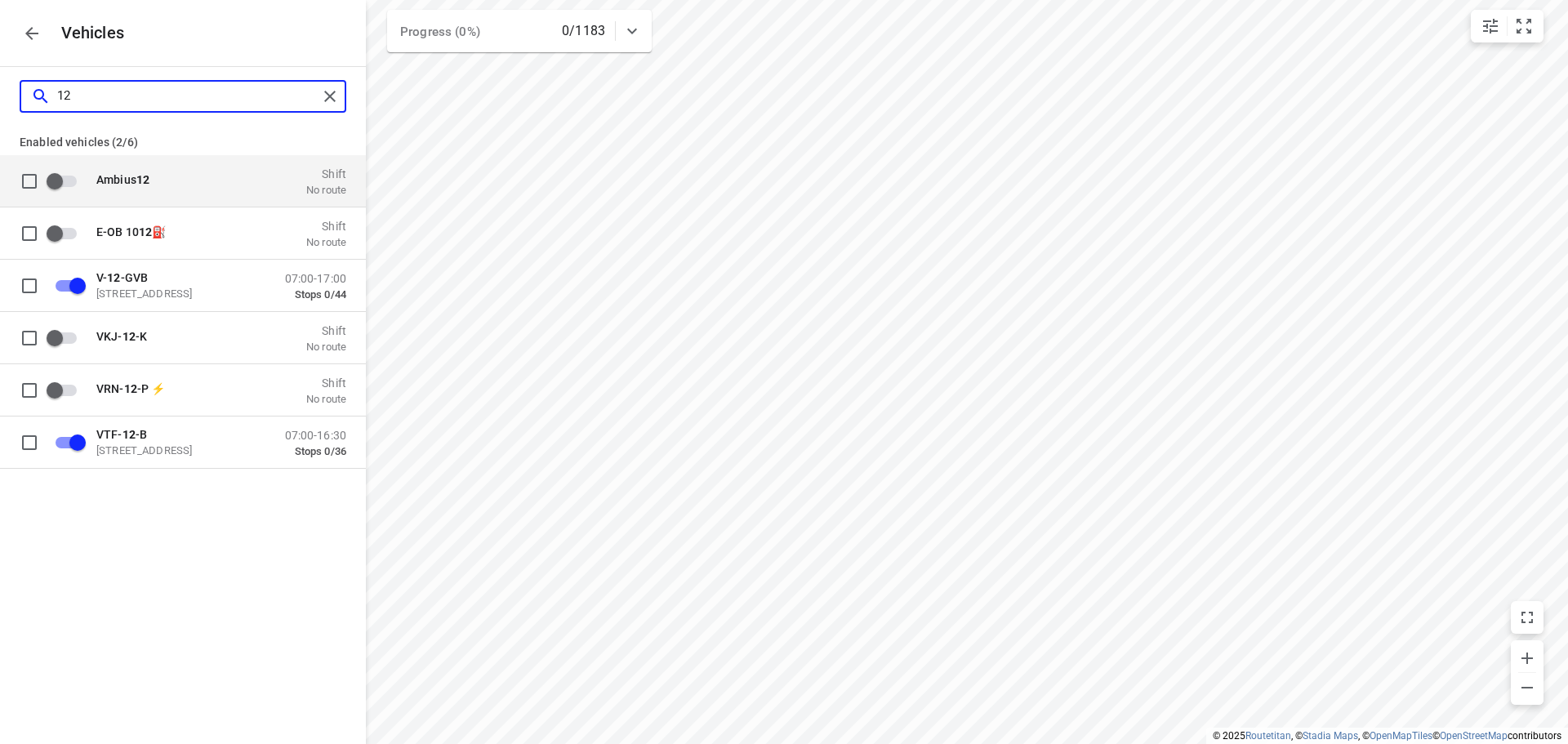
type input "12-"
checkbox input "true"
checkbox input "false"
checkbox input "true"
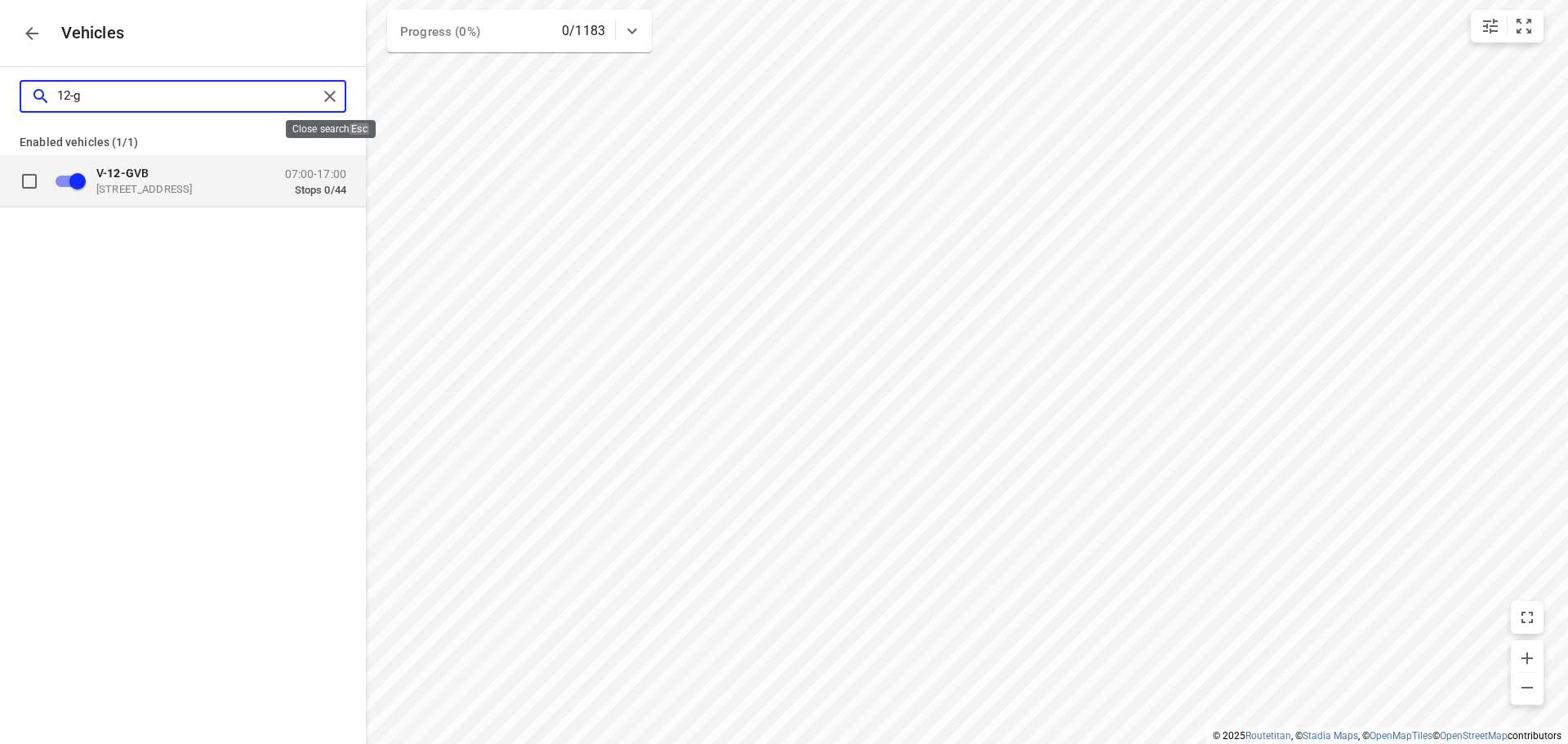
type input "12-g"
checkbox input "false"
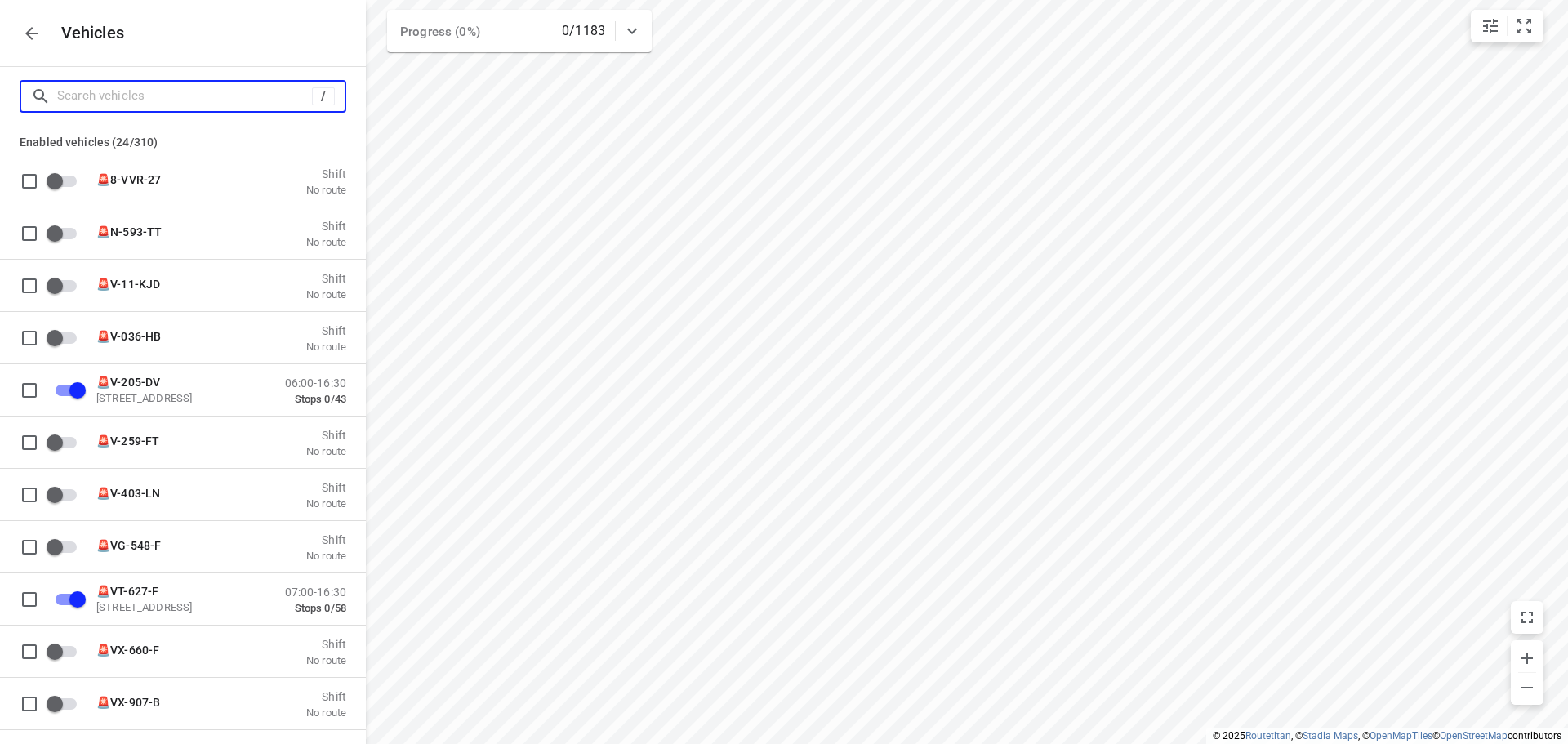
click at [275, 98] on input "Search vehicles" at bounding box center [185, 96] width 255 height 25
click at [24, 31] on icon "button" at bounding box center [32, 33] width 20 height 20
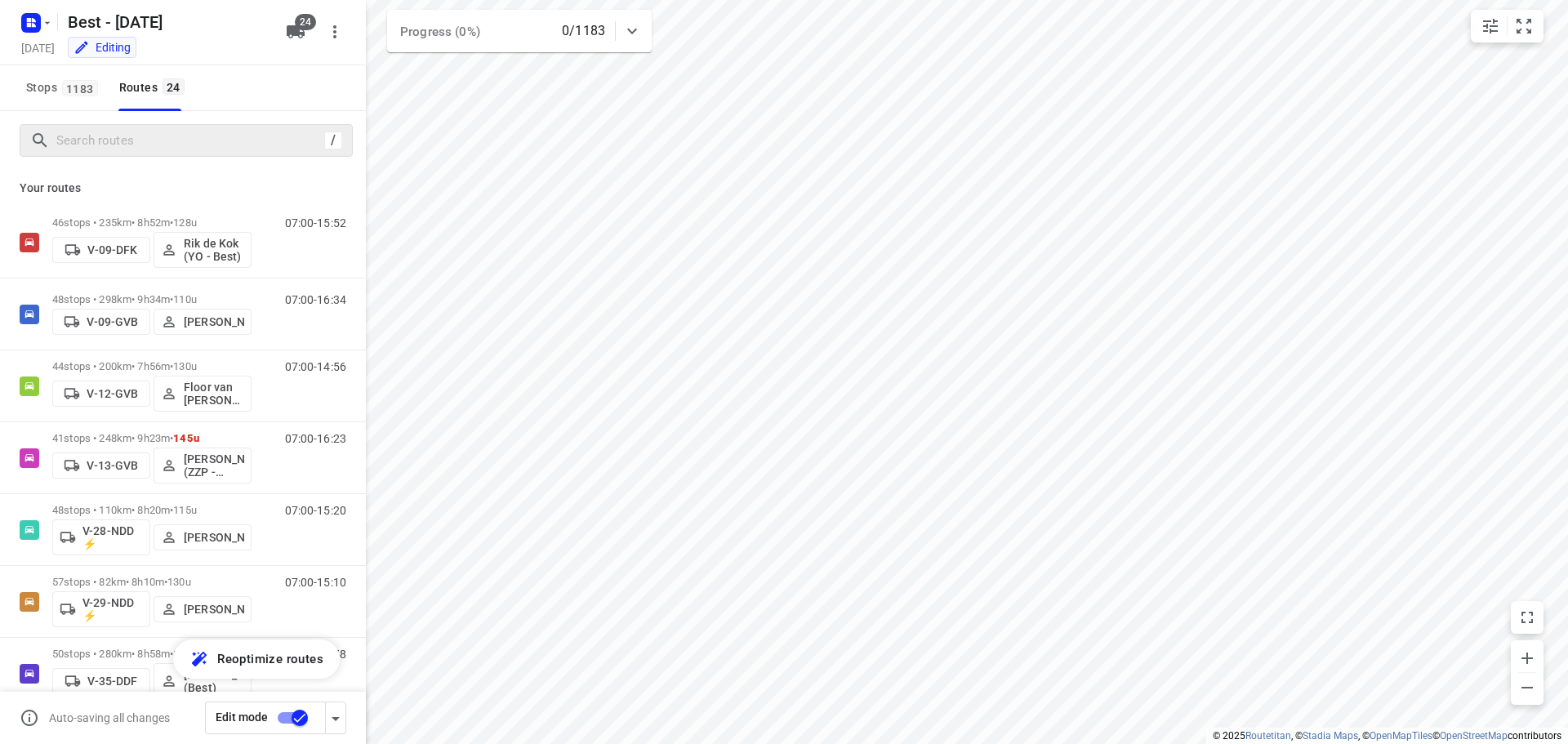
click at [112, 126] on div "/" at bounding box center [186, 140] width 333 height 33
click at [112, 129] on input "Search routes" at bounding box center [204, 141] width 294 height 25
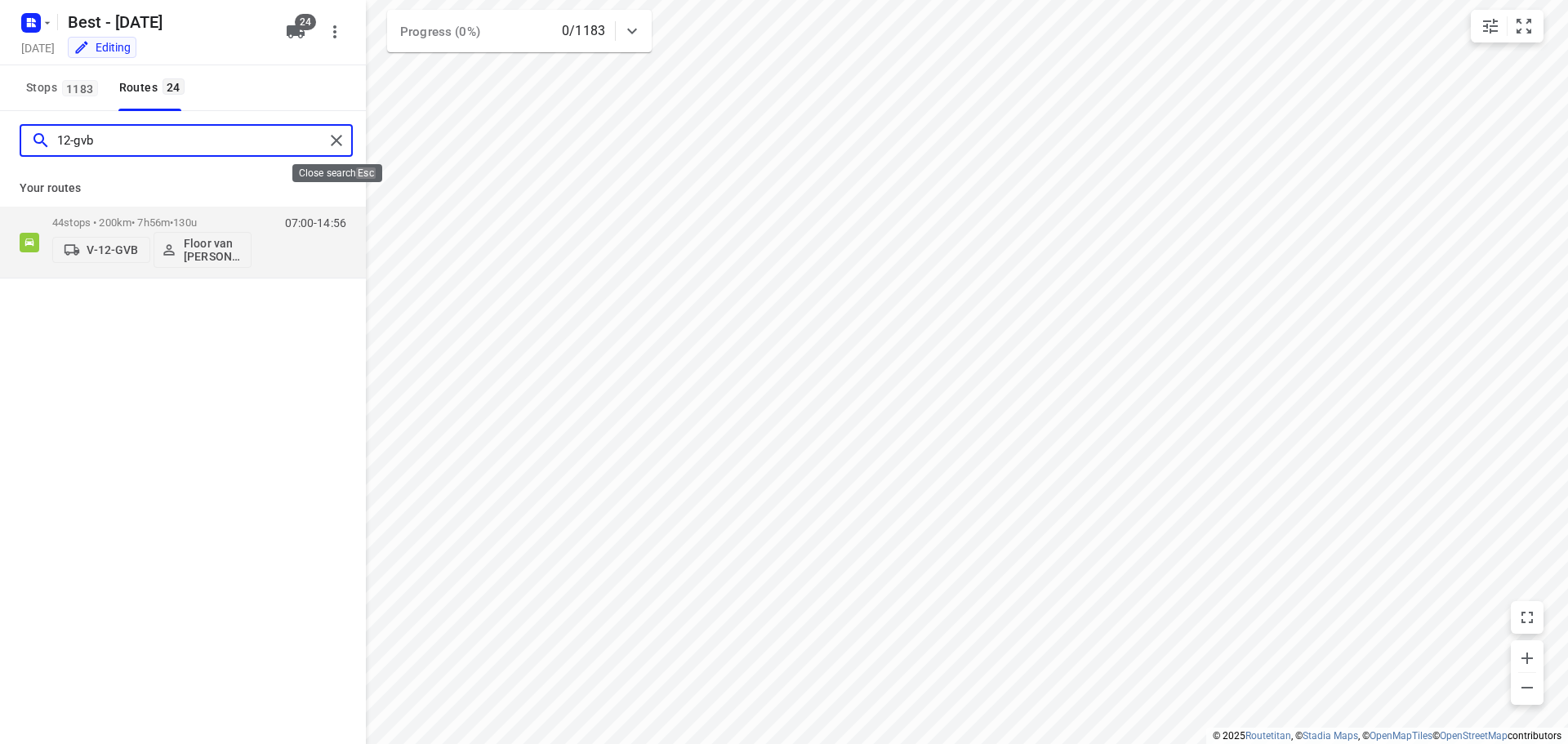
type input "12-gvb"
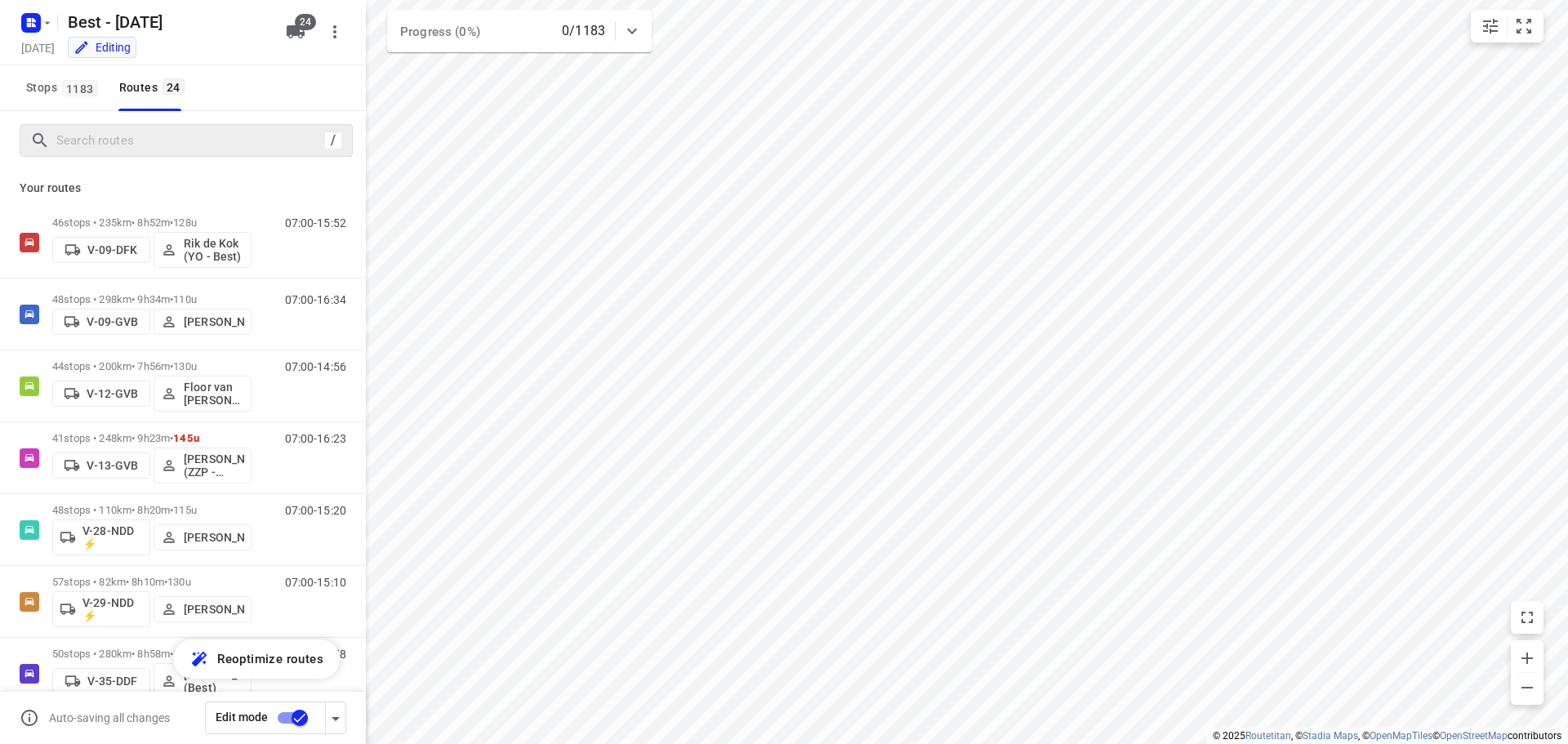
click at [284, 48] on div "Best - Wednesday Wednesday, Sep 24 Editing 24" at bounding box center [183, 33] width 366 height 65
click at [289, 37] on icon "button" at bounding box center [296, 32] width 20 height 20
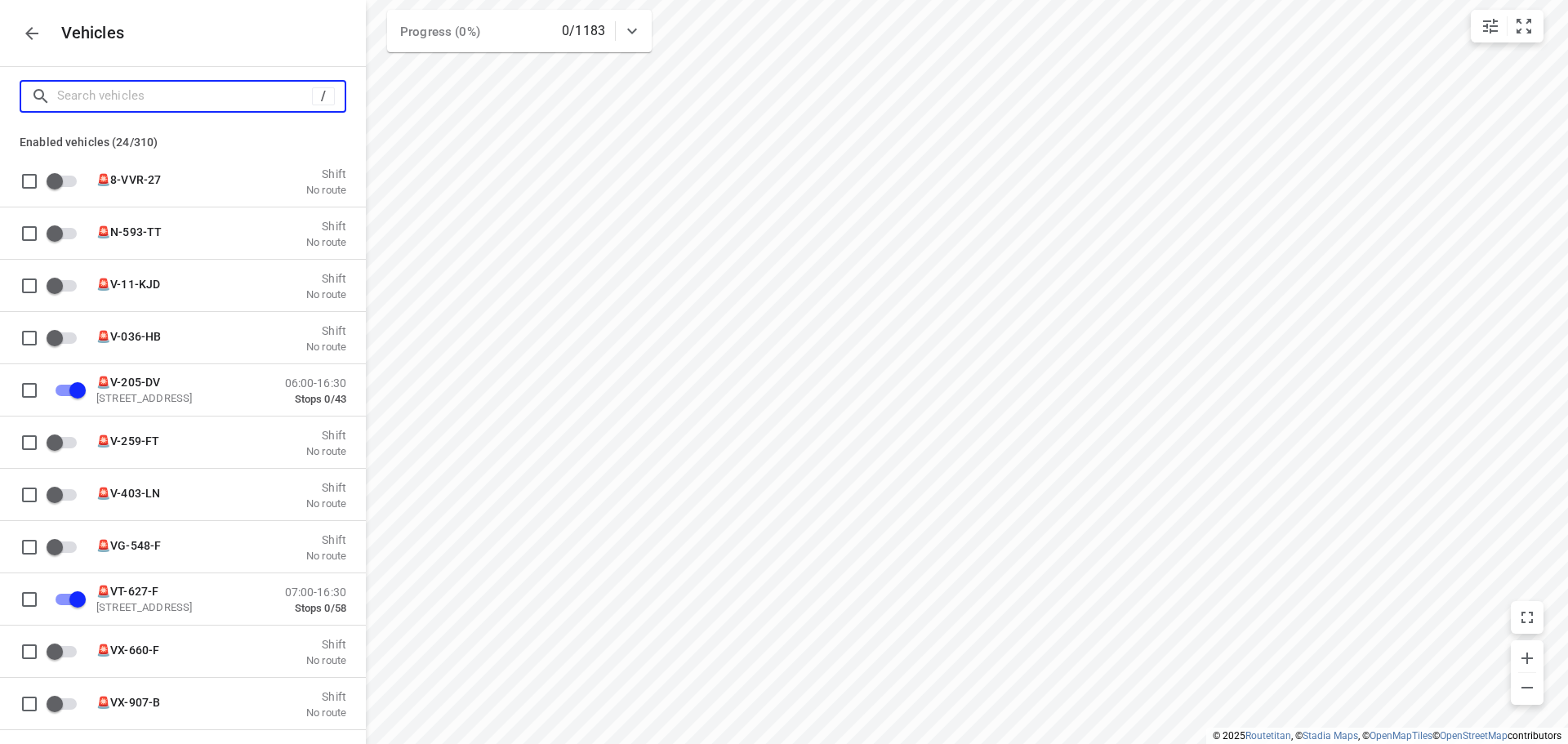
click at [183, 88] on input "Search vehicles" at bounding box center [185, 96] width 255 height 25
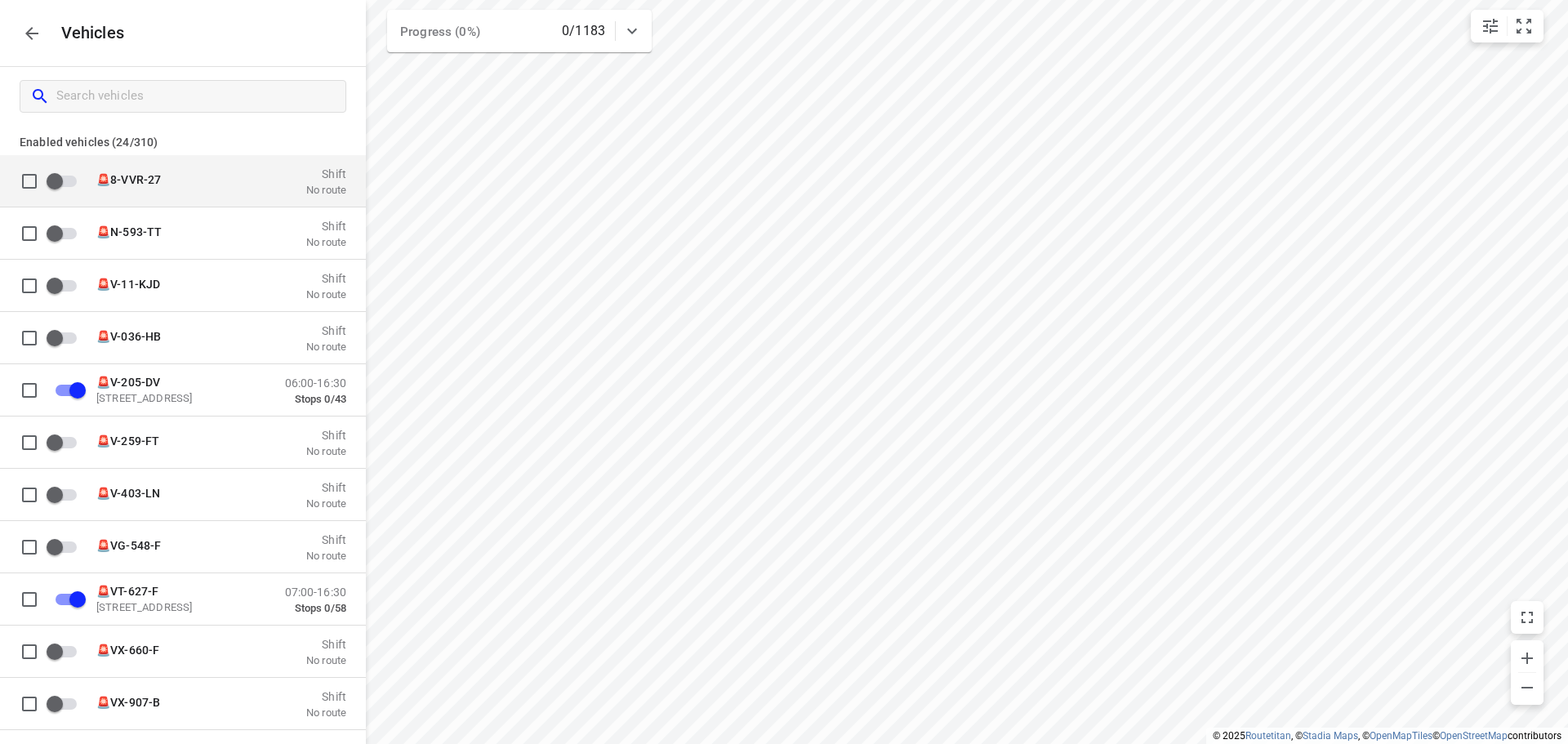
click at [164, 173] on p "🚨8-VVR-27" at bounding box center [178, 178] width 164 height 13
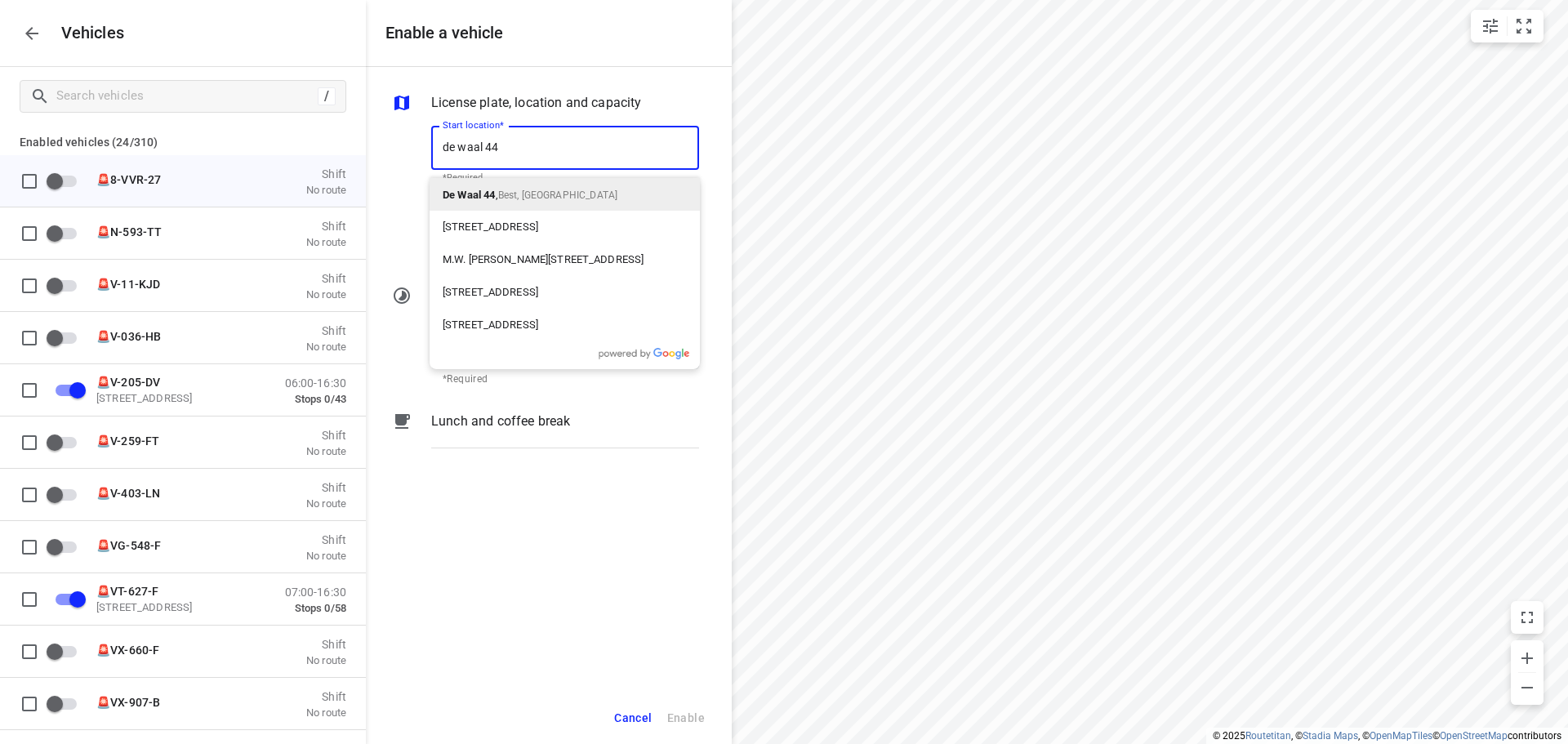
click at [468, 192] on b "De Waal 44" at bounding box center [469, 196] width 53 height 13
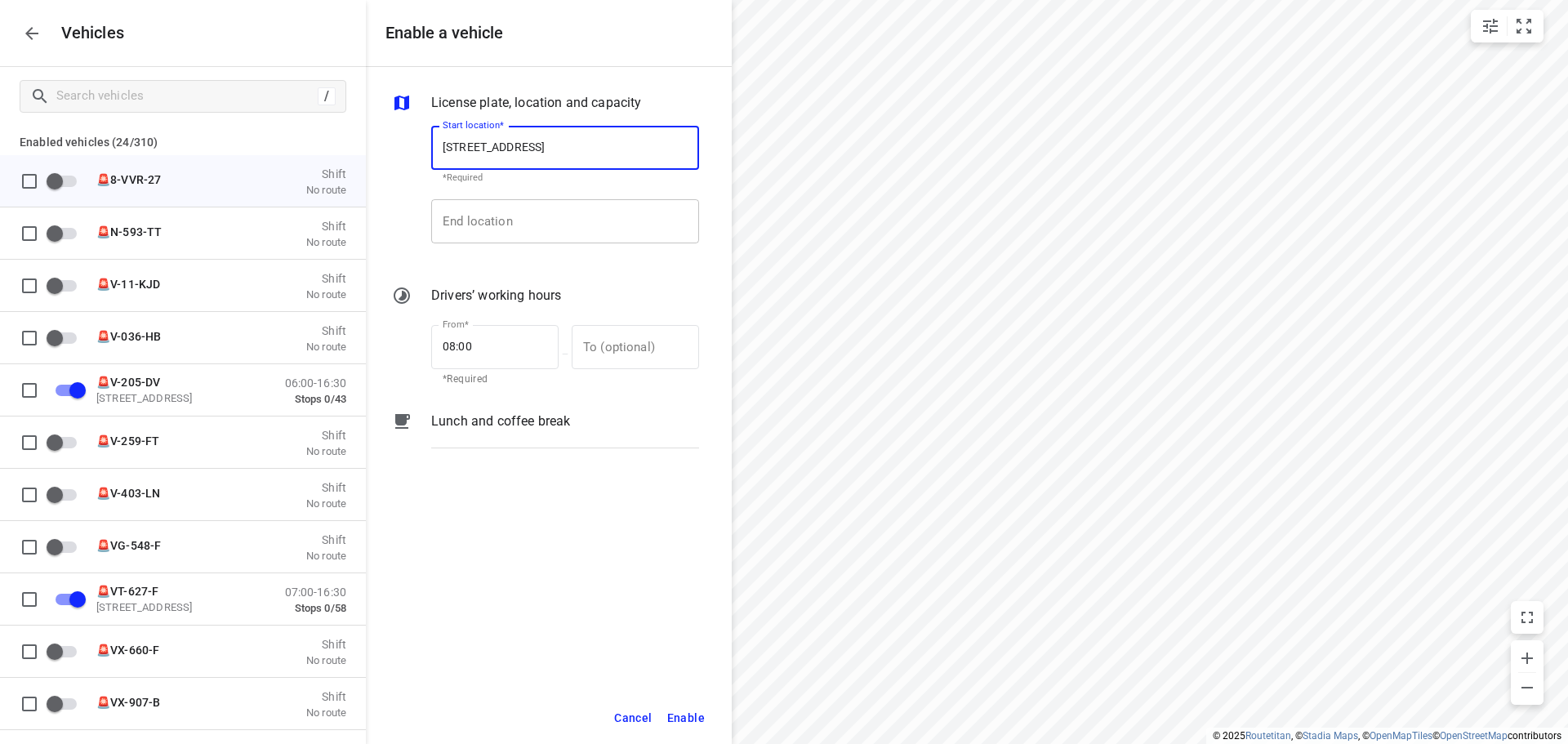
type input "De Waal 44, 5684 PH Best, Netherlands"
click at [544, 225] on input "End location" at bounding box center [565, 221] width 268 height 44
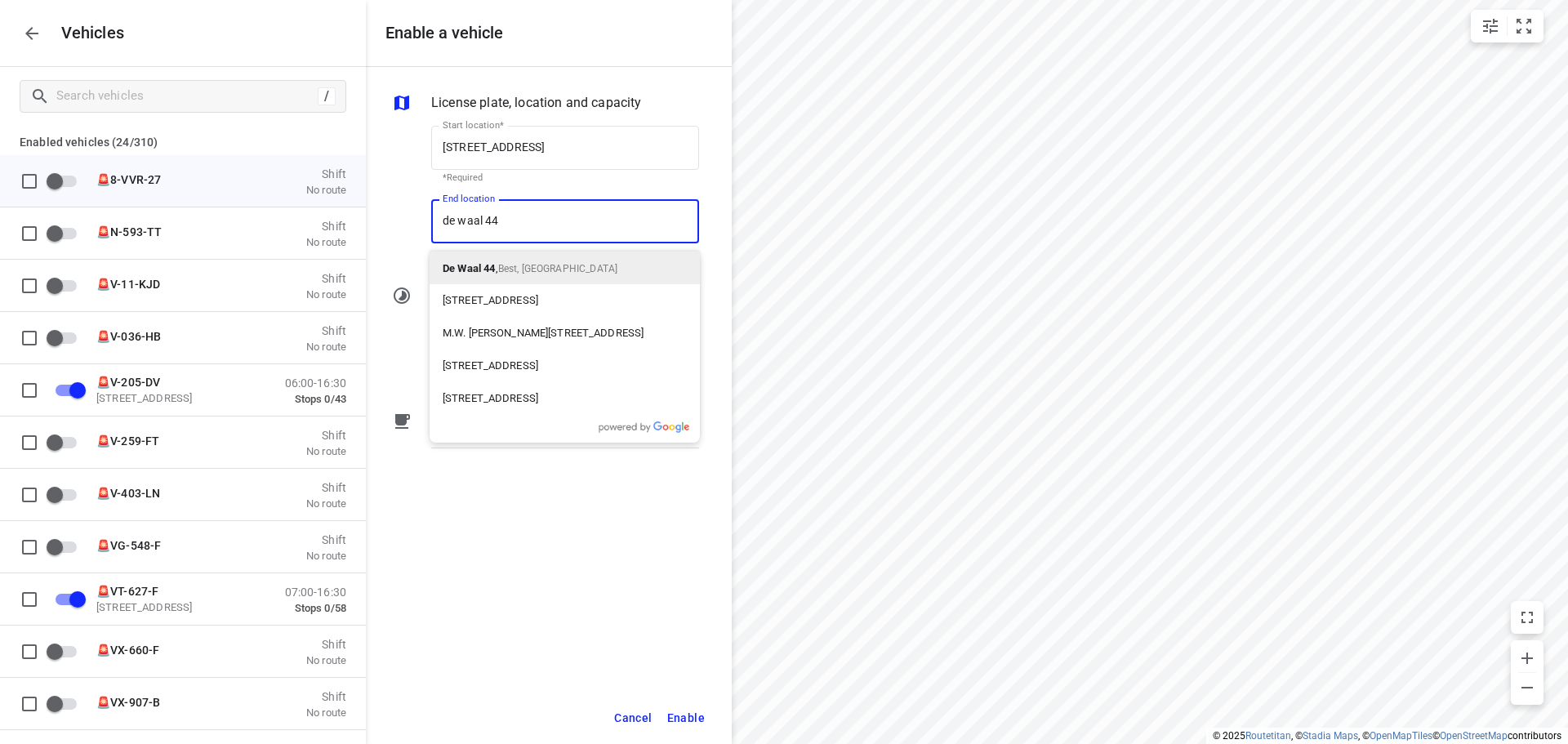
type input "de waal 44"
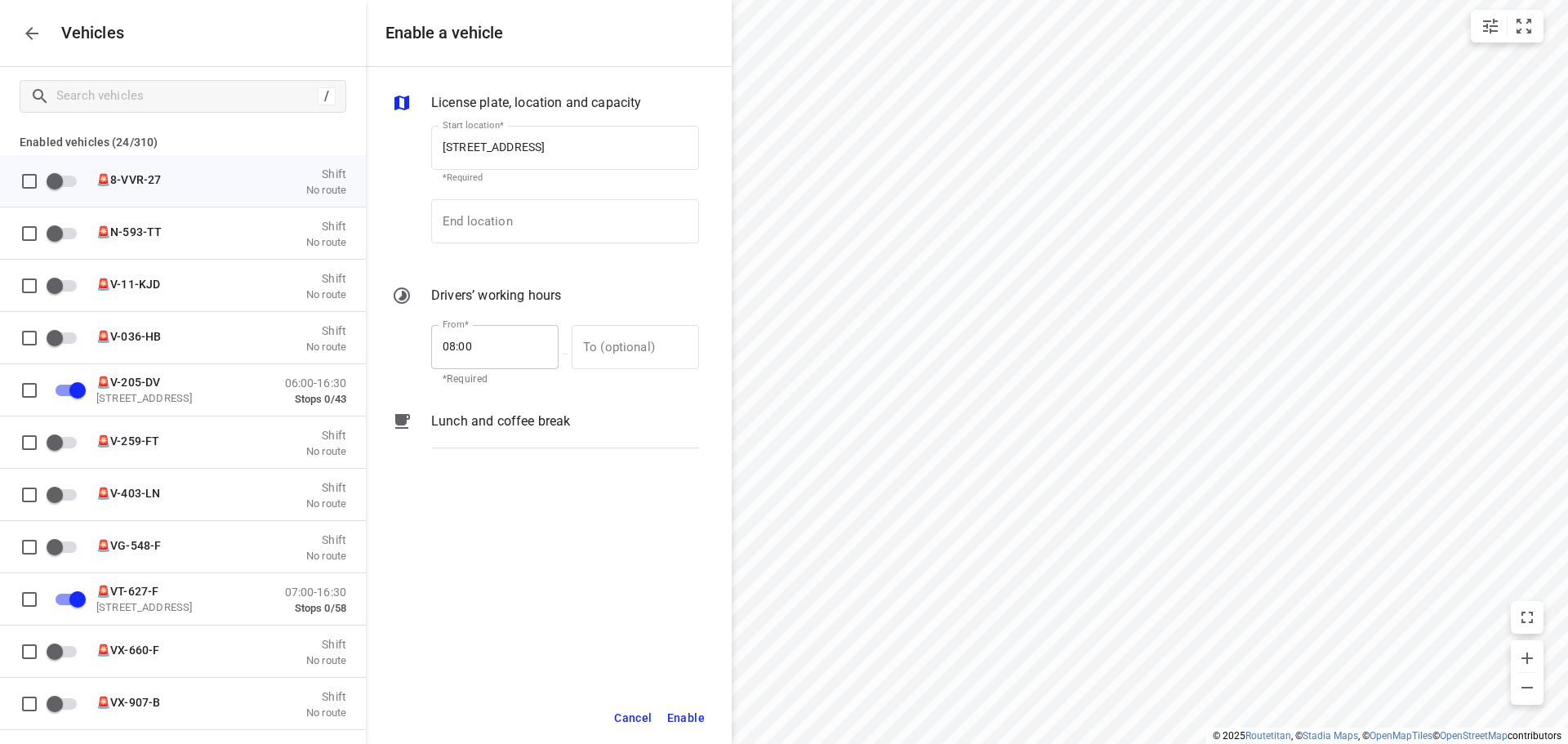
click at [445, 331] on input "08:00" at bounding box center [486, 347] width 109 height 44
drag, startPoint x: 489, startPoint y: 252, endPoint x: 516, endPoint y: 214, distance: 46.6
click at [489, 252] on div "End location End location" at bounding box center [565, 227] width 268 height 57
click at [516, 214] on input "End location" at bounding box center [565, 221] width 268 height 44
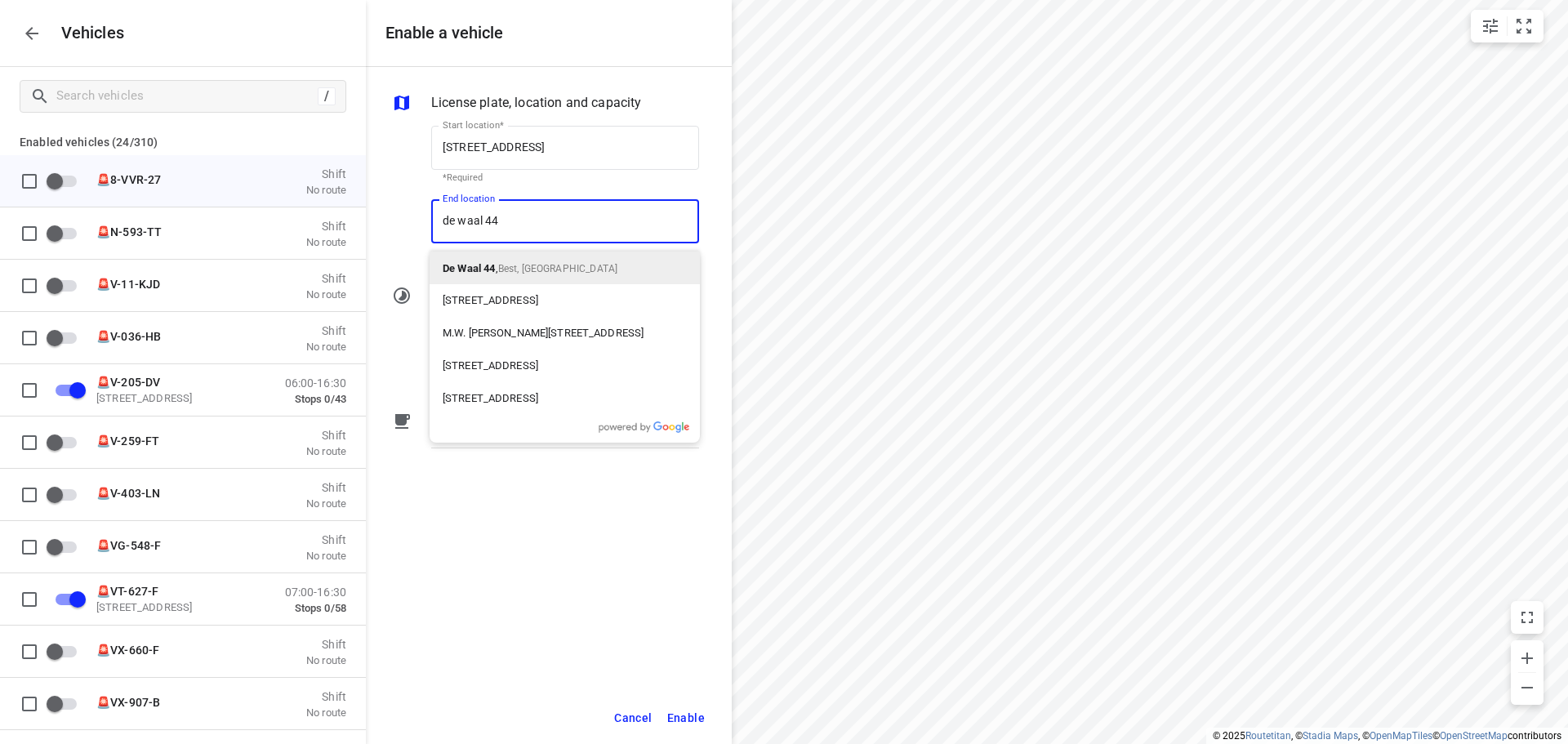
click at [594, 261] on div "De Waal 44 , Best, Netherlands" at bounding box center [565, 268] width 271 height 33
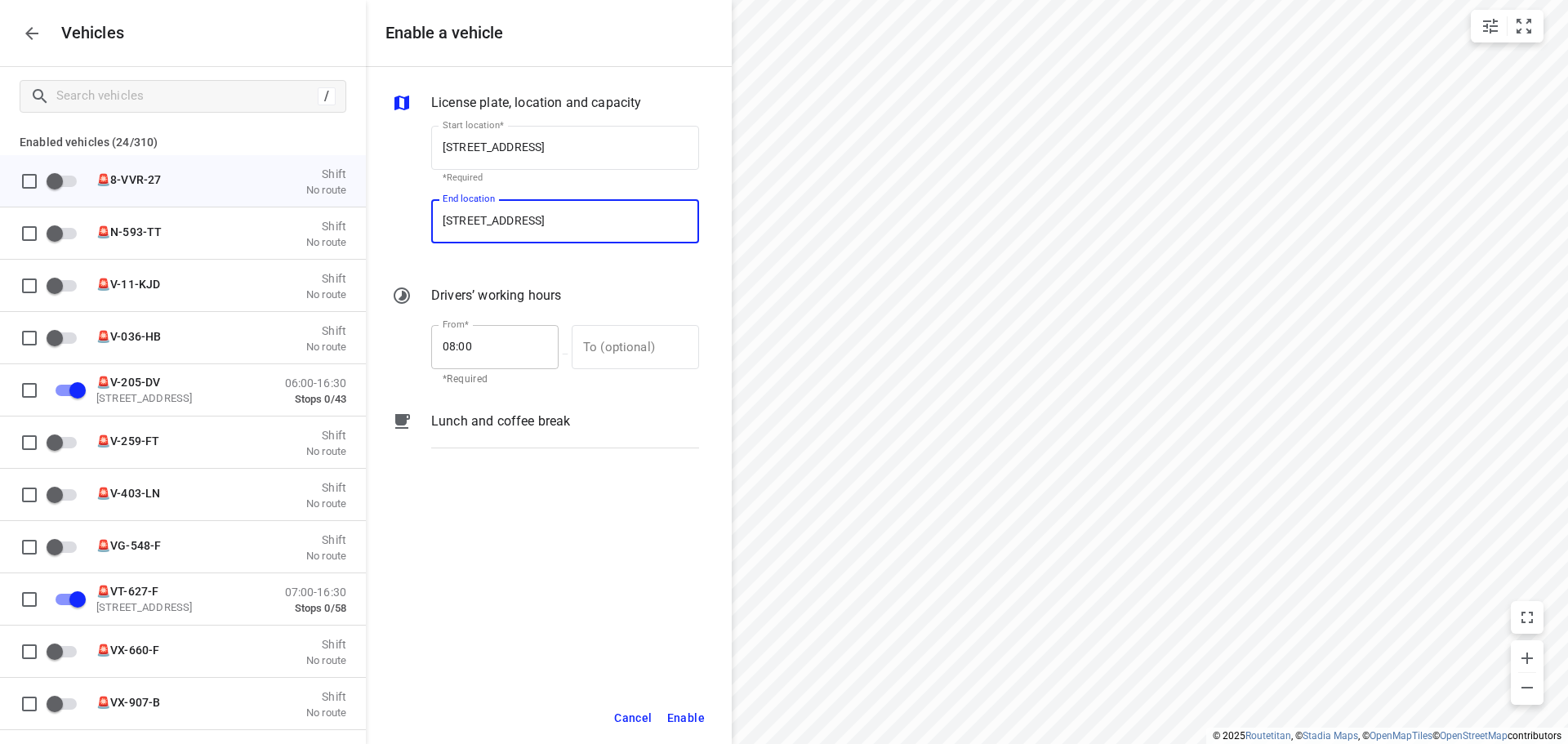
type input "De Waal 44, 5684 PH Best, Netherlands"
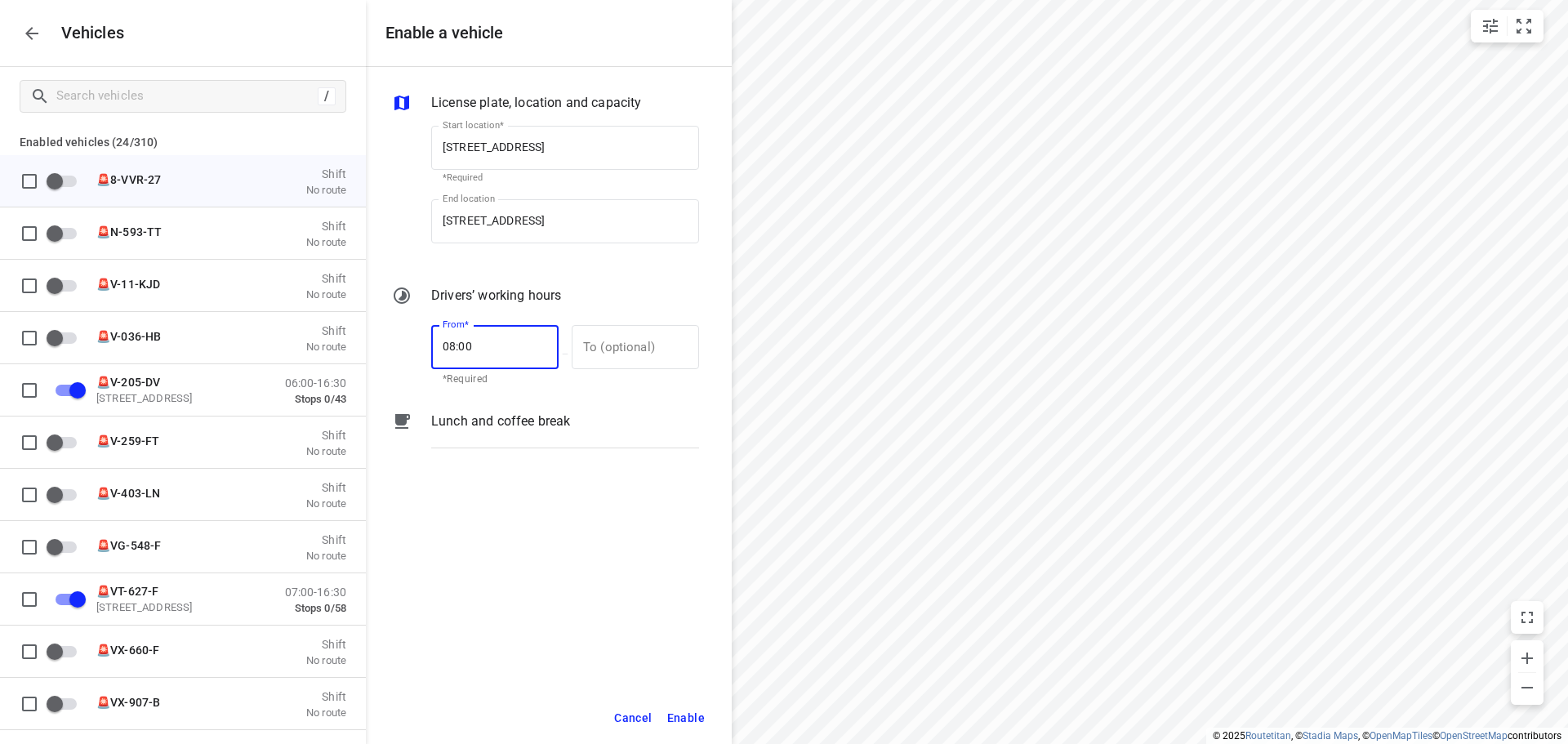
drag, startPoint x: 481, startPoint y: 340, endPoint x: 398, endPoint y: 348, distance: 83.4
click at [403, 348] on div "From* 08:00 From* *Required — To (optional) To (optional)" at bounding box center [546, 354] width 314 height 71
type input "07:00"
click at [627, 343] on input "text" at bounding box center [626, 347] width 109 height 44
type input "17:00"
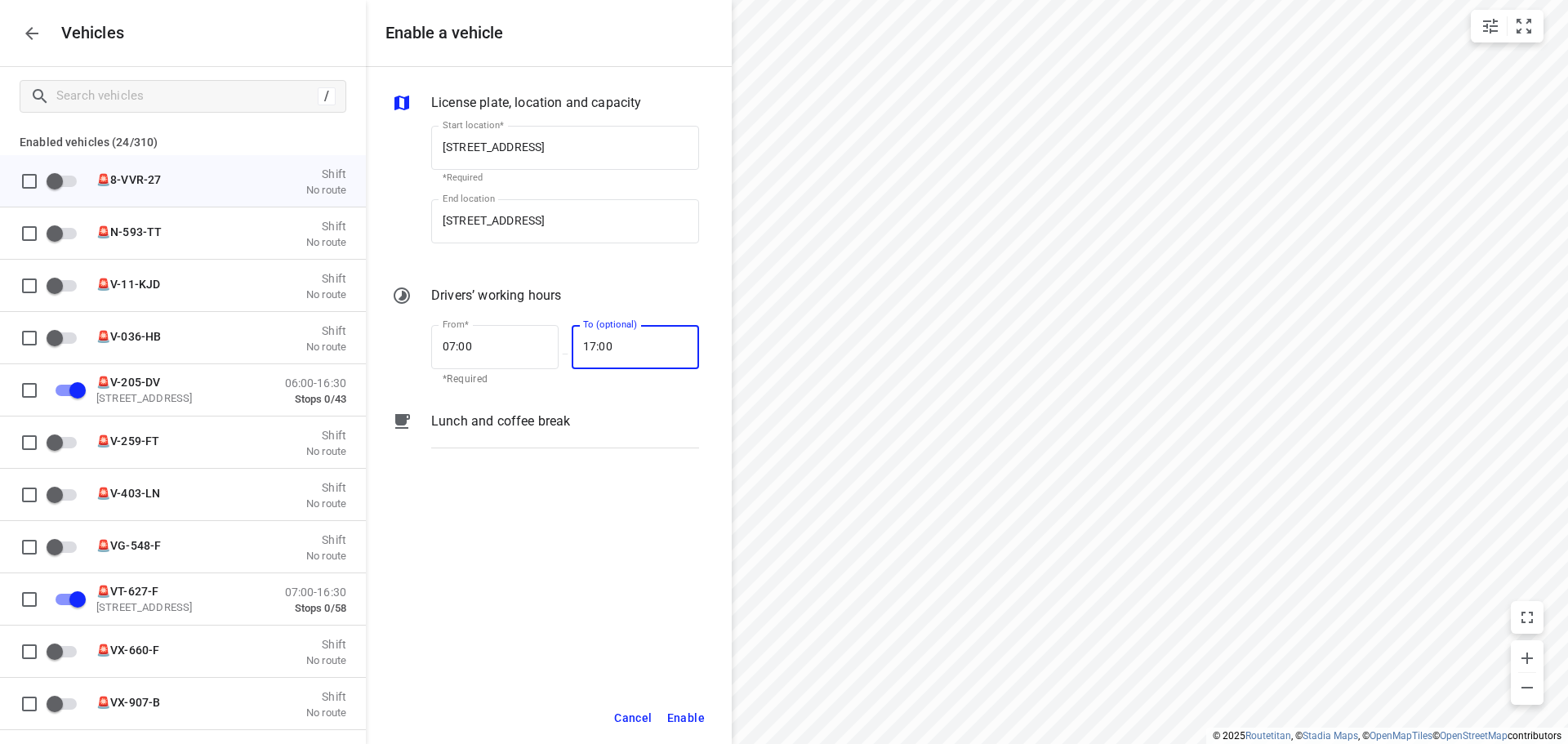
click at [692, 714] on span "Enable" at bounding box center [686, 719] width 38 height 21
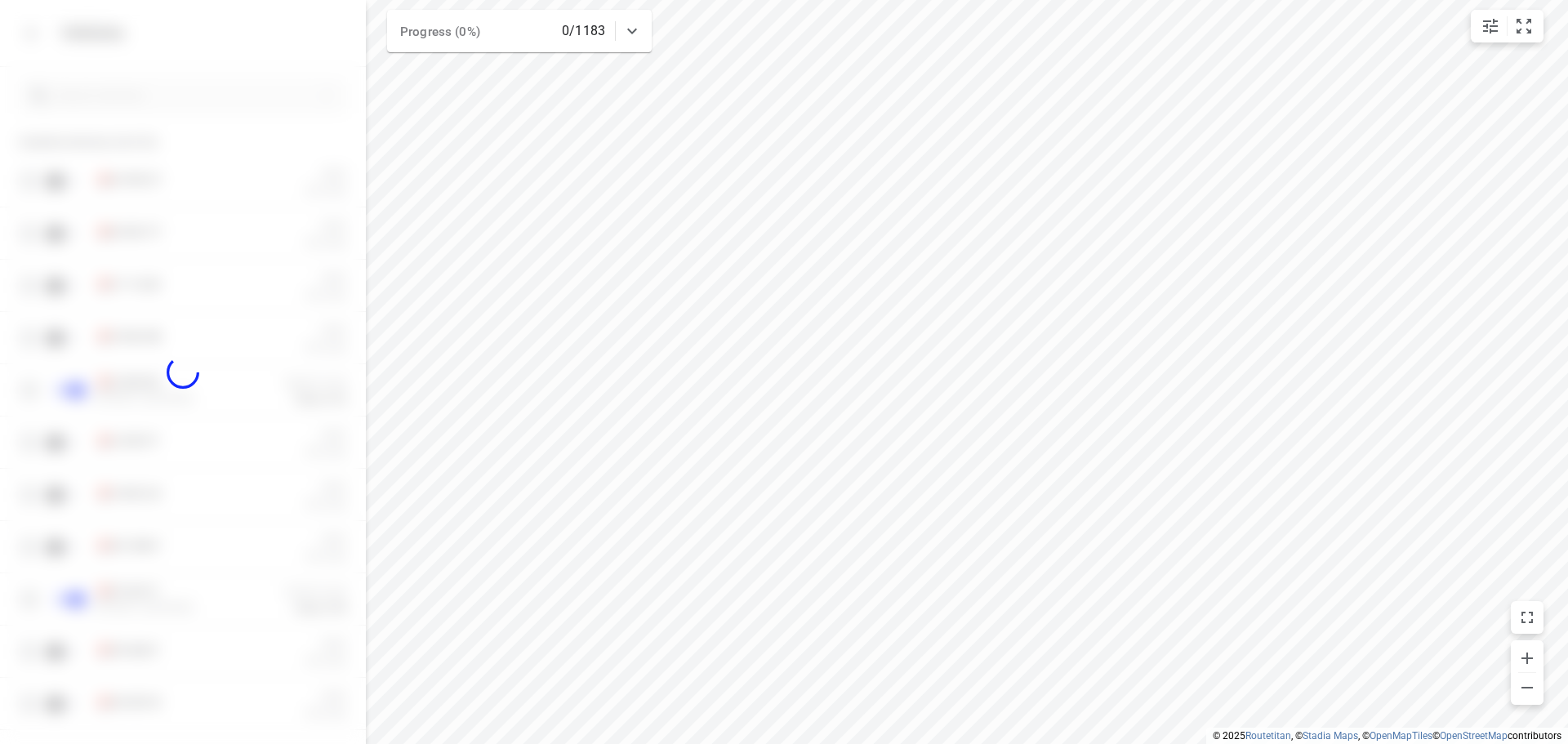
checkbox input "true"
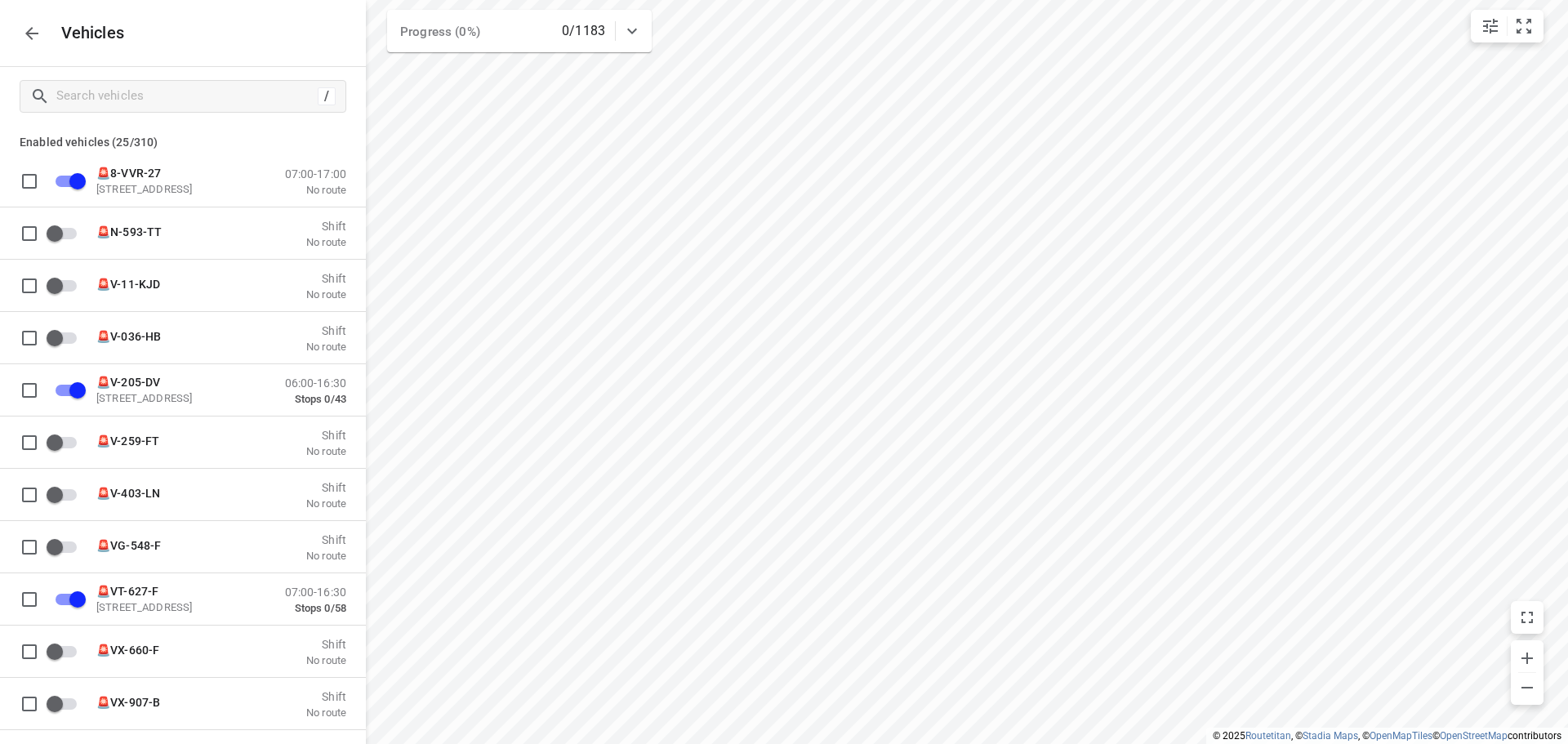
click at [23, 34] on icon "button" at bounding box center [32, 33] width 20 height 20
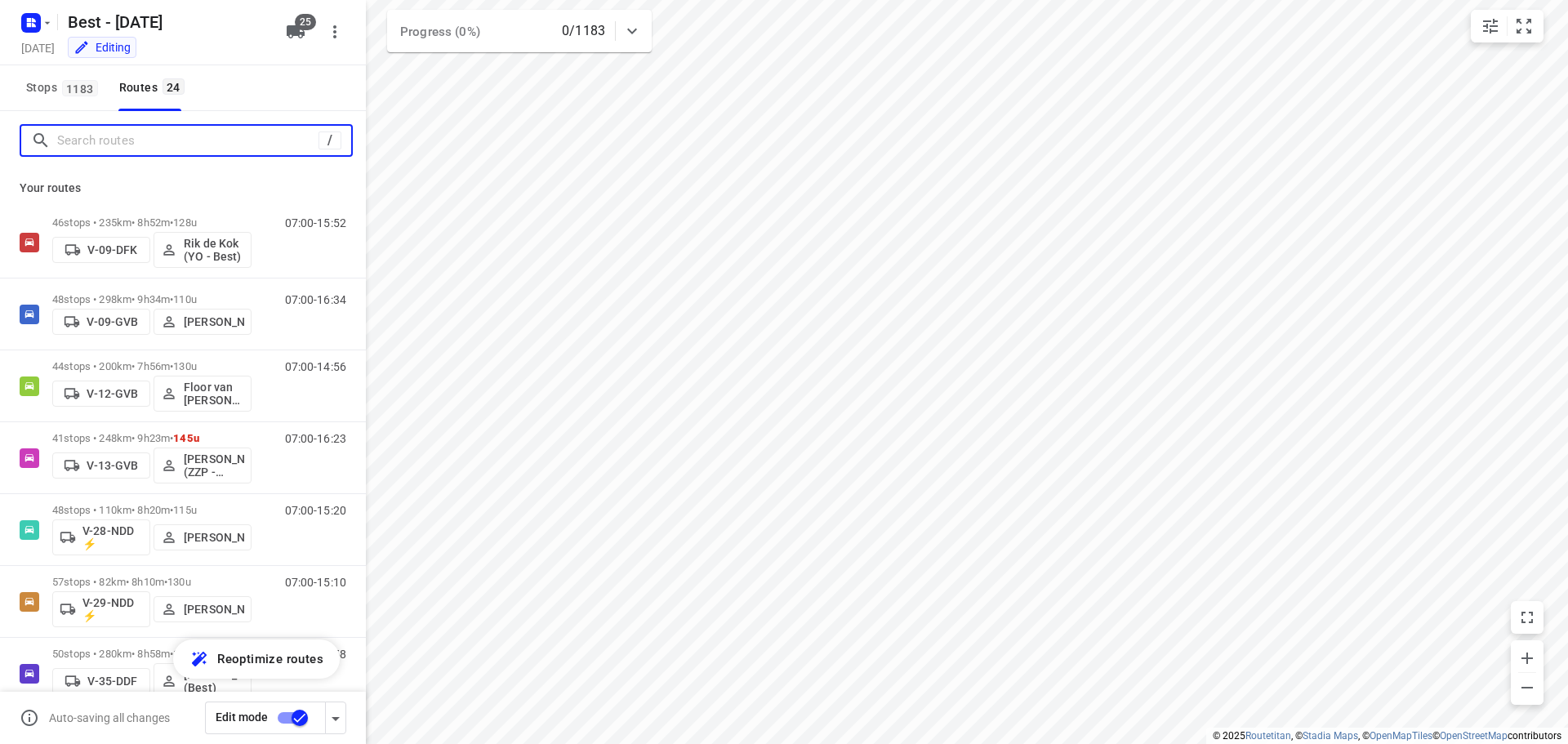
click at [171, 140] on input "Search routes" at bounding box center [187, 141] width 261 height 25
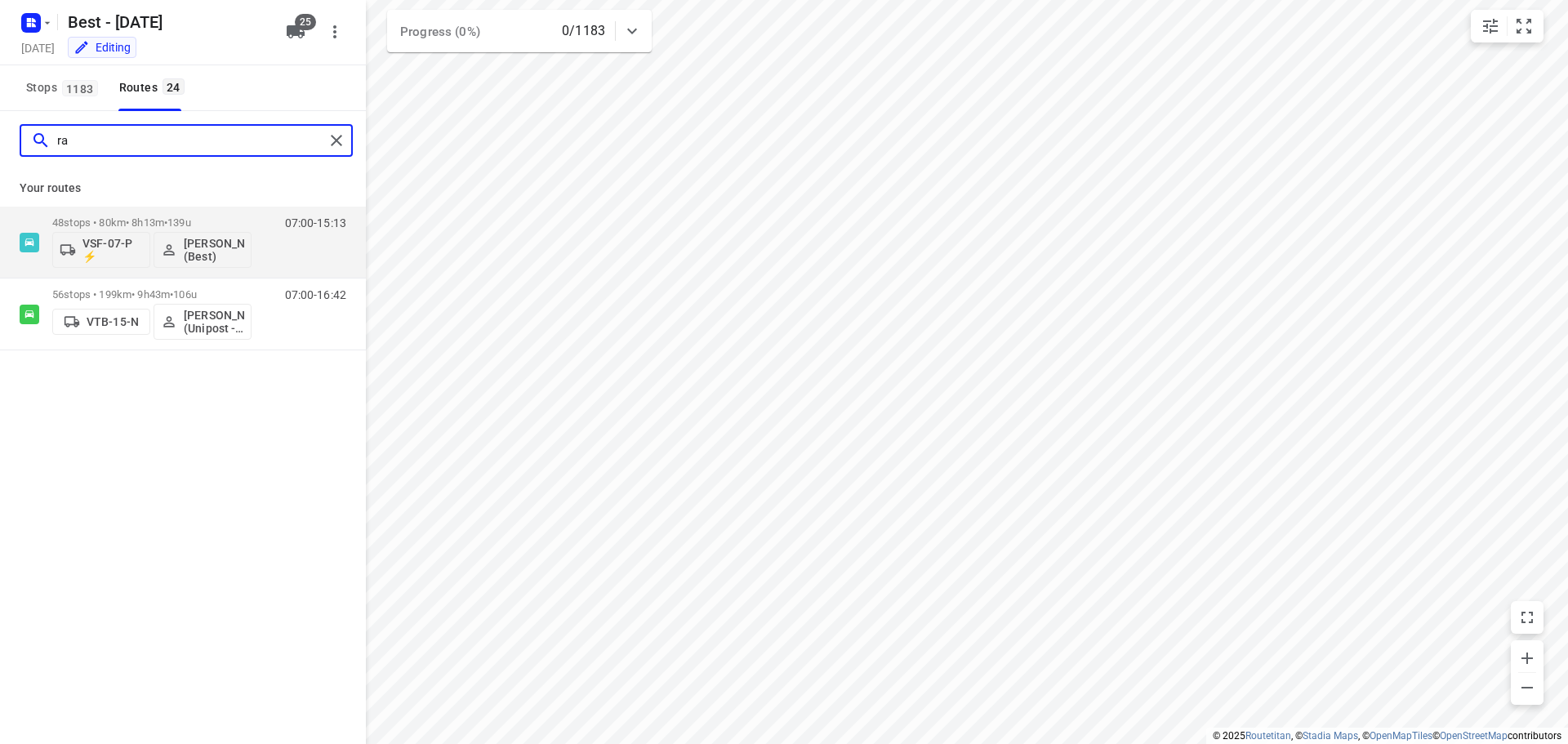
type input "r"
type input "flo"
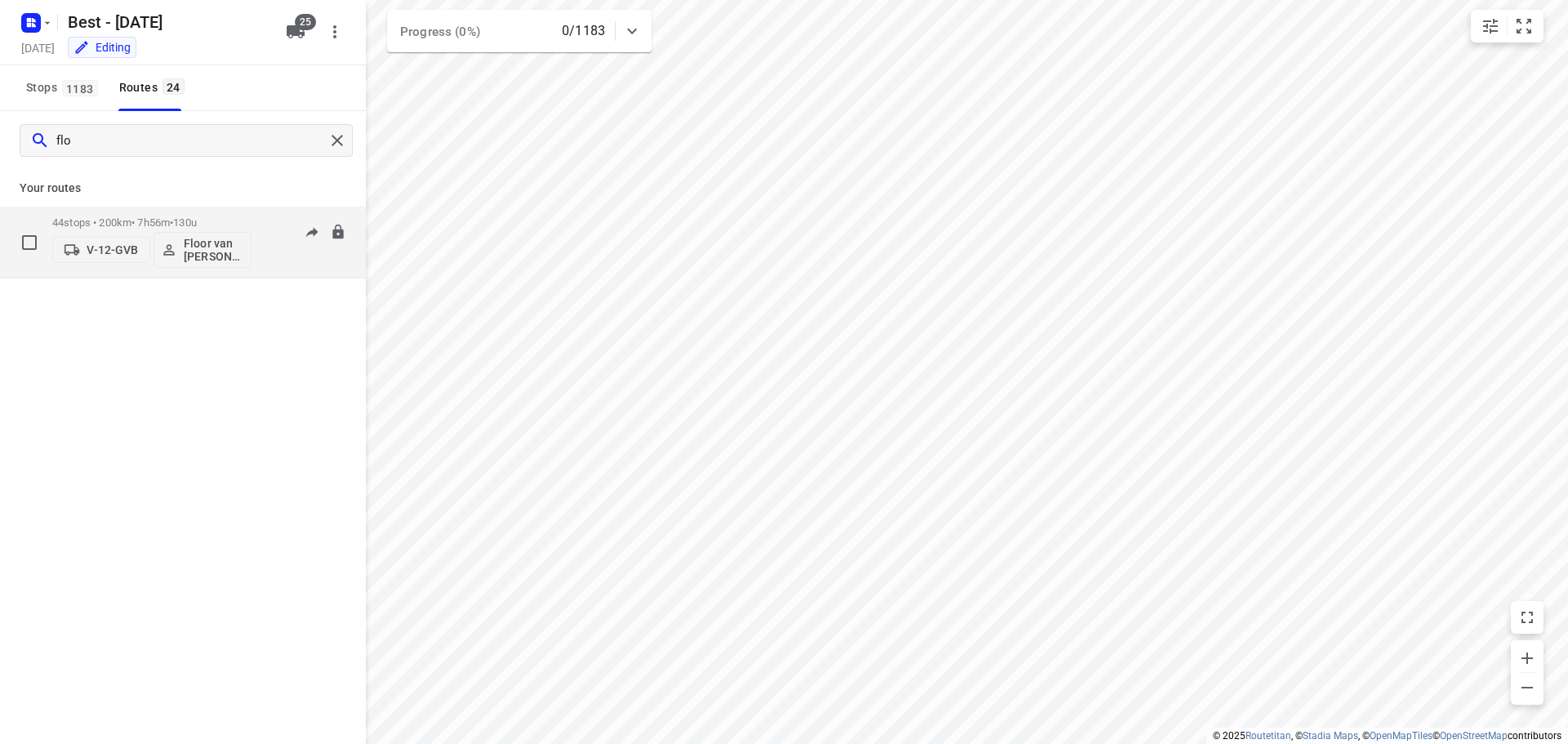
click at [204, 241] on p "Floor van Donzel (Best)" at bounding box center [214, 250] width 61 height 26
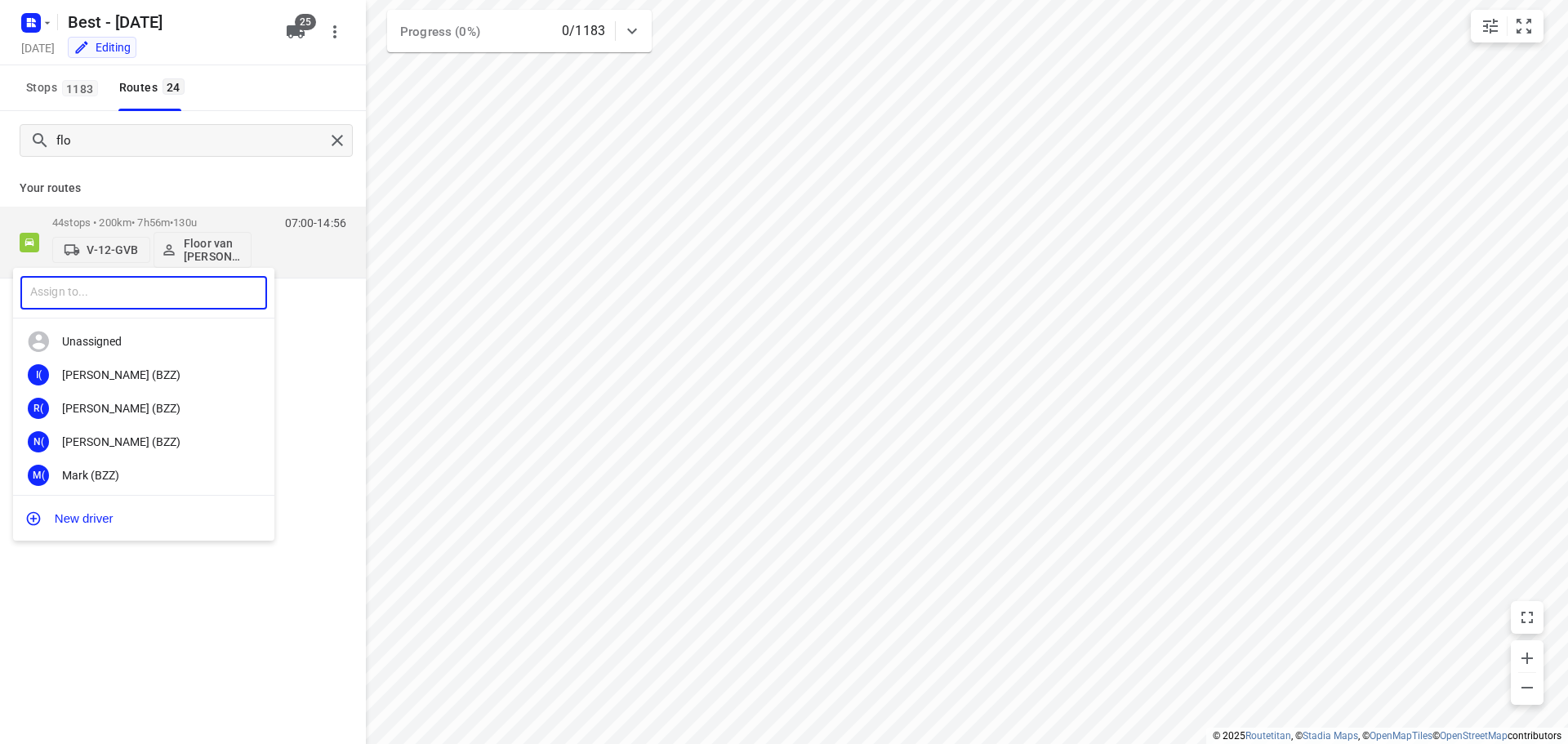
click at [149, 283] on input "text" at bounding box center [144, 292] width 247 height 33
type input "raed"
click at [121, 376] on div "Mohammed Raed (Unipost - Best - ZZP)" at bounding box center [148, 375] width 172 height 13
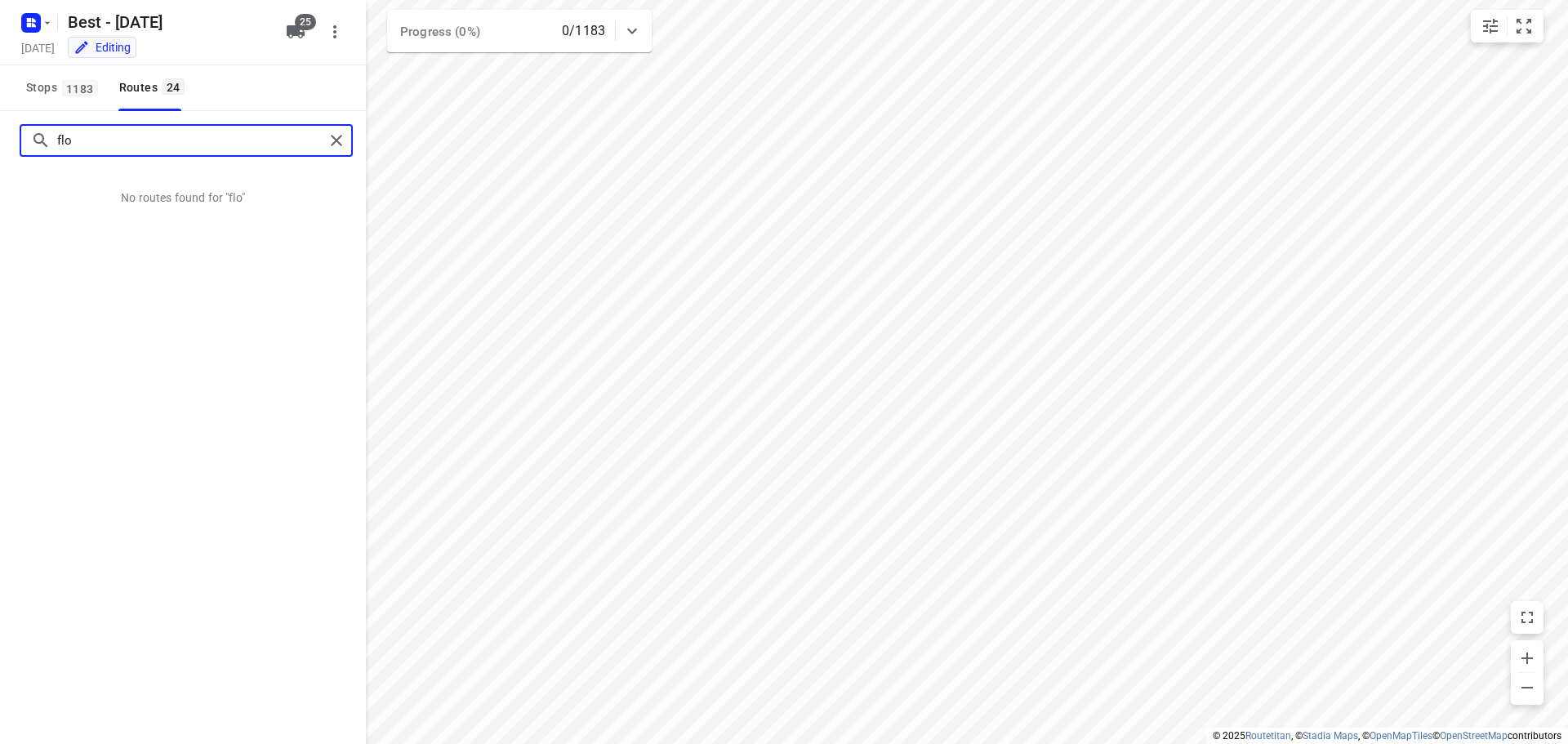
click at [320, 138] on input "flo" at bounding box center [190, 141] width 267 height 25
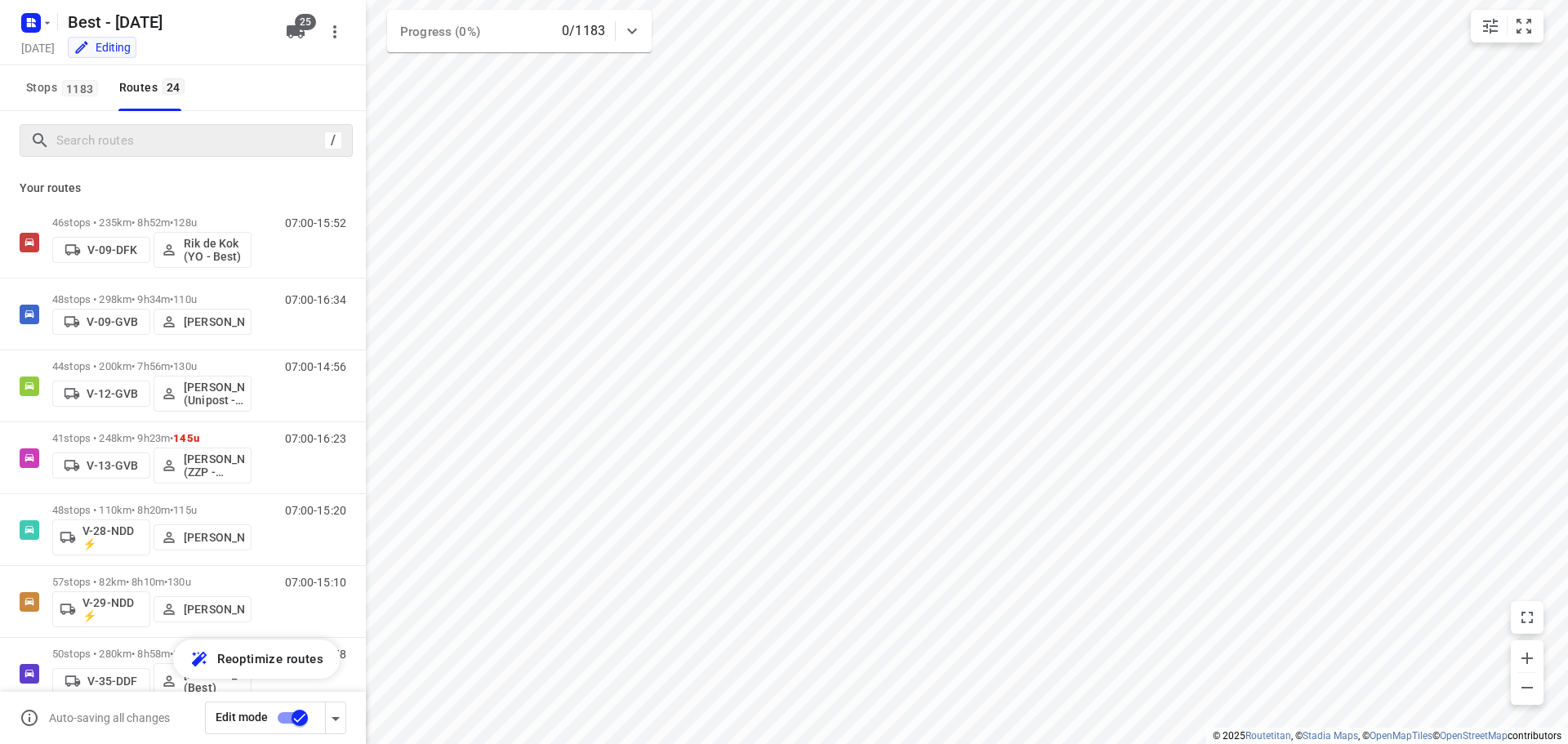
click at [246, 124] on div "/" at bounding box center [186, 140] width 333 height 33
click at [229, 153] on input "Search routes" at bounding box center [187, 141] width 261 height 25
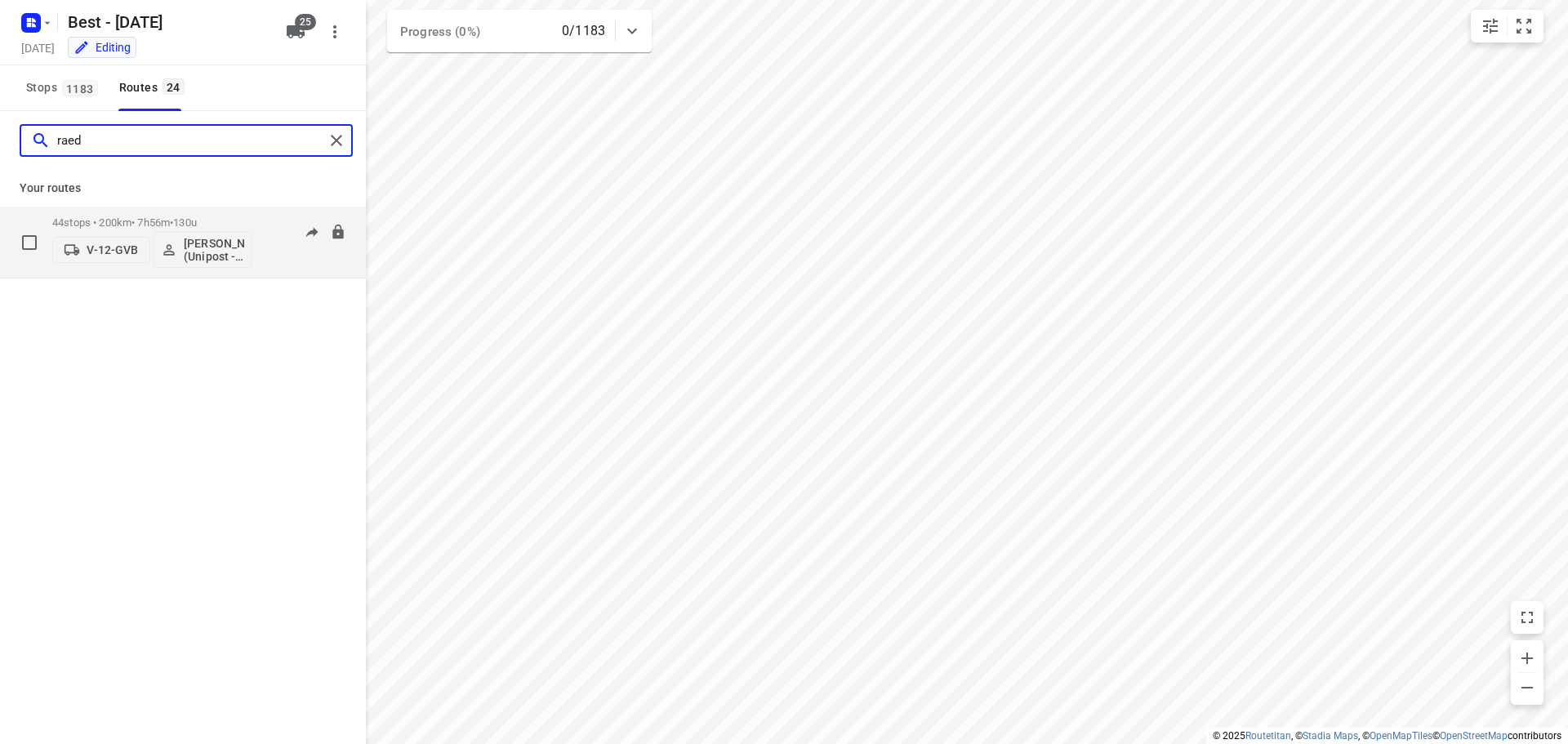
type input "raed"
click at [97, 243] on span "V-12-GVB" at bounding box center [101, 250] width 83 height 16
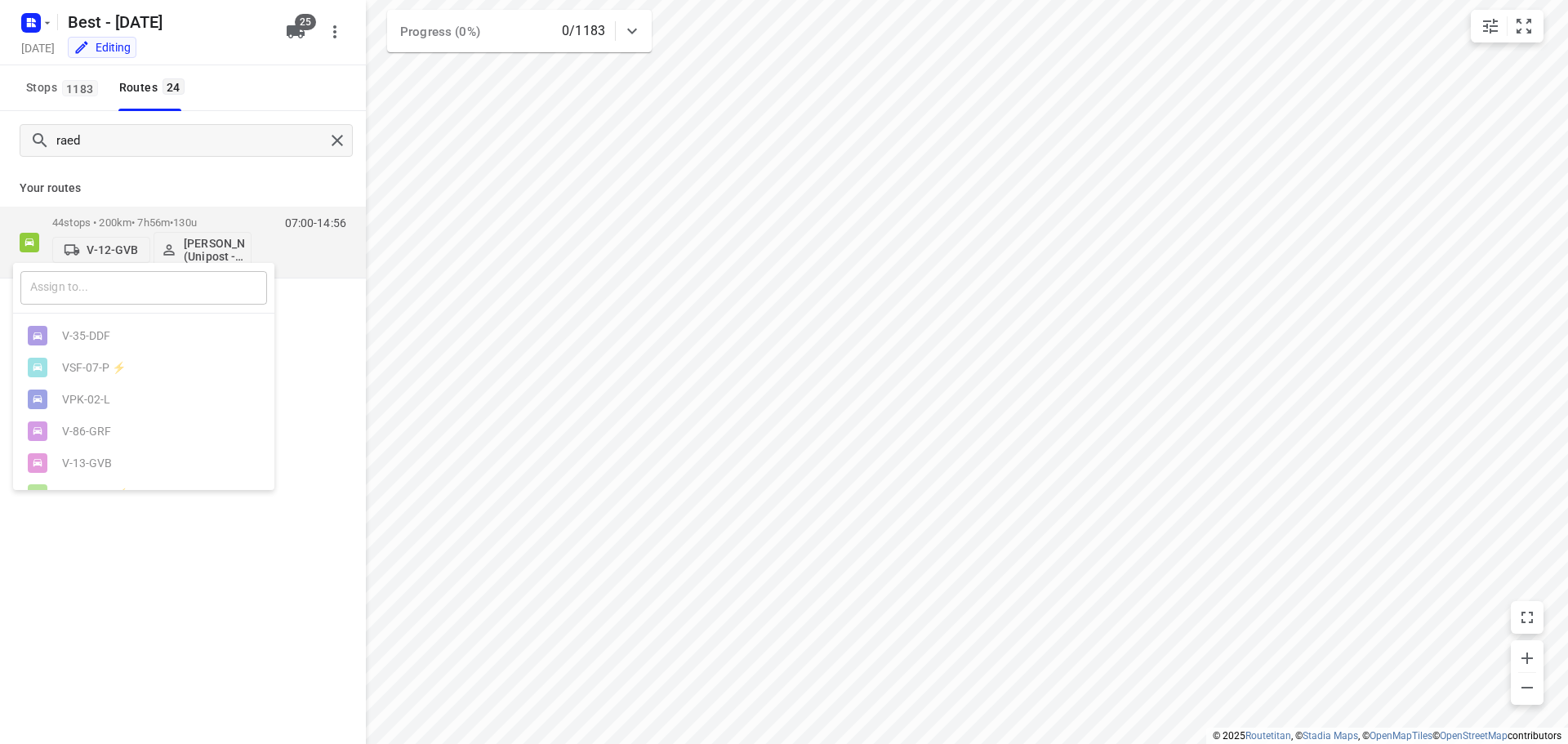
click at [97, 280] on input "text" at bounding box center [144, 288] width 247 height 33
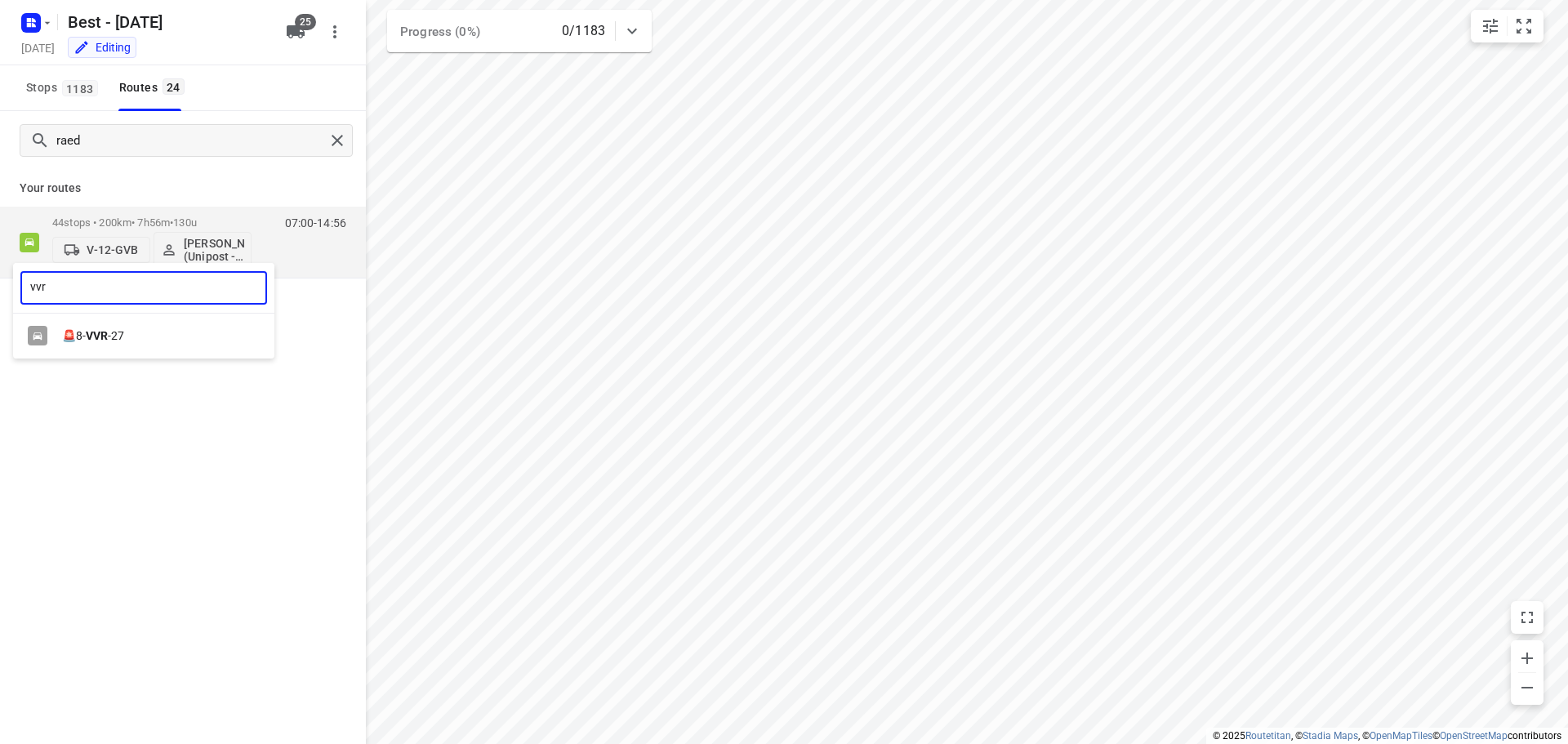
type input "vvr"
click at [98, 355] on div "🚨8- VVR -27" at bounding box center [143, 337] width 261 height 45
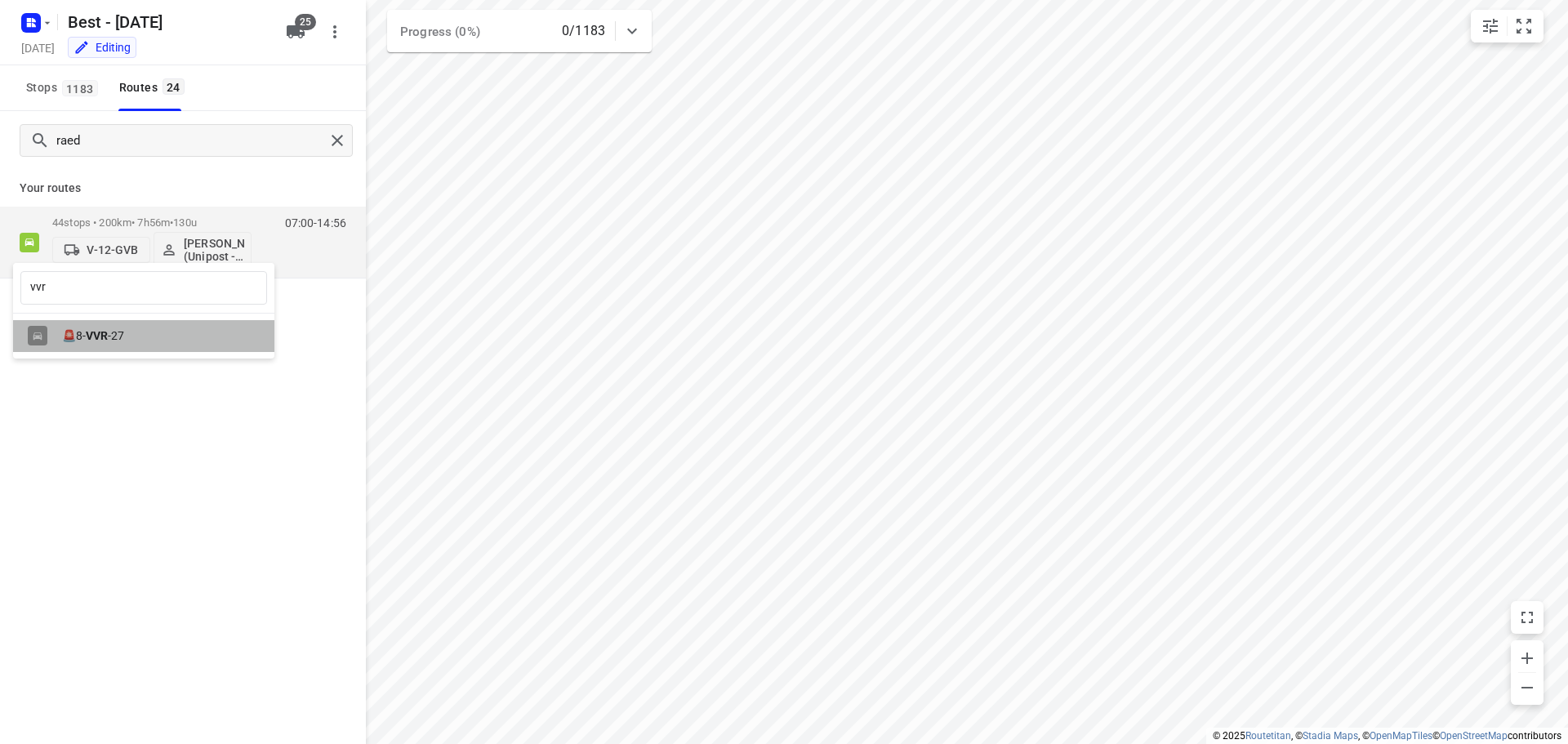
click at [105, 348] on div "🚨8- VVR -27" at bounding box center [143, 336] width 261 height 32
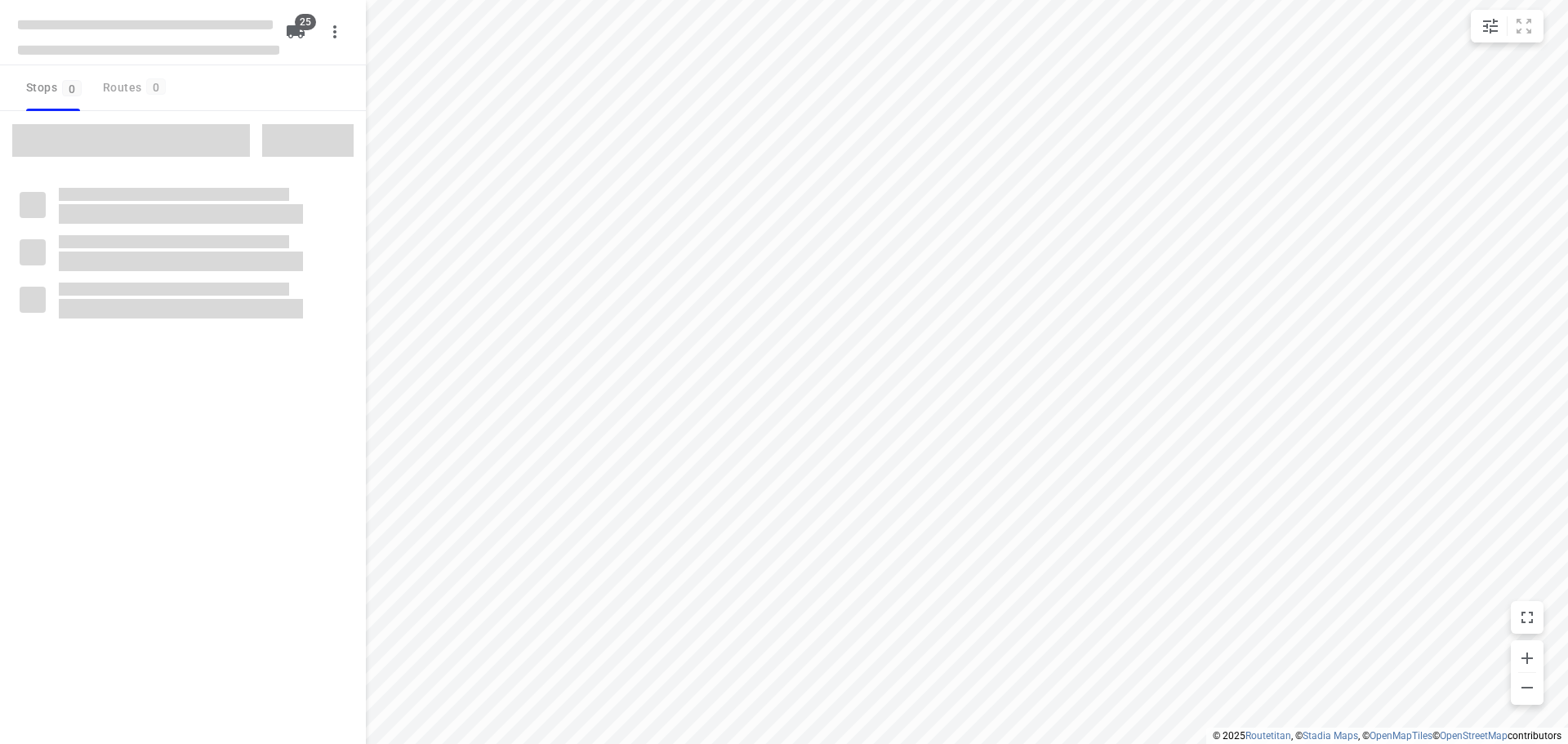
checkbox input "true"
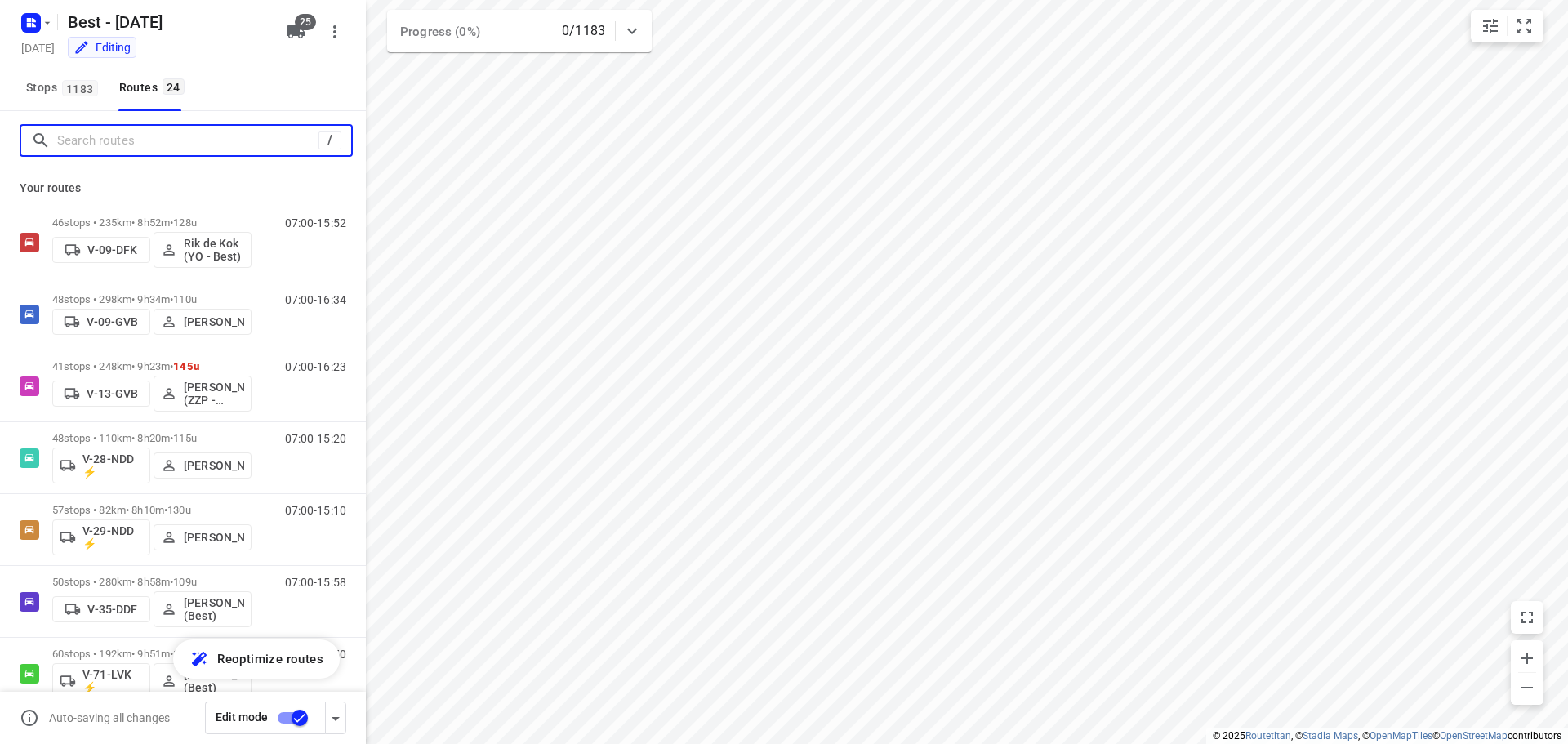
click at [127, 145] on input "Search routes" at bounding box center [187, 141] width 261 height 25
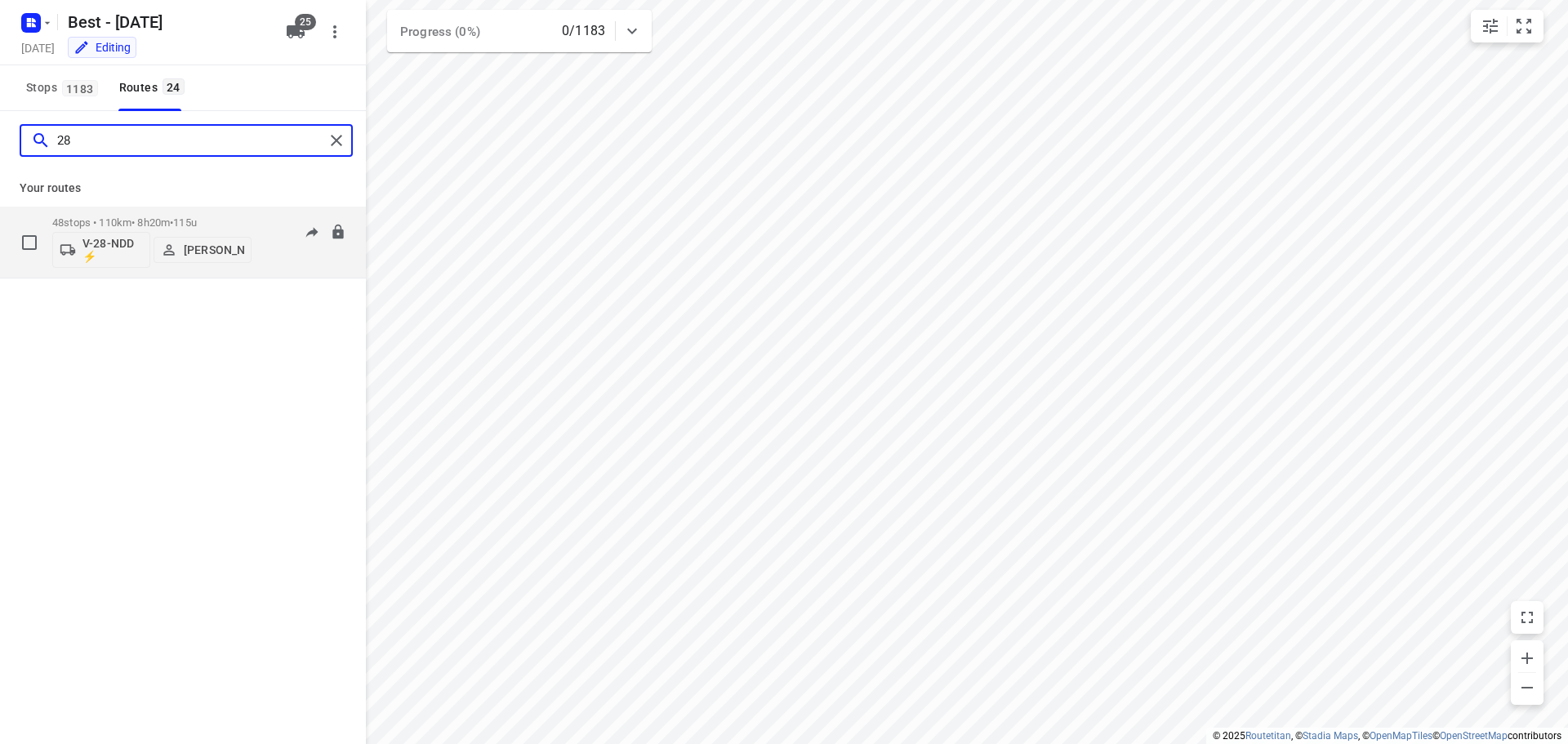
type input "28"
click at [119, 241] on p "V-28-NDD ⚡" at bounding box center [112, 250] width 61 height 26
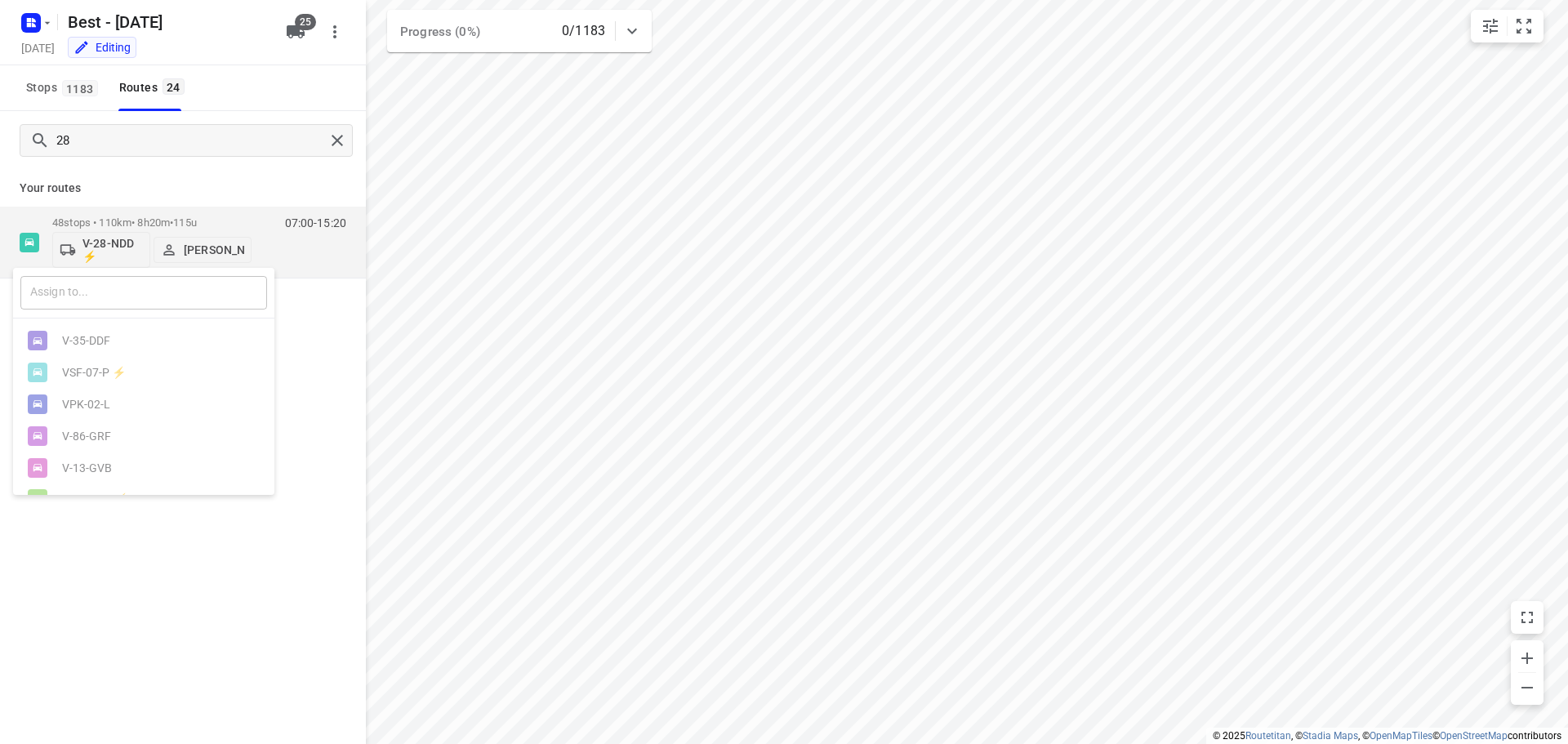
click at [104, 294] on input "text" at bounding box center [144, 292] width 247 height 33
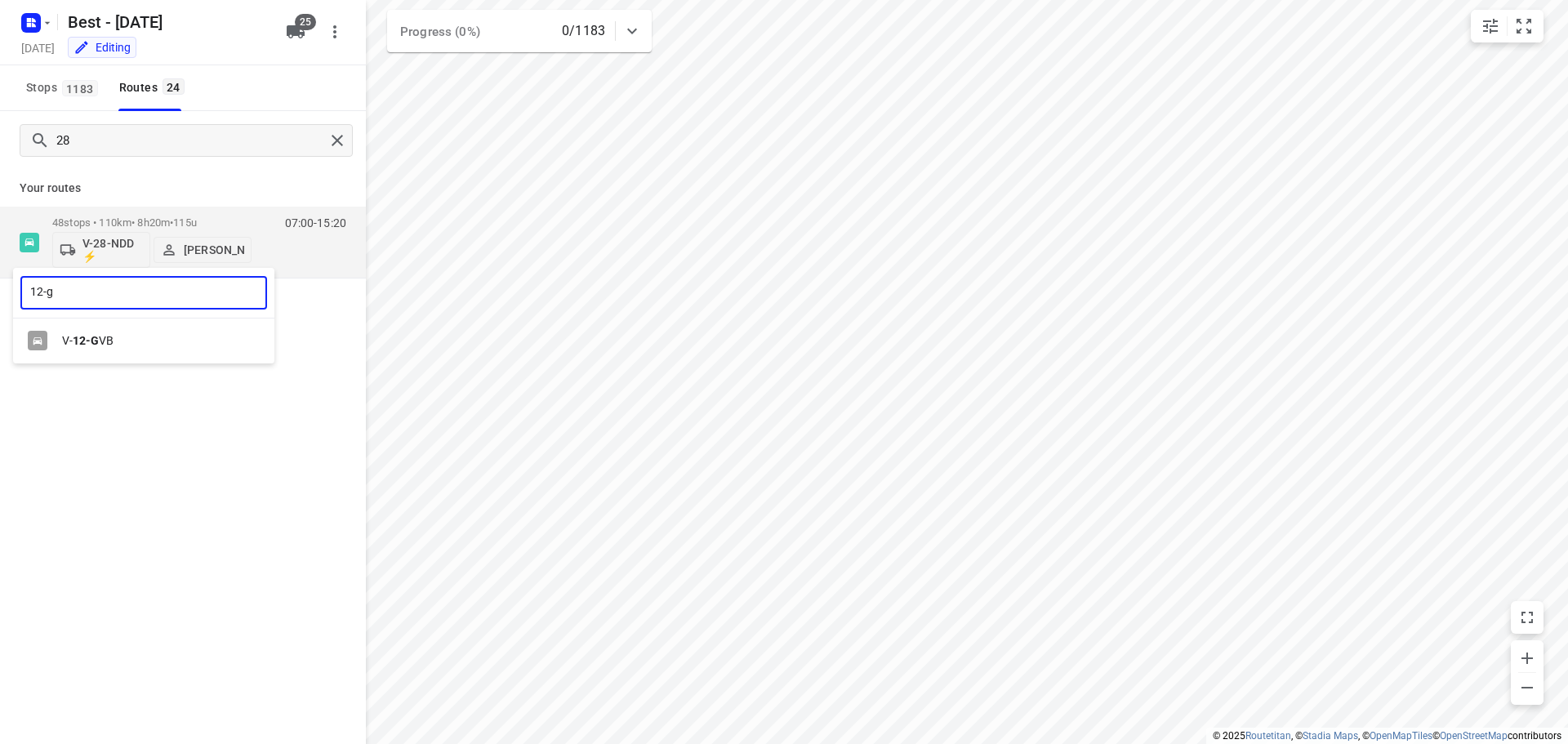
type input "12-g"
click at [112, 339] on div "V- 12-G VB" at bounding box center [148, 340] width 172 height 13
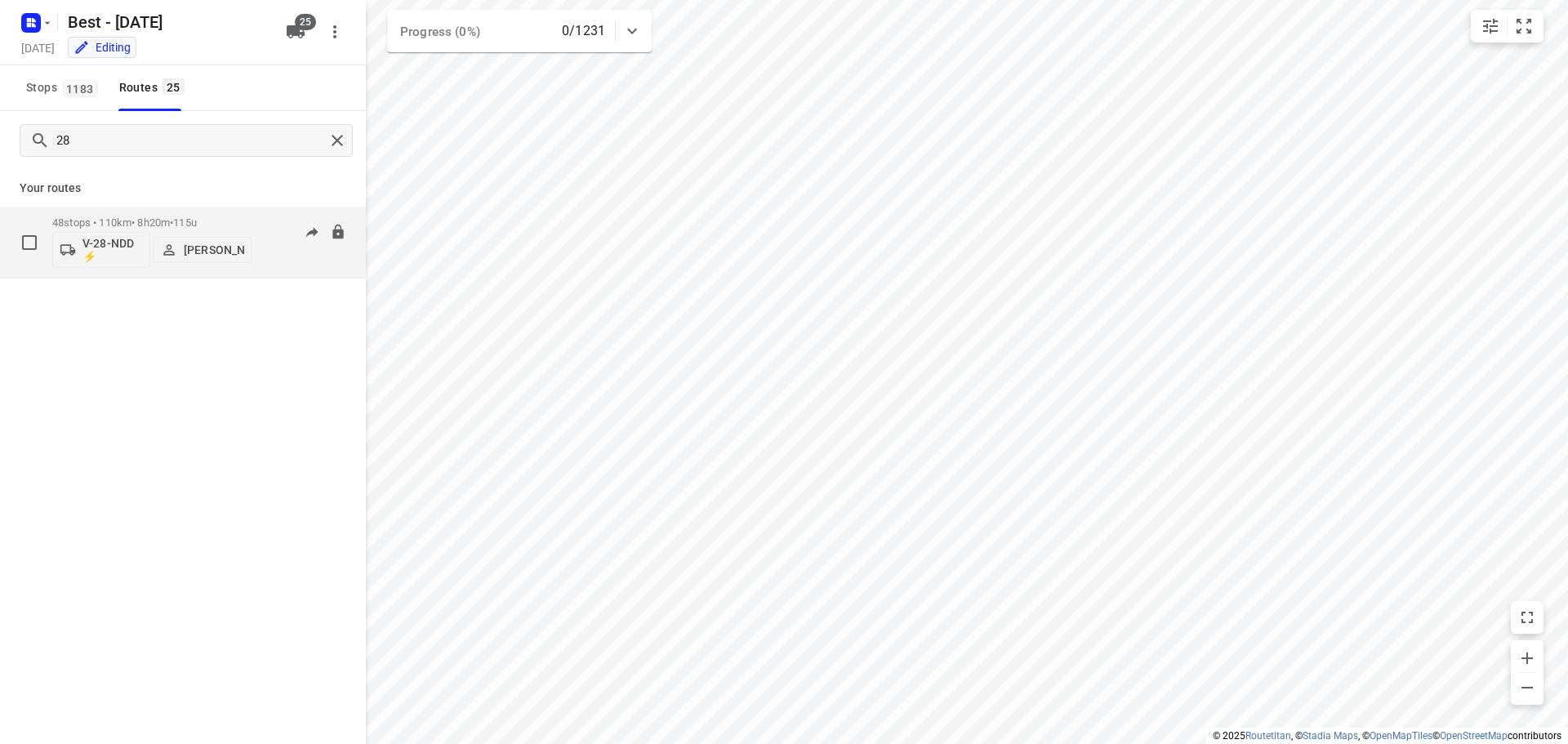
click at [117, 250] on p "V-28-NDD ⚡" at bounding box center [112, 250] width 61 height 26
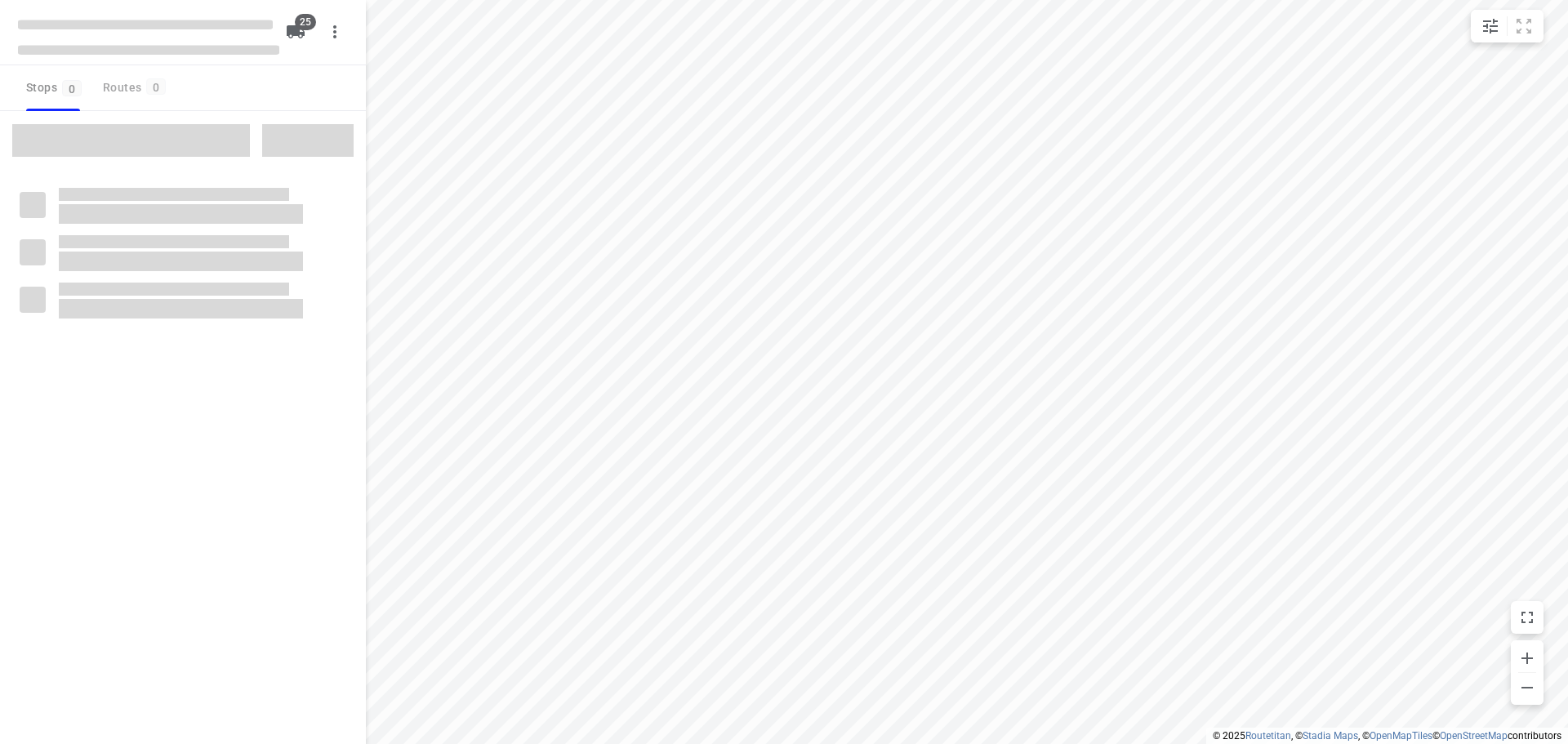
checkbox input "true"
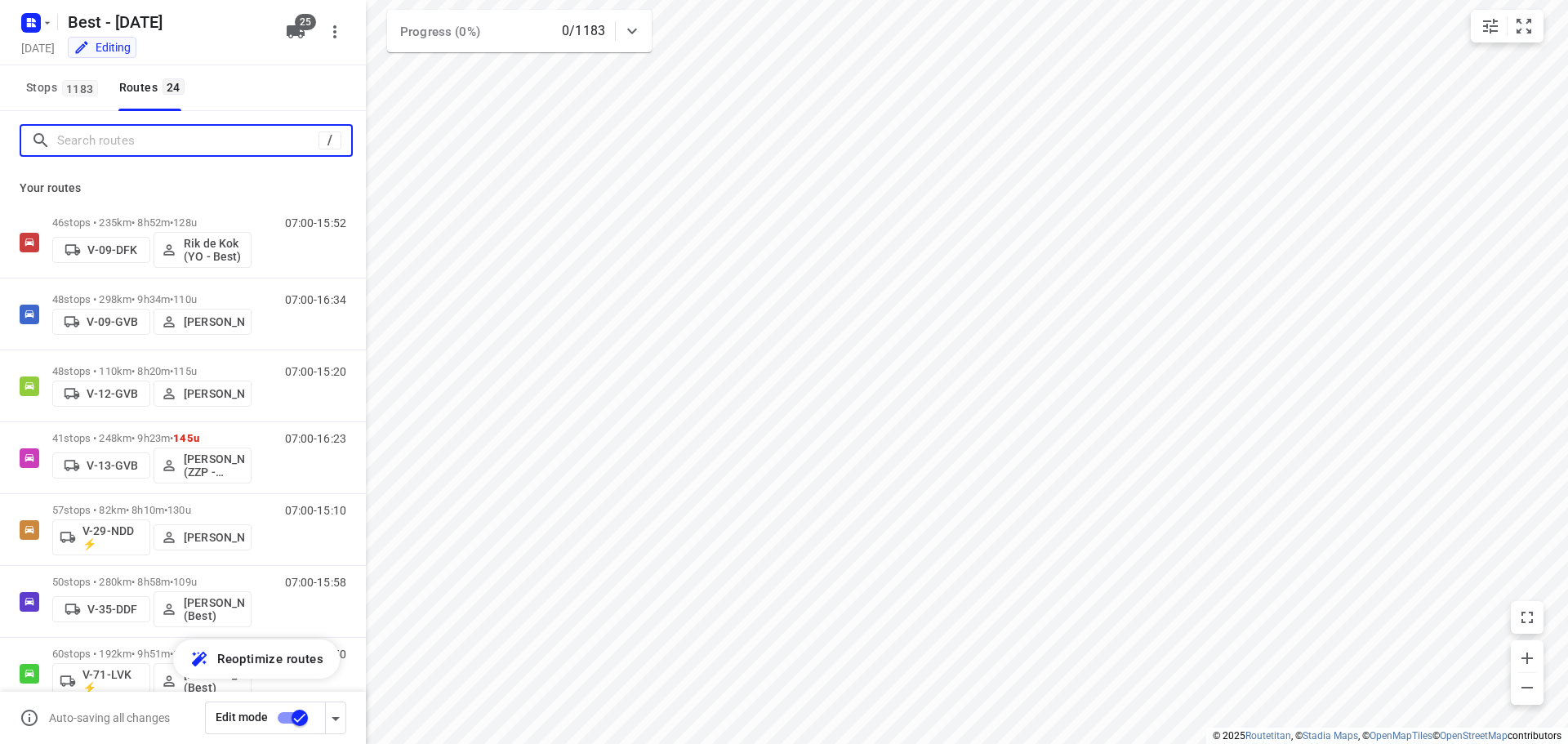
click at [137, 141] on input "Search routes" at bounding box center [187, 141] width 261 height 25
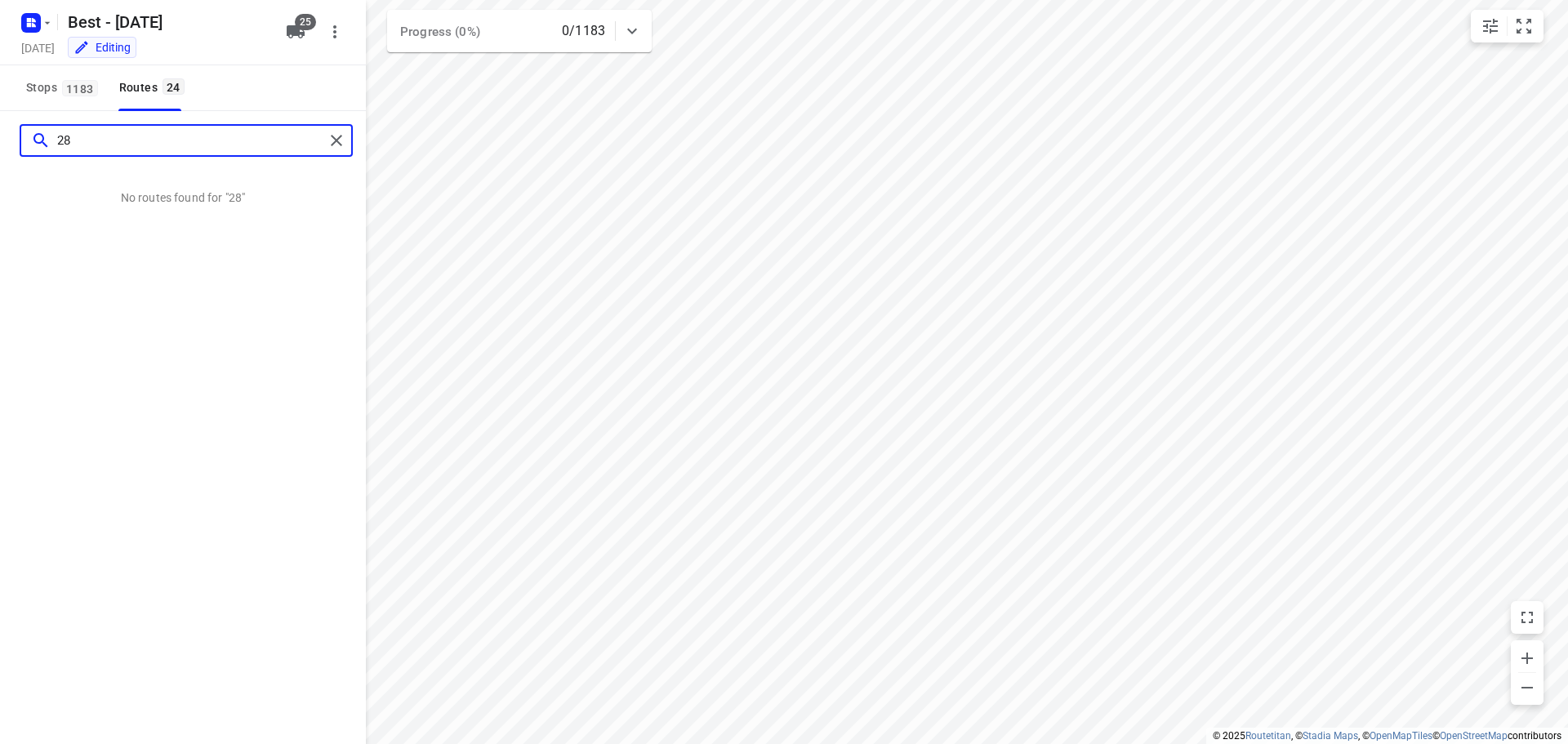
type input "2"
type input "0"
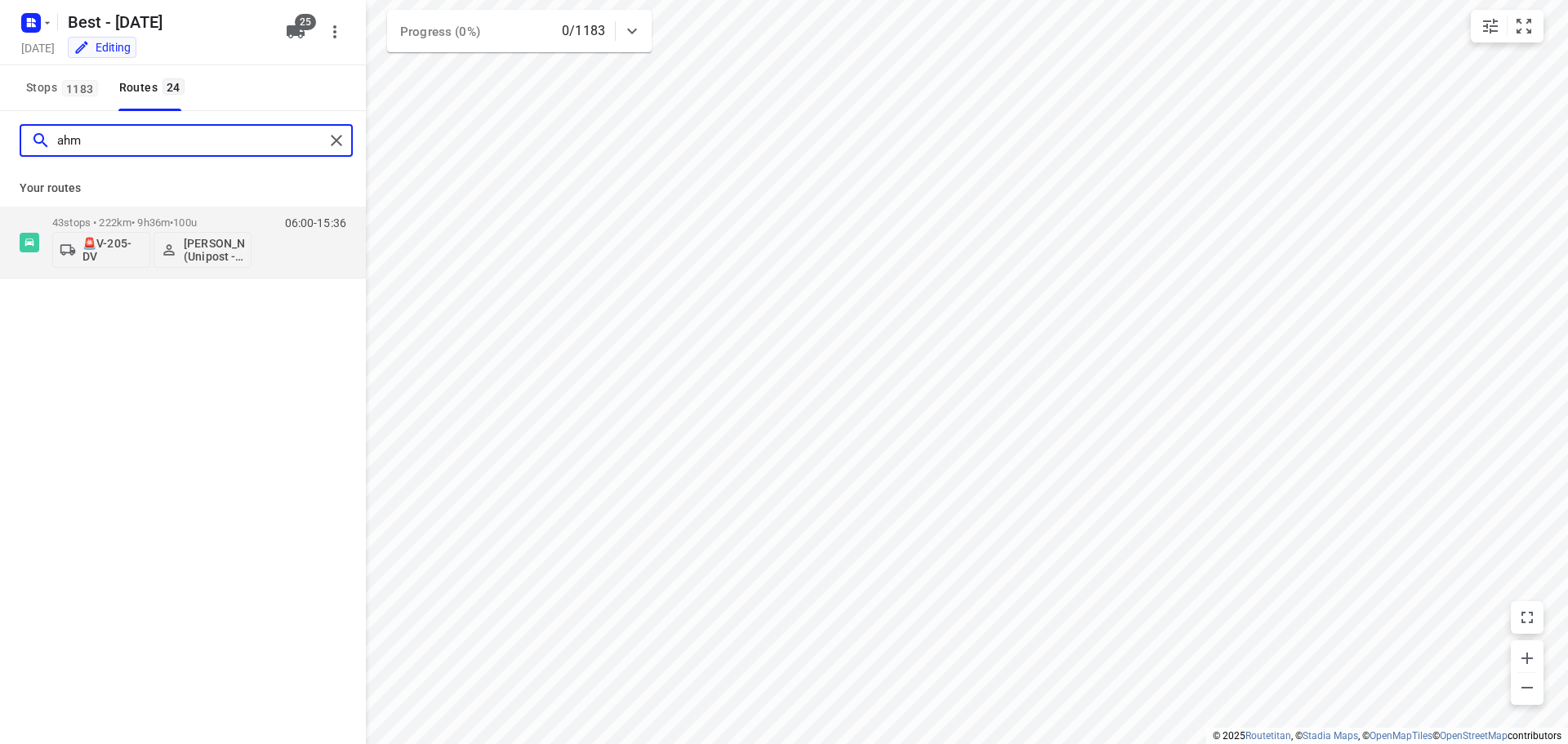
type input "ahm"
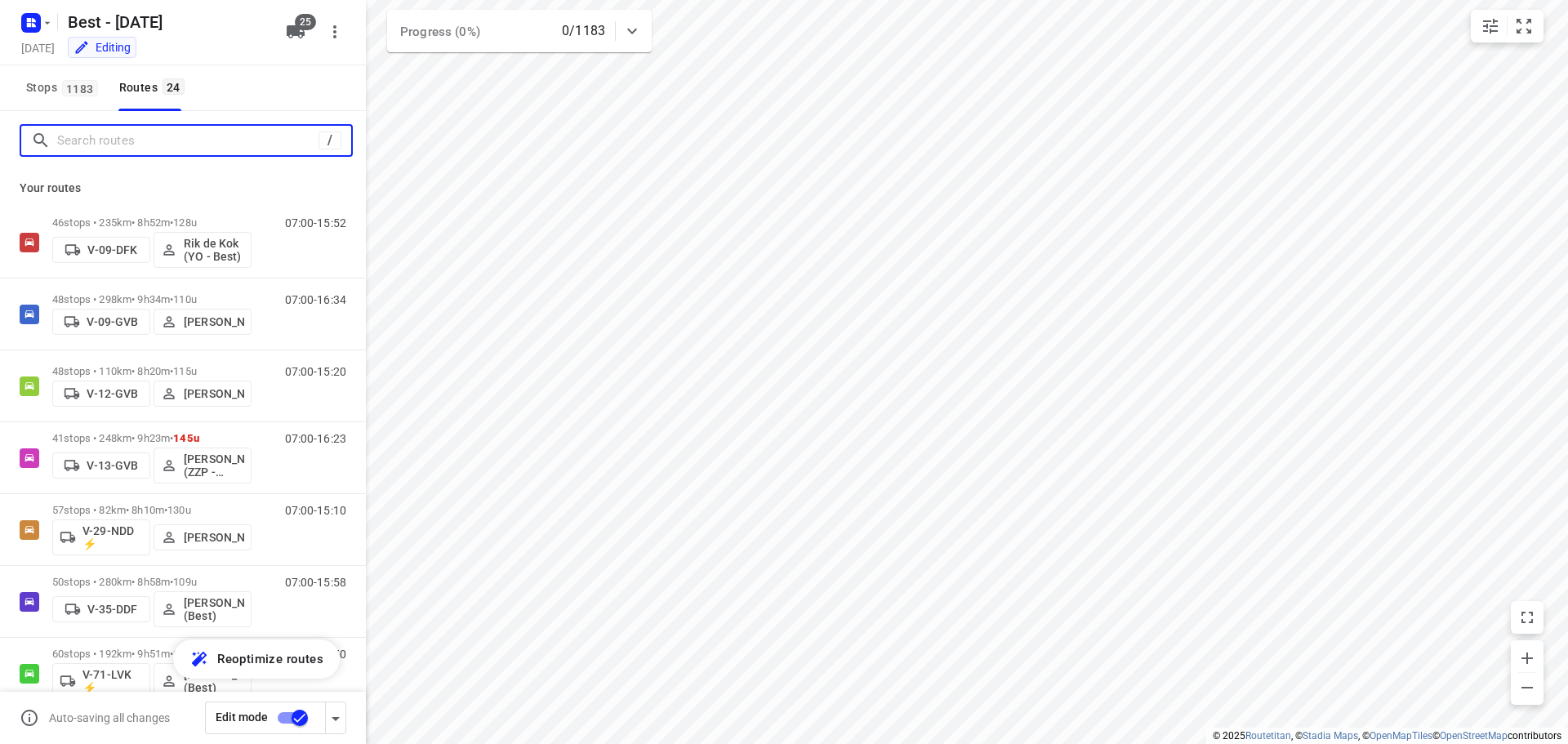
click at [240, 138] on input "Search routes" at bounding box center [187, 141] width 261 height 25
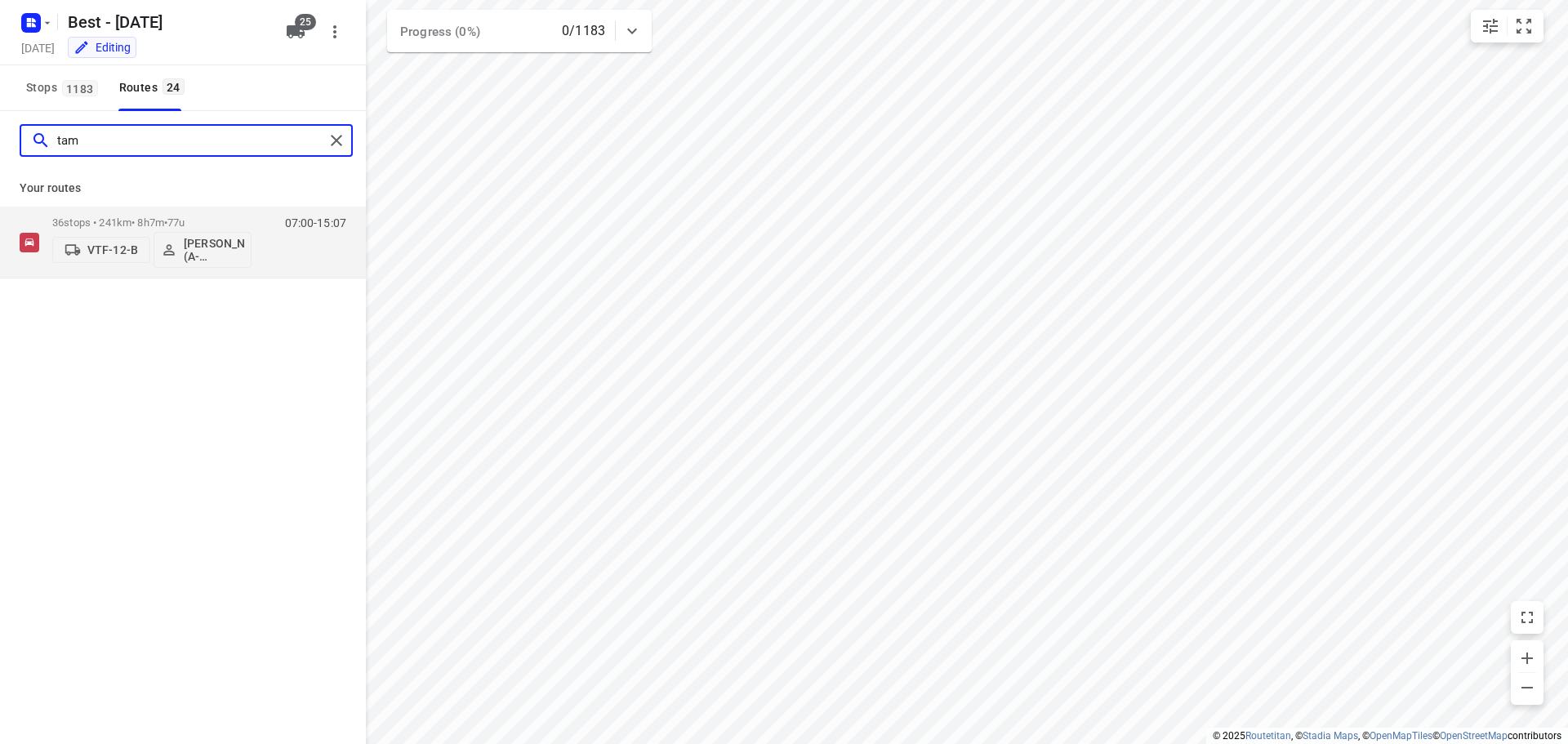
type input "tam"
click at [341, 120] on div "tam" at bounding box center [183, 140] width 366 height 59
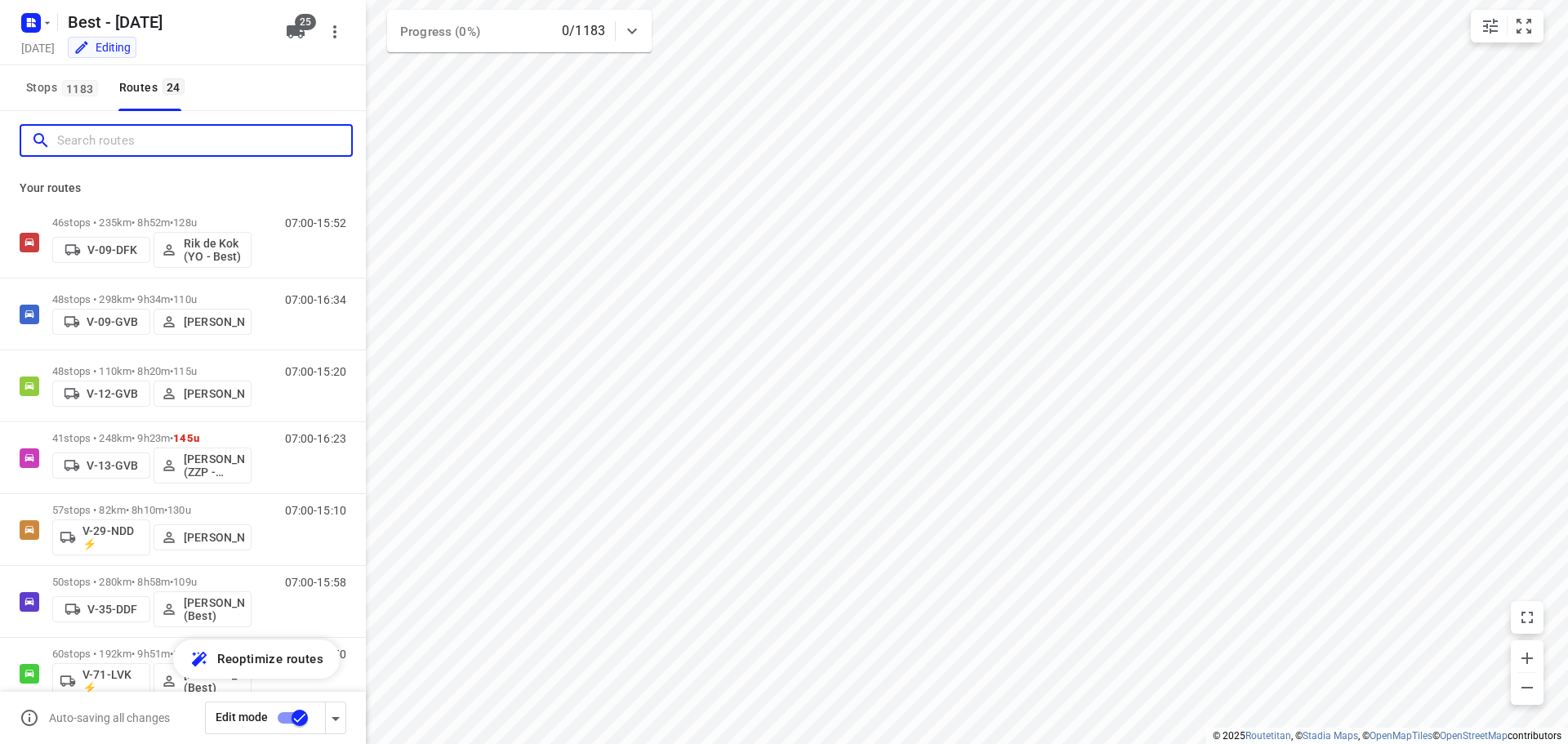
click at [239, 137] on input "Search routes" at bounding box center [204, 141] width 294 height 25
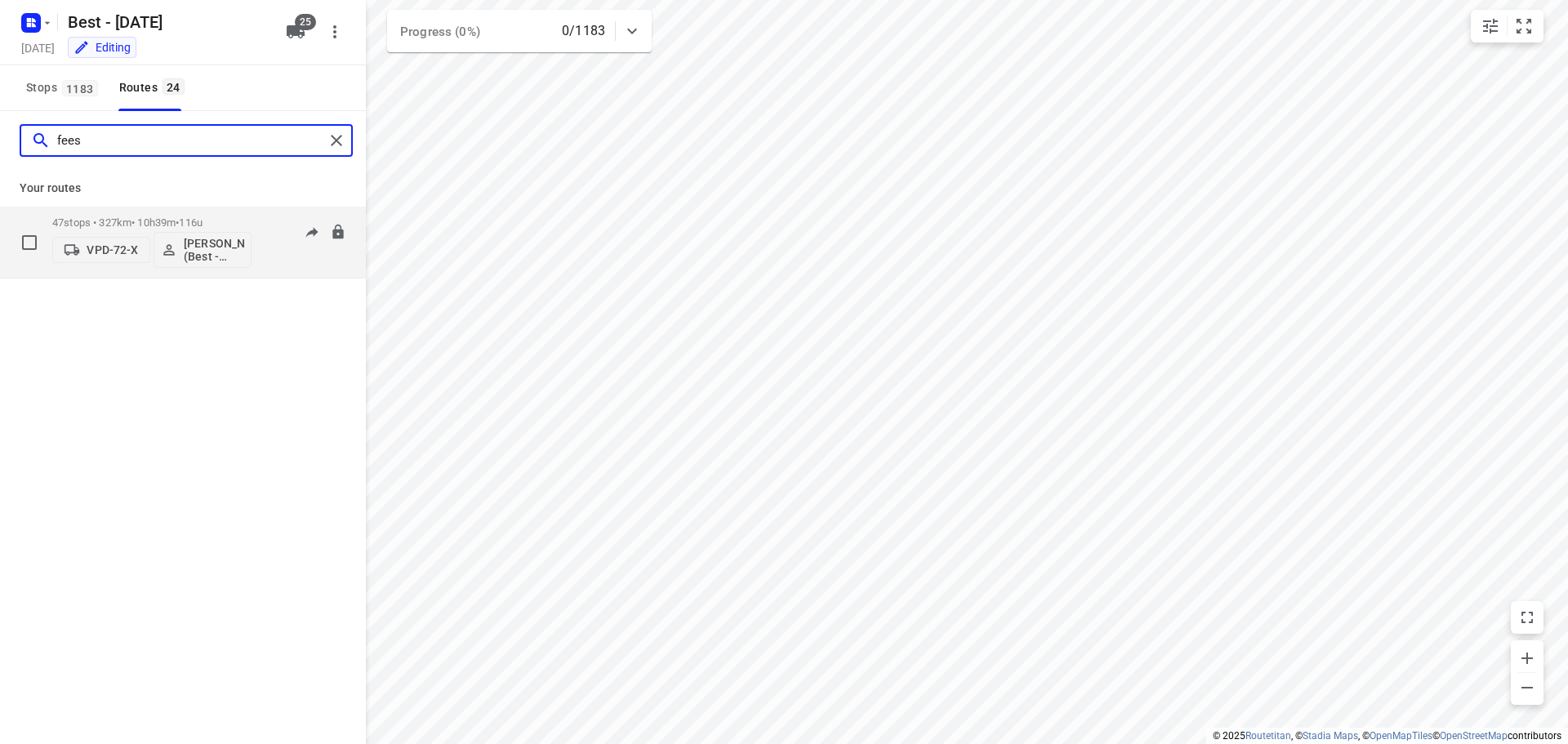
type input "fees"
click at [103, 240] on button "VPD-72-X" at bounding box center [101, 250] width 98 height 26
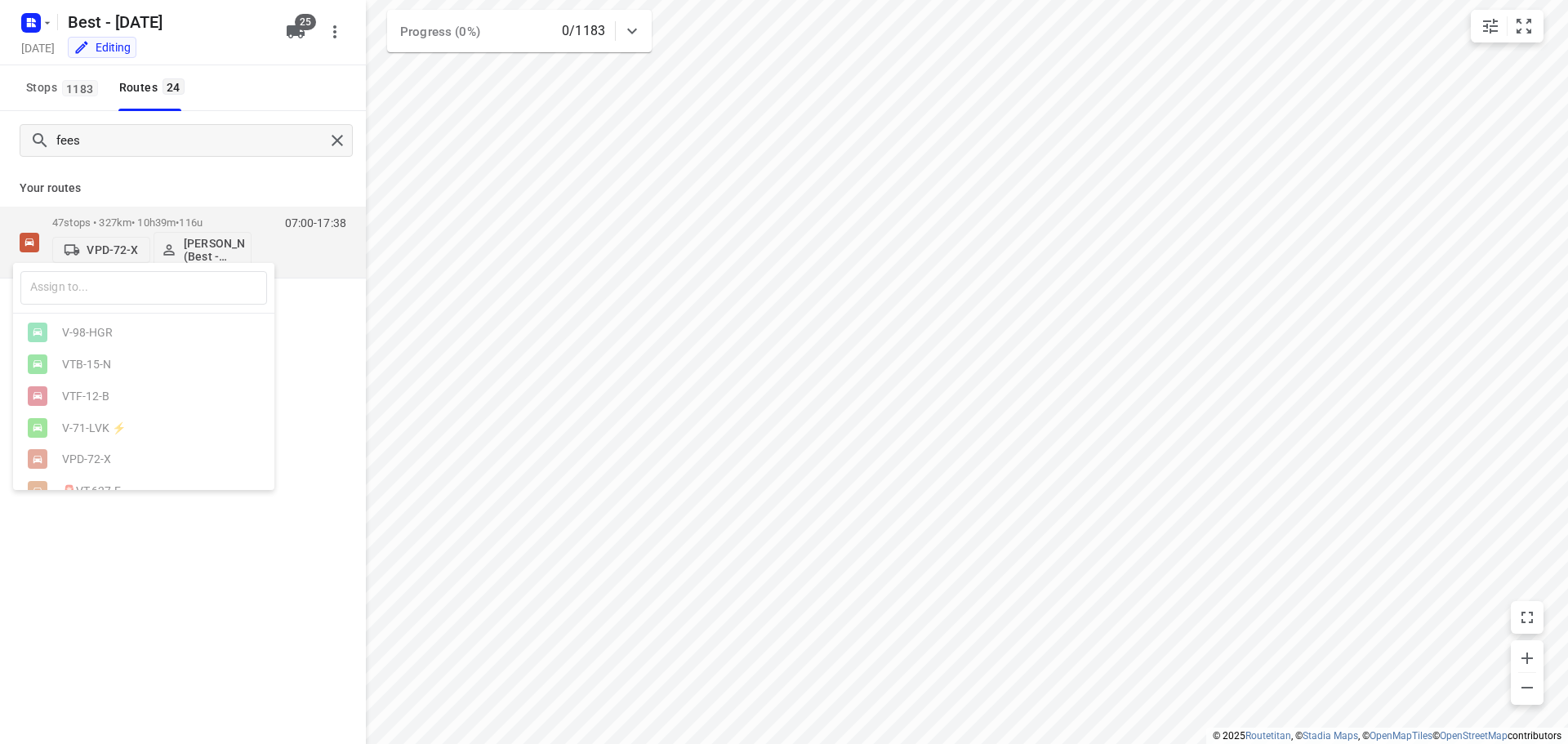
scroll to position [587, 0]
click at [114, 367] on div "V-28-NDD ⚡" at bounding box center [143, 351] width 261 height 32
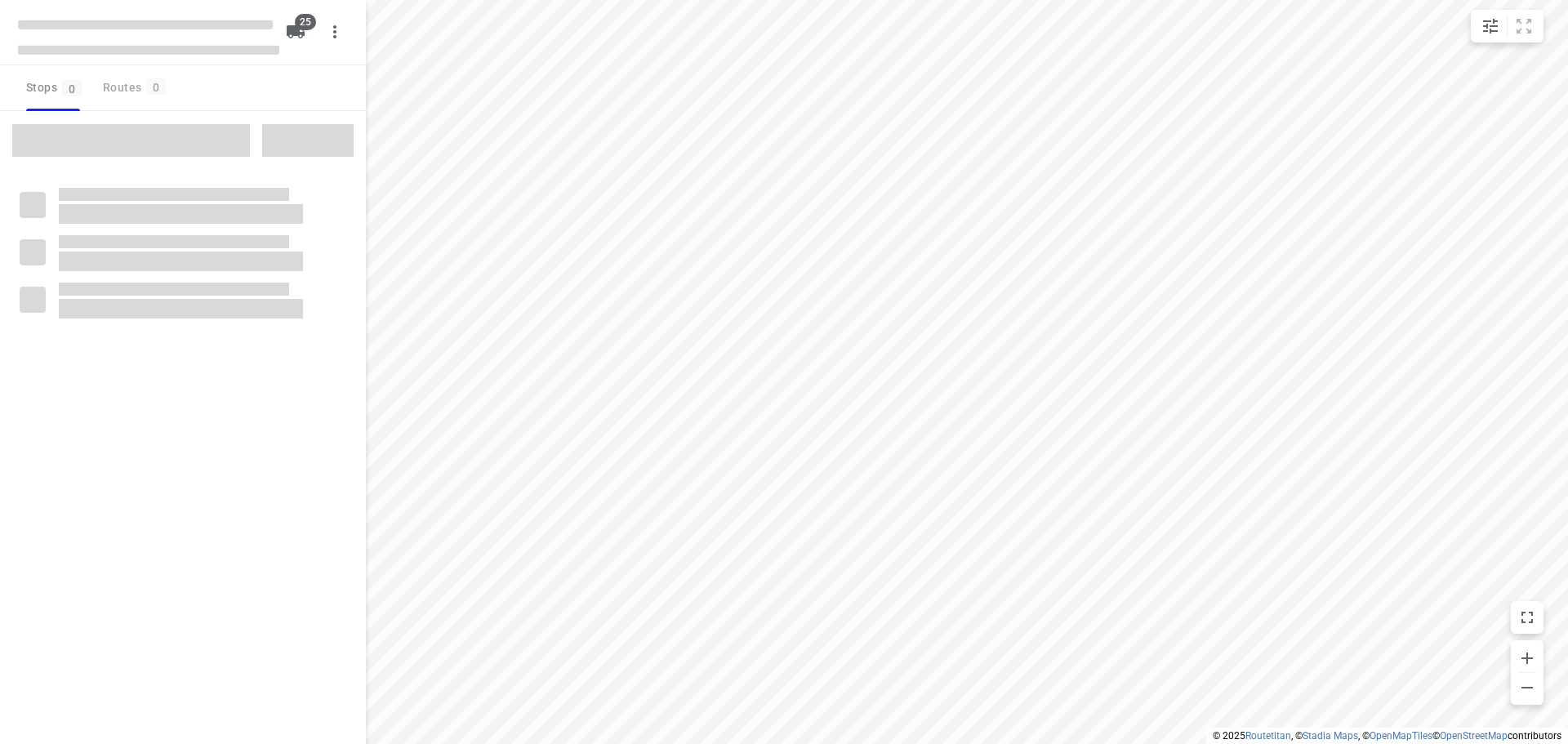
checkbox input "true"
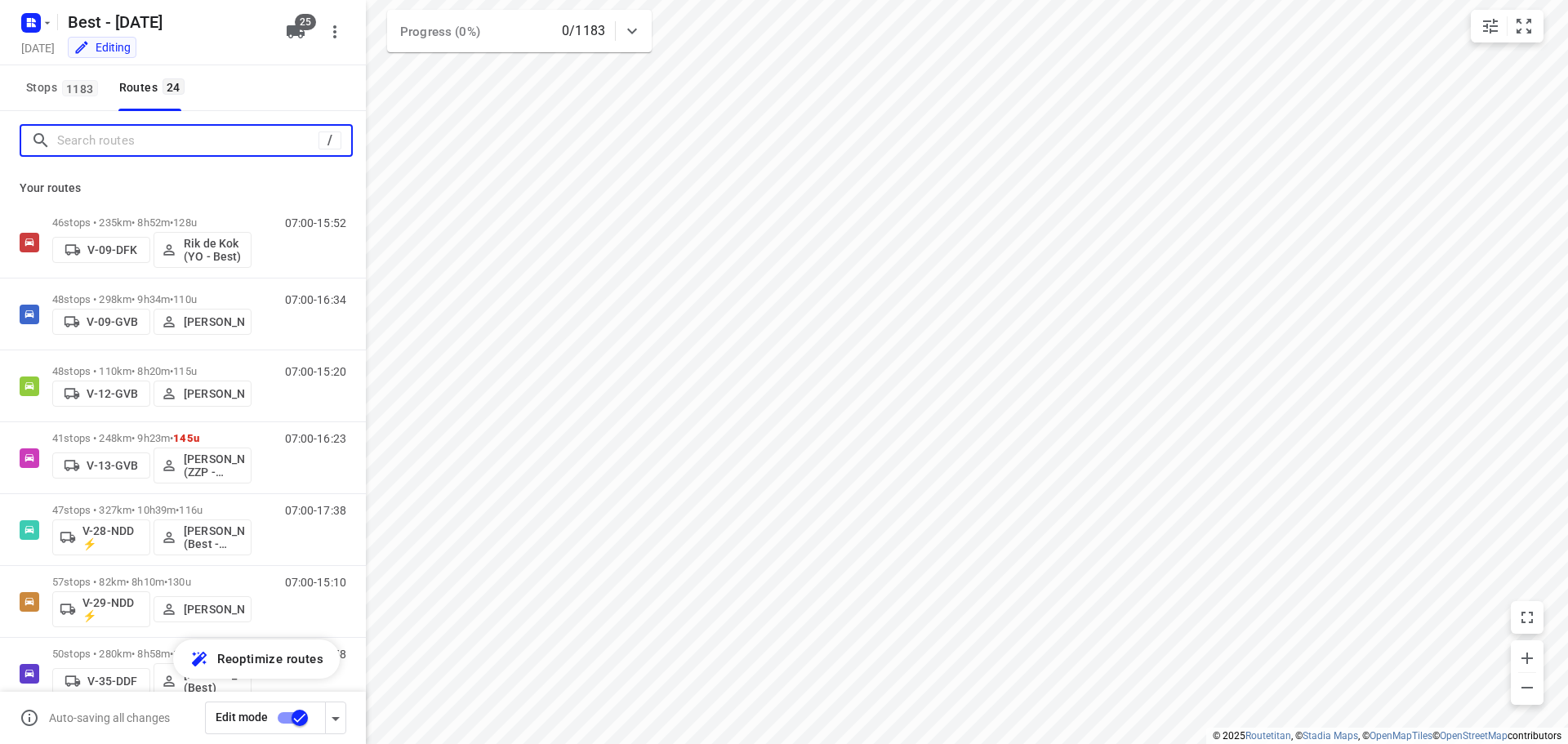
click at [119, 140] on input "Search routes" at bounding box center [187, 141] width 261 height 25
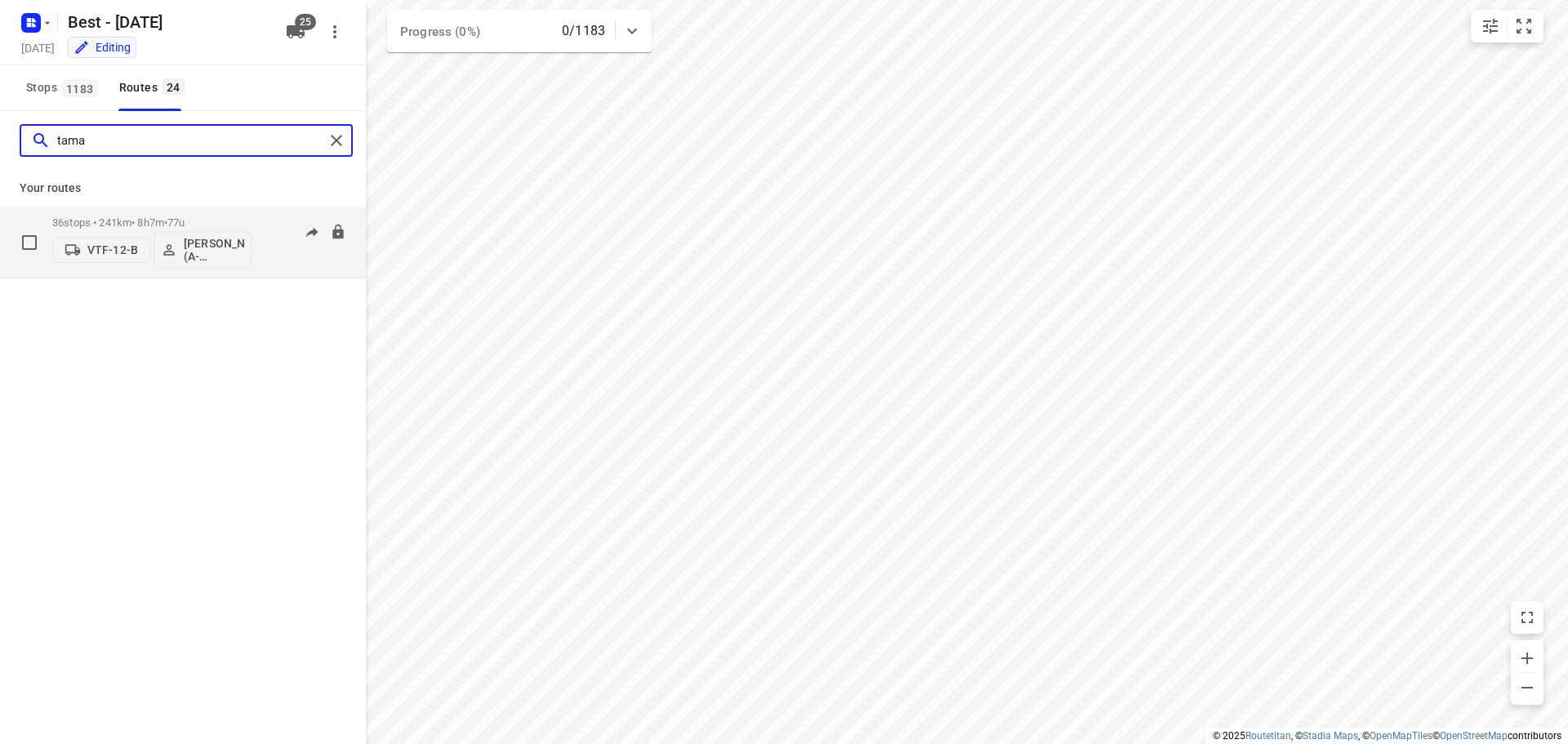
type input "tama"
click at [92, 274] on div "36 stops • 241km • 8h7m • 77u VTF-12-B [PERSON_NAME] (A-flexibleservice - Best-…" at bounding box center [152, 242] width 199 height 68
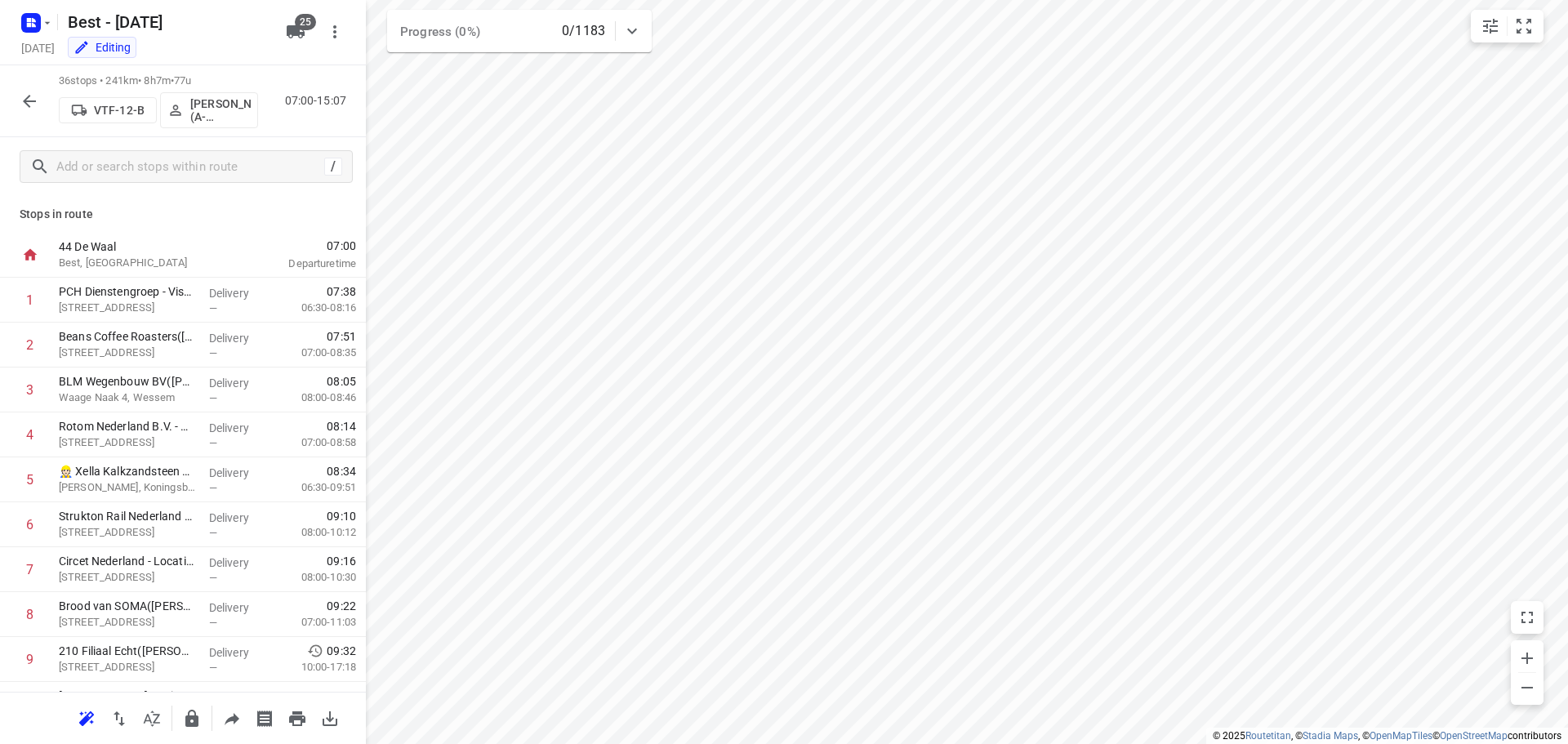
click at [100, 256] on p "Best, [GEOGRAPHIC_DATA]" at bounding box center [144, 263] width 170 height 16
click at [130, 119] on button "VTF-12-B" at bounding box center [108, 110] width 98 height 26
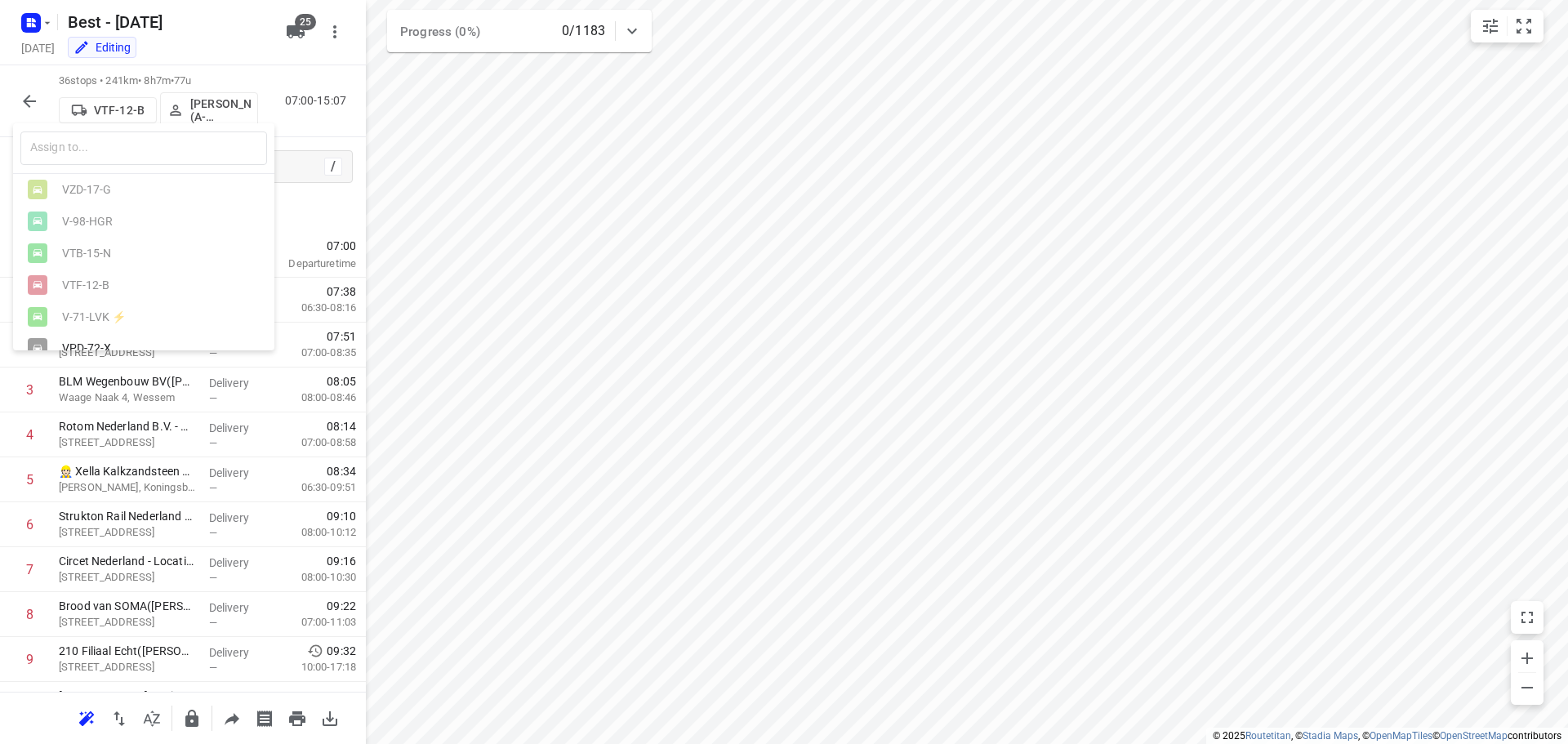
scroll to position [342, 0]
click at [115, 272] on div "VPD-72-X" at bounding box center [148, 266] width 172 height 13
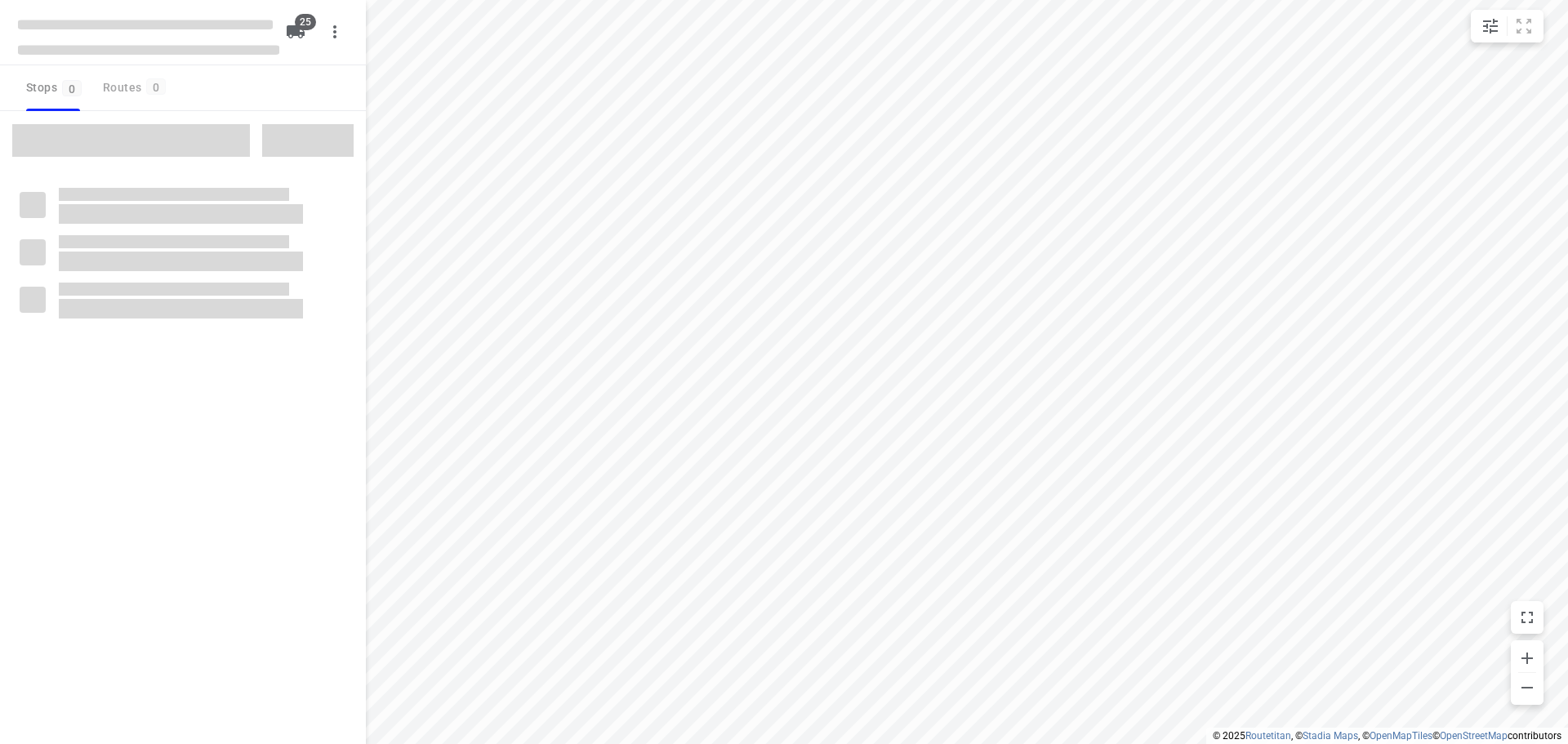
checkbox input "true"
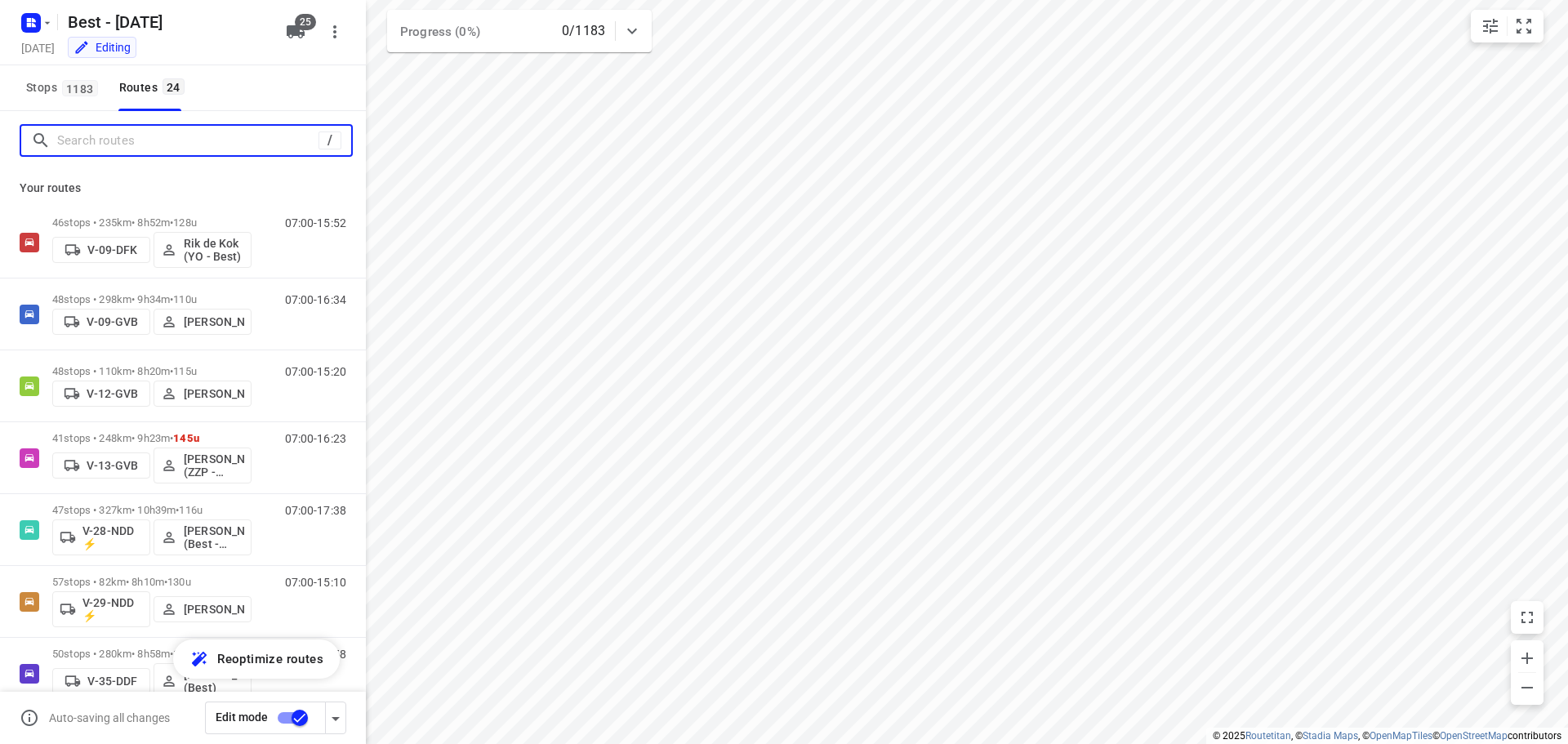
click at [133, 138] on input "Search routes" at bounding box center [187, 141] width 261 height 25
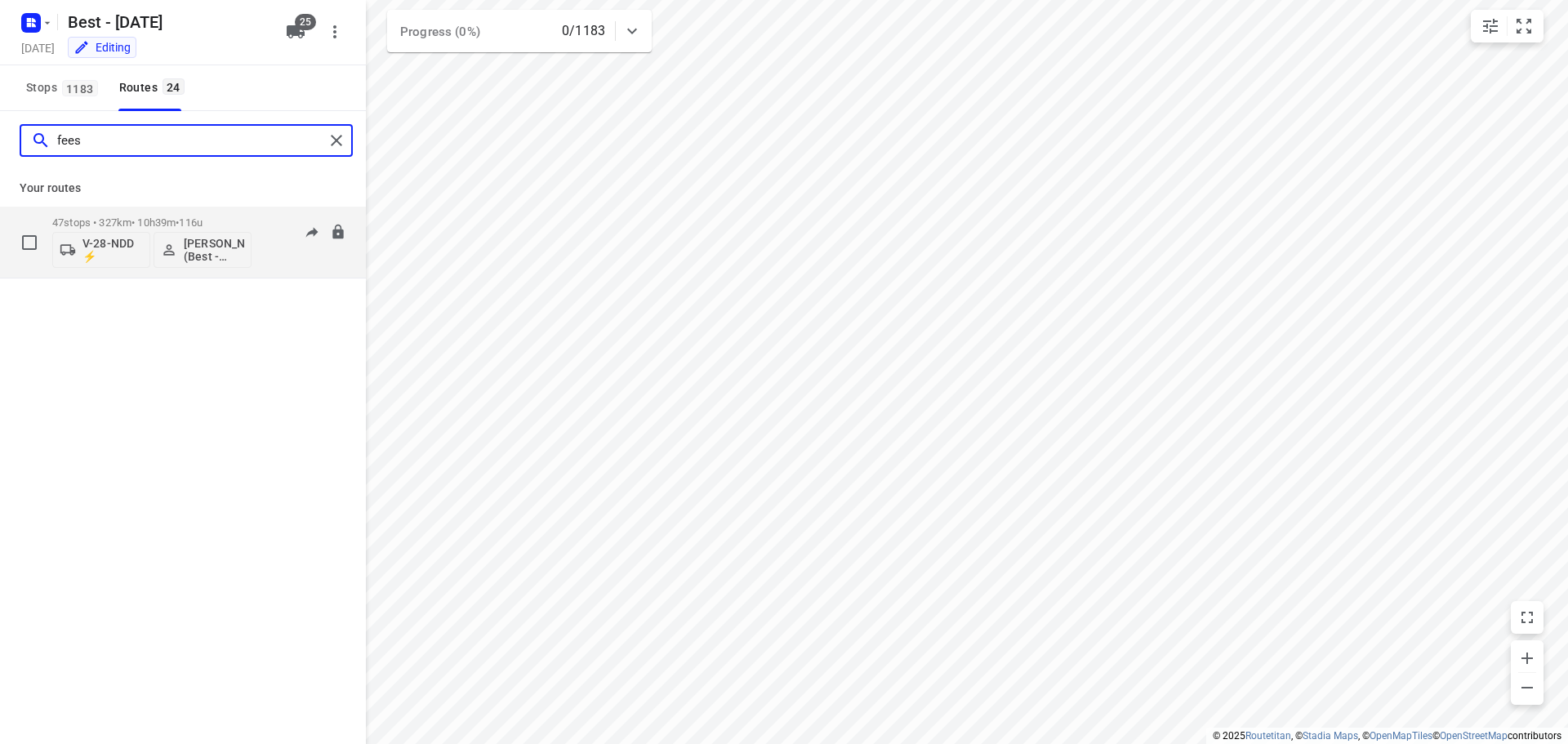
type input "fees"
click at [89, 259] on p "V-28-NDD ⚡" at bounding box center [112, 250] width 61 height 26
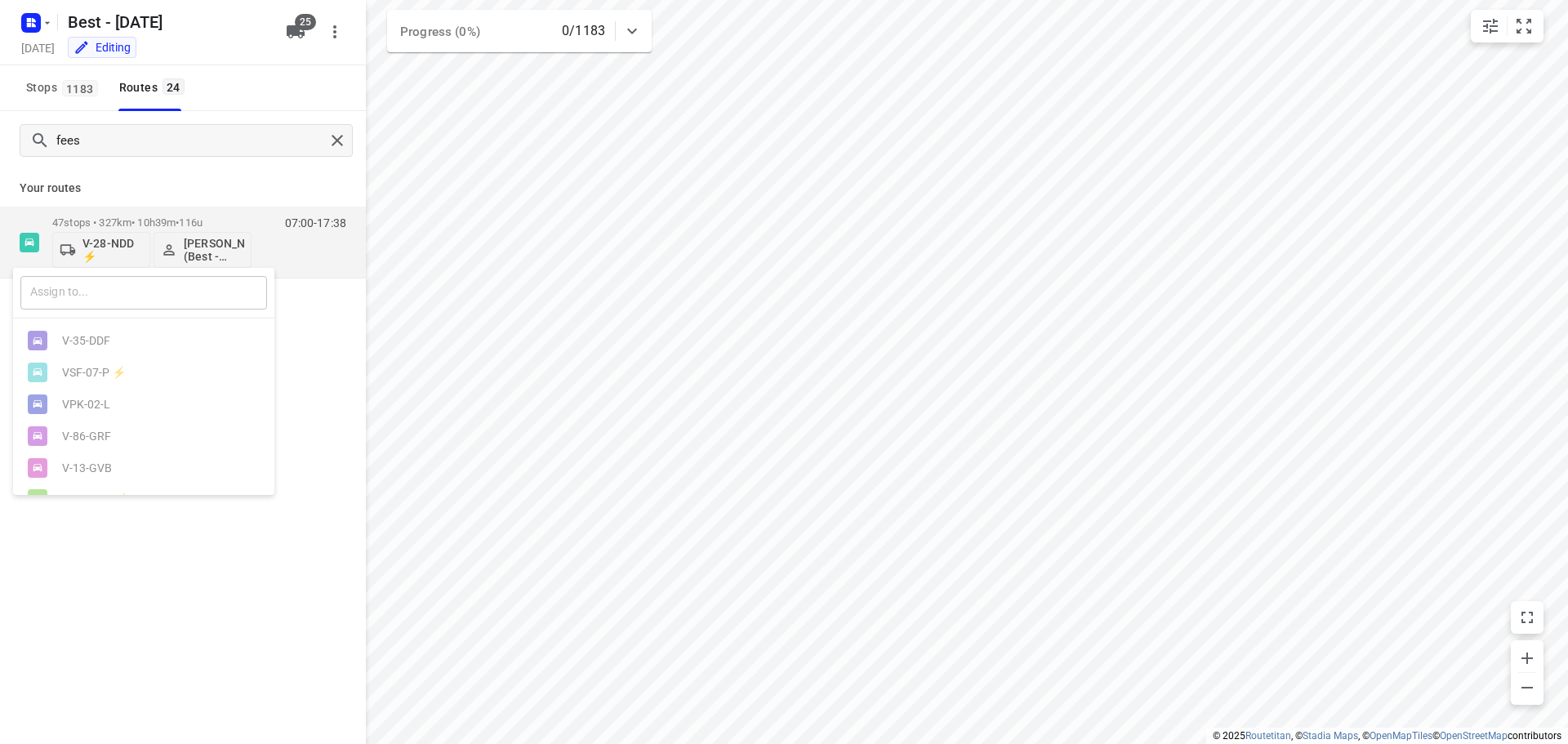
click at [89, 294] on input "text" at bounding box center [144, 292] width 247 height 33
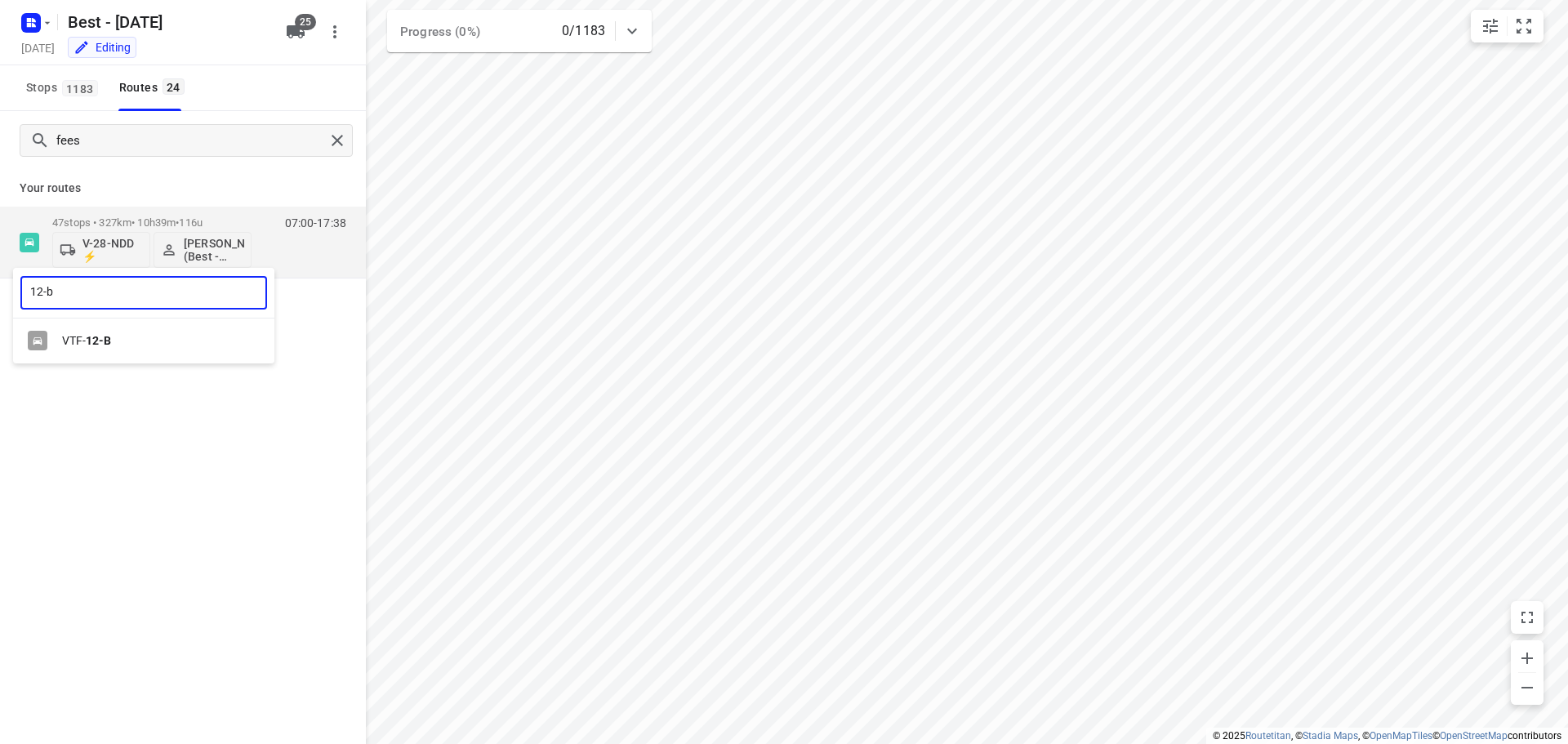
type input "12-b"
click at [88, 339] on b "12-B" at bounding box center [99, 340] width 25 height 13
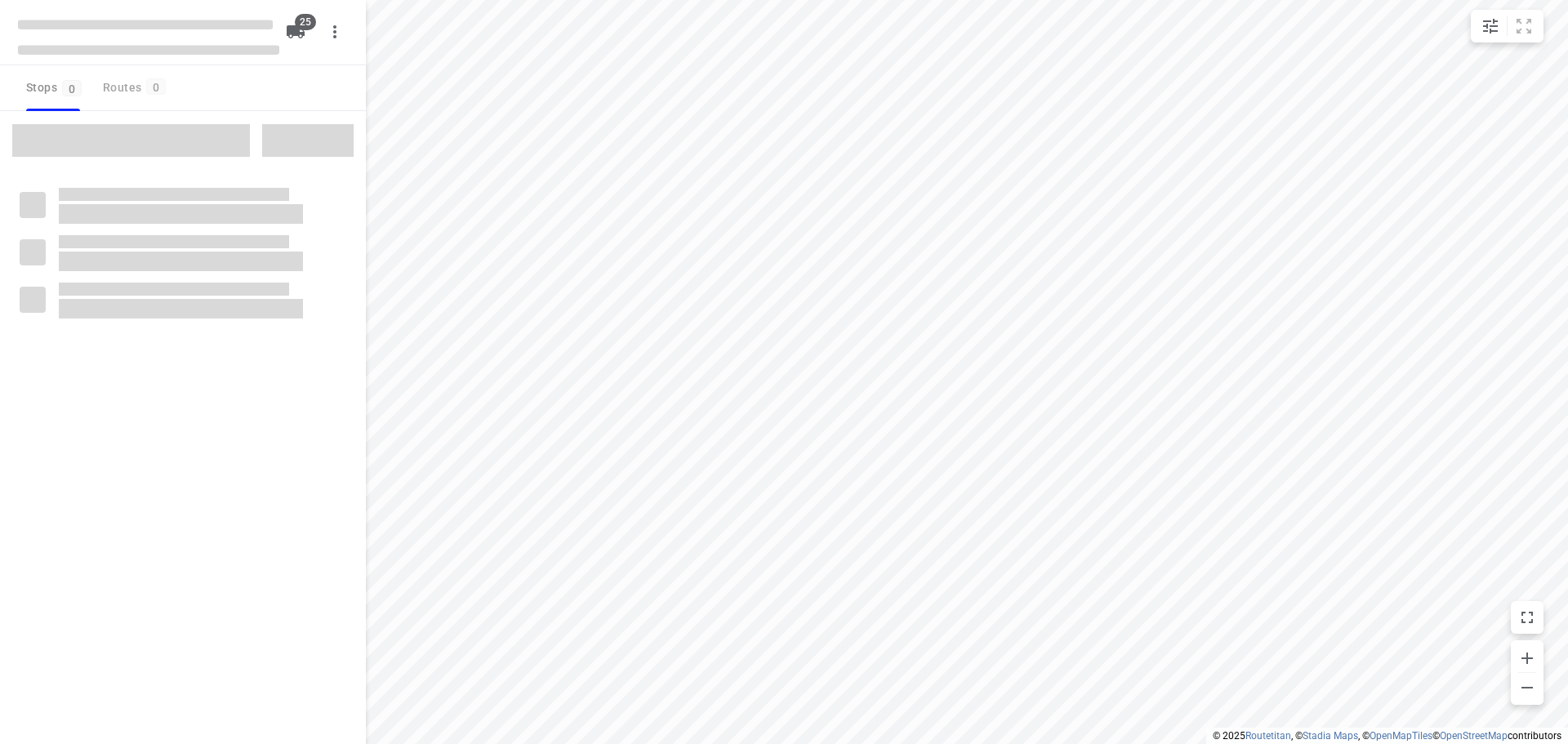
checkbox input "true"
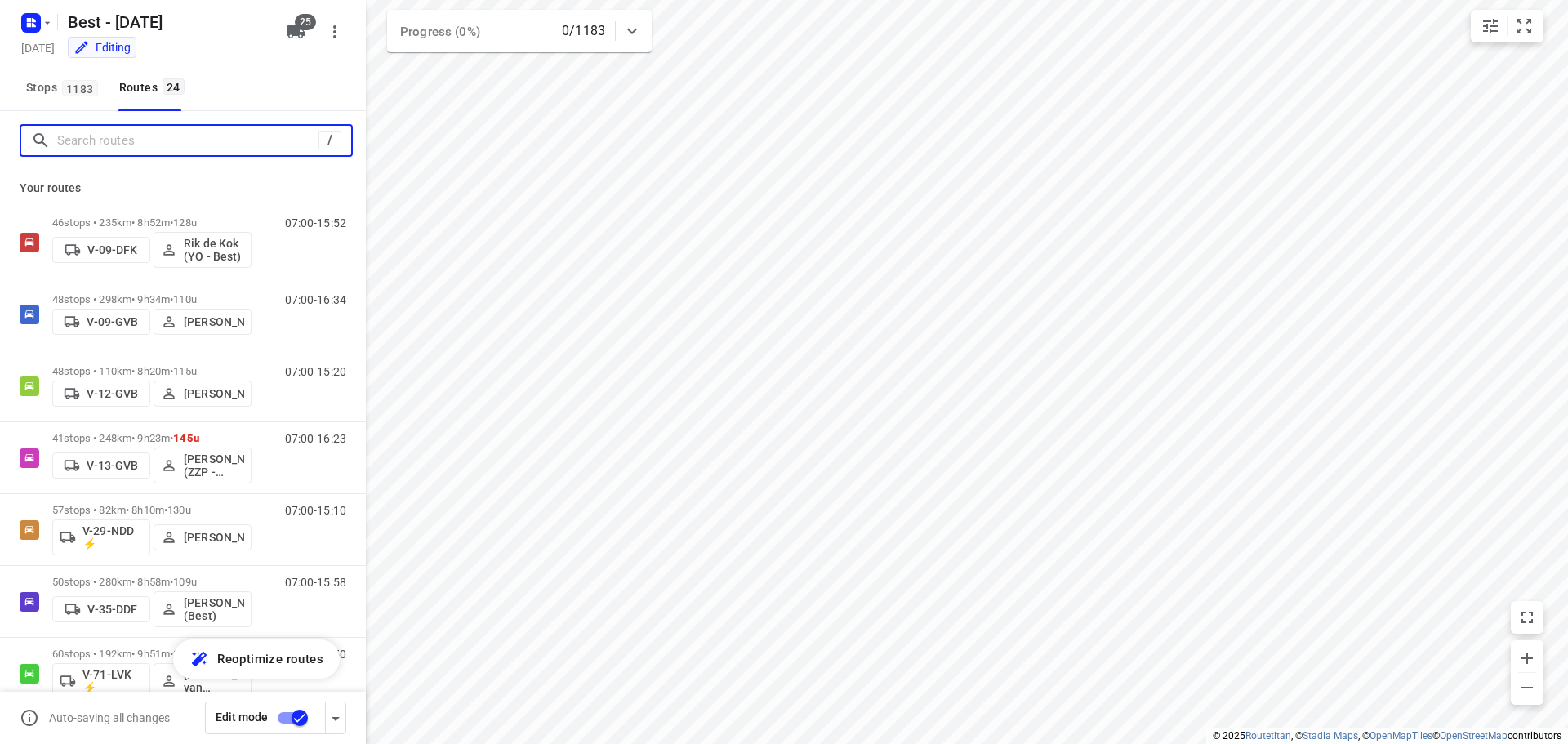
click at [156, 132] on input "Search routes" at bounding box center [187, 141] width 261 height 25
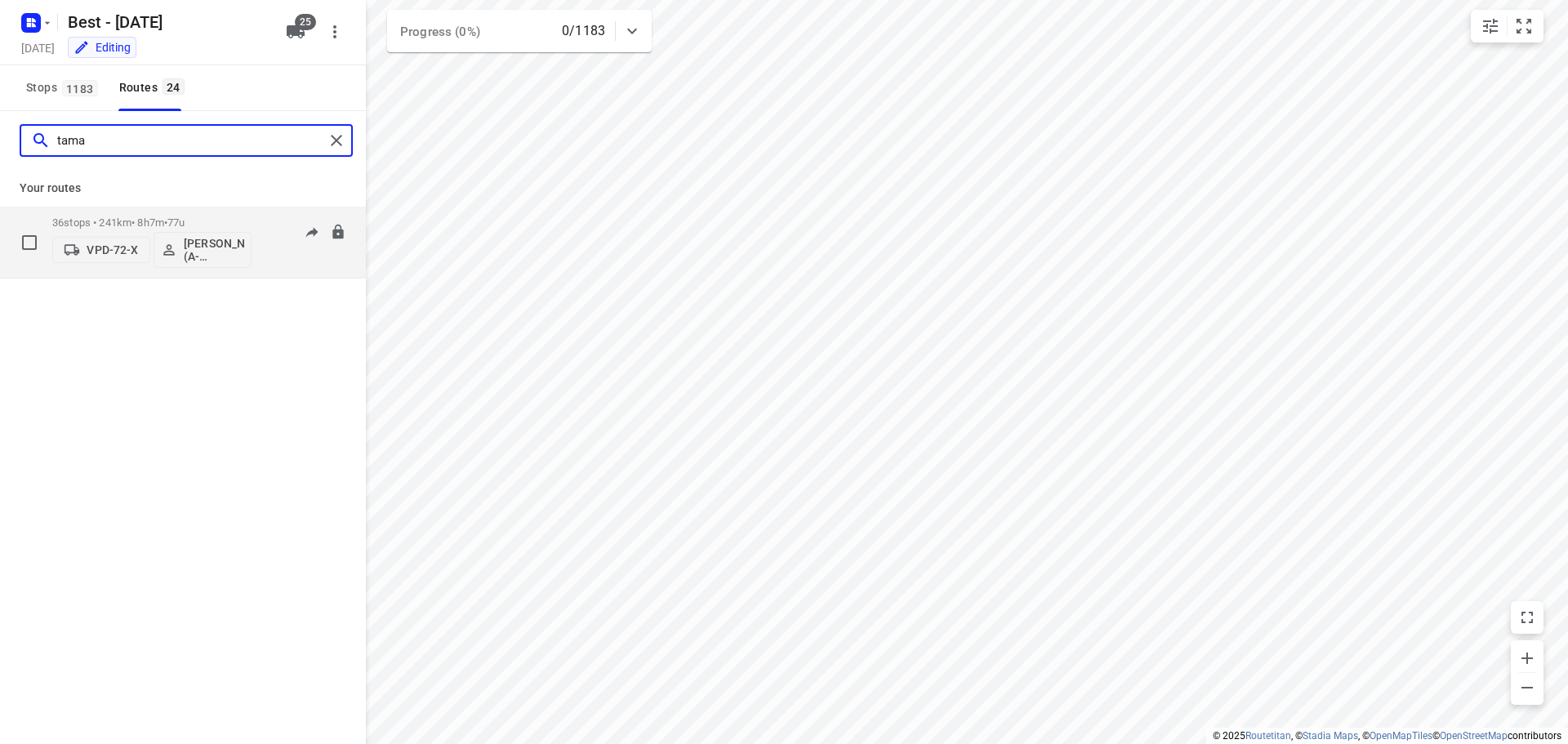
type input "tama"
click at [98, 260] on button "VPD-72-X" at bounding box center [101, 250] width 98 height 26
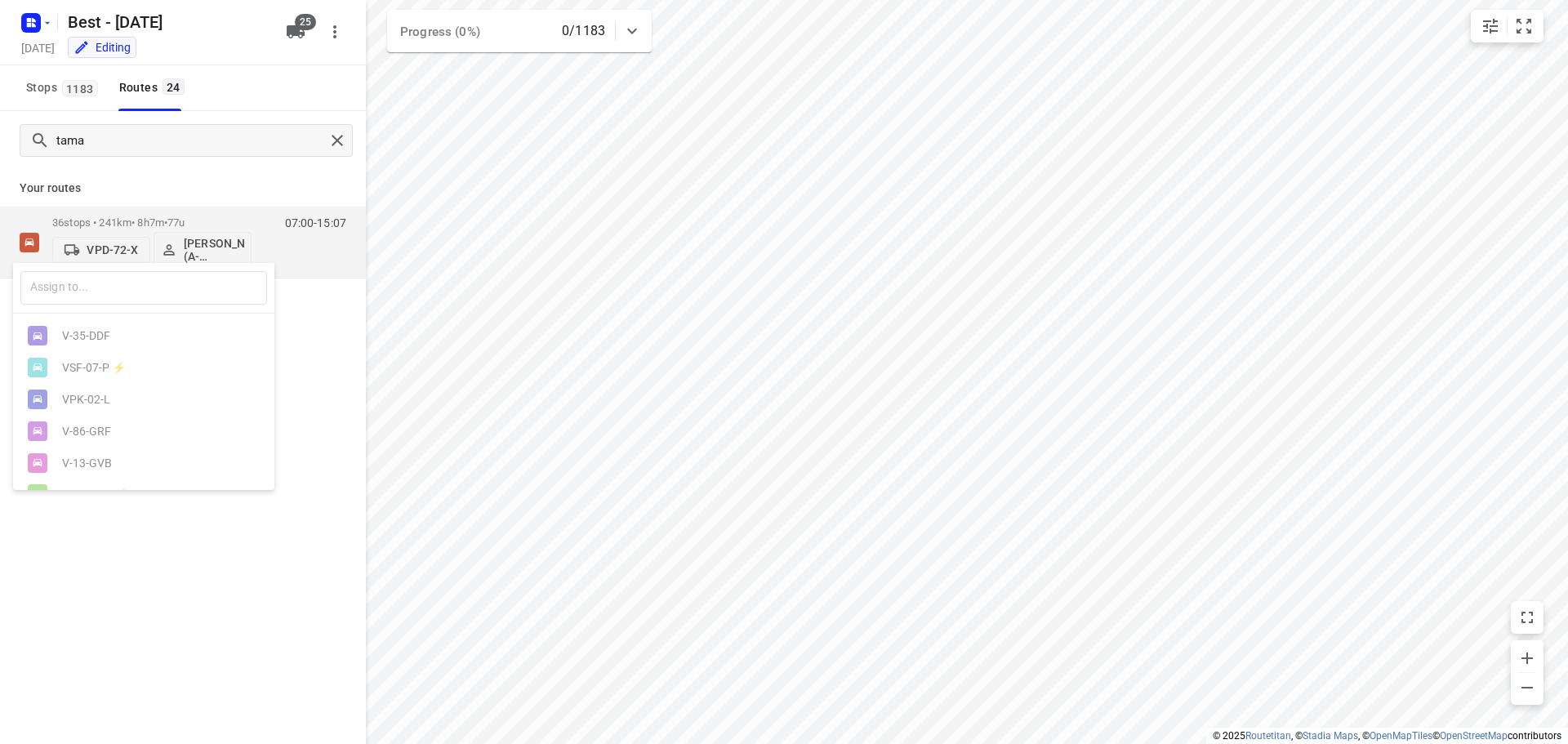
click at [94, 305] on div "​" at bounding box center [143, 289] width 261 height 51
click at [204, 184] on div at bounding box center [784, 372] width 1568 height 744
click at [298, 23] on span "25" at bounding box center [305, 22] width 21 height 16
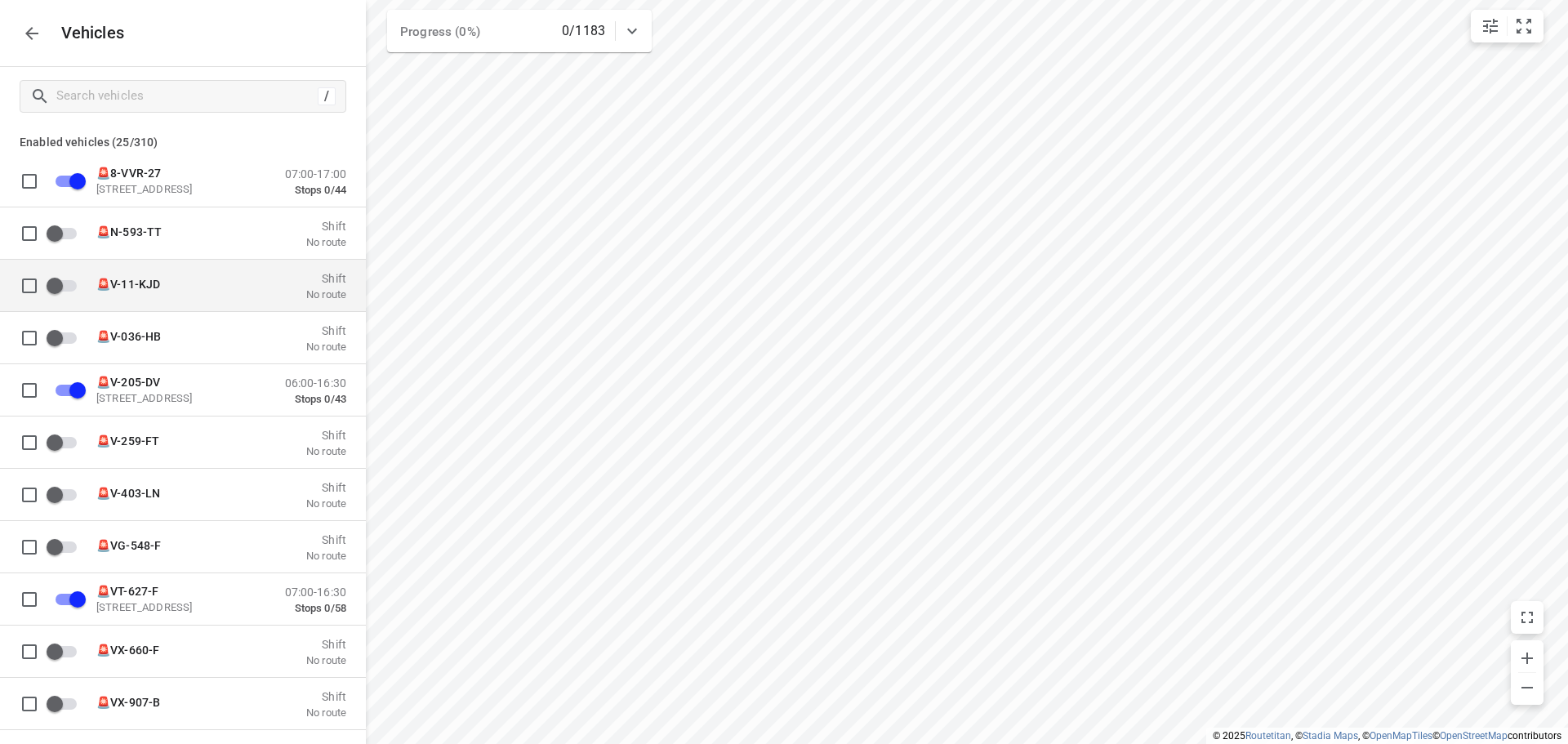
click at [173, 262] on div "🚨V-11-KJD Shift No route" at bounding box center [196, 285] width 300 height 52
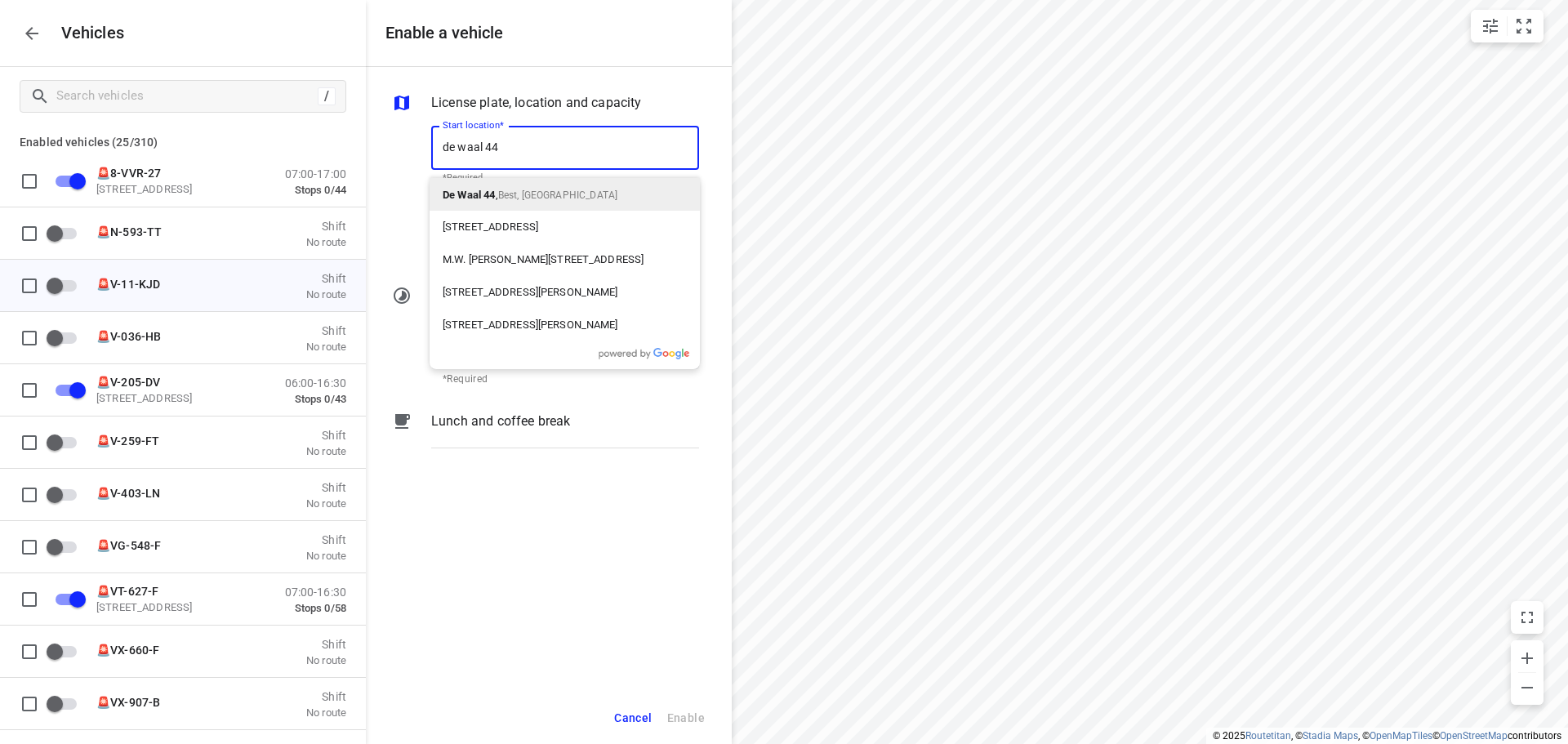
click at [496, 203] on p "De Waal 44 , Best, Netherlands" at bounding box center [529, 195] width 175 height 20
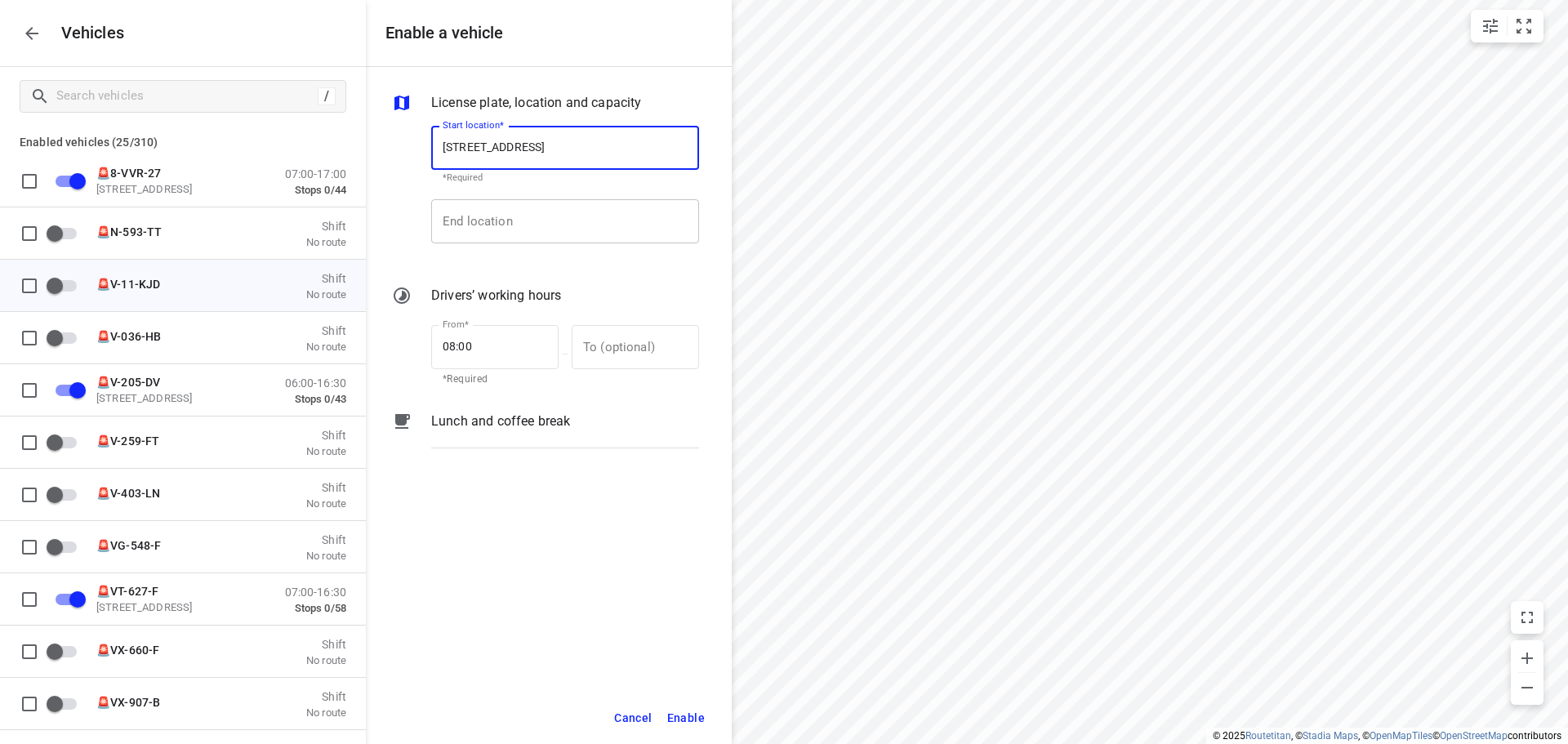
type input "De Waal 44, 5684 PH Best, Netherlands"
click at [504, 218] on input "End location" at bounding box center [565, 221] width 268 height 44
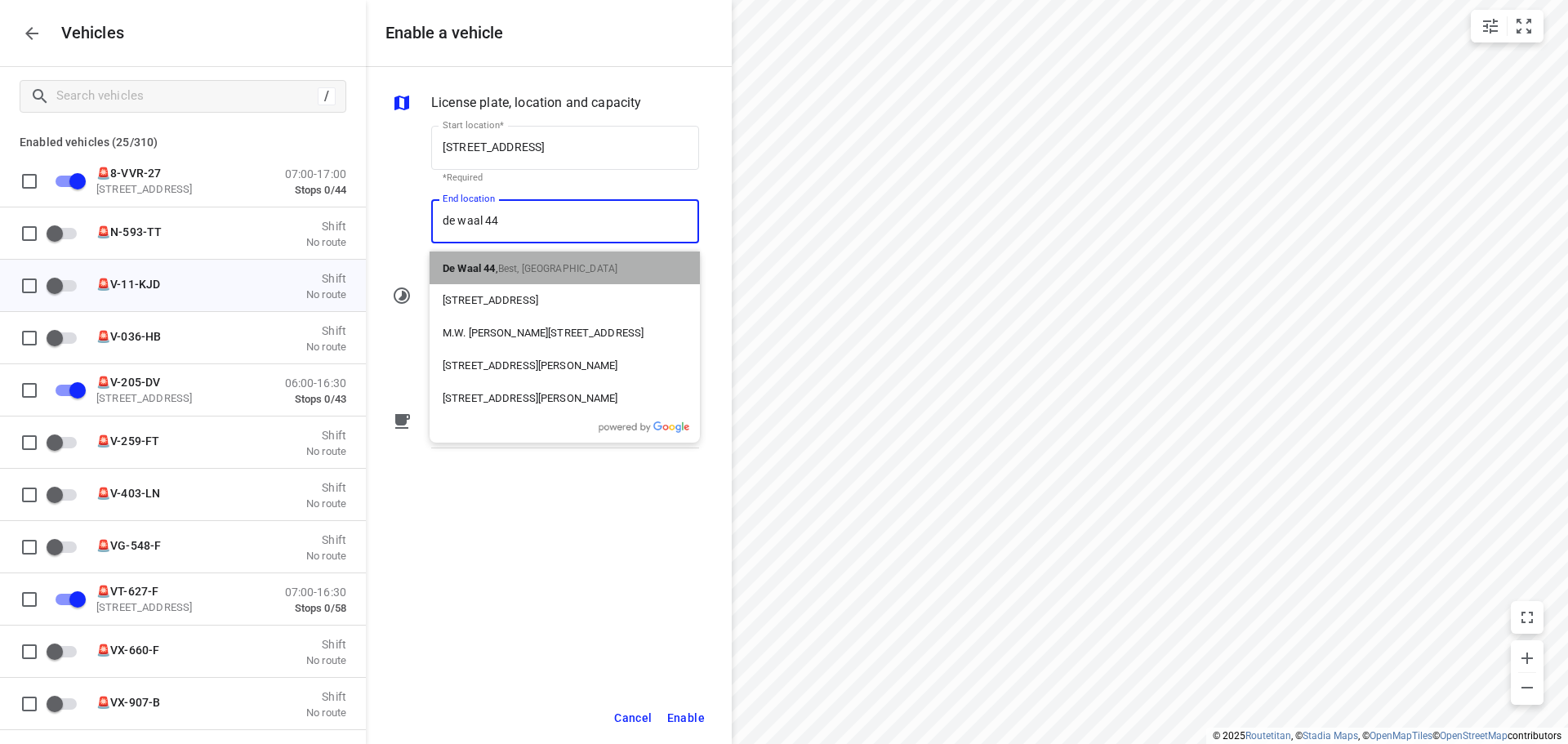
click at [500, 267] on span "Best, Netherlands" at bounding box center [558, 269] width 119 height 12
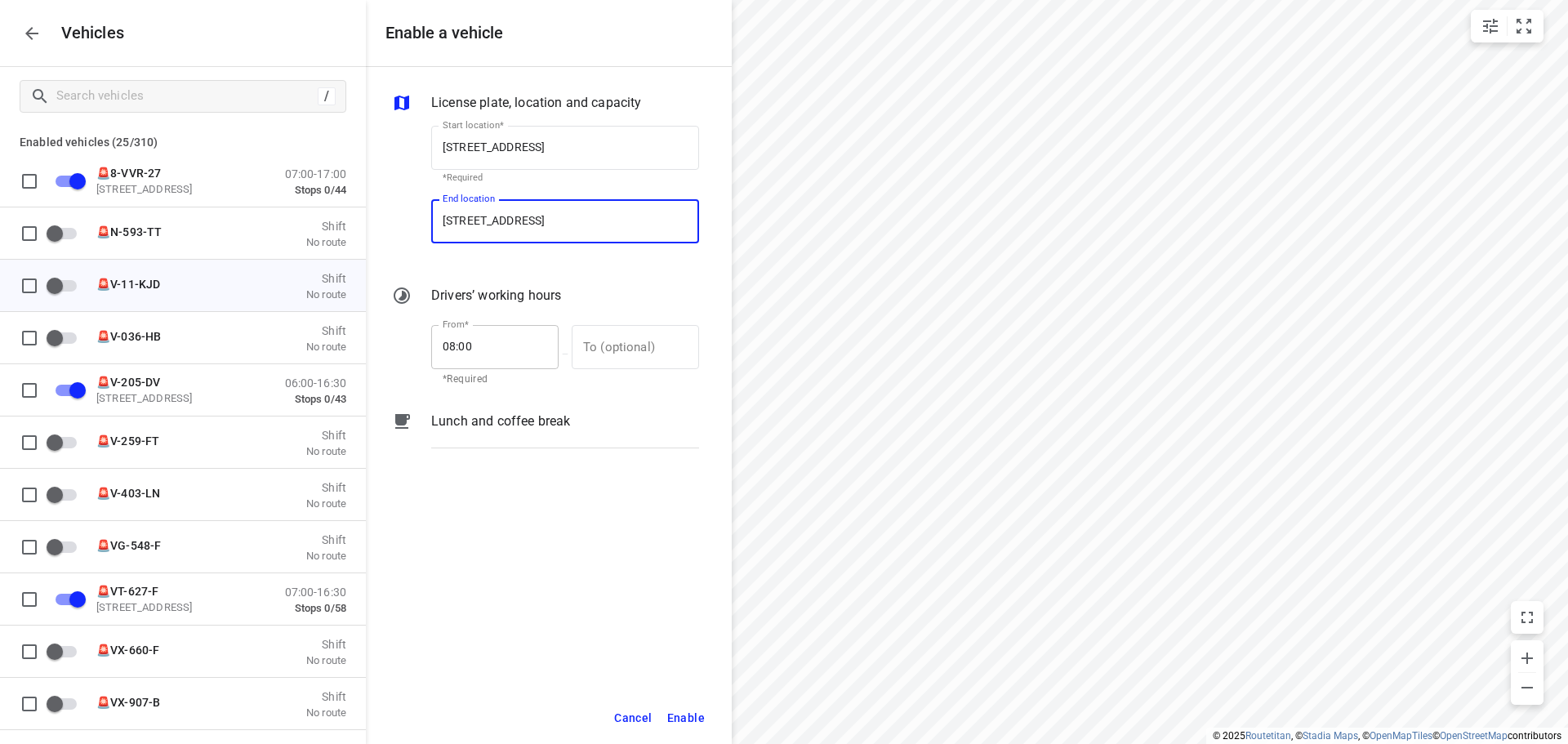
type input "De Waal 44, 5684 PH Best, Netherlands"
drag, startPoint x: 490, startPoint y: 334, endPoint x: 390, endPoint y: 331, distance: 100.0
click at [390, 331] on div "From* 08:00 From* *Required — To (optional) To (optional)" at bounding box center [546, 354] width 314 height 71
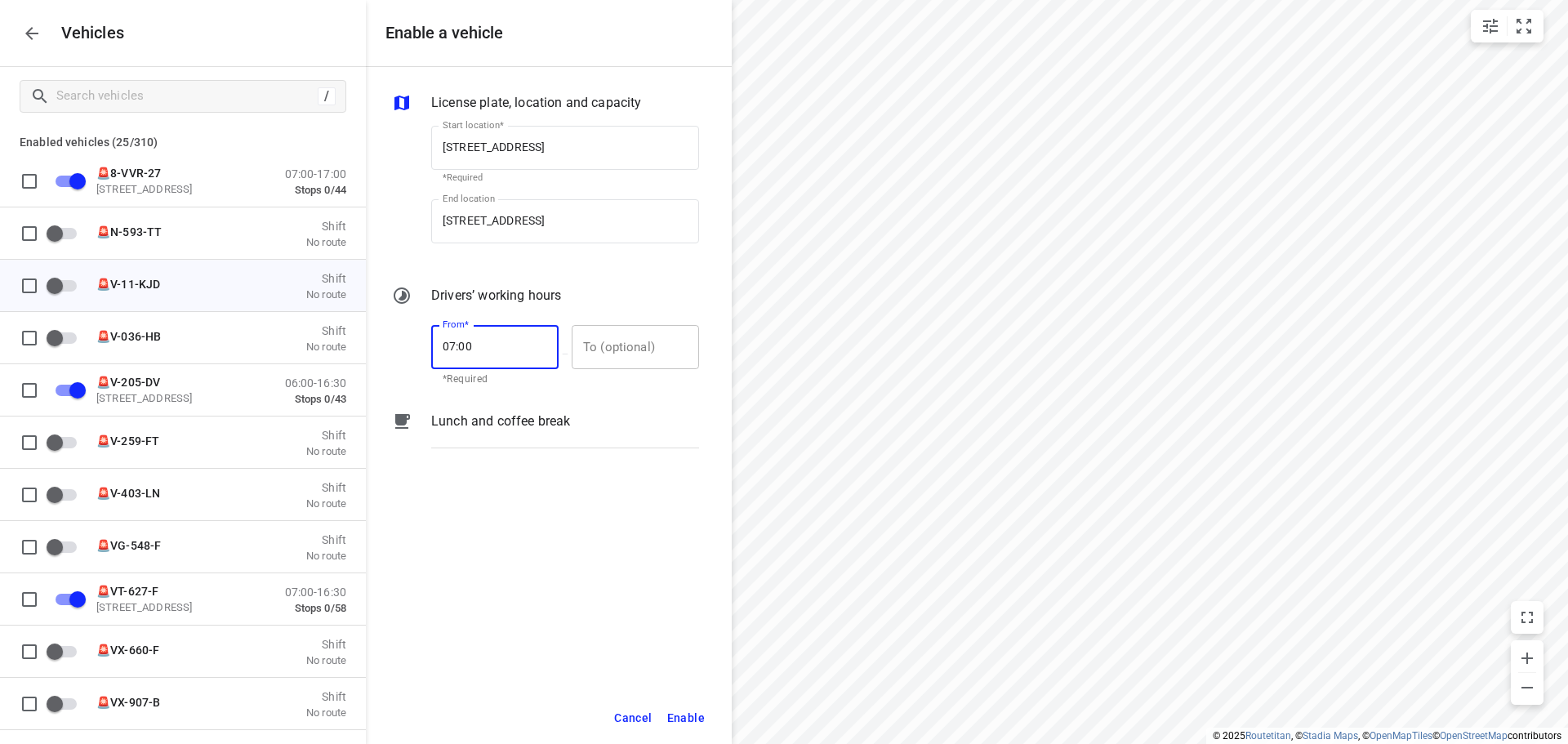
type input "07:00"
click at [639, 333] on input "text" at bounding box center [626, 347] width 109 height 44
type input "17:00"
click at [683, 712] on span "Enable" at bounding box center [686, 719] width 38 height 21
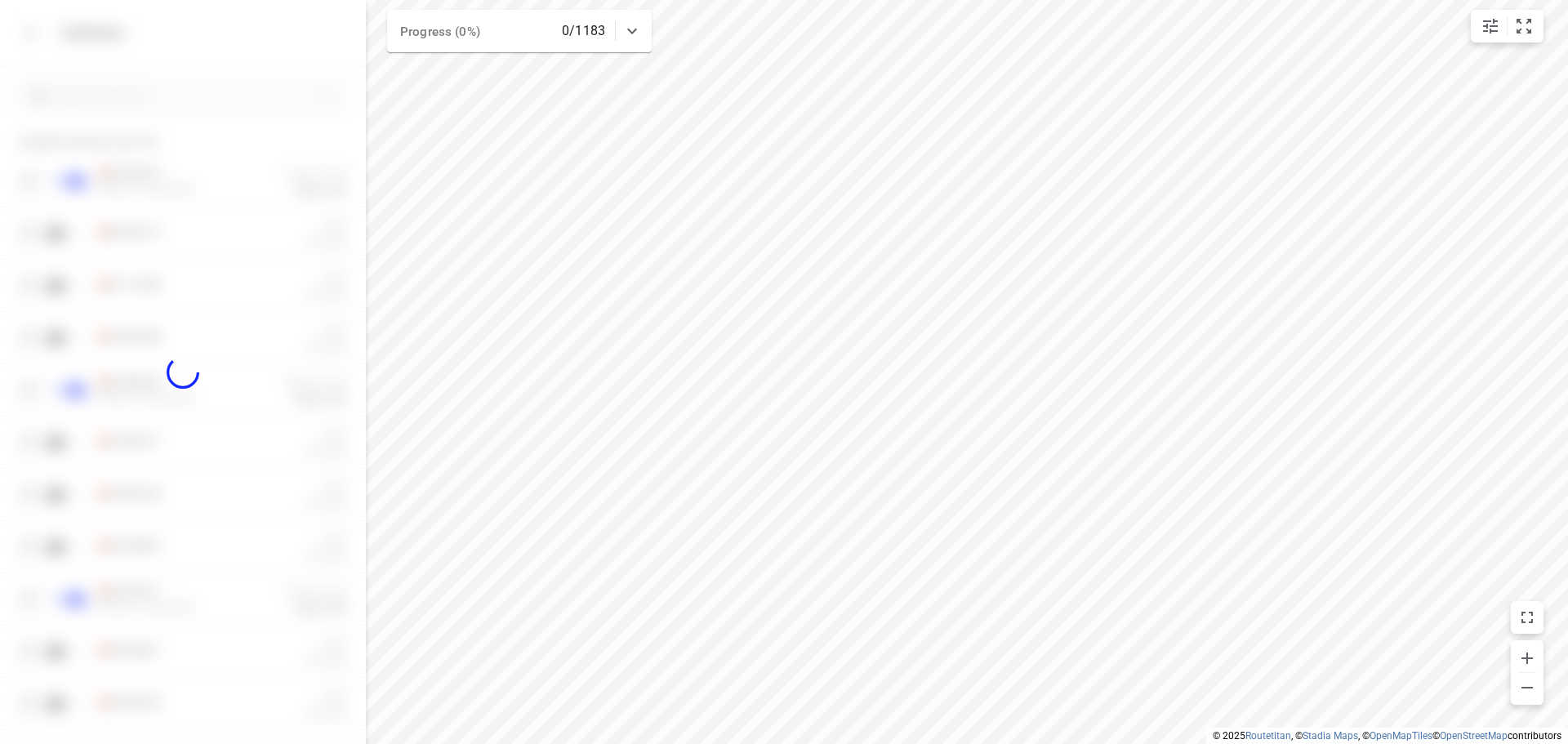
checkbox input "true"
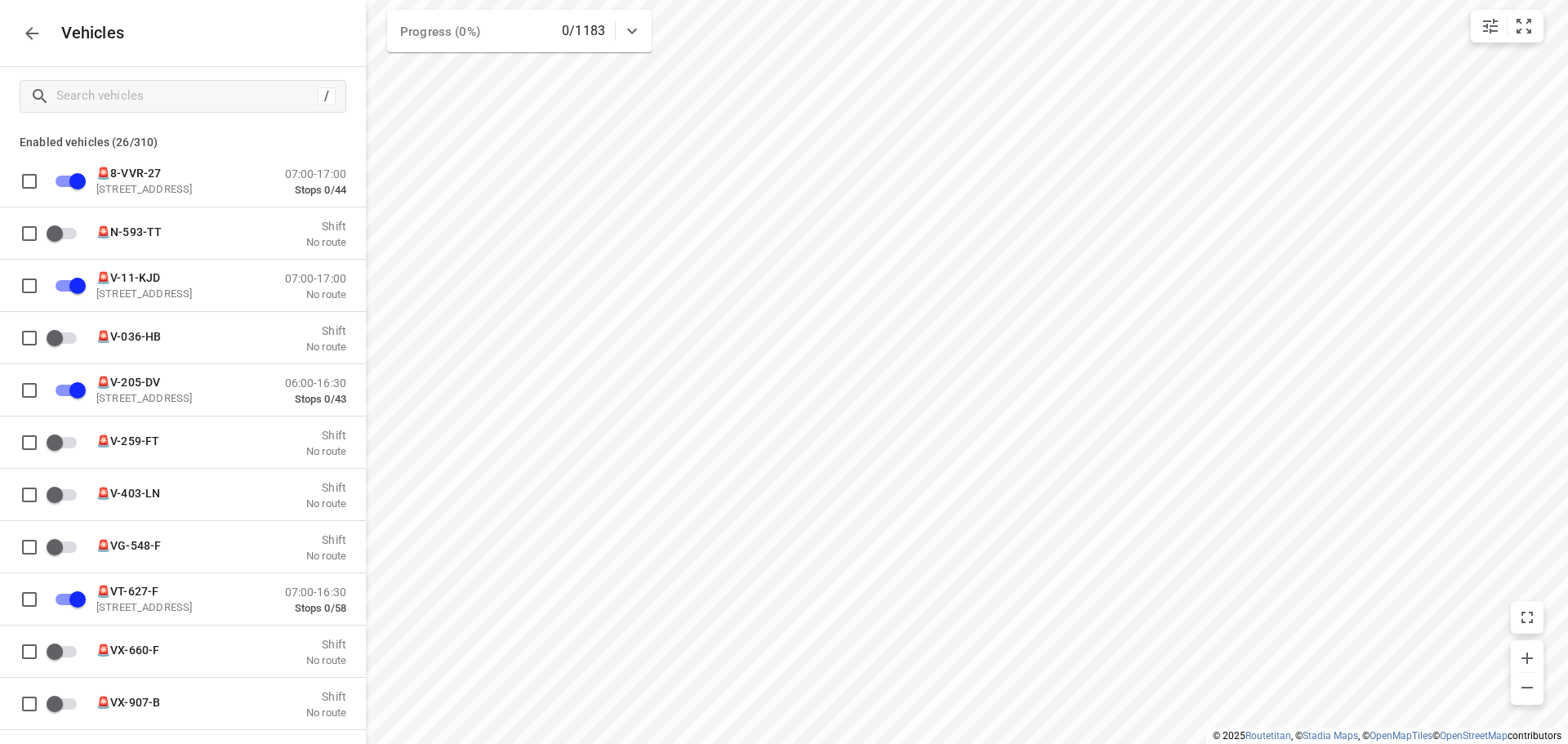
click at [36, 43] on button "button" at bounding box center [32, 33] width 33 height 33
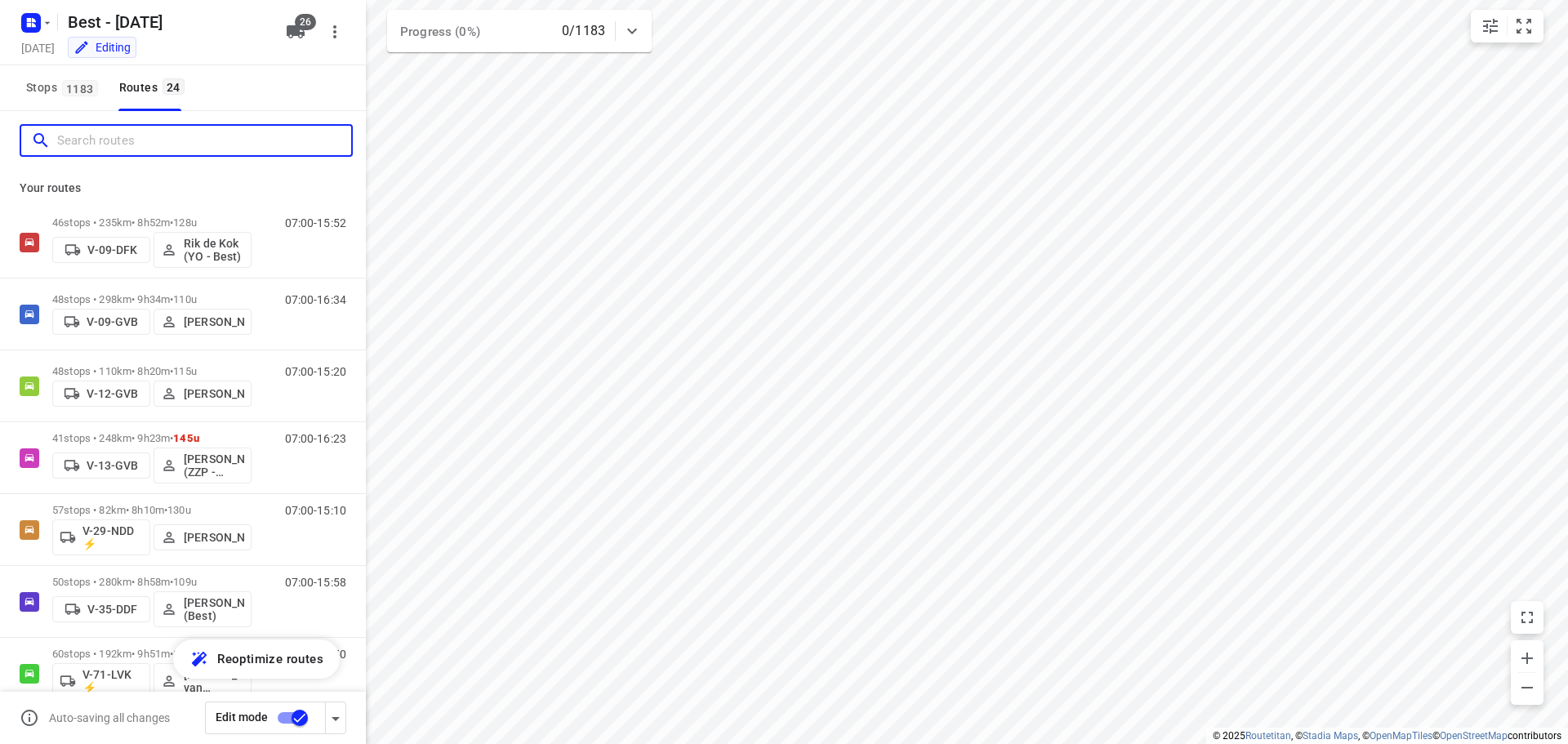
click at [128, 138] on input "Search routes" at bounding box center [204, 141] width 294 height 25
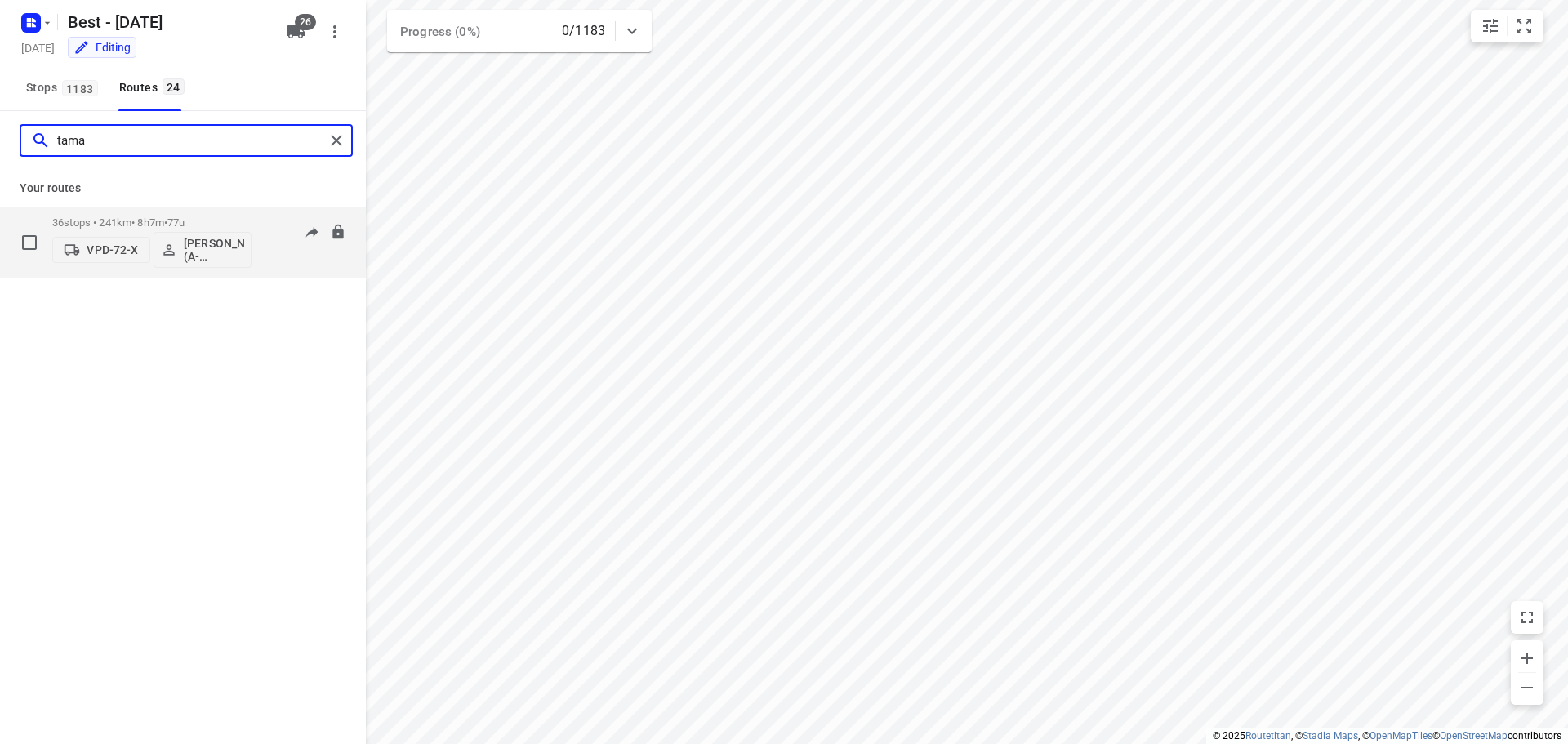
type input "tama"
click at [94, 256] on span "VPD-72-X" at bounding box center [101, 250] width 83 height 16
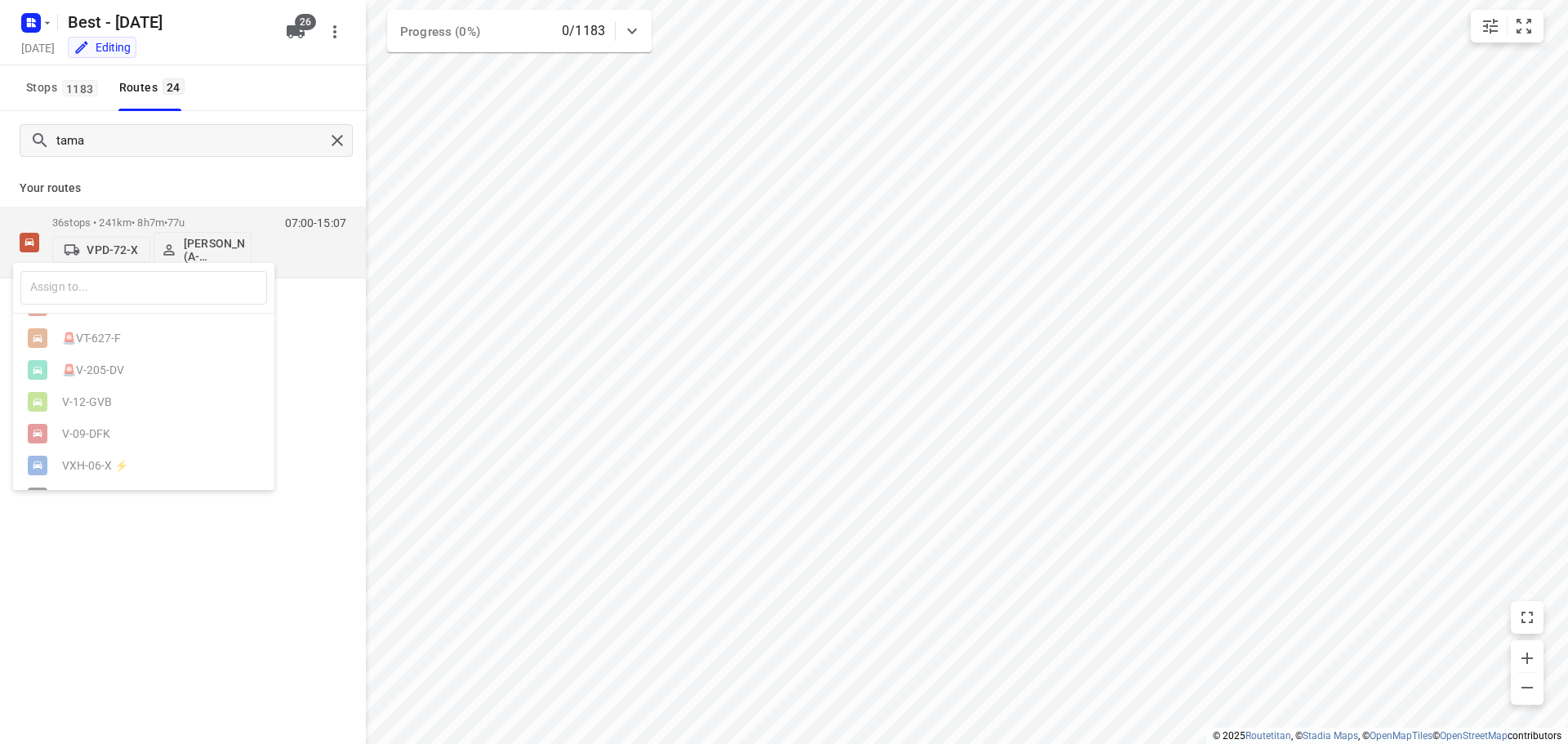
scroll to position [572, 0]
click at [137, 374] on div "V-28-NDD ⚡" at bounding box center [148, 367] width 172 height 13
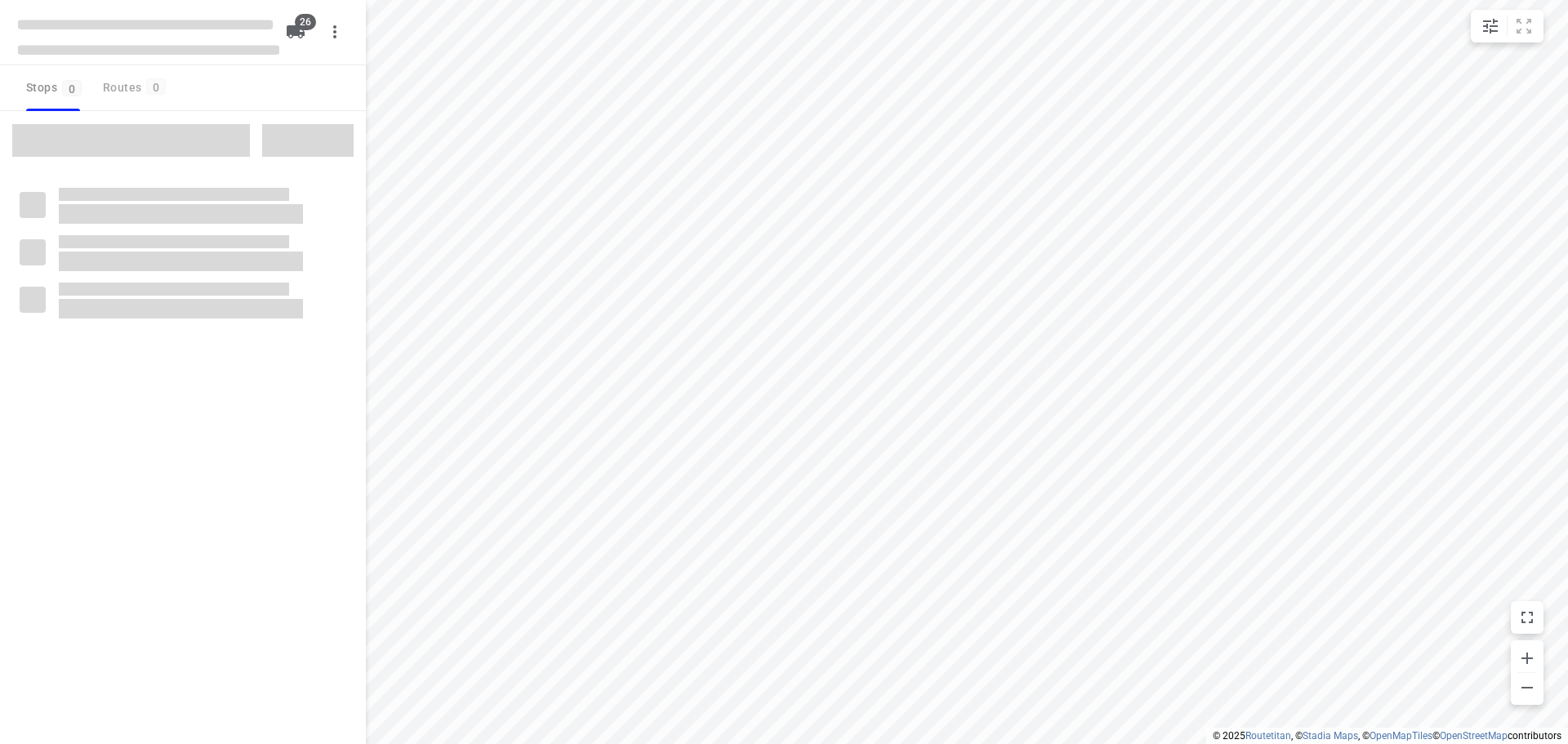
checkbox input "true"
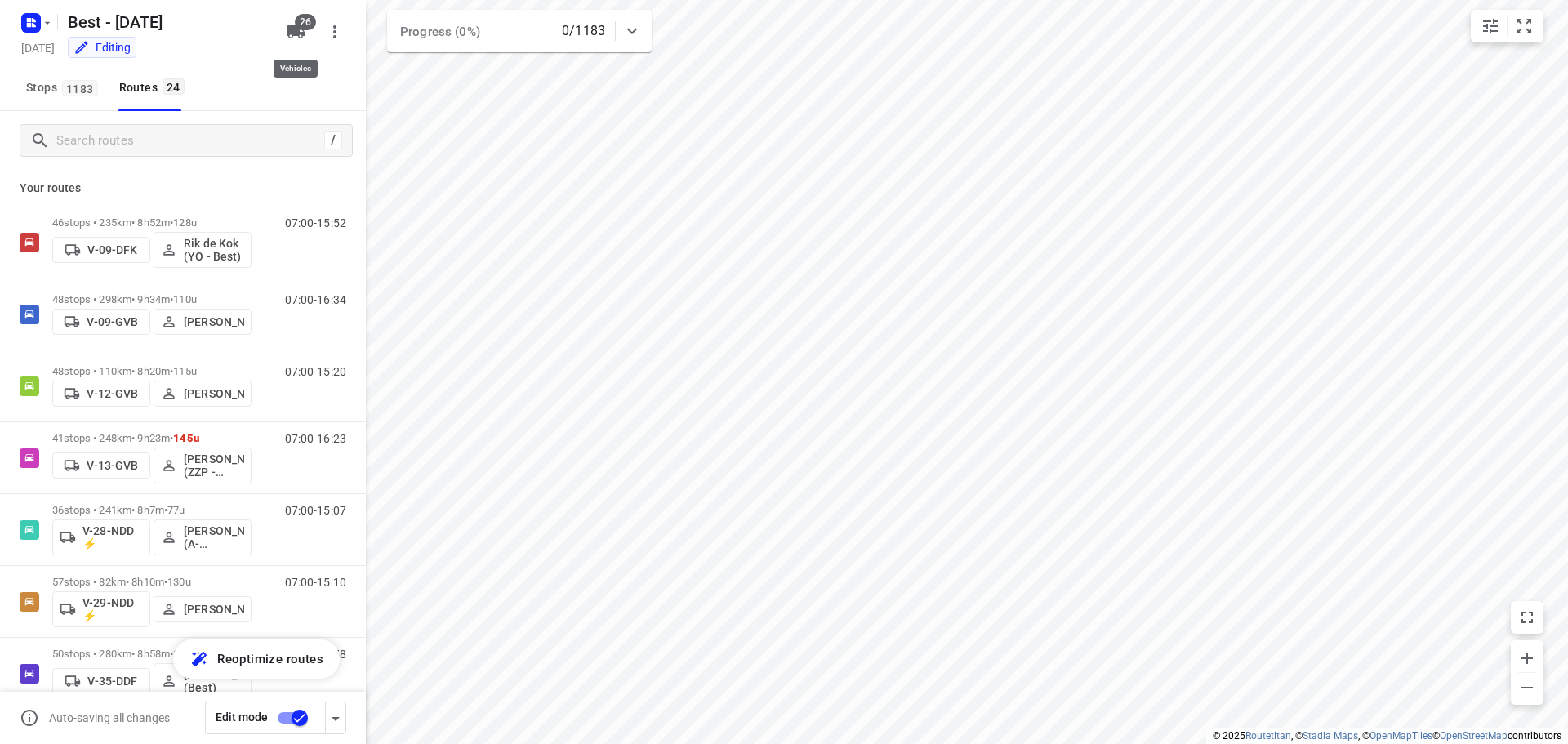
click at [292, 25] on icon "button" at bounding box center [296, 32] width 18 height 13
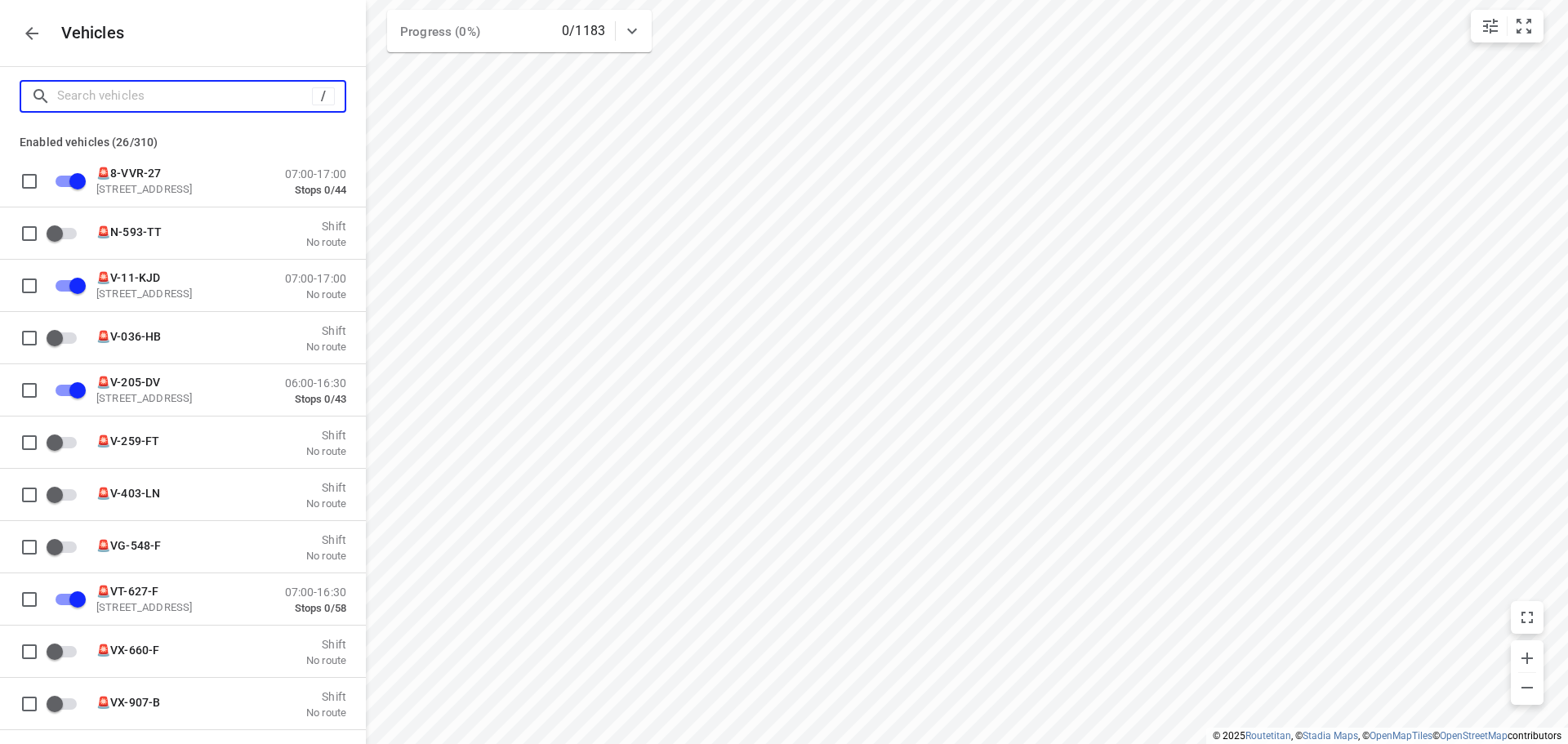
click at [204, 99] on input "Search vehicles" at bounding box center [185, 96] width 255 height 25
type input "7"
checkbox input "true"
checkbox input "false"
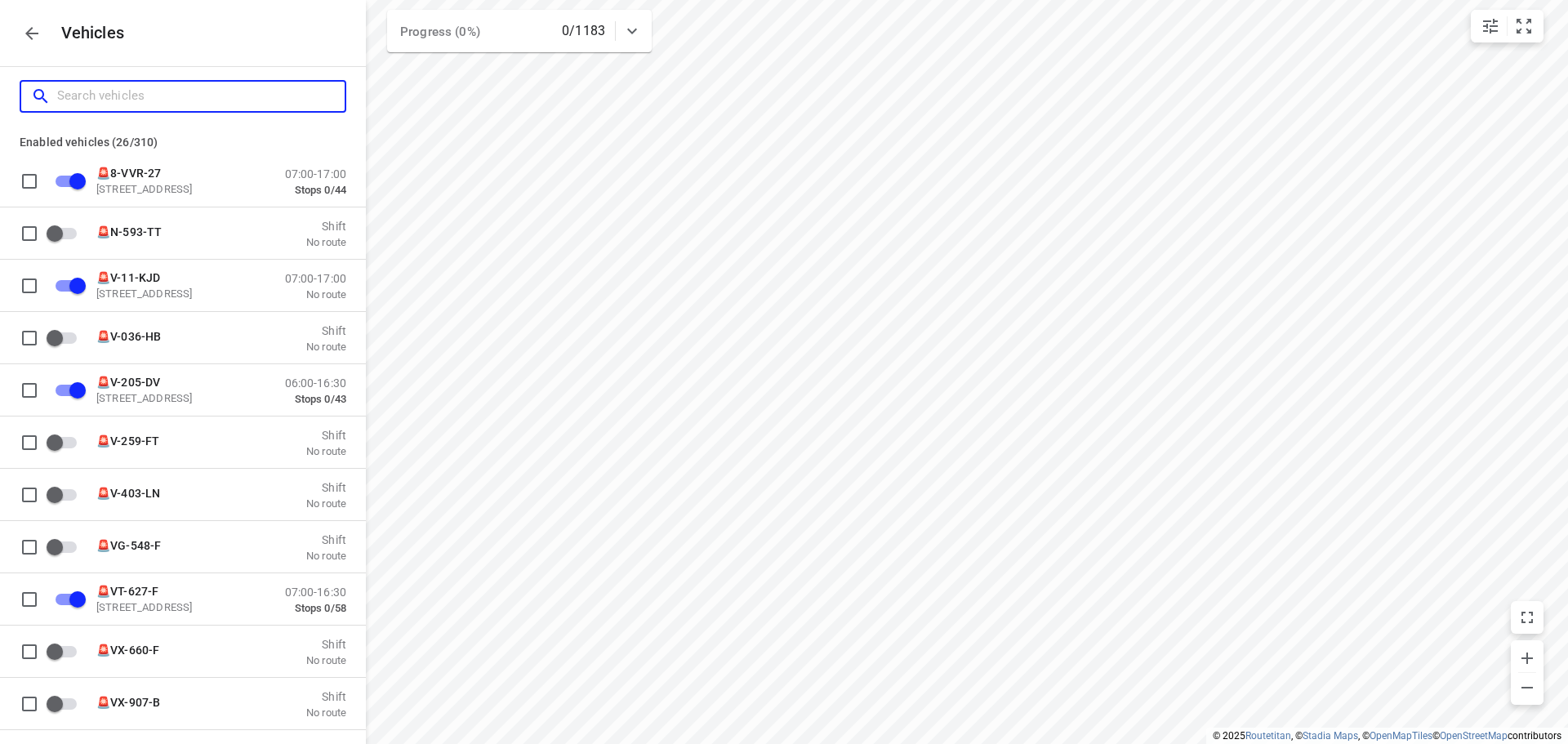
checkbox input "false"
checkbox input "true"
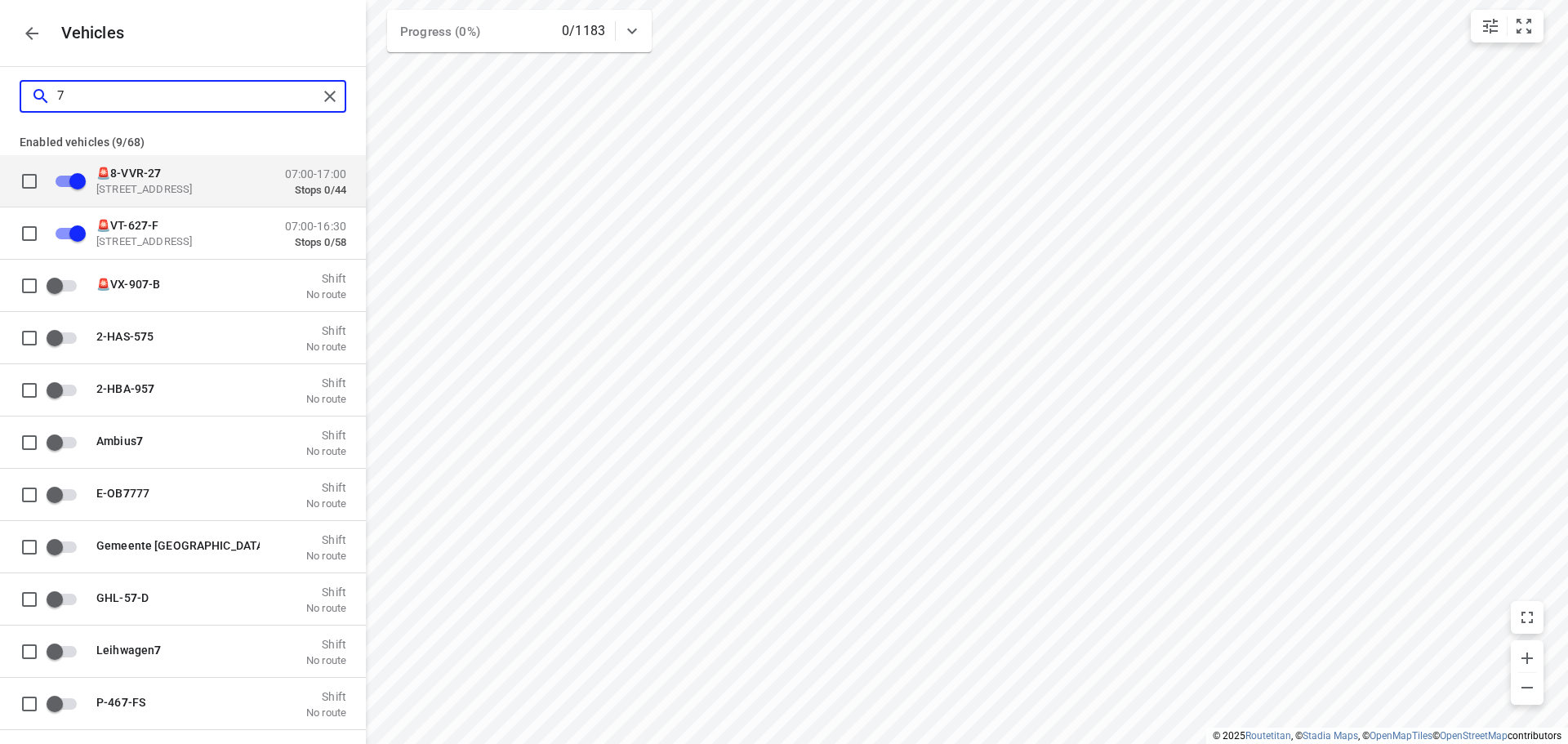
type input "72"
checkbox input "false"
checkbox input "true"
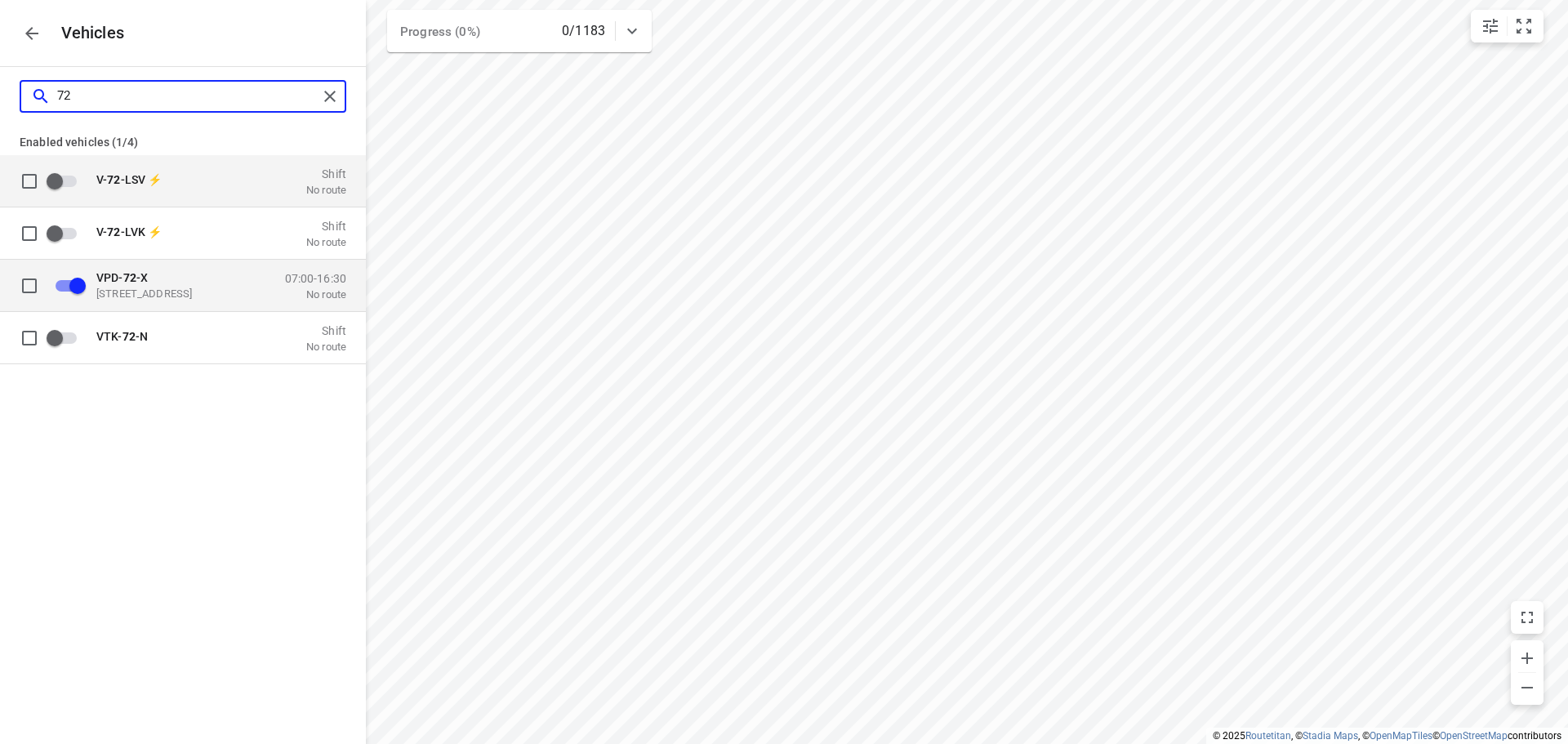
type input "72"
click at [67, 282] on input "grid" at bounding box center [77, 285] width 93 height 31
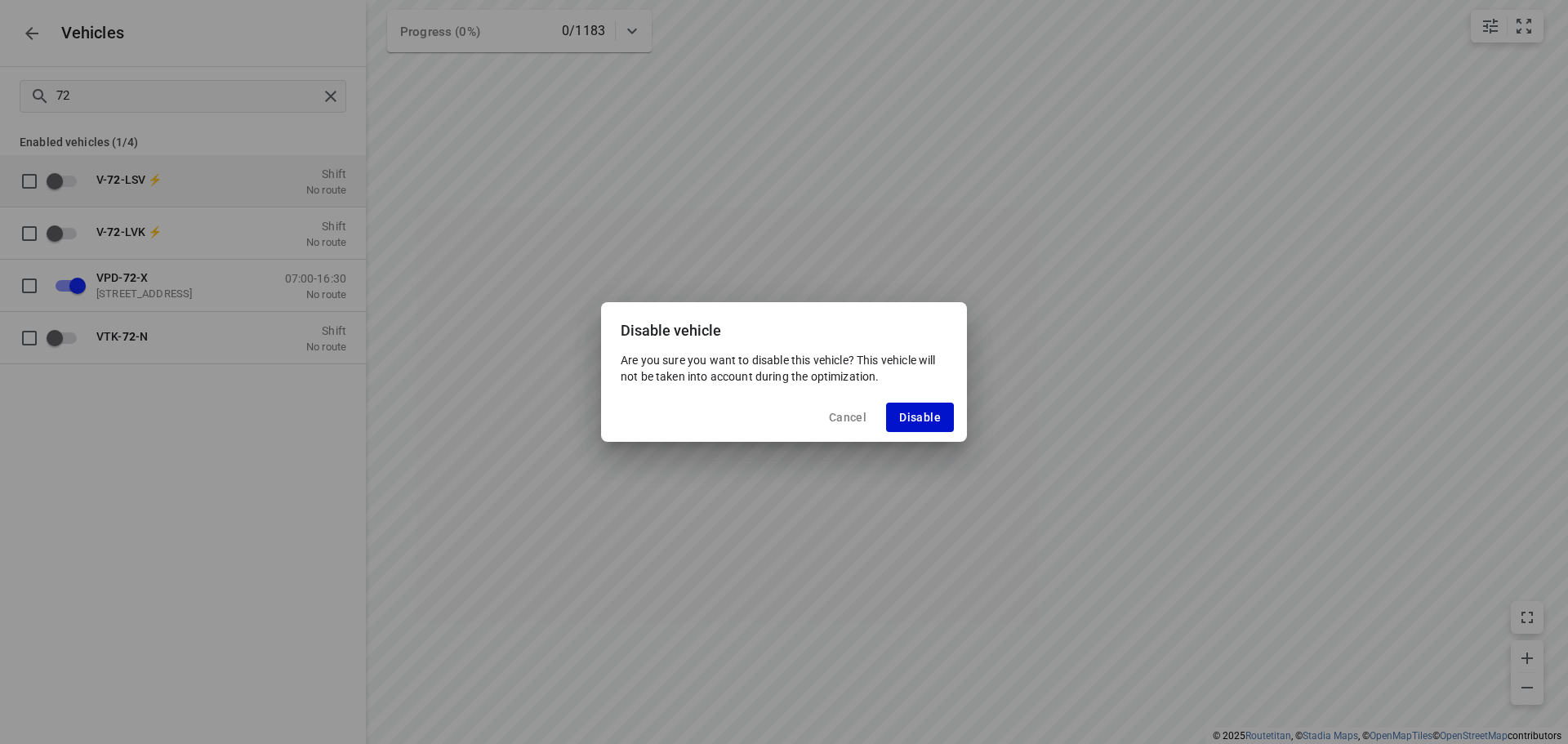
click at [931, 424] on span "Disable" at bounding box center [920, 417] width 42 height 13
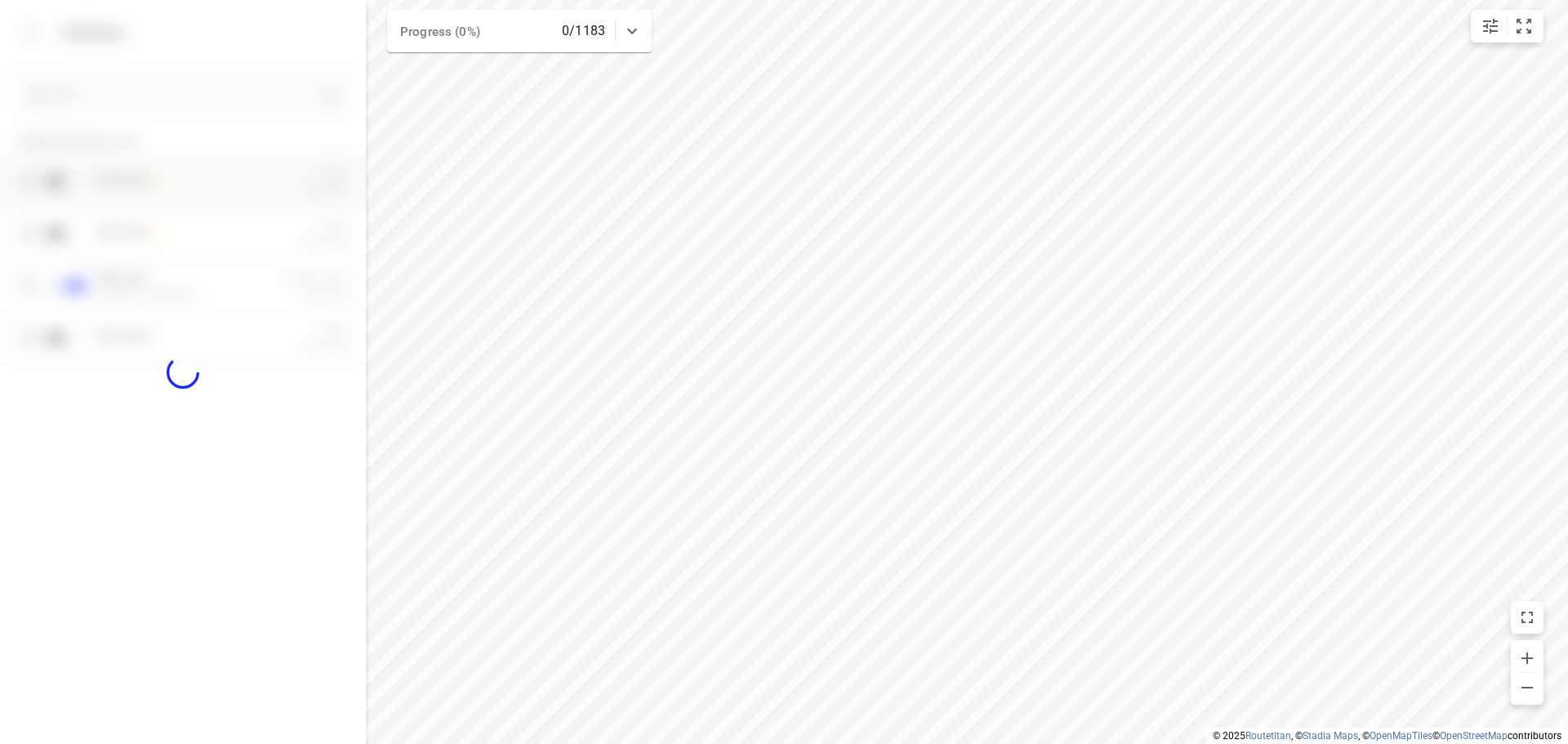
checkbox input "false"
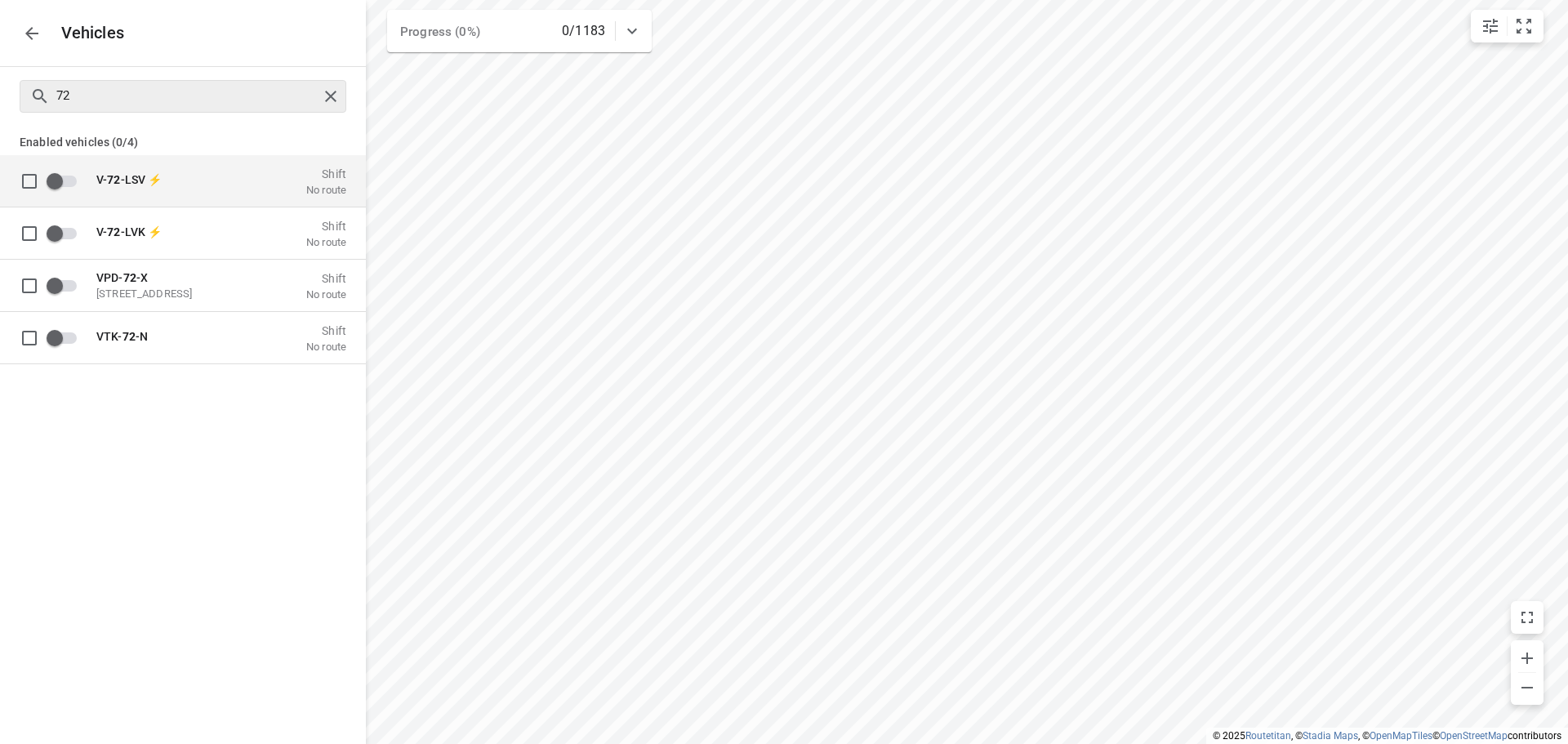
checkbox input "true"
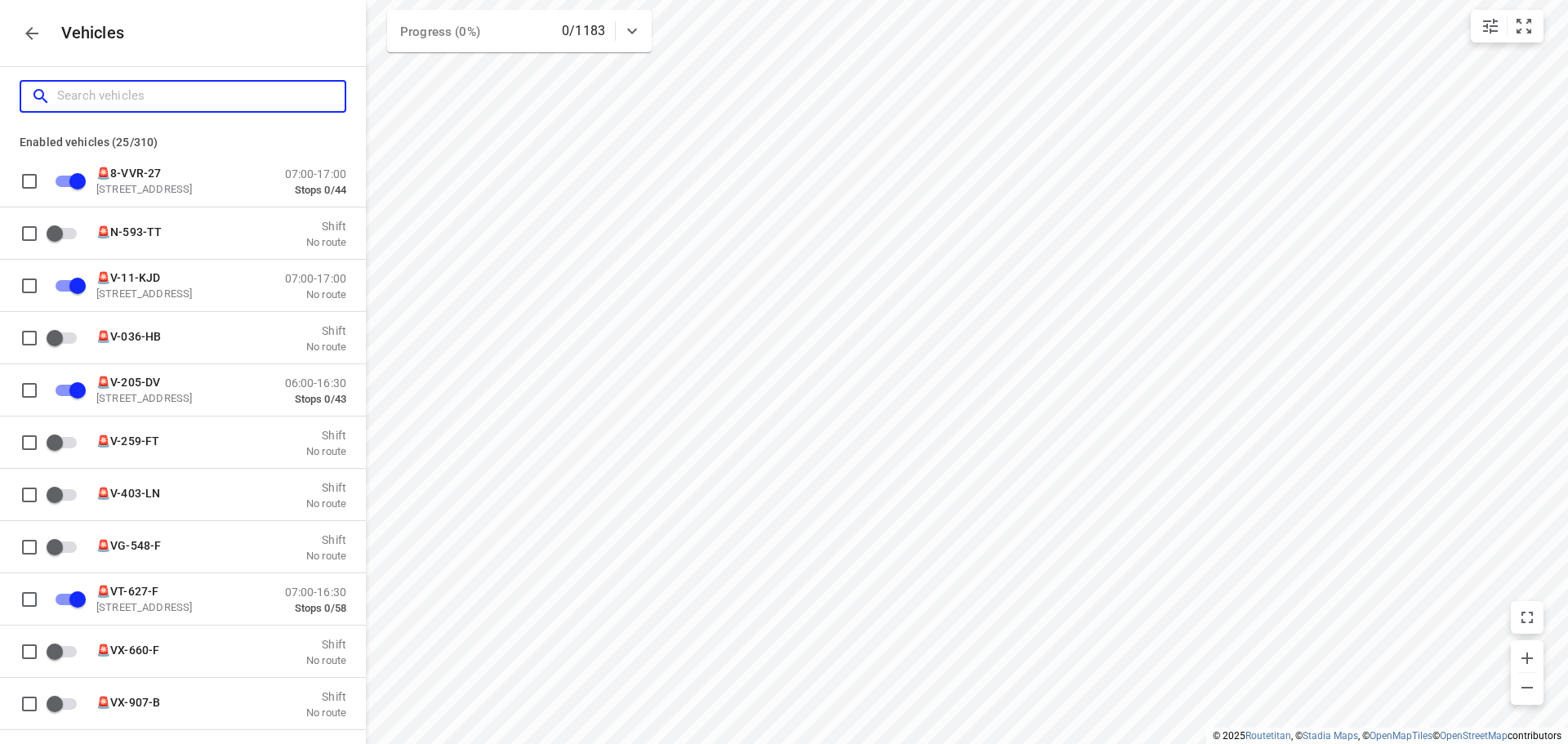
click at [251, 91] on input "Search vehicles" at bounding box center [201, 96] width 288 height 25
type input "2"
checkbox input "true"
checkbox input "false"
checkbox input "true"
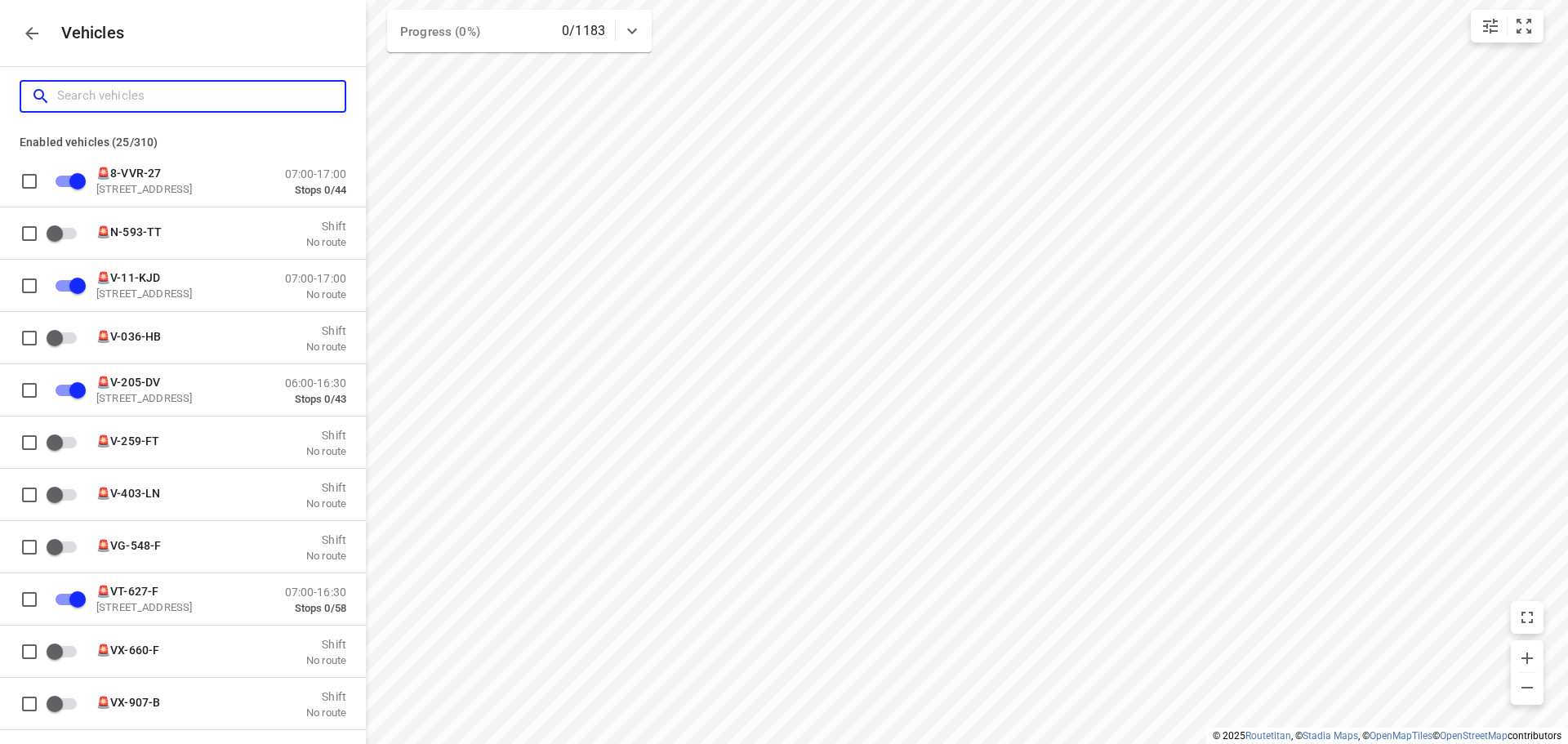
checkbox input "false"
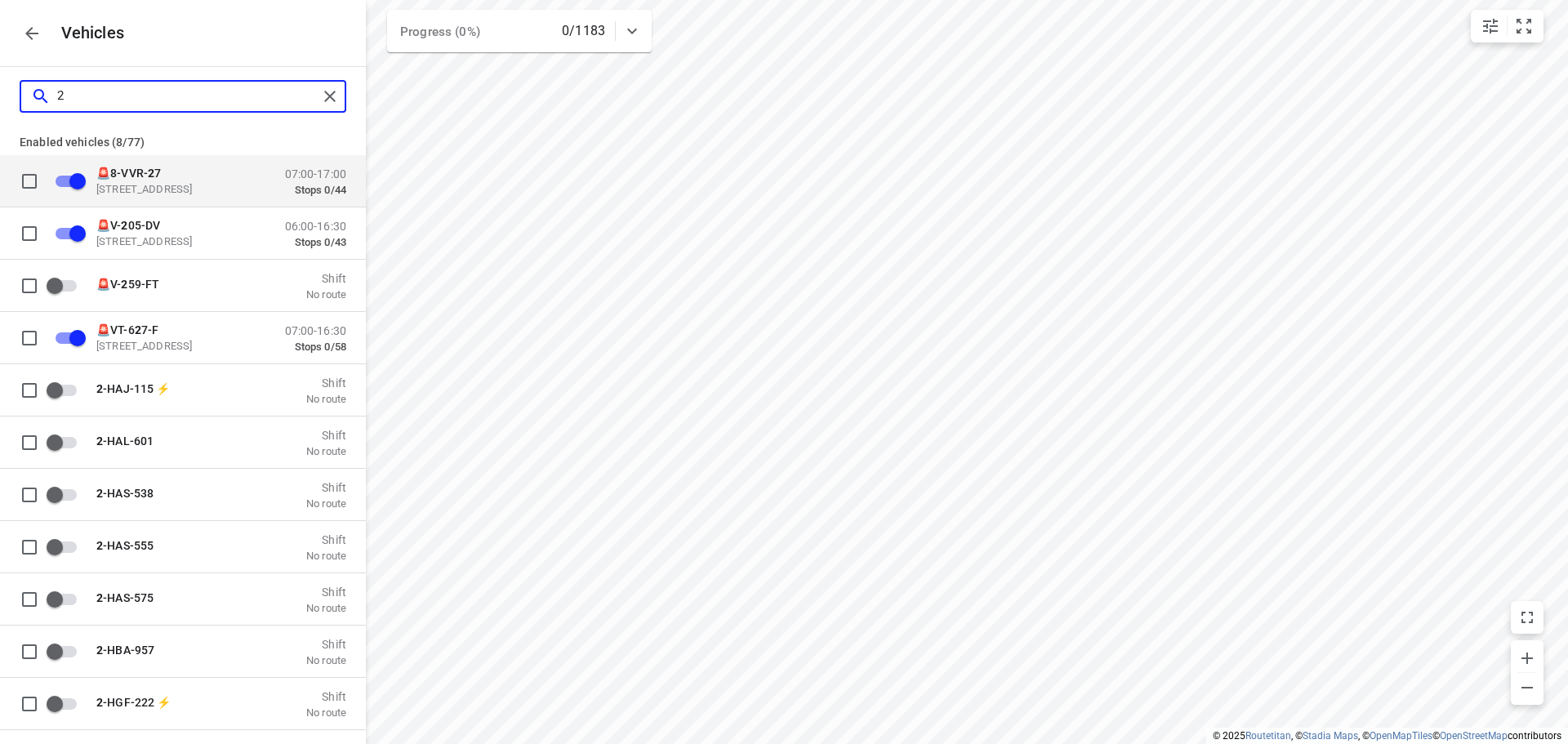
type input "28"
checkbox input "false"
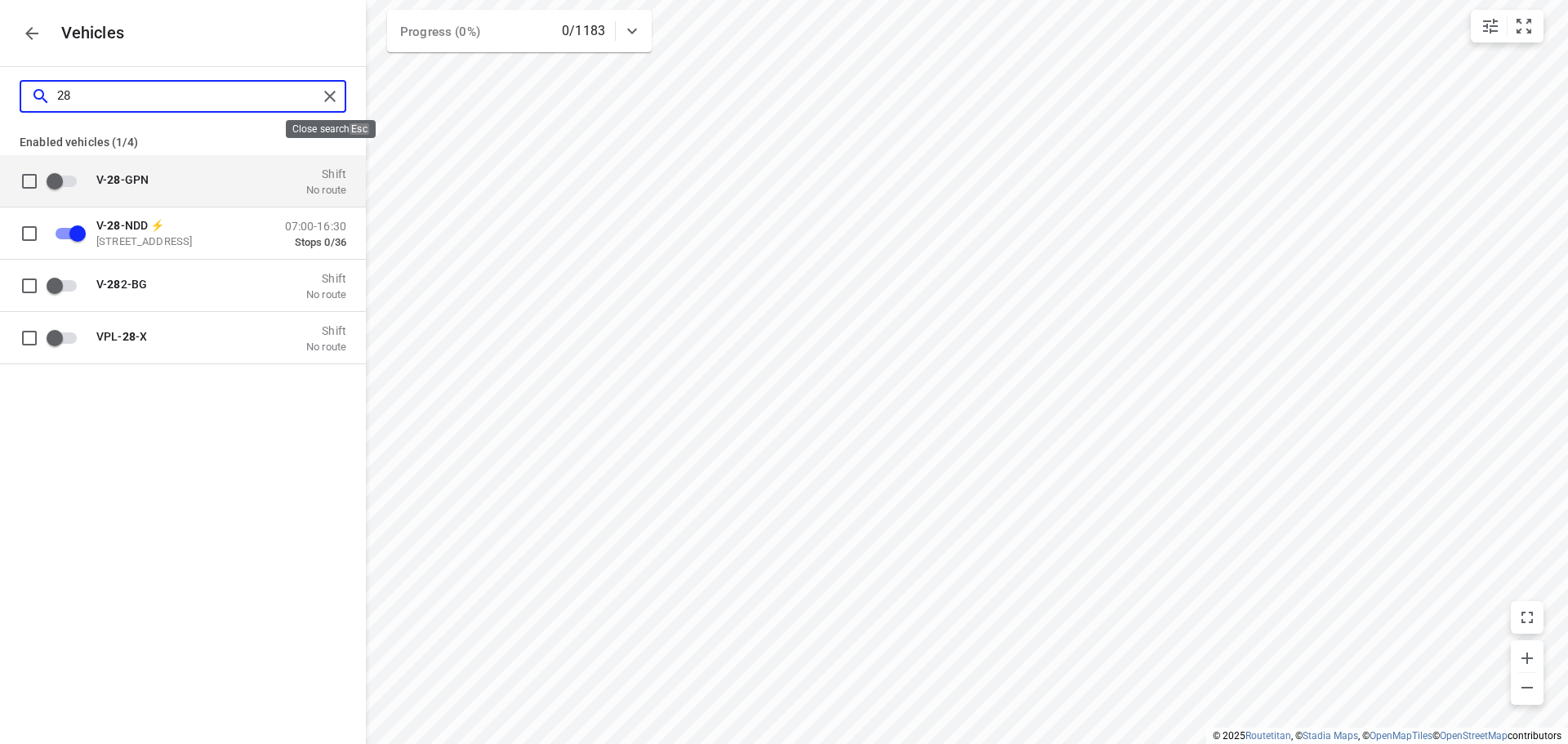
type input "28"
checkbox input "true"
checkbox input "false"
checkbox input "true"
drag, startPoint x: 326, startPoint y: 88, endPoint x: 67, endPoint y: 2, distance: 272.9
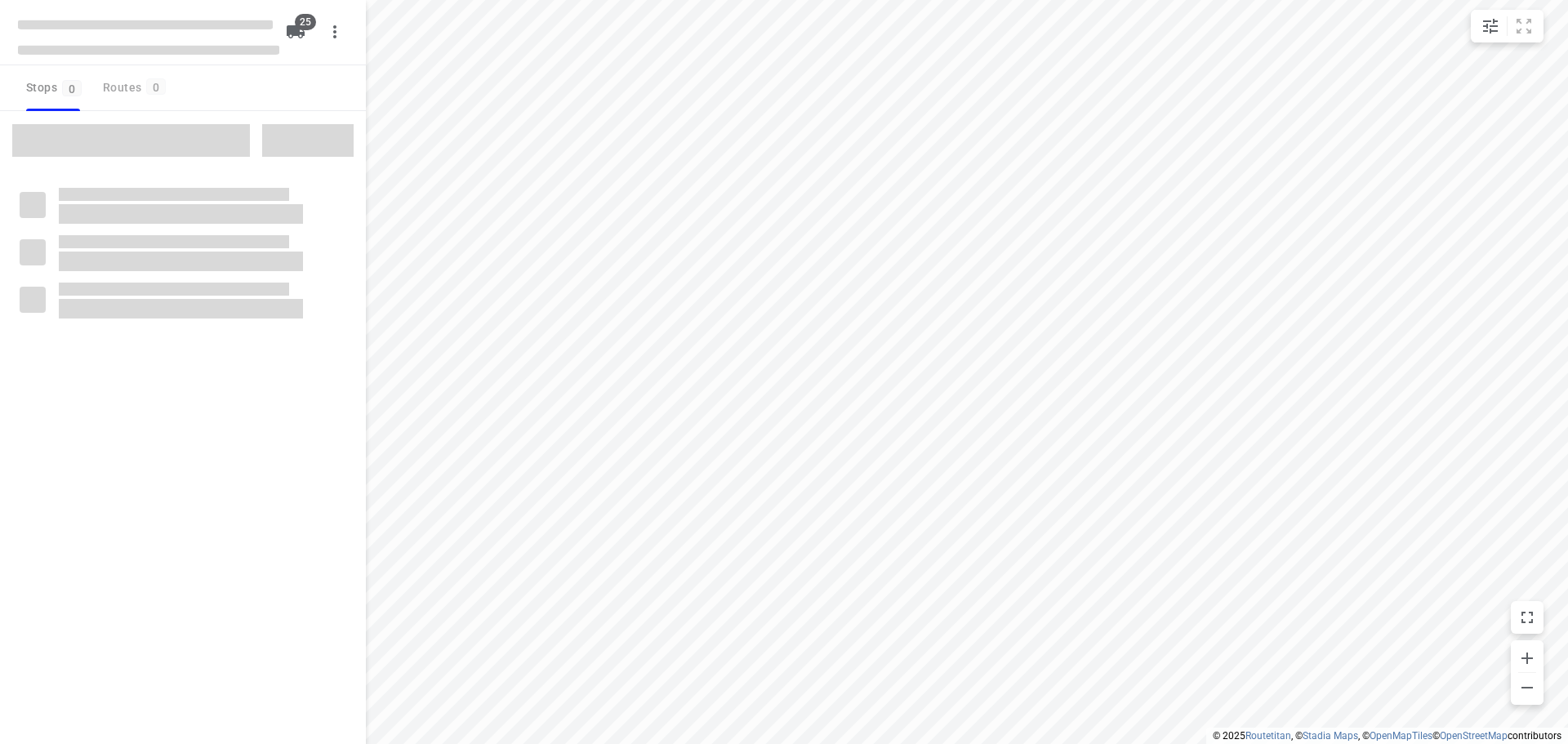
checkbox input "true"
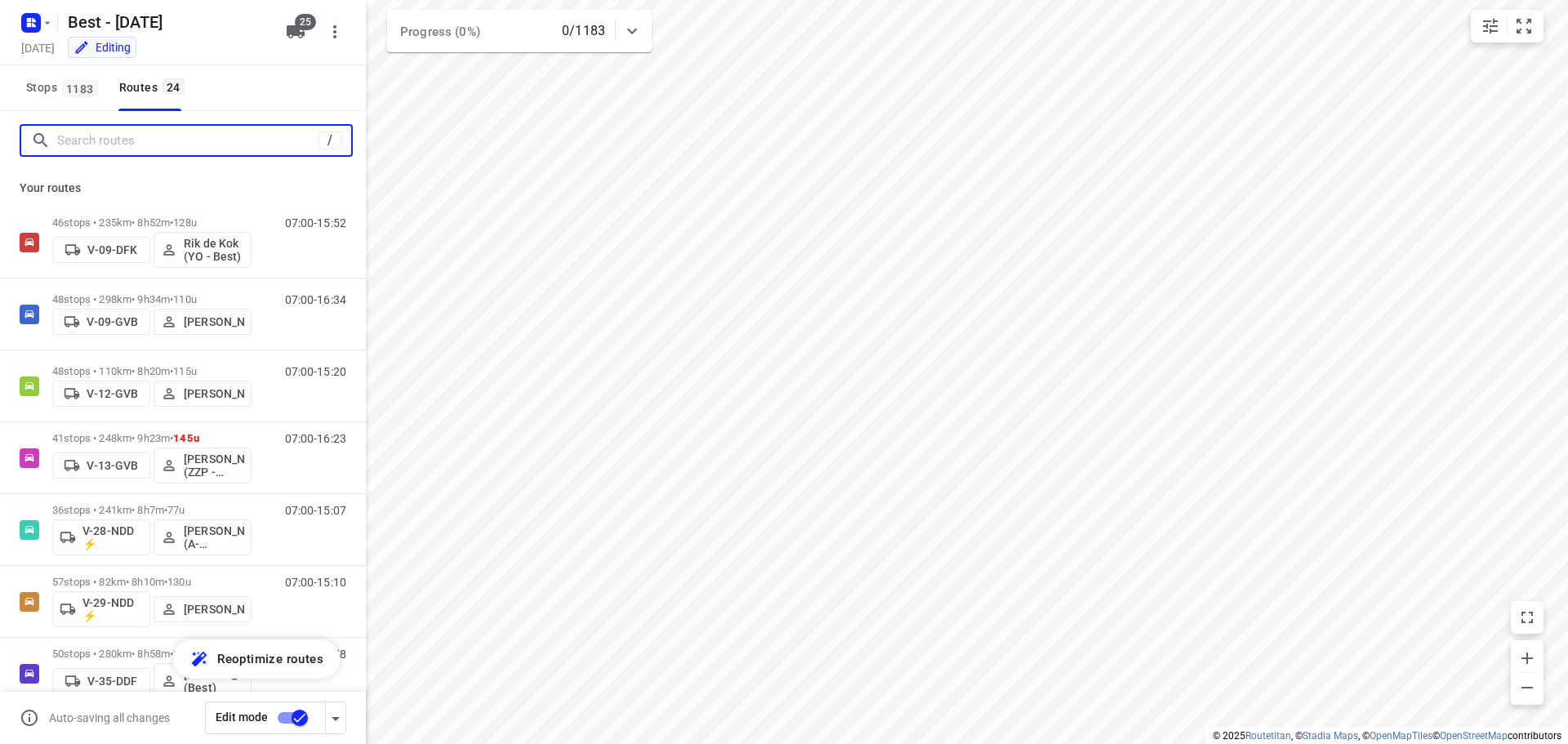
click at [147, 138] on input "Search routes" at bounding box center [187, 141] width 261 height 25
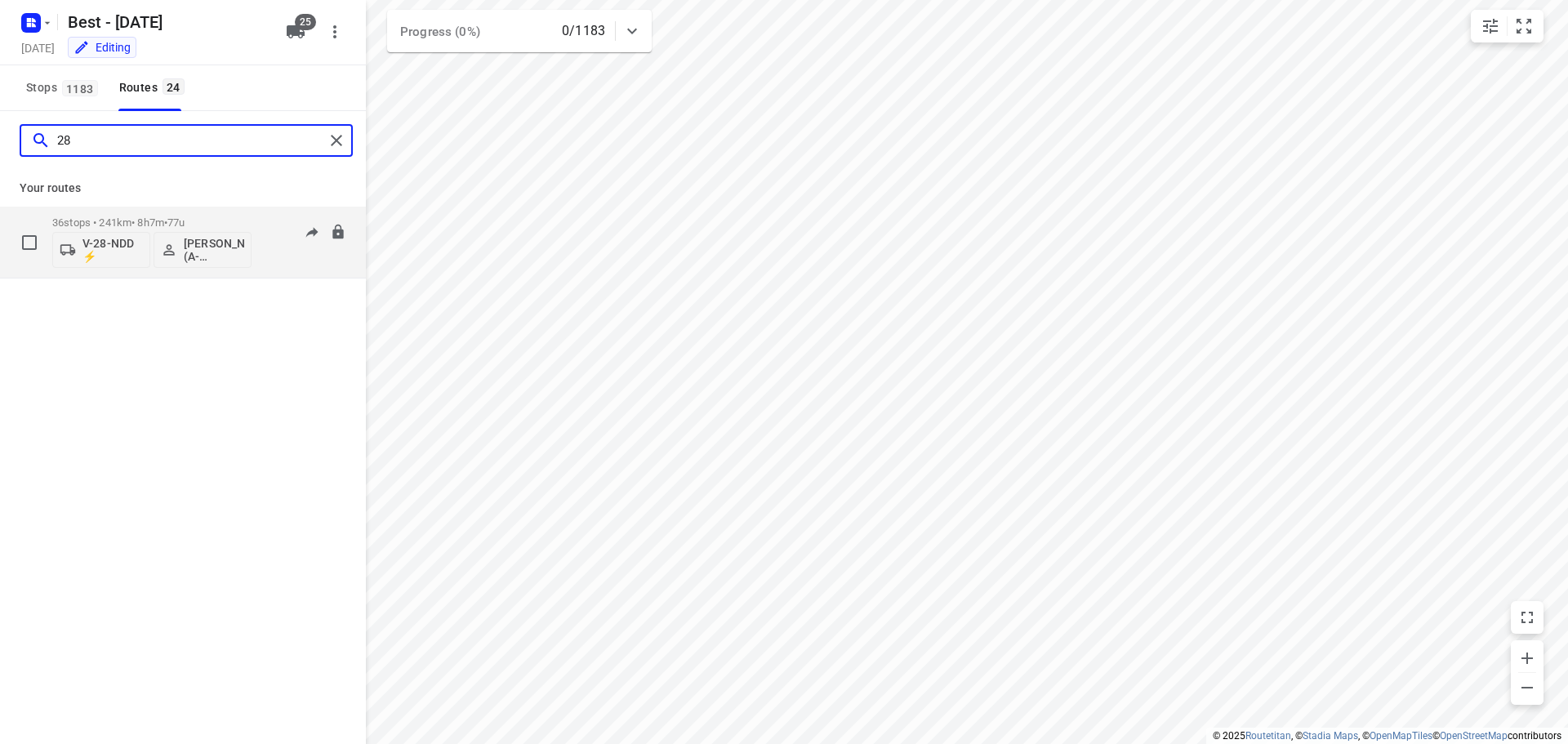
type input "28"
click at [105, 264] on button "V-28-NDD ⚡" at bounding box center [101, 250] width 98 height 36
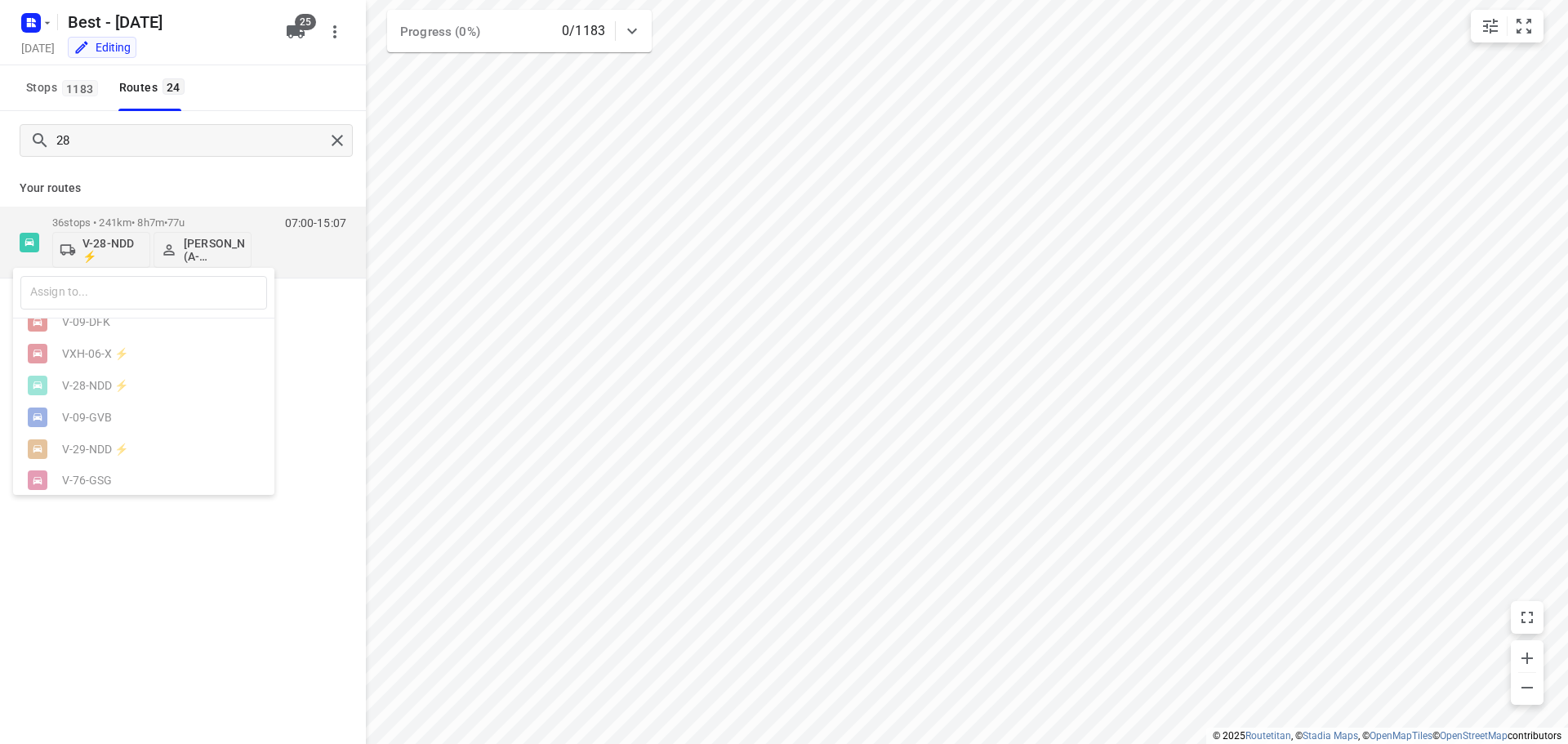
scroll to position [671, 0]
click at [177, 476] on div "🚨V-11-KJD" at bounding box center [148, 472] width 172 height 13
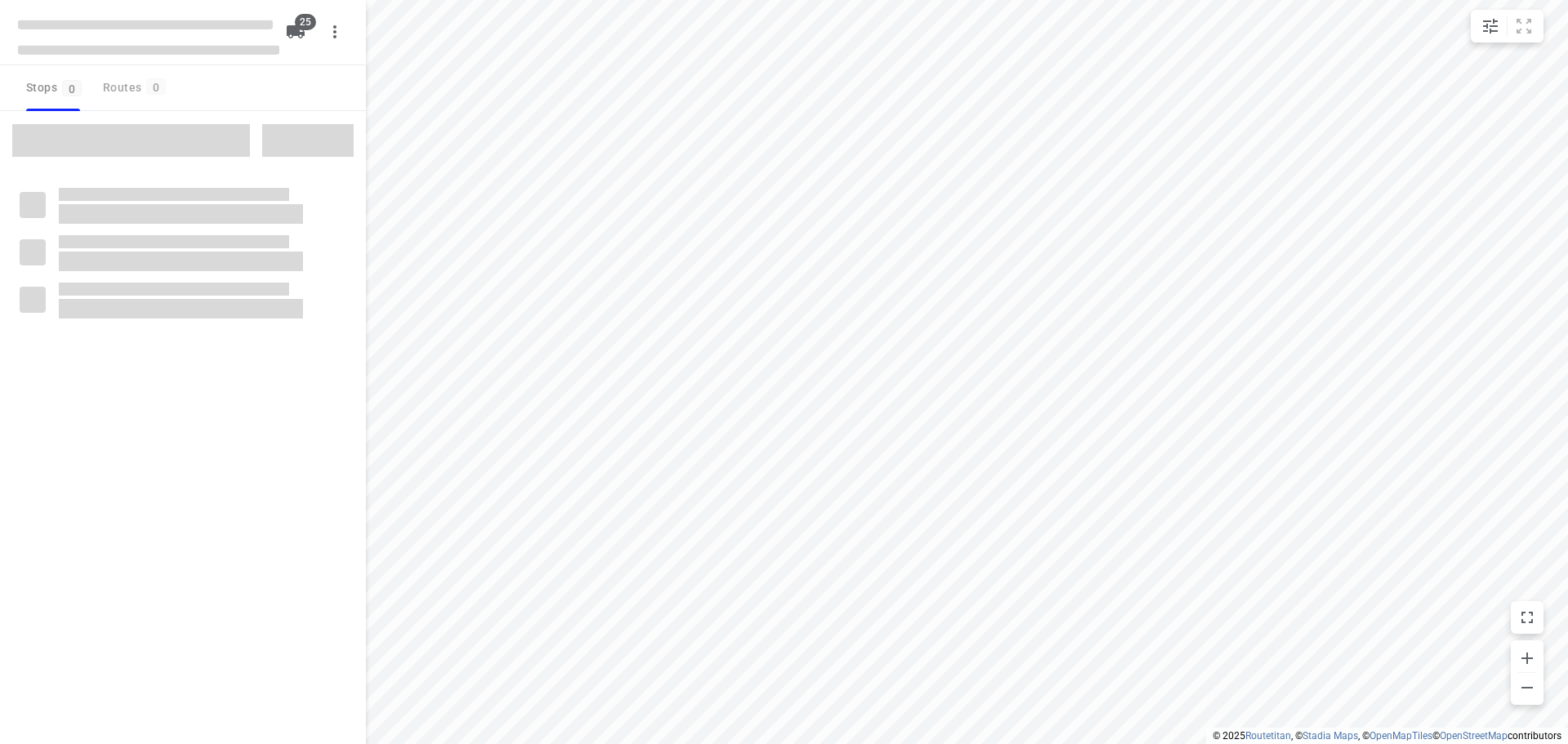
checkbox input "true"
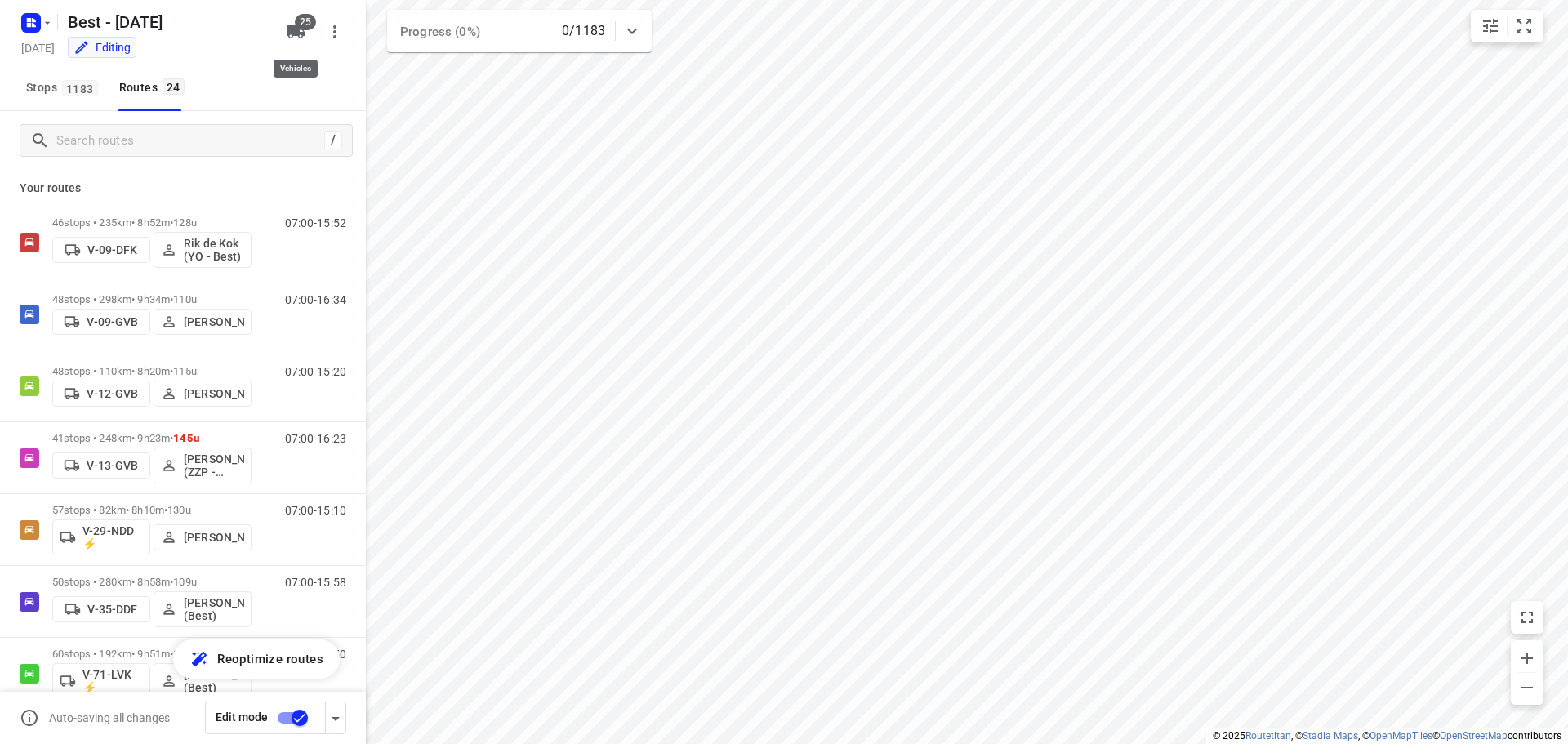
click at [290, 27] on icon "button" at bounding box center [296, 32] width 18 height 13
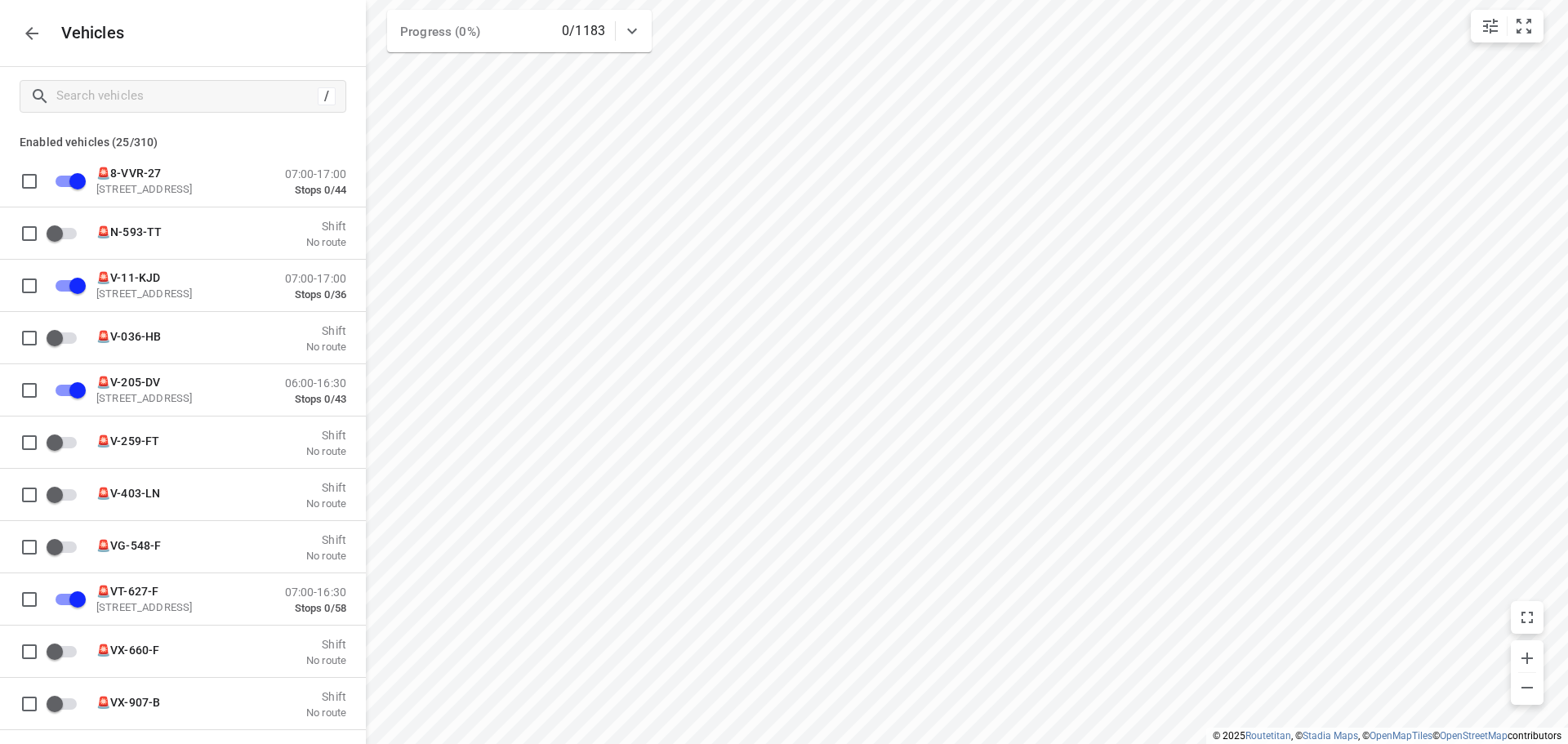
click at [154, 124] on div "/" at bounding box center [183, 96] width 366 height 59
click at [160, 111] on div "/" at bounding box center [183, 96] width 327 height 33
click at [164, 103] on input "Search vehicles" at bounding box center [185, 96] width 255 height 25
type input "2"
checkbox input "true"
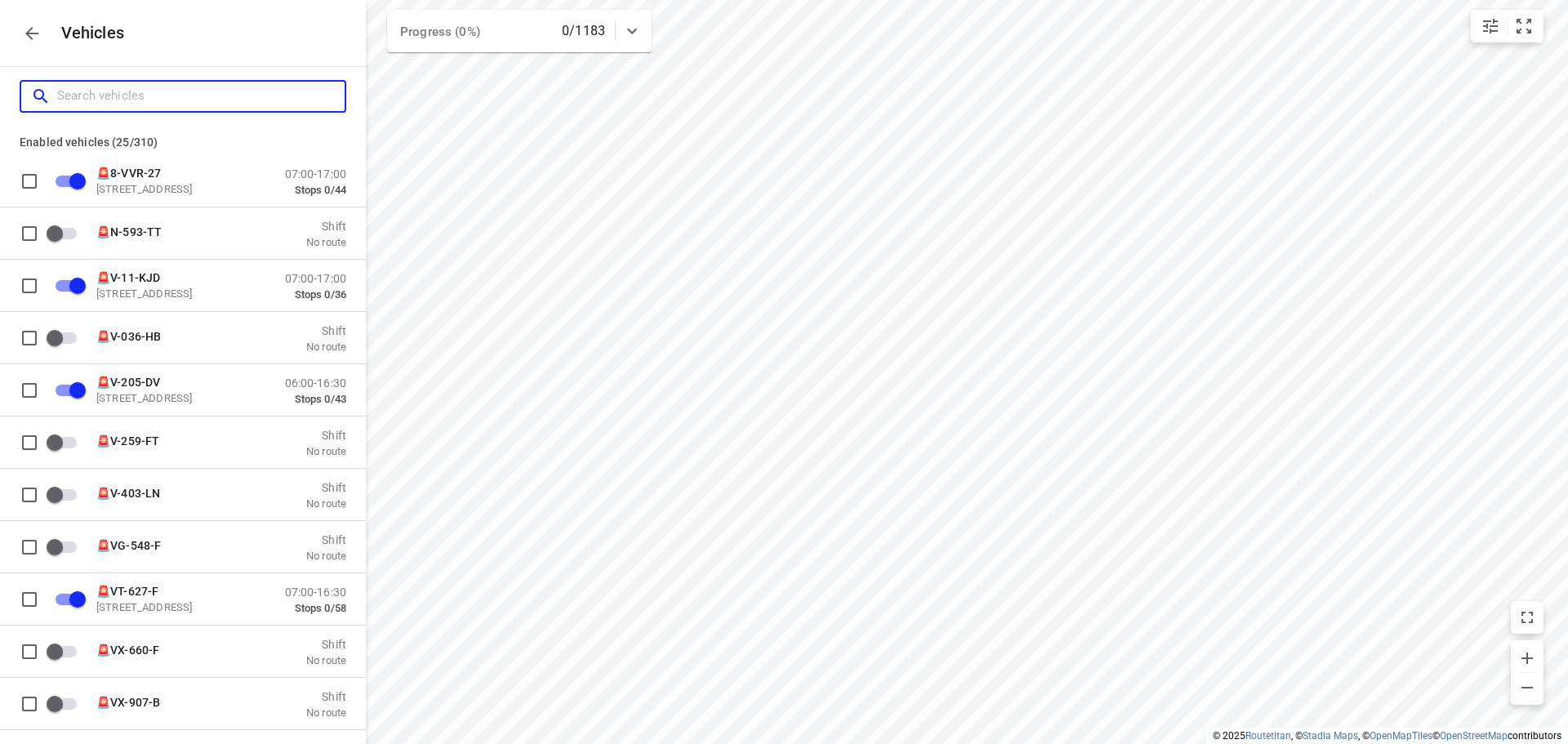
checkbox input "false"
checkbox input "true"
checkbox input "false"
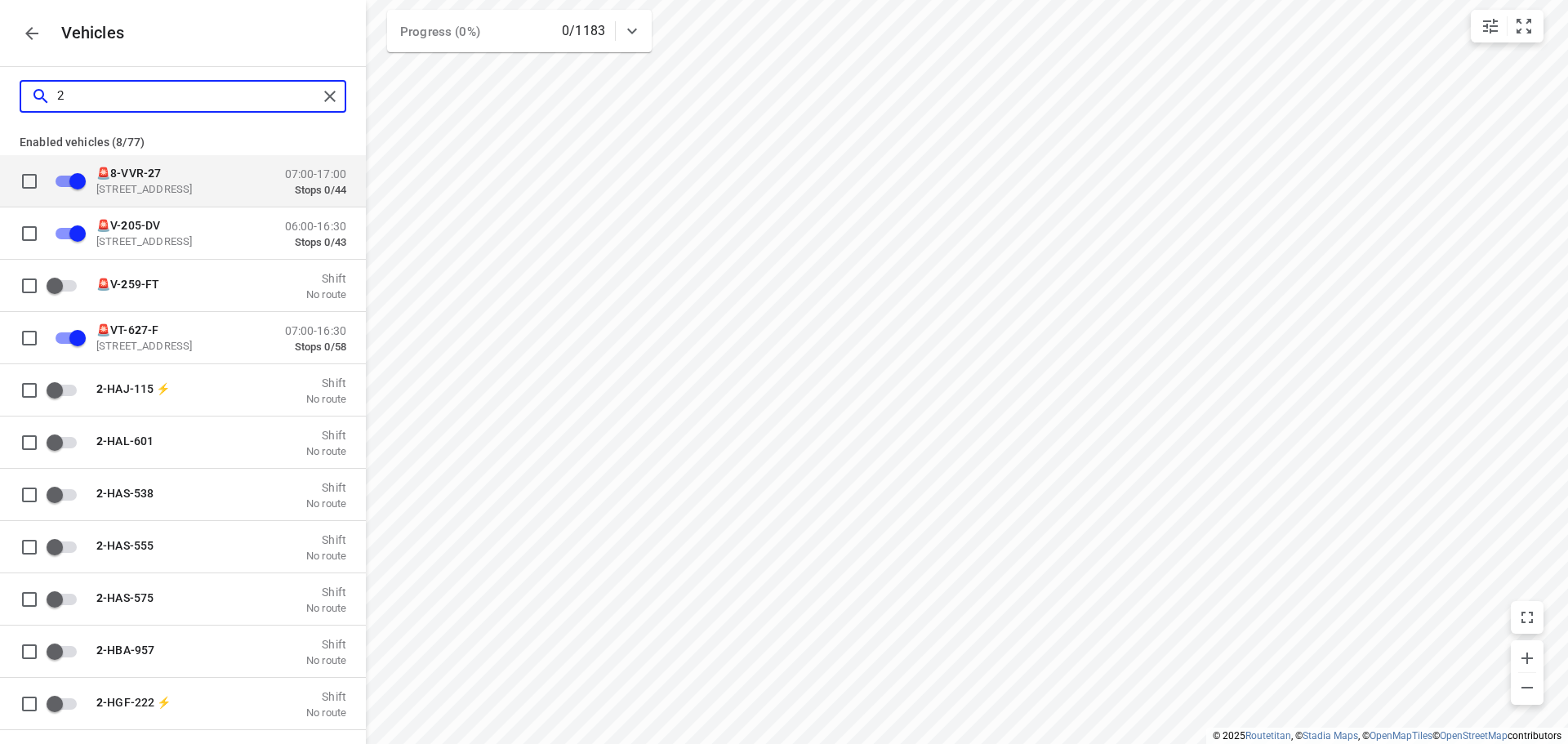
type input "28"
checkbox input "false"
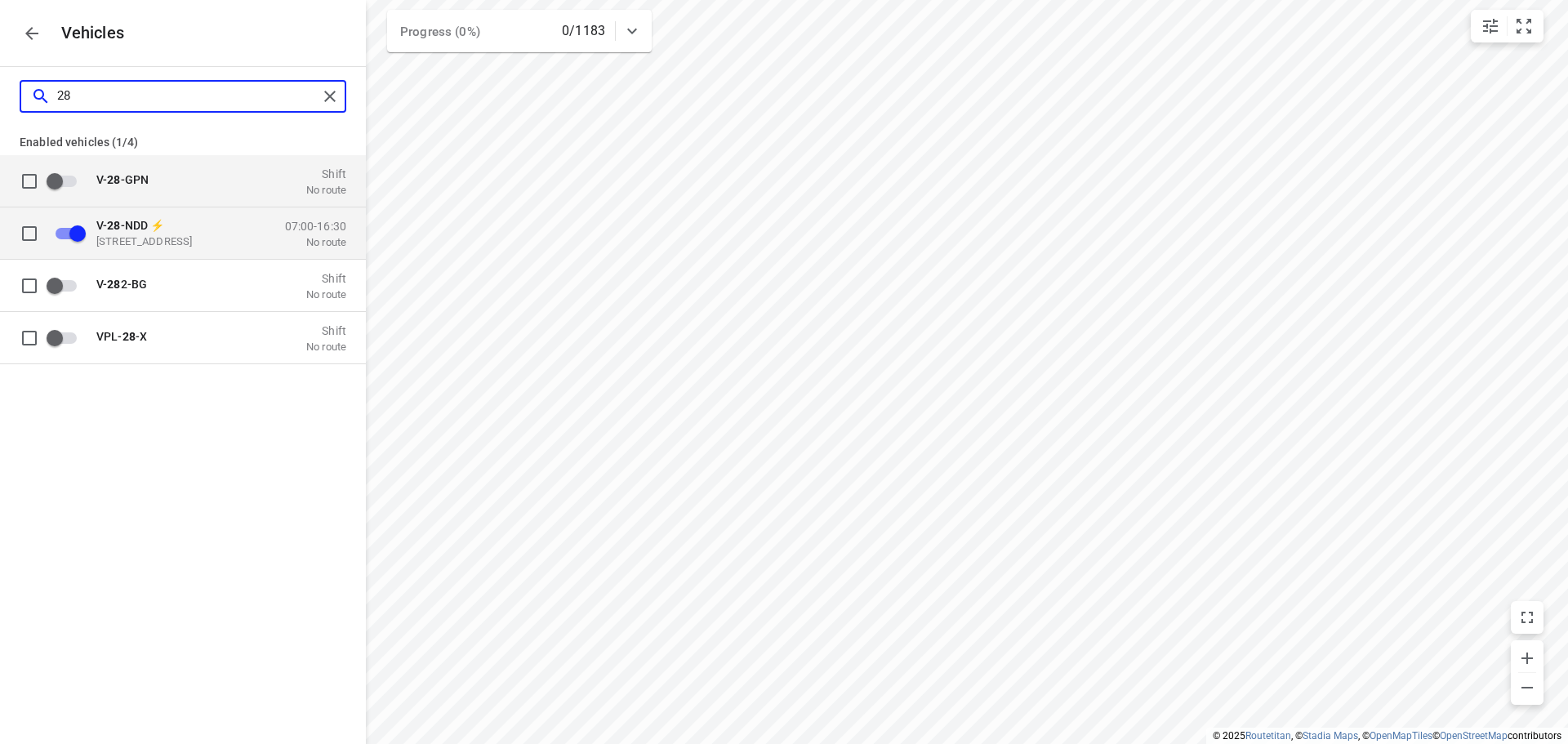
type input "28"
click at [58, 226] on input "grid" at bounding box center [77, 233] width 93 height 31
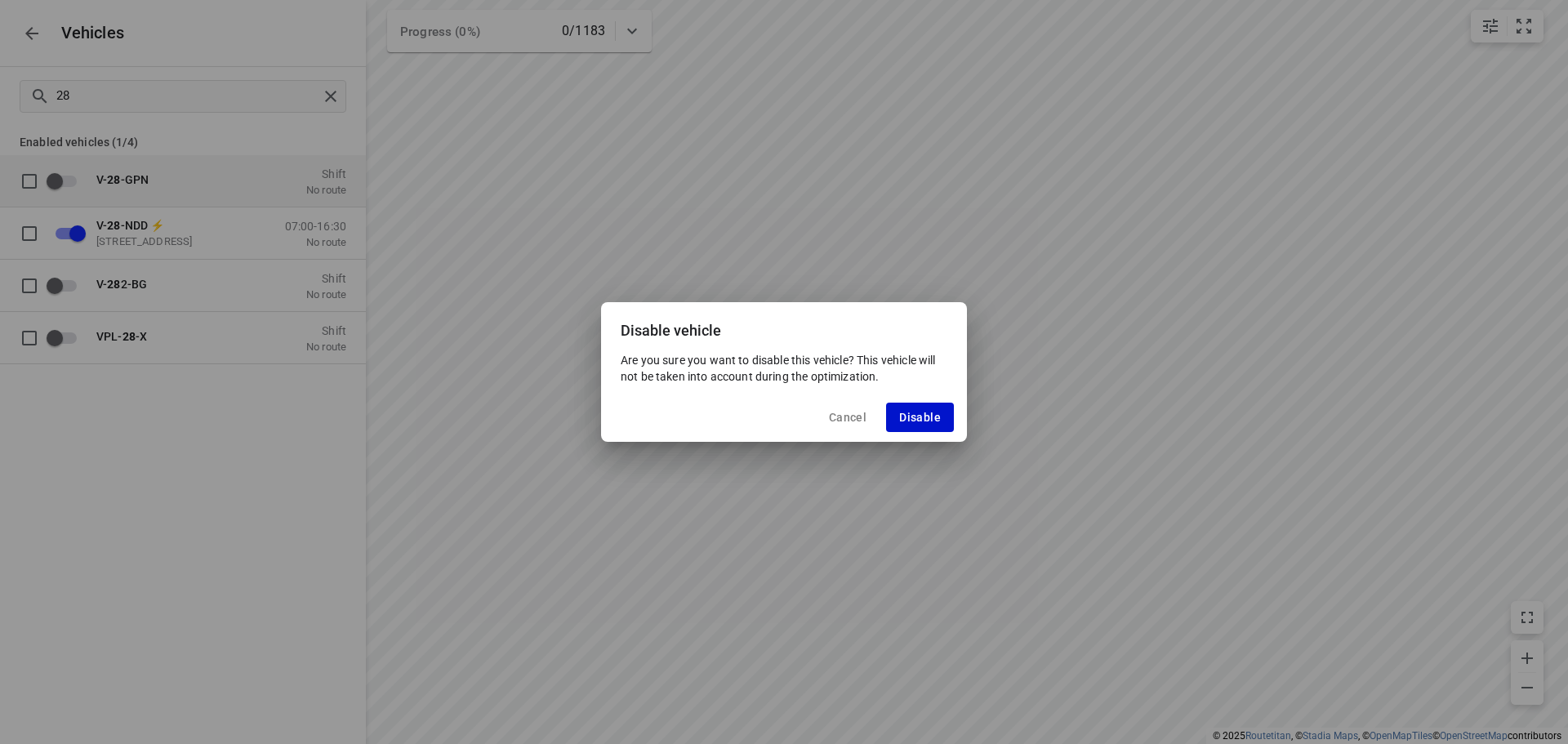
click at [919, 422] on span "Disable" at bounding box center [920, 417] width 42 height 13
checkbox input "false"
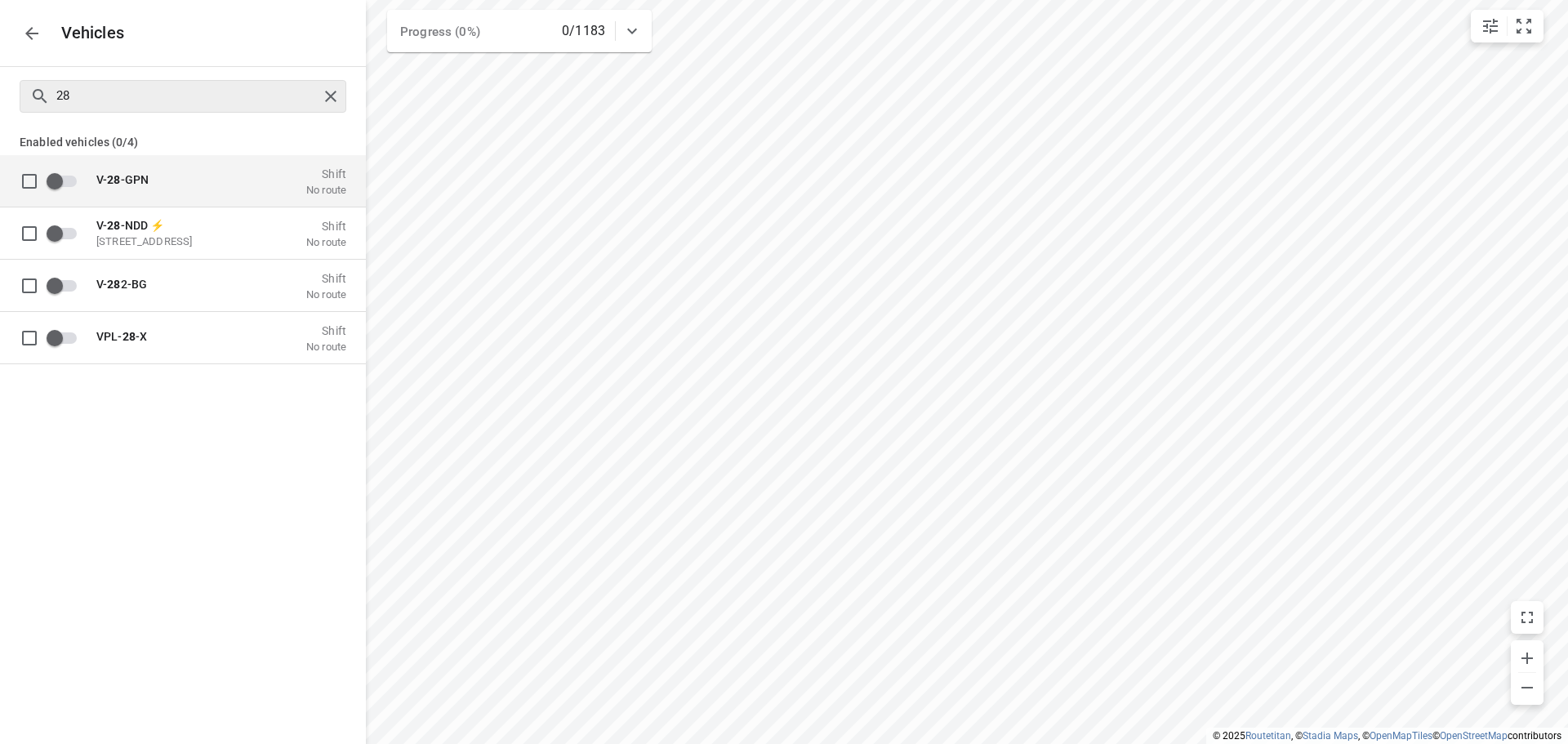
checkbox input "true"
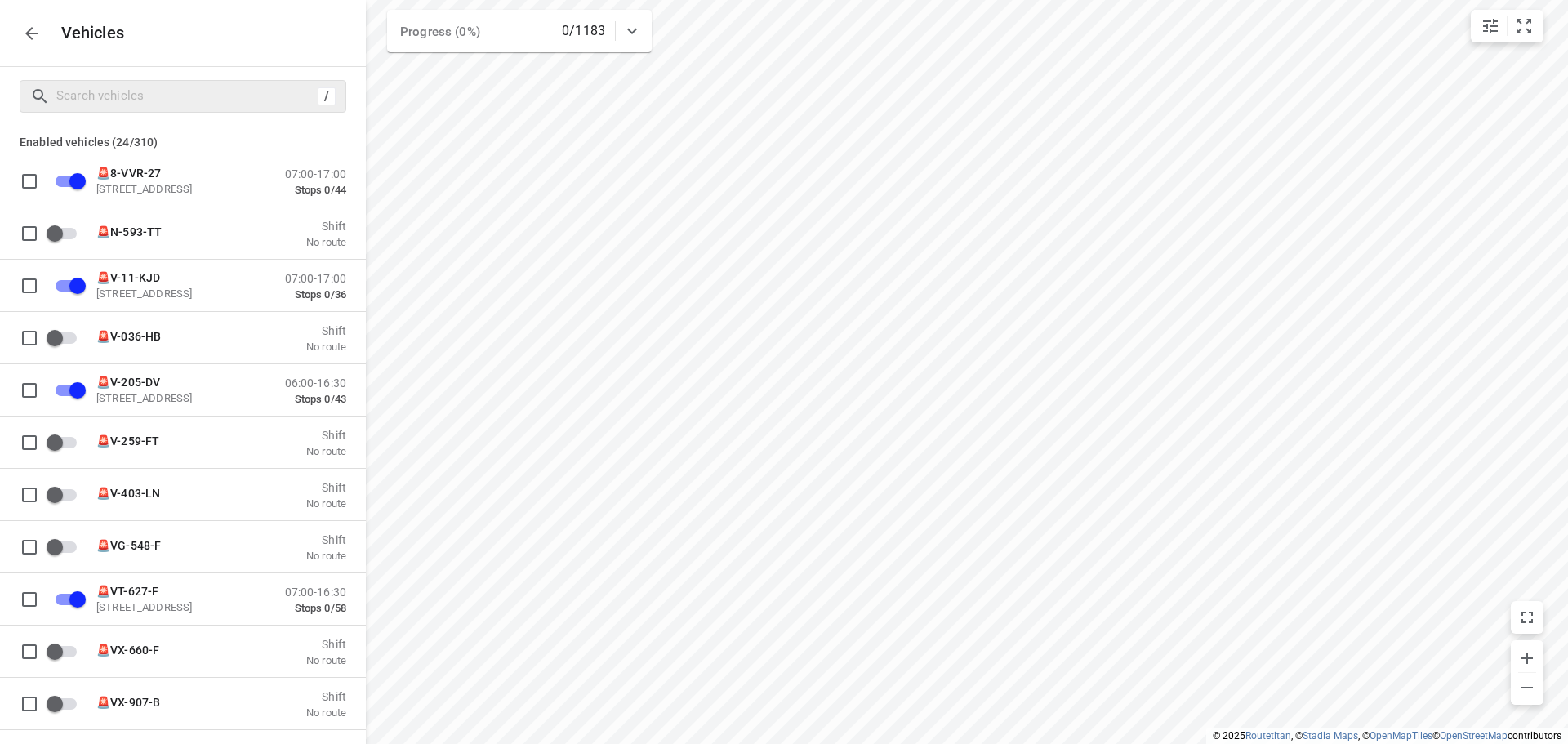
click at [14, 27] on div "Vehicles" at bounding box center [183, 33] width 366 height 66
click at [33, 33] on icon "button" at bounding box center [32, 33] width 13 height 13
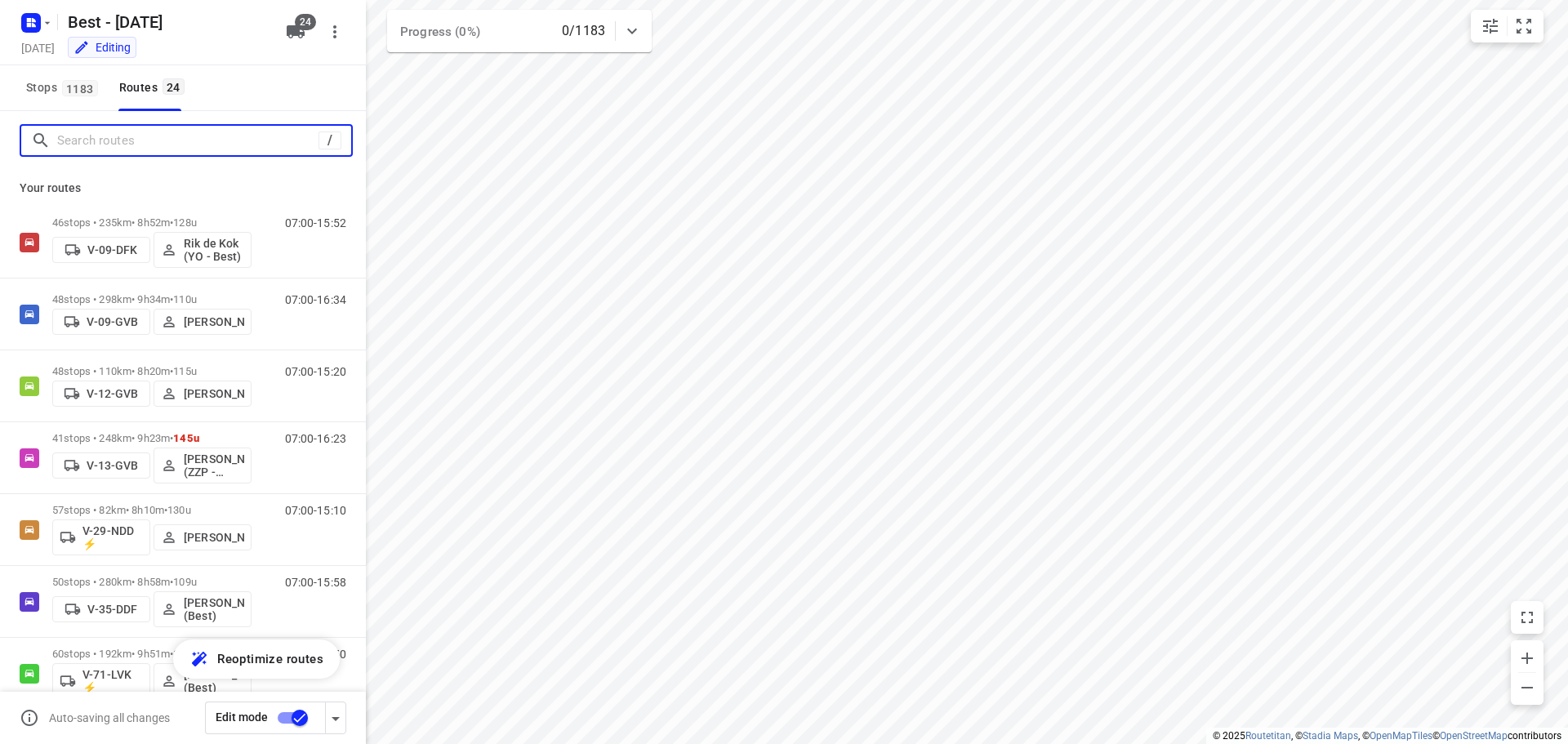
click at [163, 150] on input "Search routes" at bounding box center [187, 141] width 261 height 25
click at [294, 717] on input "checkbox" at bounding box center [299, 718] width 93 height 31
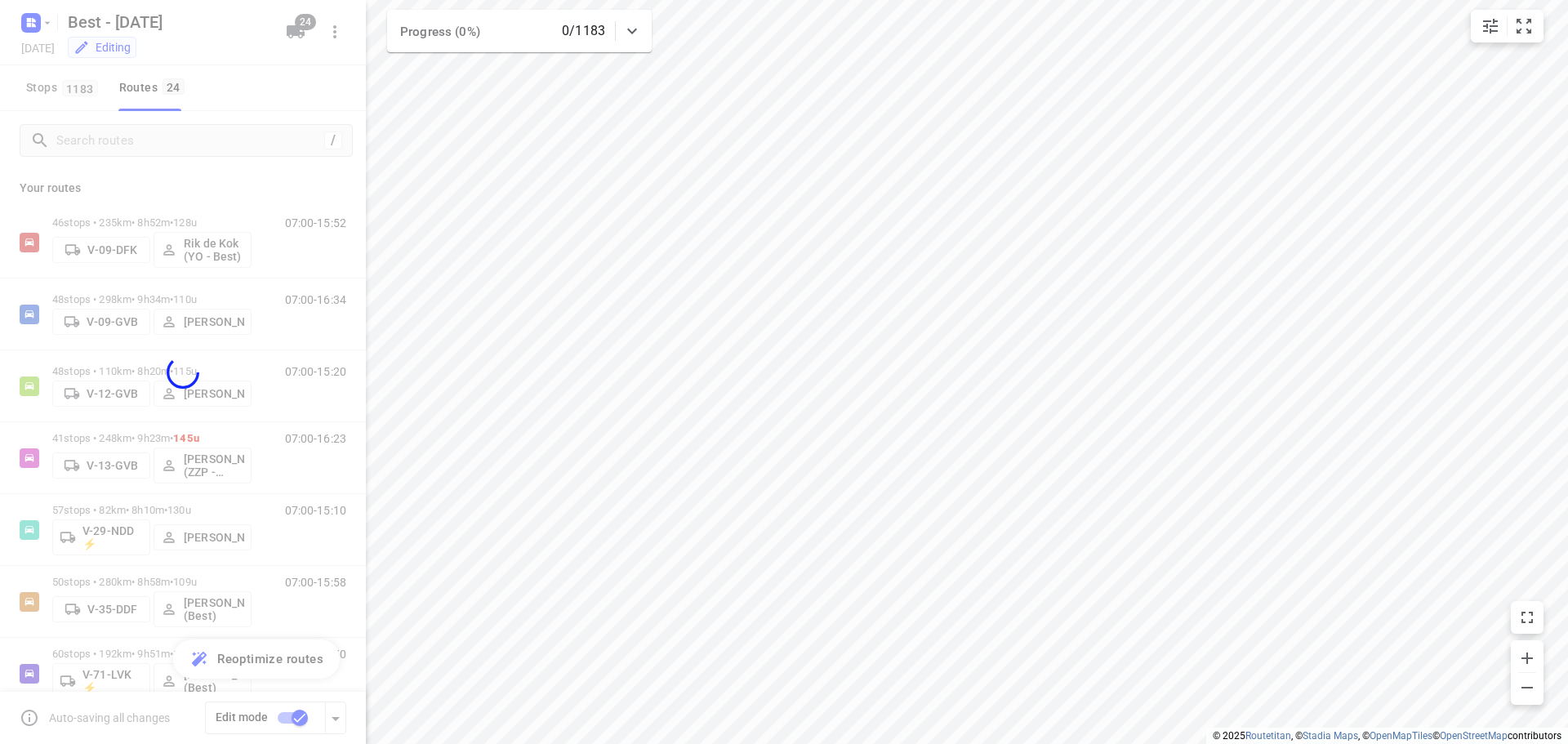
checkbox input "false"
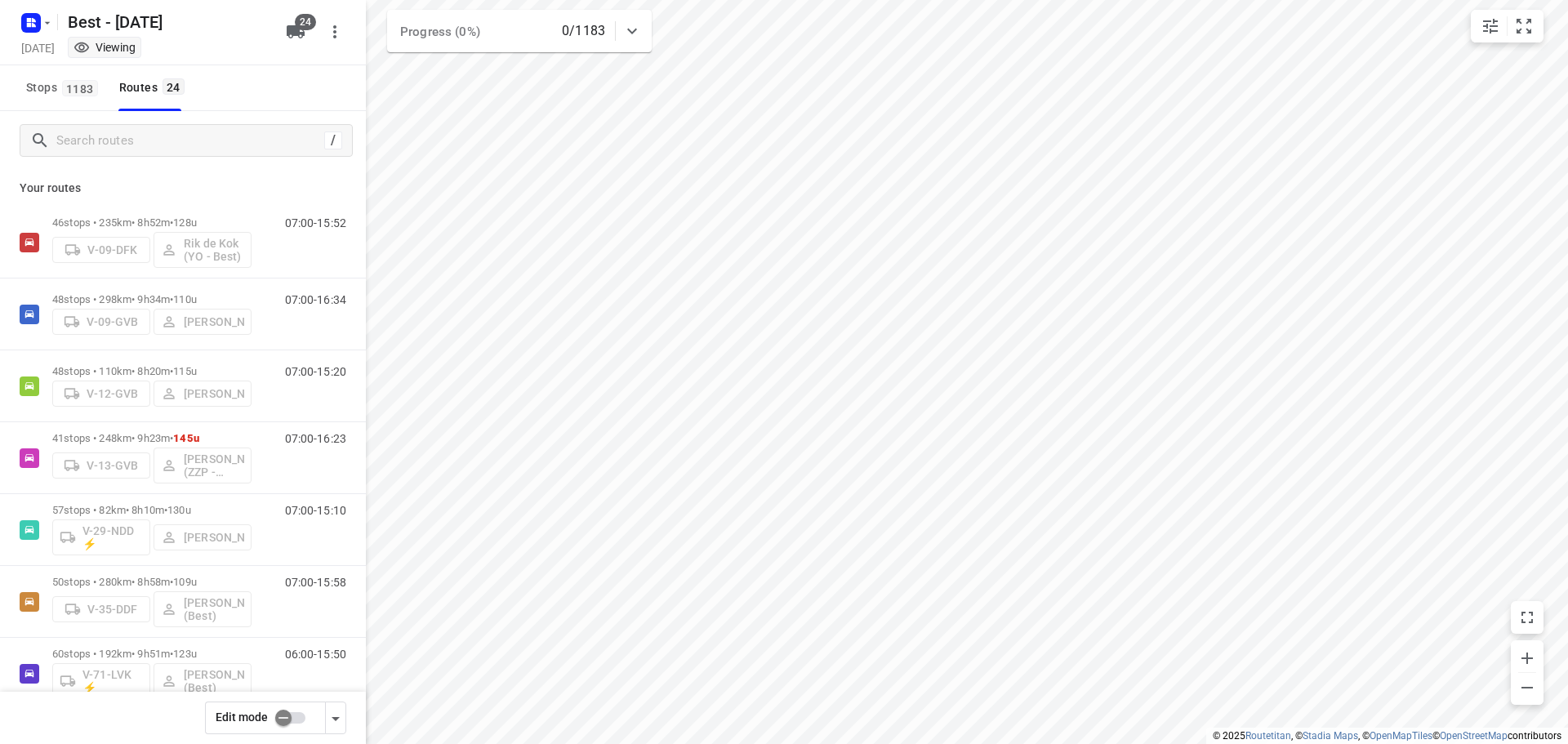
click at [139, 439] on p "41 stops • 248km • 9h23m • 145u" at bounding box center [152, 438] width 199 height 13
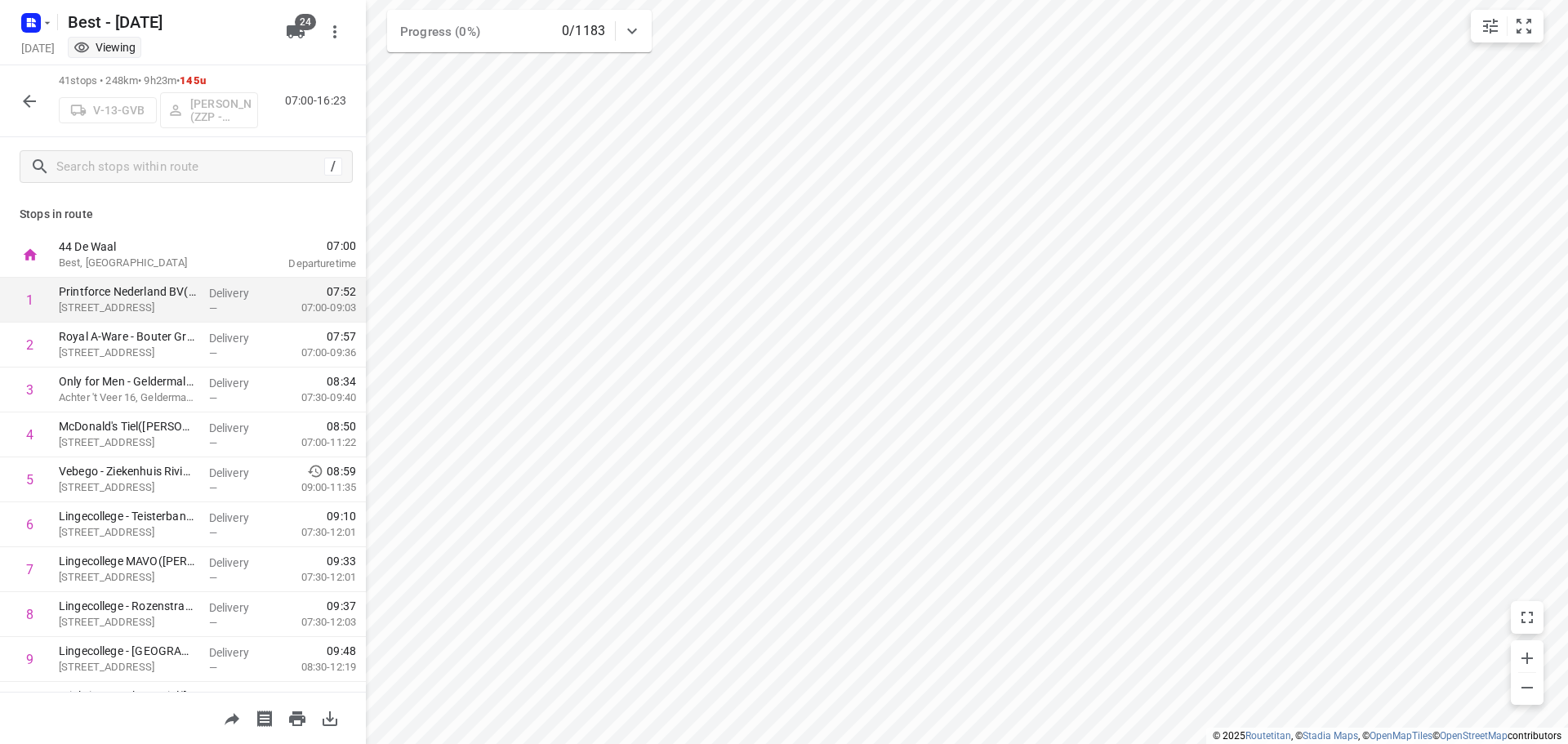
drag, startPoint x: 352, startPoint y: 265, endPoint x: 352, endPoint y: 283, distance: 18.0
click at [172, 216] on p "Stops in route" at bounding box center [183, 214] width 327 height 17
click at [28, 89] on button "button" at bounding box center [29, 101] width 33 height 33
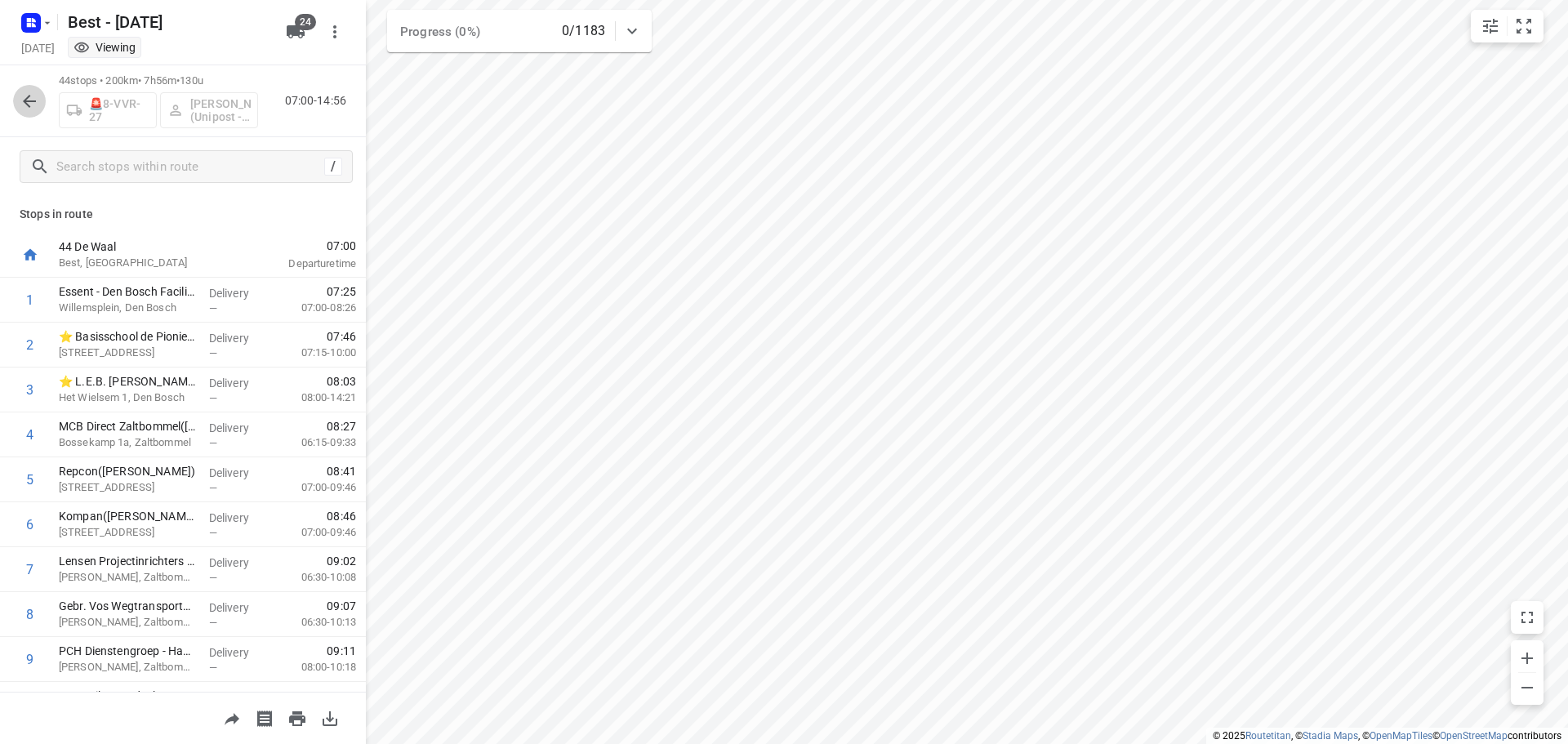
click at [43, 101] on button "button" at bounding box center [29, 101] width 33 height 33
